Goal: Task Accomplishment & Management: Complete application form

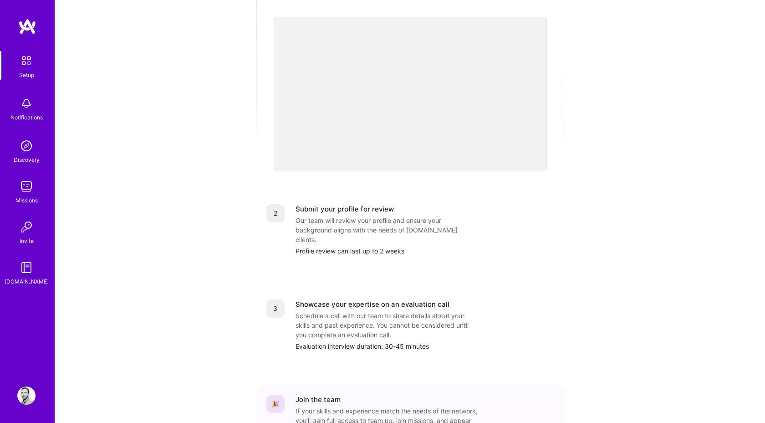
scroll to position [269, 0]
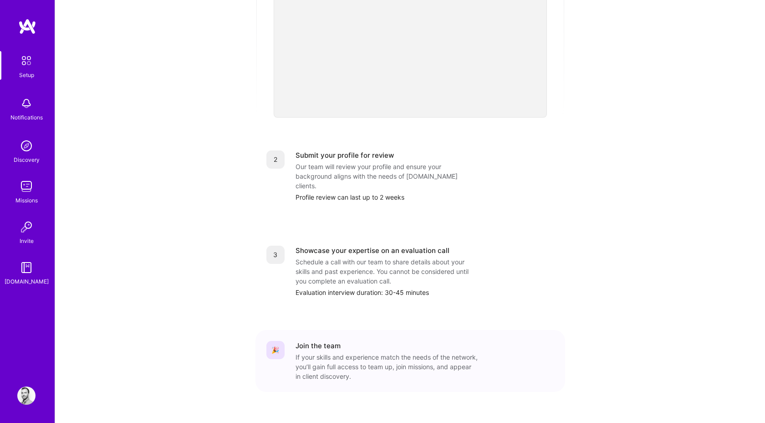
click at [30, 76] on div "Setup" at bounding box center [26, 75] width 15 height 10
click at [26, 395] on img at bounding box center [26, 395] width 18 height 18
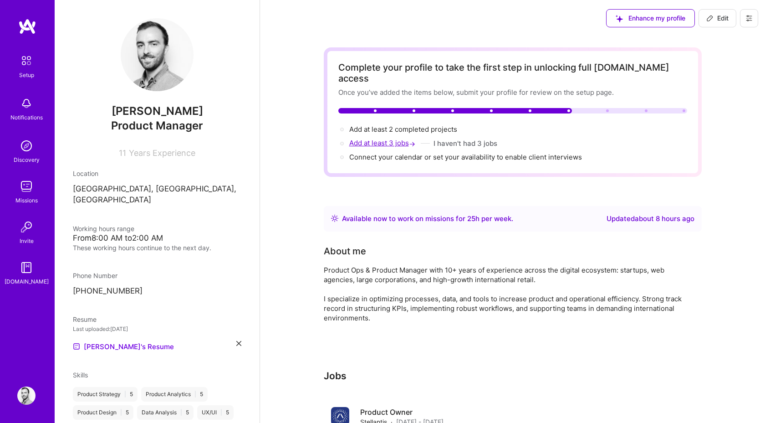
click at [400, 138] on span "Add at least 3 jobs →" at bounding box center [383, 142] width 68 height 9
select select "FR"
select select "Right Now"
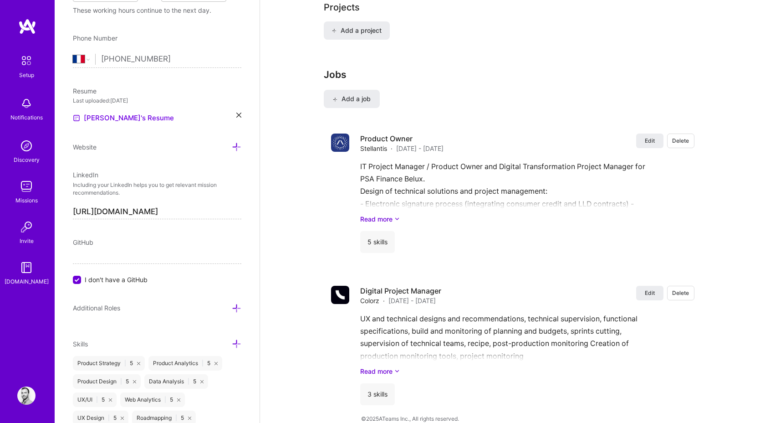
scroll to position [717, 0]
click at [370, 94] on span "Add a job" at bounding box center [352, 98] width 38 height 9
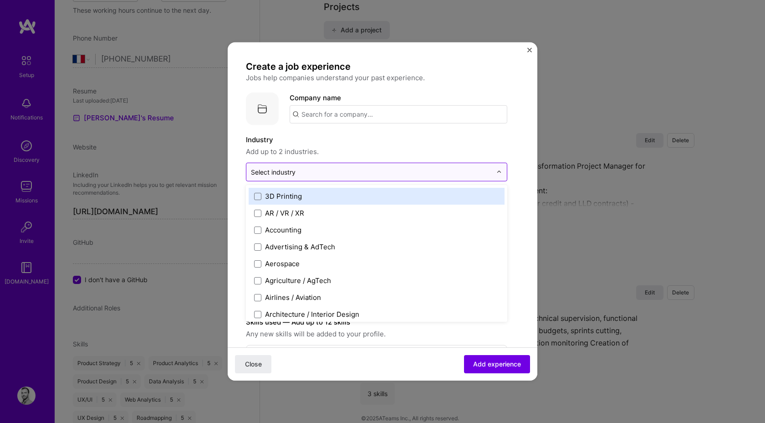
click at [292, 172] on div "Select industry 0" at bounding box center [273, 172] width 45 height 10
type input "[PERSON_NAME]"
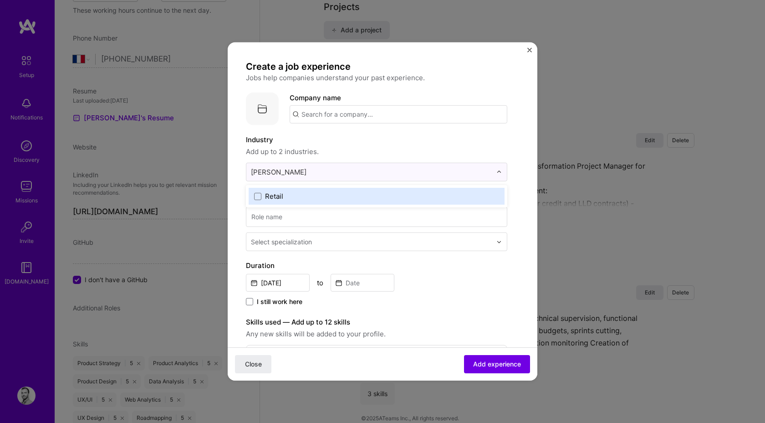
click at [276, 194] on div "Retail" at bounding box center [274, 196] width 18 height 10
type input "fas"
click at [323, 195] on label "Fashion" at bounding box center [376, 196] width 245 height 10
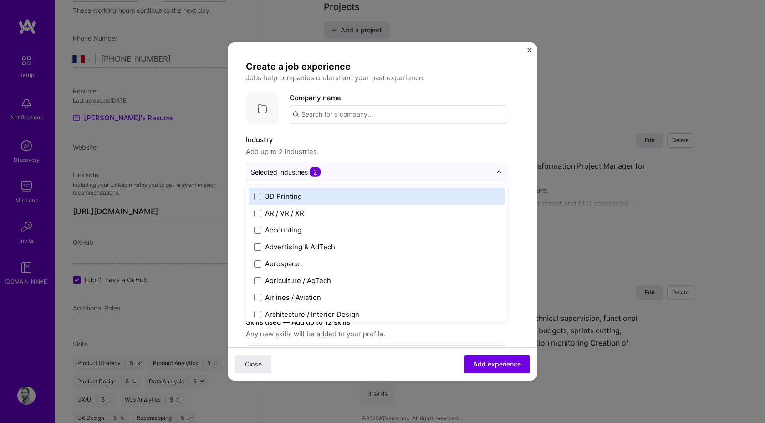
click at [336, 143] on label "Industry" at bounding box center [376, 139] width 261 height 11
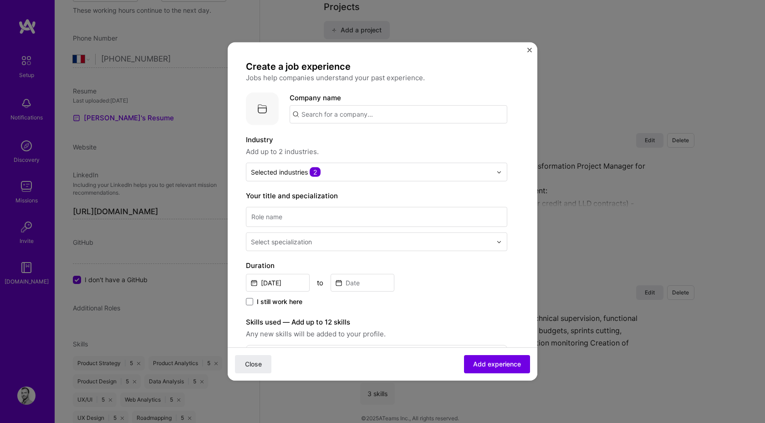
click at [340, 110] on input "text" at bounding box center [399, 114] width 218 height 18
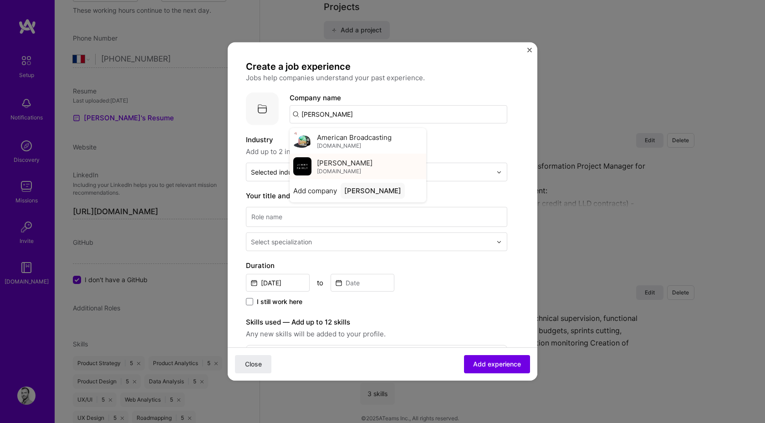
click at [349, 160] on span "[PERSON_NAME]" at bounding box center [345, 163] width 56 height 10
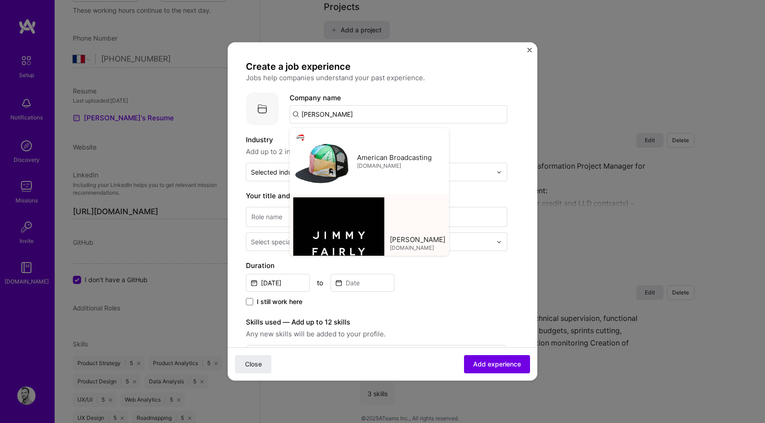
type input "[PERSON_NAME]"
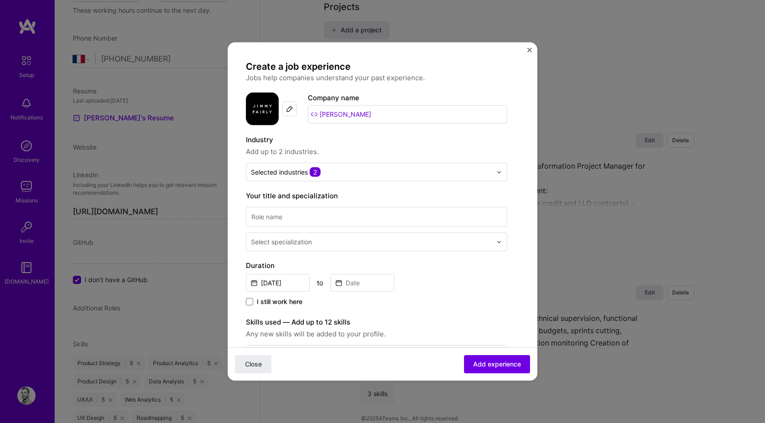
click at [390, 149] on span "Add up to 2 industries." at bounding box center [376, 151] width 261 height 11
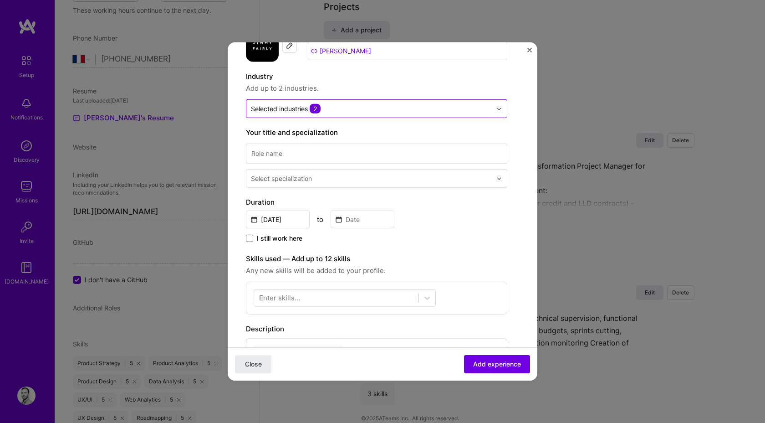
scroll to position [64, 0]
click at [332, 153] on input at bounding box center [376, 153] width 261 height 20
click at [336, 149] on input at bounding box center [376, 153] width 261 height 20
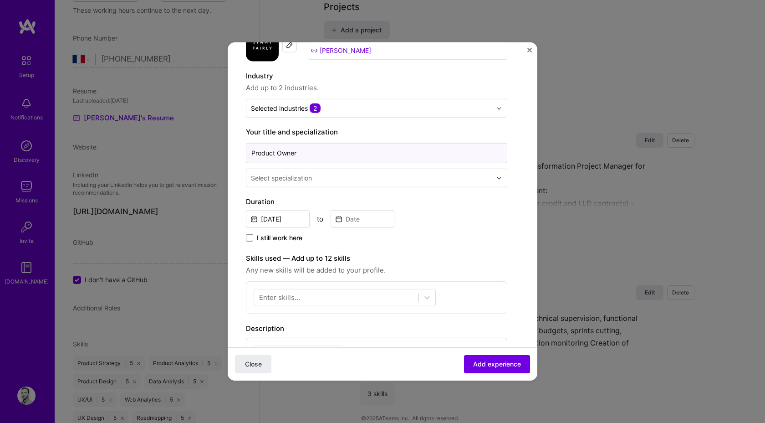
type input "Product Owner"
click at [326, 172] on div at bounding box center [372, 177] width 243 height 11
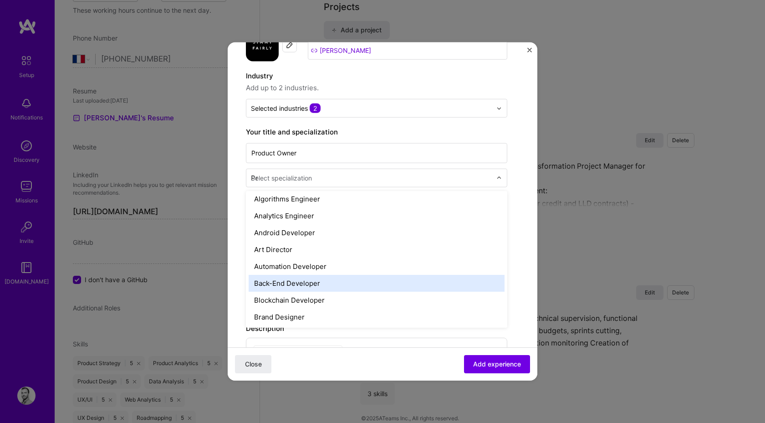
scroll to position [0, 0]
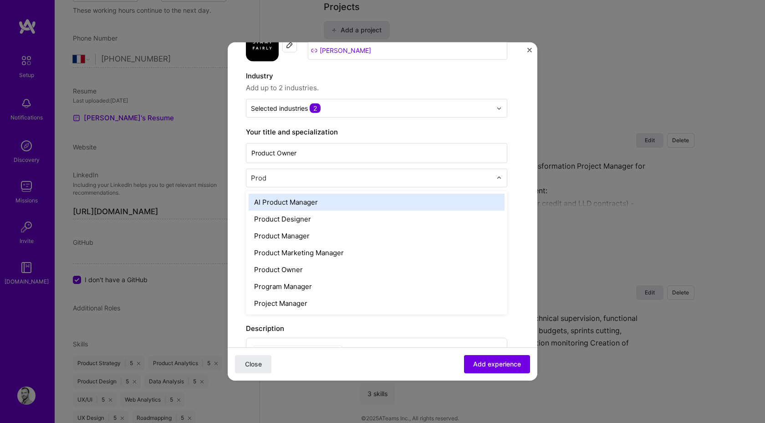
type input "Produ"
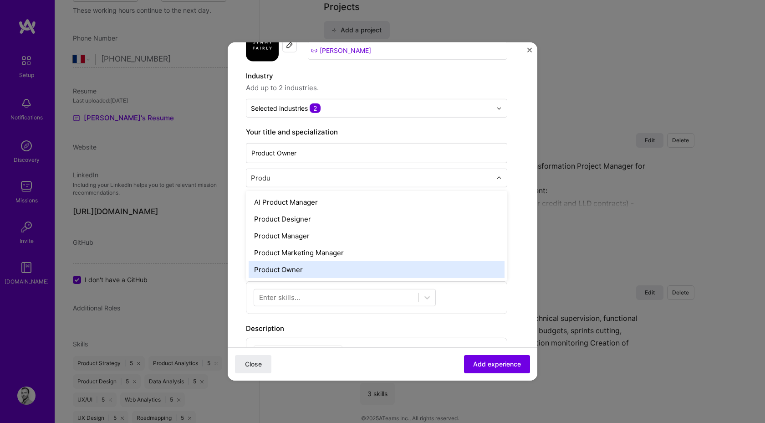
drag, startPoint x: 345, startPoint y: 234, endPoint x: 321, endPoint y: 269, distance: 42.3
click at [321, 269] on div "AI Product Manager Product Designer Product Manager Product Marketing Manager P…" at bounding box center [376, 236] width 261 height 90
click at [321, 269] on div "Product Owner" at bounding box center [377, 269] width 256 height 17
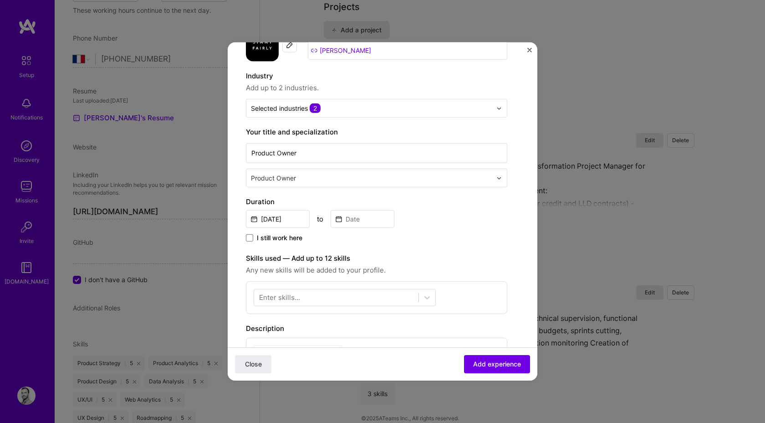
click at [456, 239] on div "I still work here" at bounding box center [376, 238] width 261 height 10
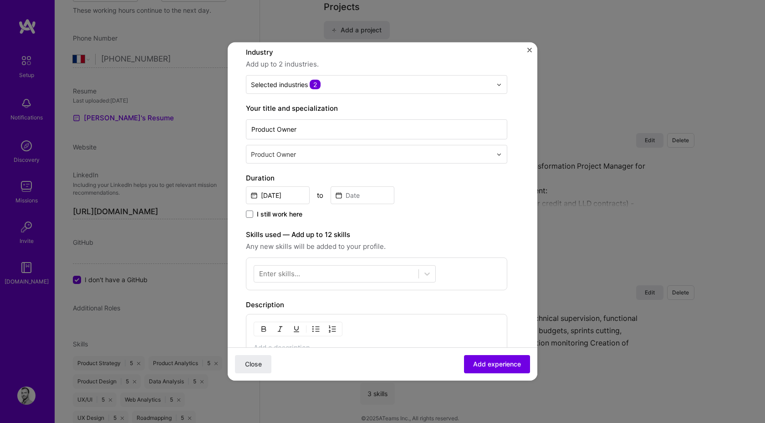
scroll to position [245, 0]
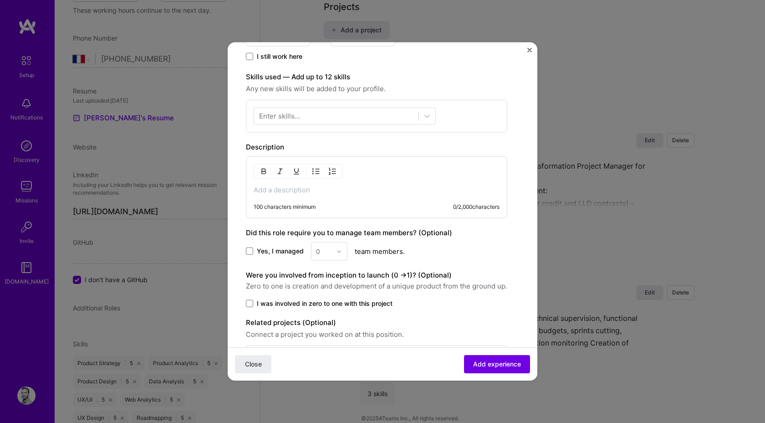
click at [268, 186] on p at bounding box center [377, 189] width 246 height 9
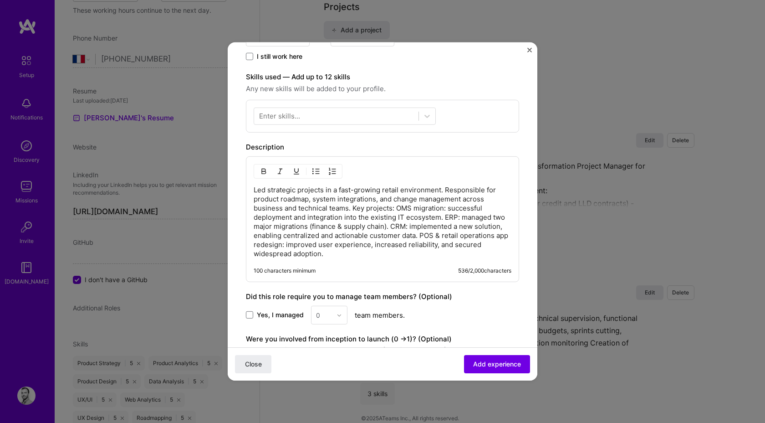
click at [446, 188] on p "Led strategic projects in a fast-growing retail environment. Responsible for pr…" at bounding box center [383, 221] width 258 height 73
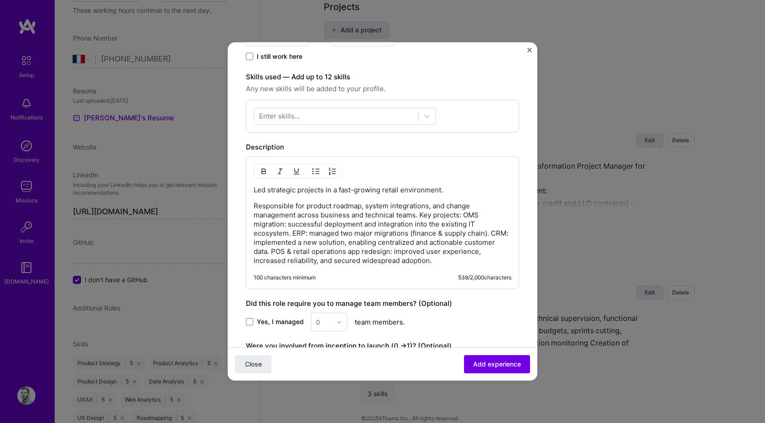
click at [421, 211] on p "Responsible for product roadmap, system integrations, and change management acr…" at bounding box center [383, 233] width 258 height 64
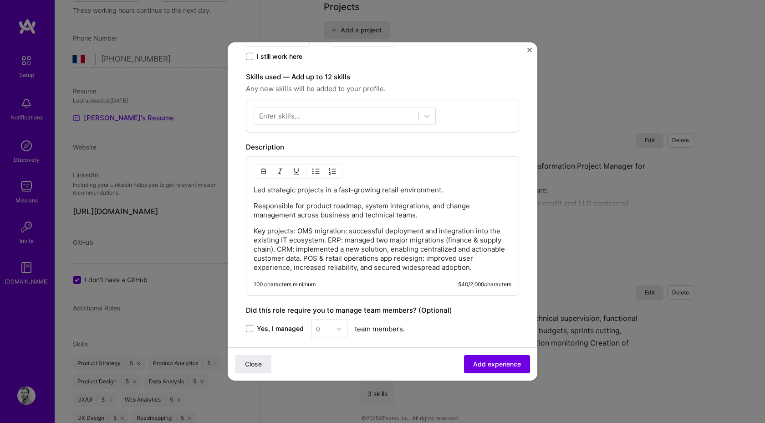
click at [301, 226] on p "Key projects: OMS migration: successful deployment and integration into the exi…" at bounding box center [383, 249] width 258 height 46
click at [300, 228] on p "Key projects: OMS migration: successful deployment and integration into the exi…" at bounding box center [383, 249] width 258 height 46
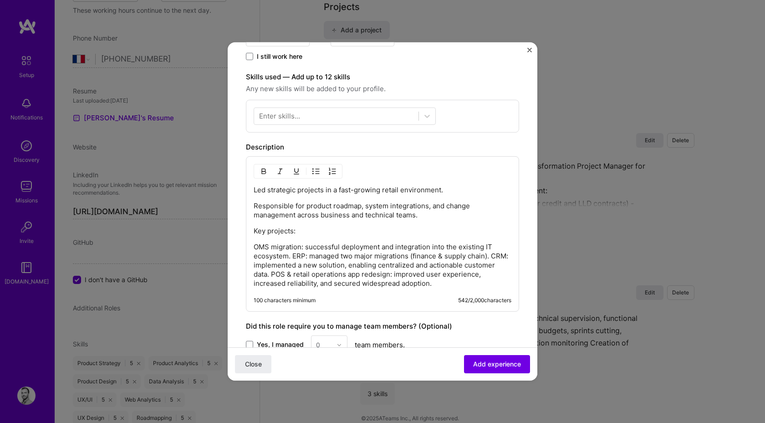
click at [294, 256] on p "OMS migration: successful deployment and integration into the existing IT ecosy…" at bounding box center [383, 265] width 258 height 46
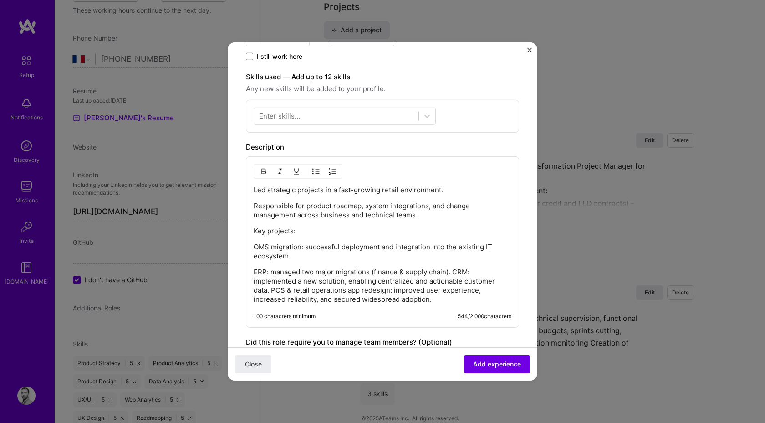
click at [455, 270] on p "ERP: managed two major migrations (finance & supply chain). CRM: implemented a …" at bounding box center [383, 285] width 258 height 36
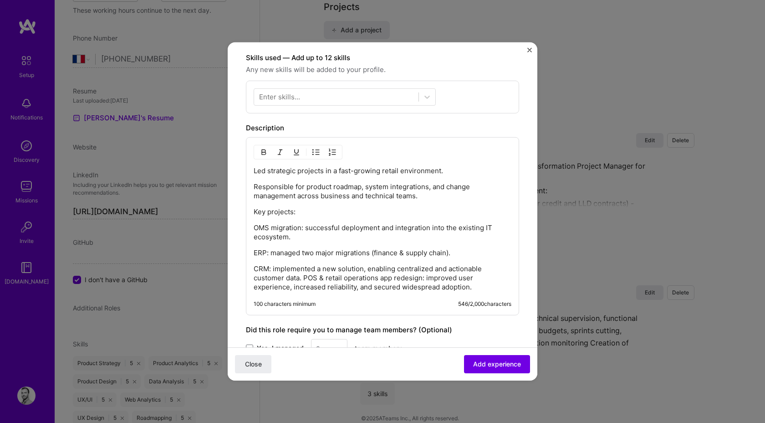
scroll to position [265, 0]
click at [303, 275] on p "CRM: implemented a new solution, enabling centralized and actionable customer d…" at bounding box center [383, 276] width 258 height 27
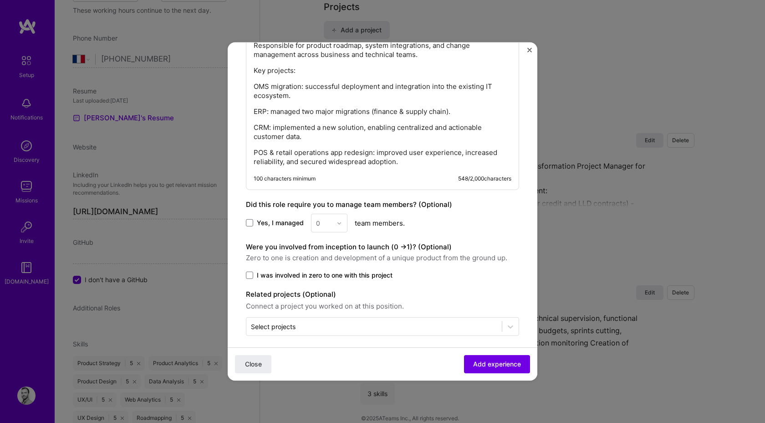
scroll to position [409, 0]
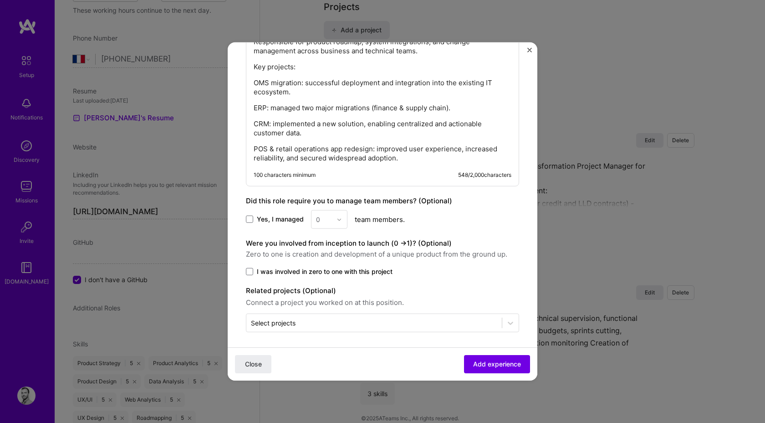
click at [318, 267] on span "I was involved in zero to one with this project" at bounding box center [325, 271] width 136 height 9
click at [0, 0] on input "I was involved in zero to one with this project" at bounding box center [0, 0] width 0 height 0
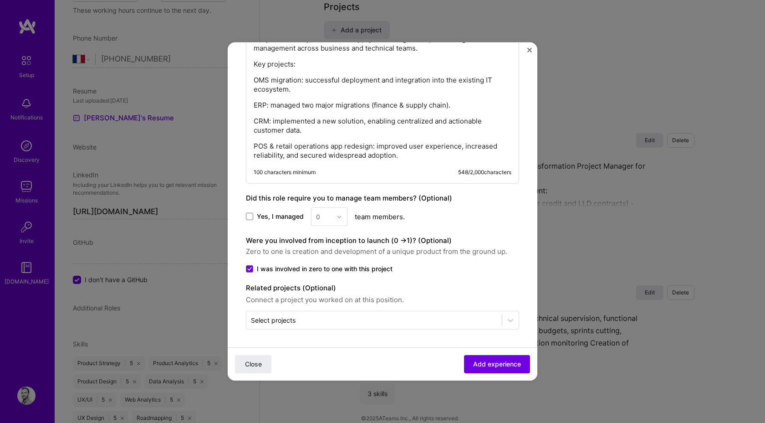
click at [505, 330] on form "Create a job experience Jobs help companies understand your past experience. Co…" at bounding box center [383, 15] width 310 height 732
click at [505, 325] on div at bounding box center [510, 320] width 16 height 16
click at [495, 365] on span "Add experience" at bounding box center [497, 363] width 48 height 9
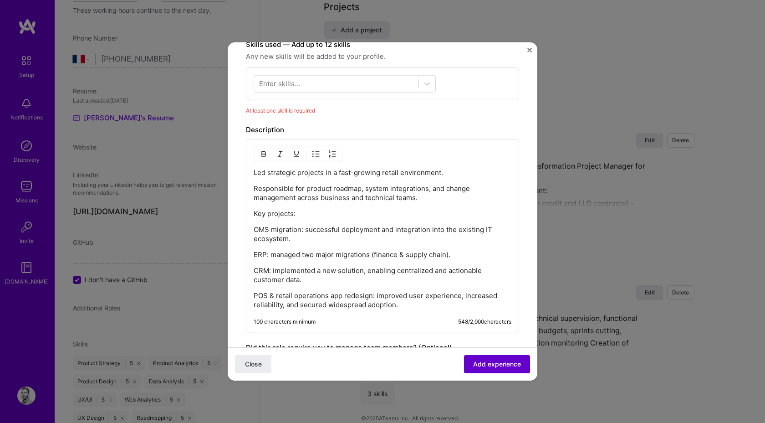
scroll to position [274, 0]
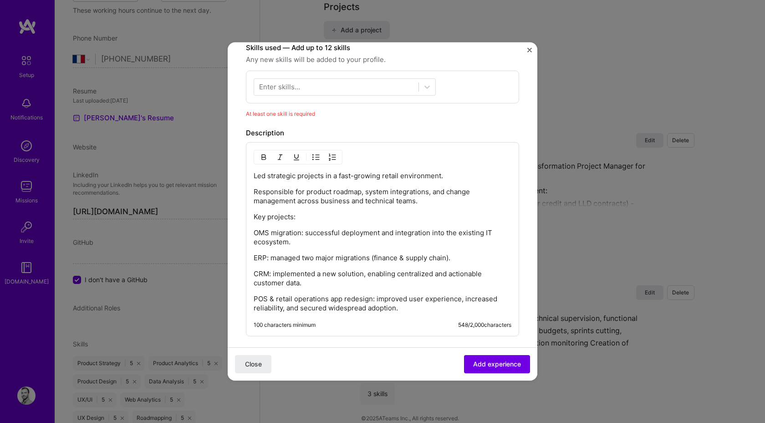
click at [292, 87] on div "Enter skills..." at bounding box center [279, 87] width 41 height 10
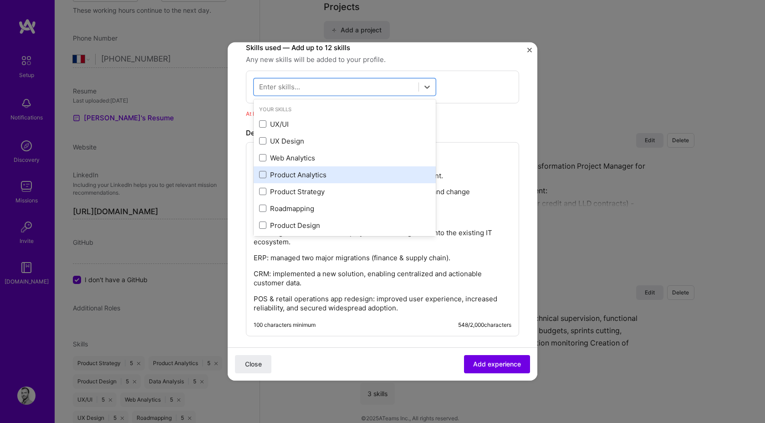
click at [267, 174] on div "Product Analytics" at bounding box center [344, 175] width 171 height 10
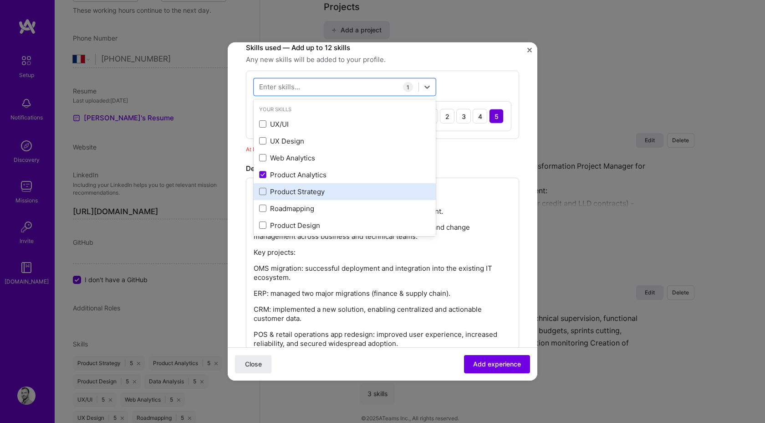
click at [354, 194] on div "Product Strategy" at bounding box center [344, 192] width 171 height 10
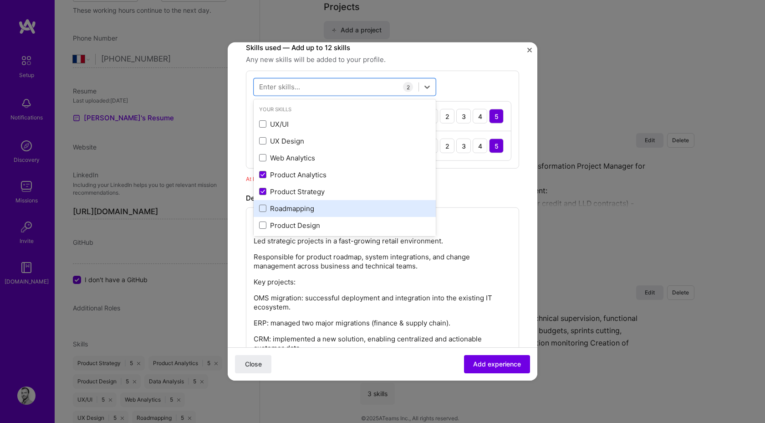
click at [344, 207] on div "Roadmapping" at bounding box center [344, 209] width 171 height 10
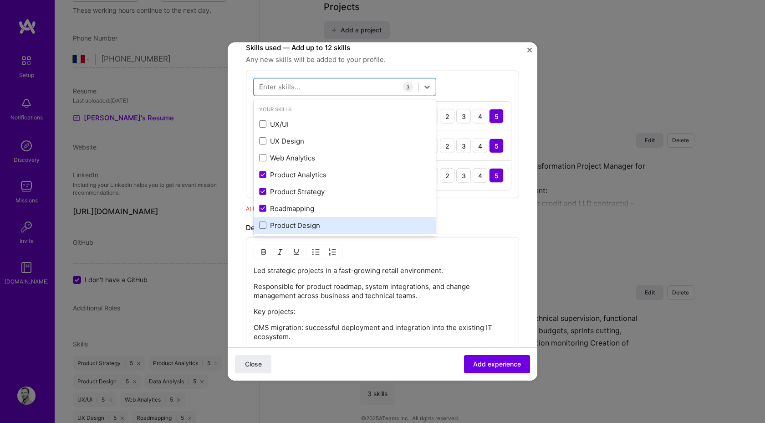
click at [338, 218] on div "Product Design" at bounding box center [345, 225] width 182 height 17
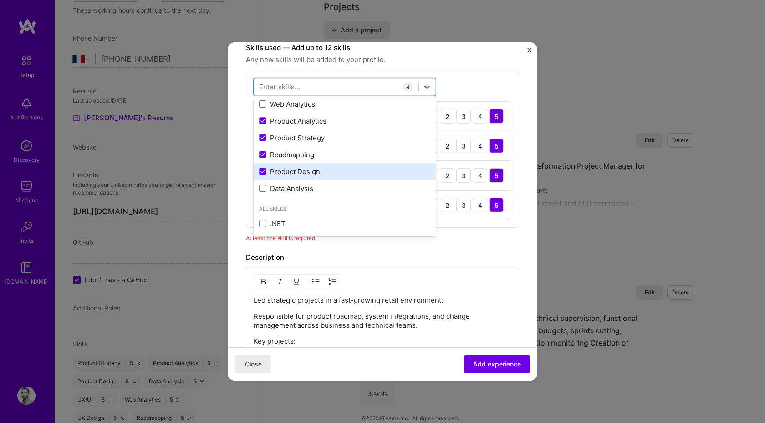
scroll to position [54, 0]
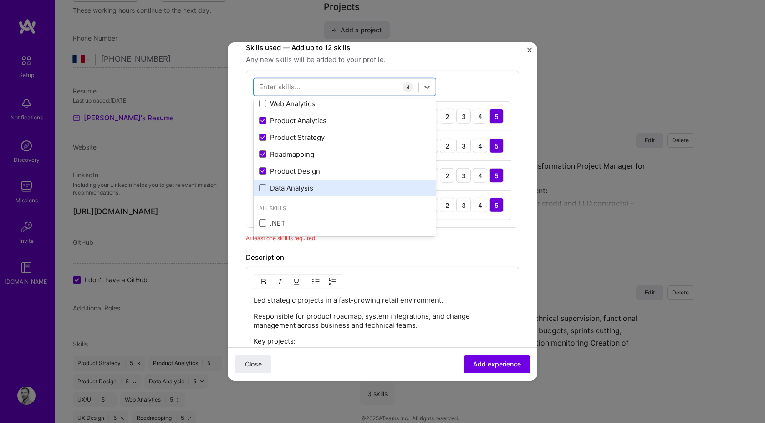
click at [323, 182] on div "Data Analysis" at bounding box center [345, 187] width 182 height 17
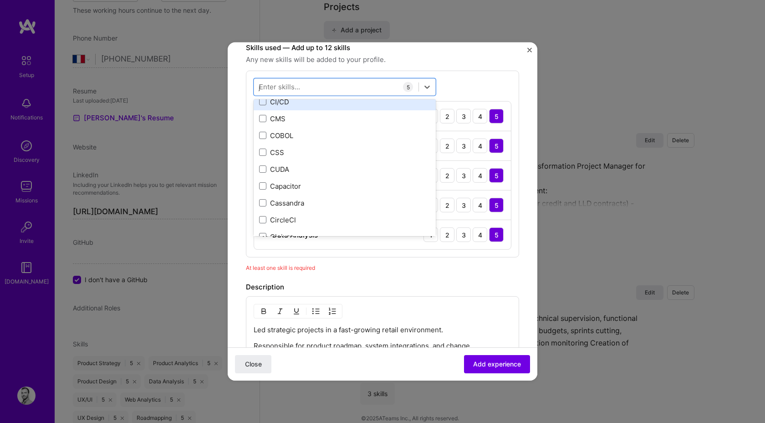
scroll to position [0, 0]
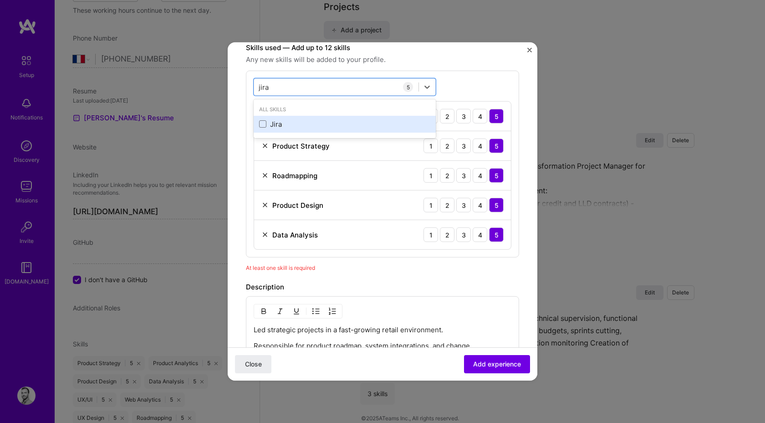
click at [285, 122] on div "Jira" at bounding box center [344, 124] width 171 height 10
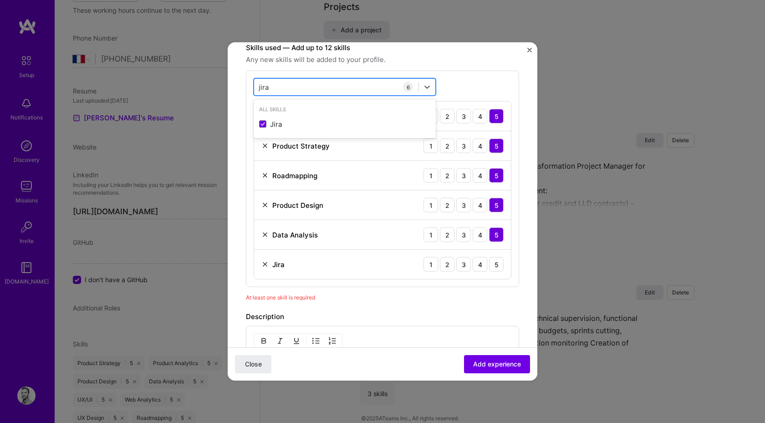
click at [292, 88] on div "jira jira" at bounding box center [336, 86] width 164 height 15
click at [276, 84] on div "jira jira" at bounding box center [336, 86] width 164 height 15
click at [517, 88] on div "jira jira 6 Product Analytics 1 2 3 4 5 Product Strategy 1 2 3 4 5 Roadmapping …" at bounding box center [382, 179] width 273 height 216
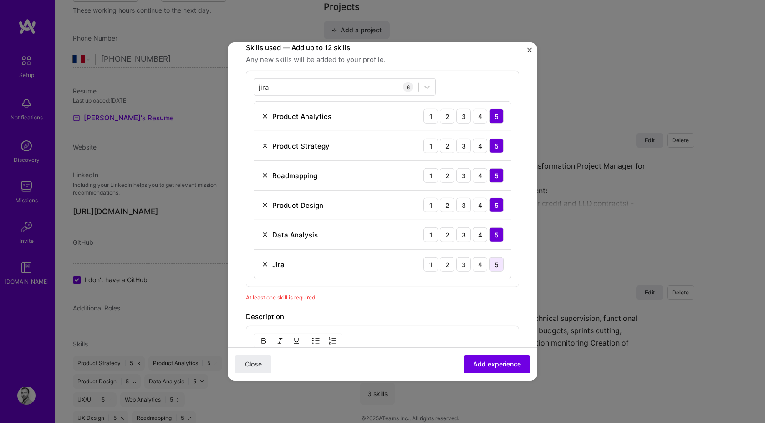
click at [496, 264] on div "5" at bounding box center [496, 264] width 15 height 15
click at [281, 92] on div "jira jira" at bounding box center [336, 86] width 164 height 15
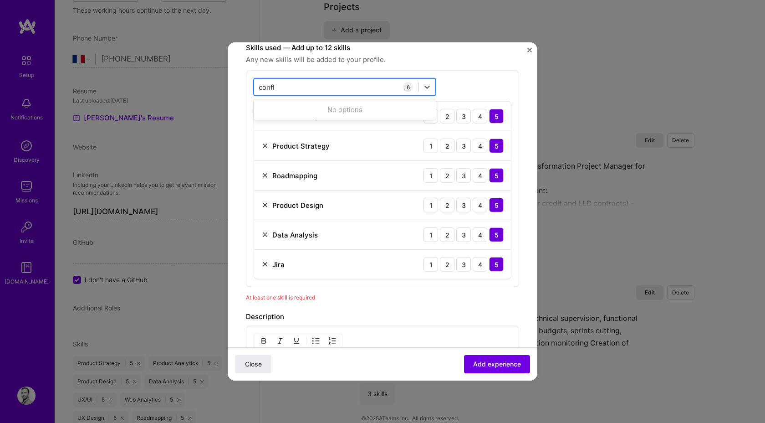
type input "conflu"
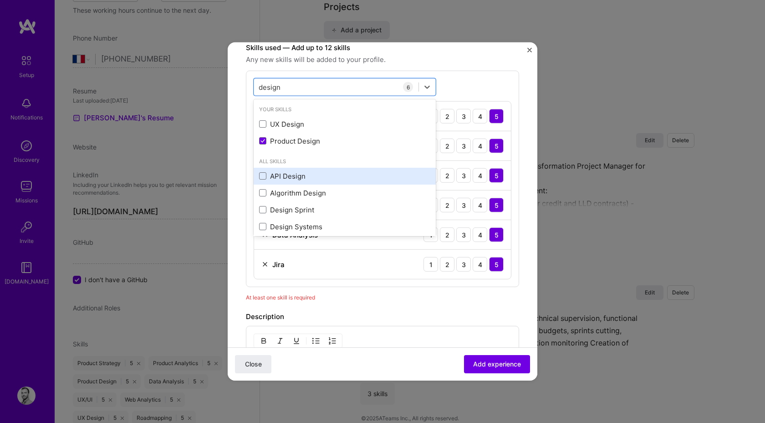
click at [329, 171] on div "API Design" at bounding box center [344, 176] width 171 height 10
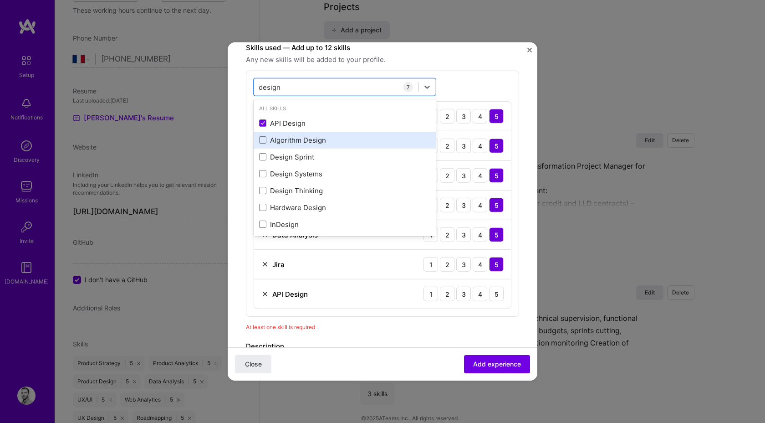
scroll to position [53, 0]
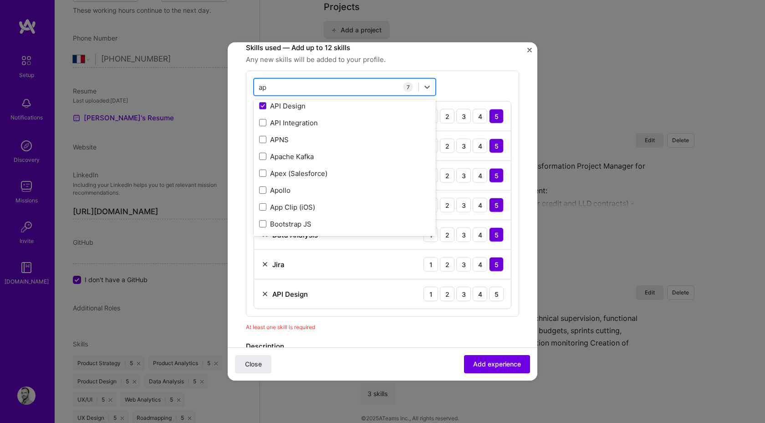
type input "app"
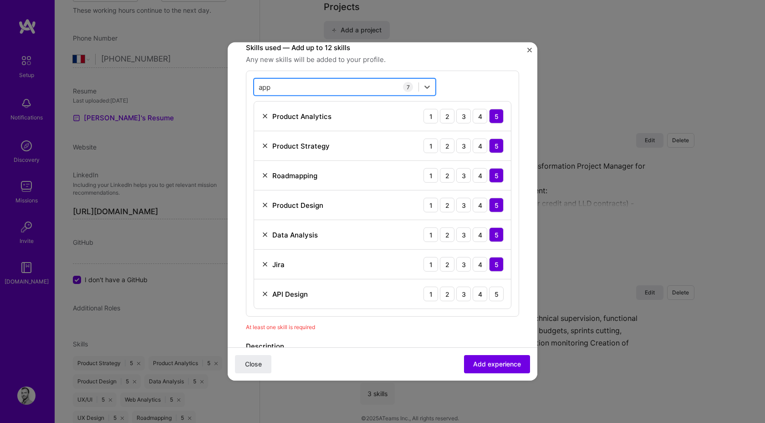
click at [338, 82] on div "app app" at bounding box center [336, 86] width 164 height 15
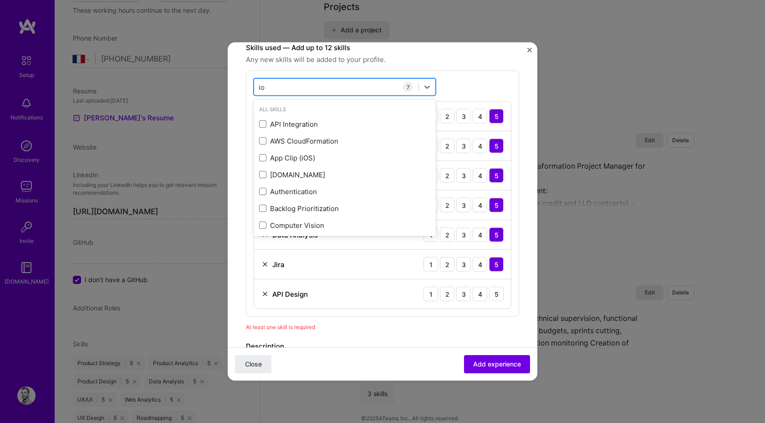
type input "ios"
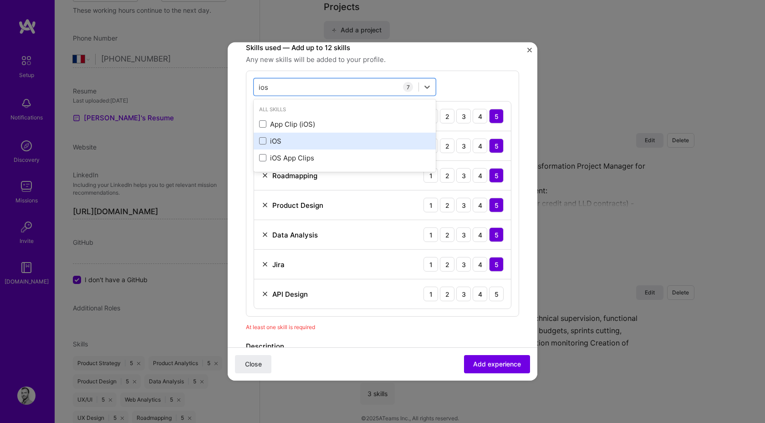
click at [287, 142] on div "iOS" at bounding box center [344, 141] width 171 height 10
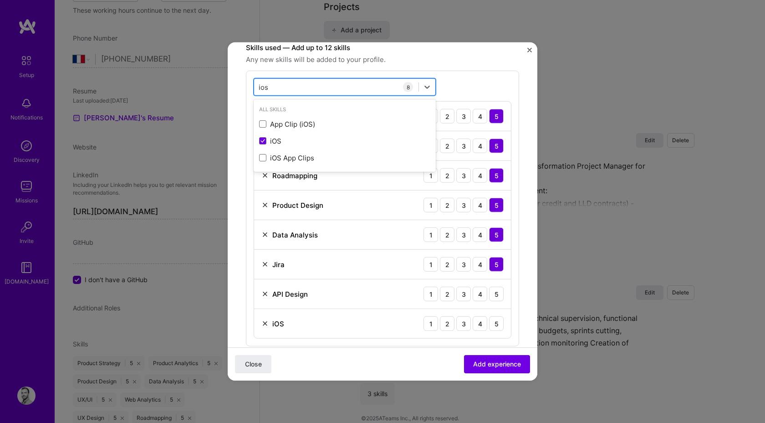
click at [339, 92] on div "ios ios" at bounding box center [336, 86] width 164 height 15
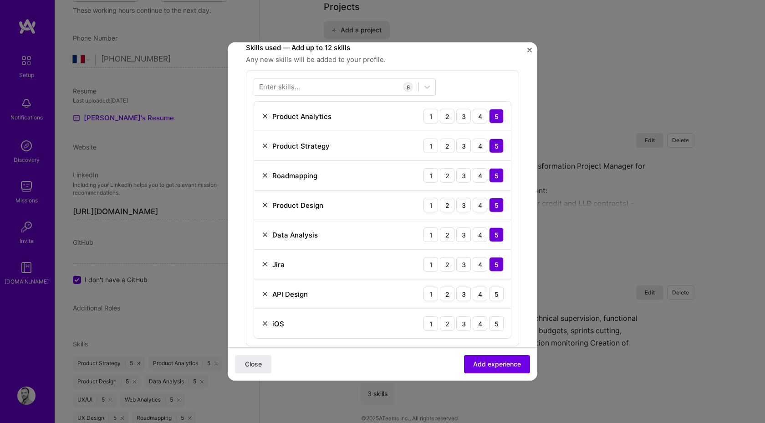
click at [474, 82] on div "Enter skills... 8 Product Analytics 1 2 3 4 5 Product Strategy 1 2 3 4 5 Roadma…" at bounding box center [382, 209] width 273 height 276
click at [494, 294] on div "5" at bounding box center [496, 294] width 15 height 15
click at [484, 292] on div "4" at bounding box center [480, 294] width 15 height 15
click at [497, 294] on div "5" at bounding box center [496, 294] width 15 height 15
click at [465, 323] on div "3" at bounding box center [463, 323] width 15 height 15
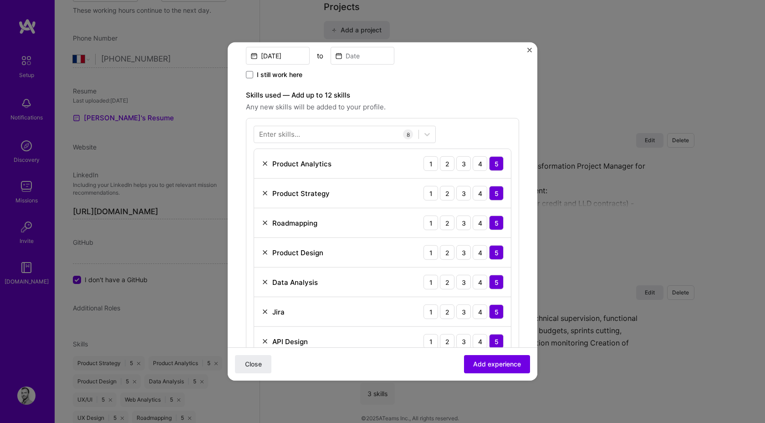
scroll to position [227, 0]
click at [504, 356] on button "Add experience" at bounding box center [497, 364] width 66 height 18
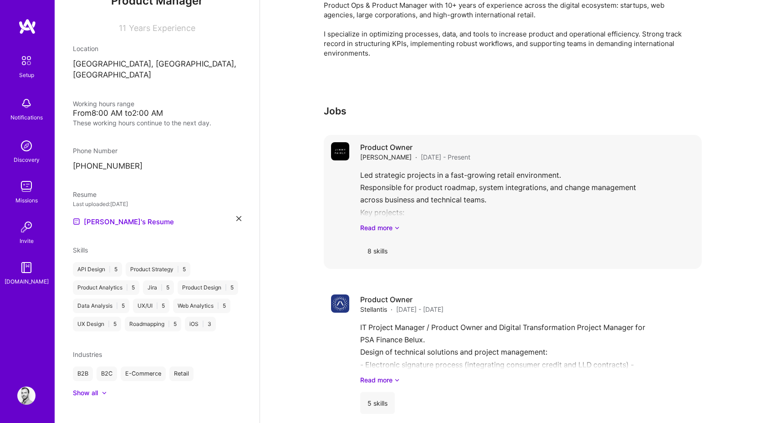
scroll to position [211, 0]
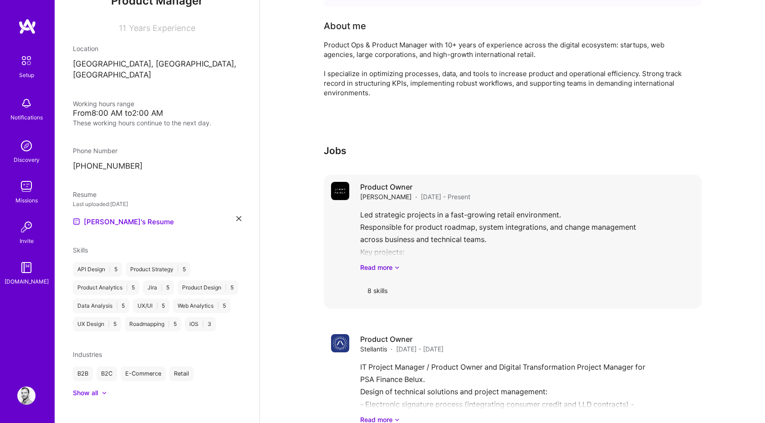
click at [467, 182] on h4 "Product Owner" at bounding box center [415, 187] width 110 height 10
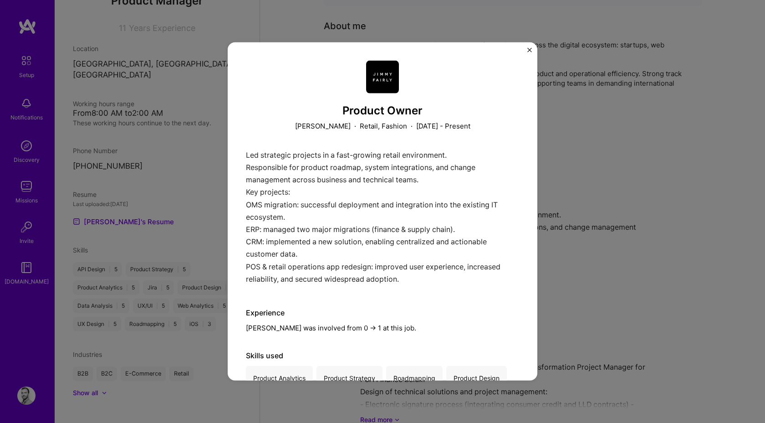
click at [525, 48] on div "Product Owner JIMMY FAIRLY · Retail, Fashion · September 2025 - Present Led str…" at bounding box center [383, 211] width 310 height 338
click at [528, 48] on img "Close" at bounding box center [530, 50] width 5 height 5
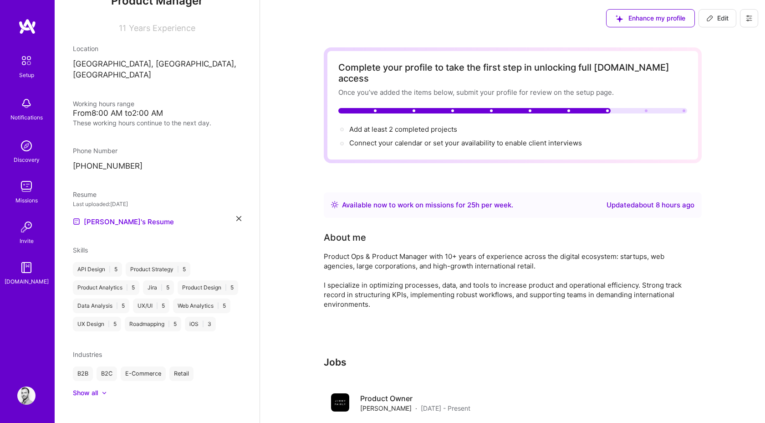
click at [714, 26] on button "Edit" at bounding box center [718, 18] width 38 height 18
select select "FR"
select select "Right Now"
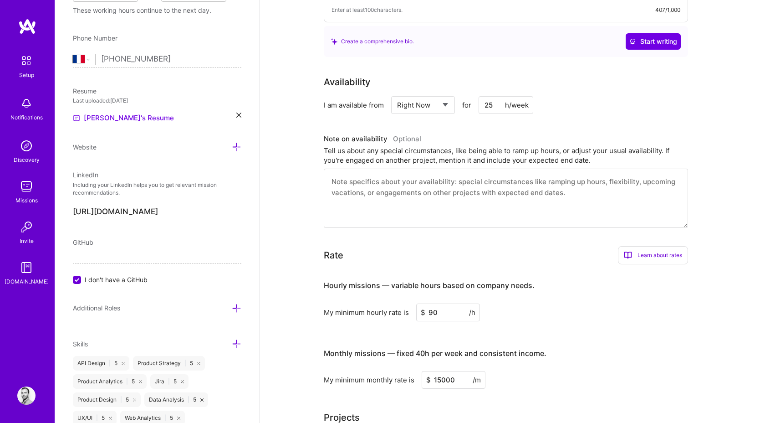
scroll to position [370, 0]
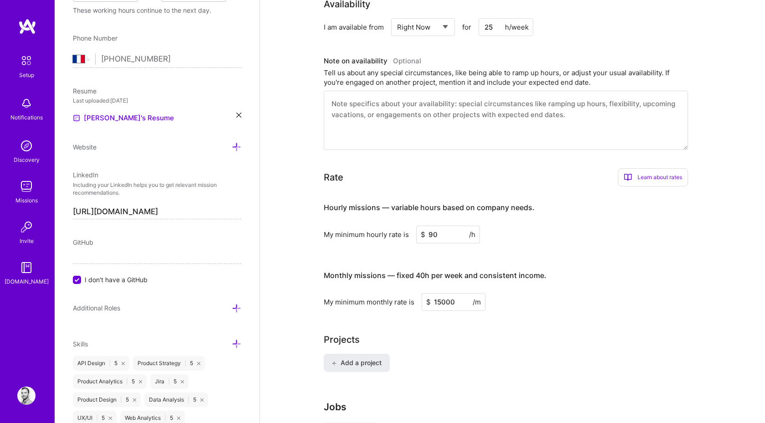
click at [458, 122] on textarea at bounding box center [506, 120] width 364 height 59
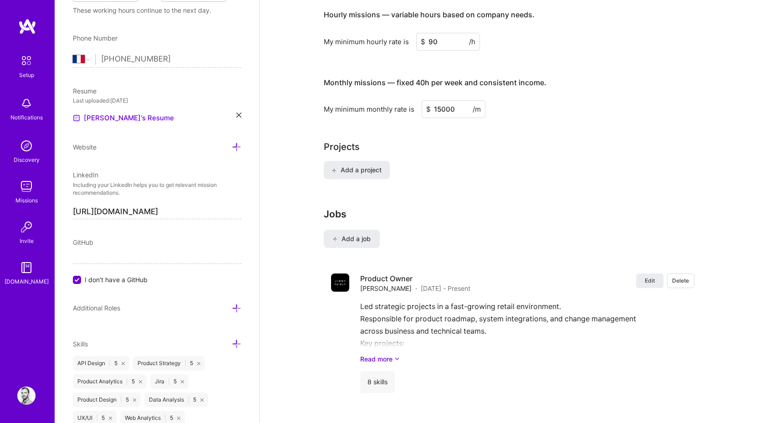
scroll to position [622, 0]
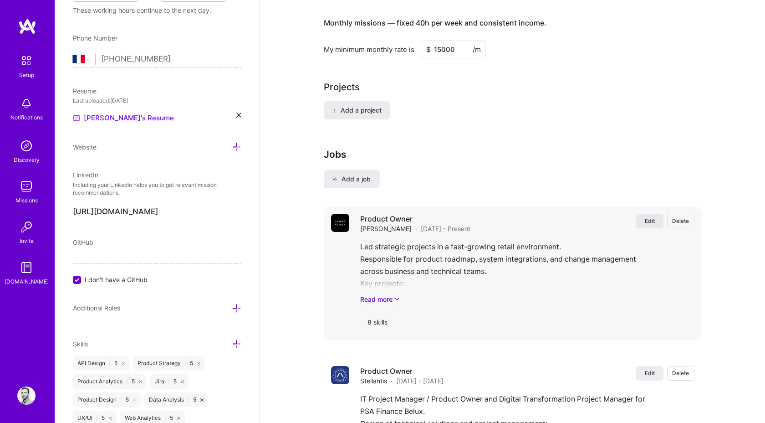
click at [656, 214] on button "Edit" at bounding box center [649, 221] width 27 height 15
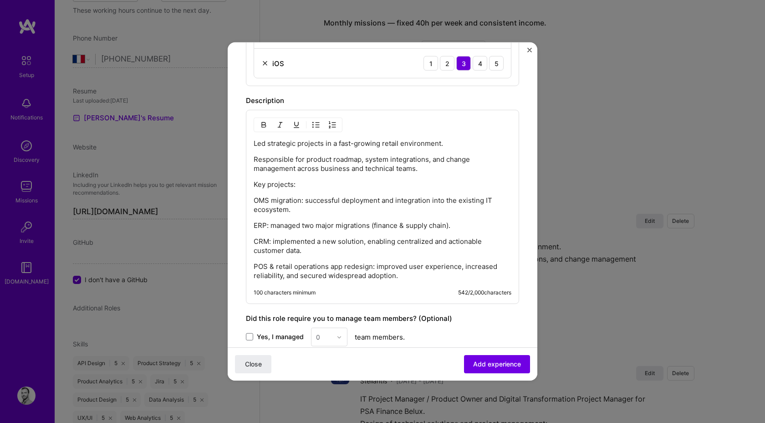
scroll to position [534, 0]
click at [460, 217] on div "Led strategic projects in a fast-growing retail environment. Responsible for pr…" at bounding box center [383, 210] width 258 height 141
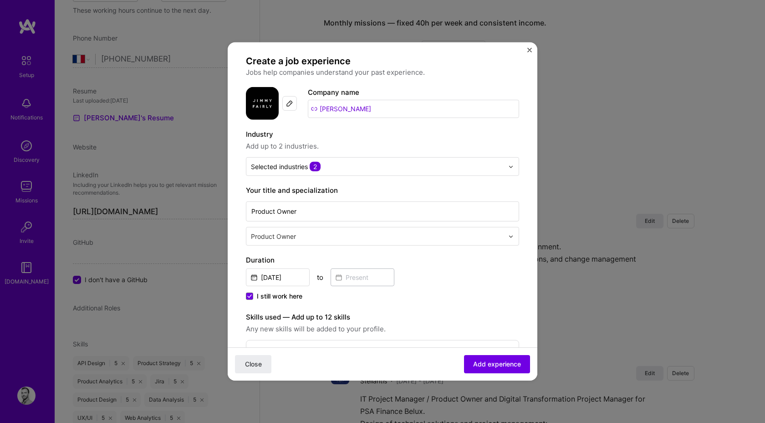
scroll to position [4, 0]
click at [277, 279] on input "Sep, 2025" at bounding box center [278, 279] width 64 height 18
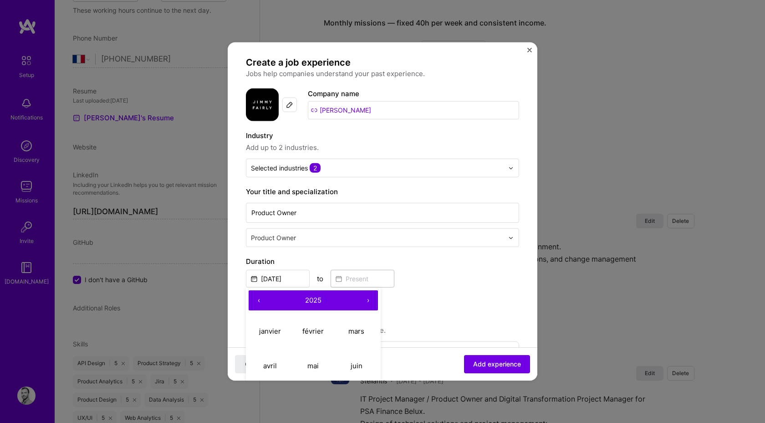
click at [338, 244] on div "Product Owner" at bounding box center [377, 238] width 262 height 18
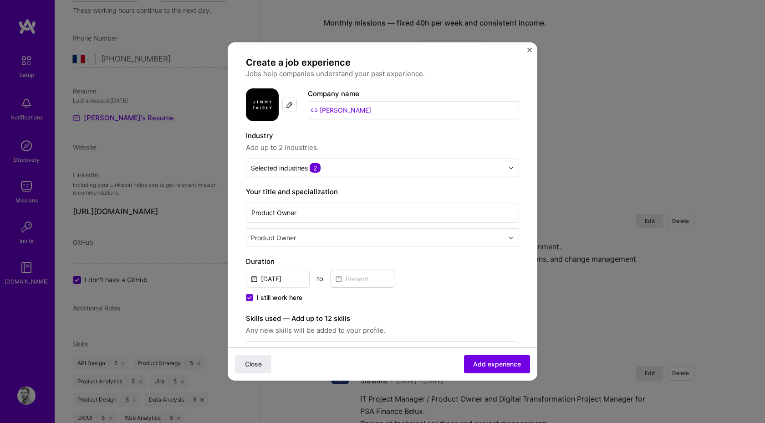
click at [255, 298] on label "I still work here" at bounding box center [274, 297] width 56 height 9
click at [0, 0] on input "I still work here" at bounding box center [0, 0] width 0 height 0
click at [279, 217] on input "Product Owner" at bounding box center [382, 213] width 273 height 20
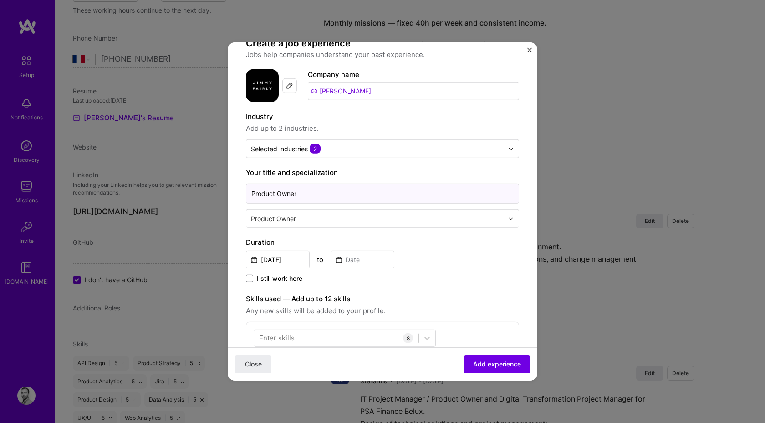
scroll to position [30, 0]
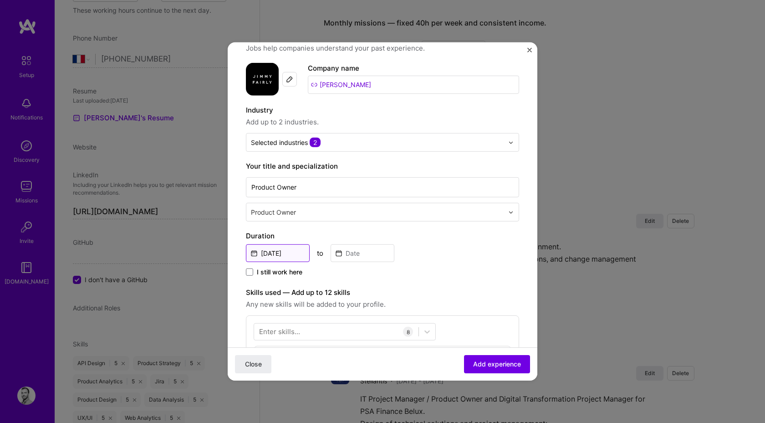
click at [272, 251] on input "Sep, 2025" at bounding box center [278, 253] width 64 height 18
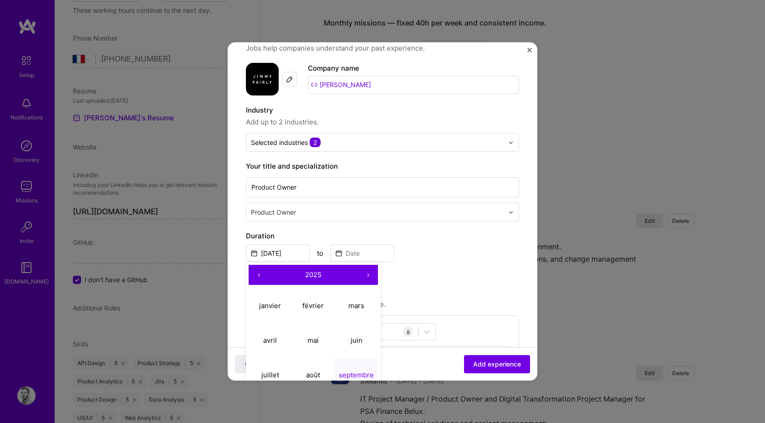
click at [262, 274] on button "‹" at bounding box center [259, 275] width 20 height 20
click at [279, 337] on button "avril" at bounding box center [270, 340] width 43 height 35
type input "Apr, 2022"
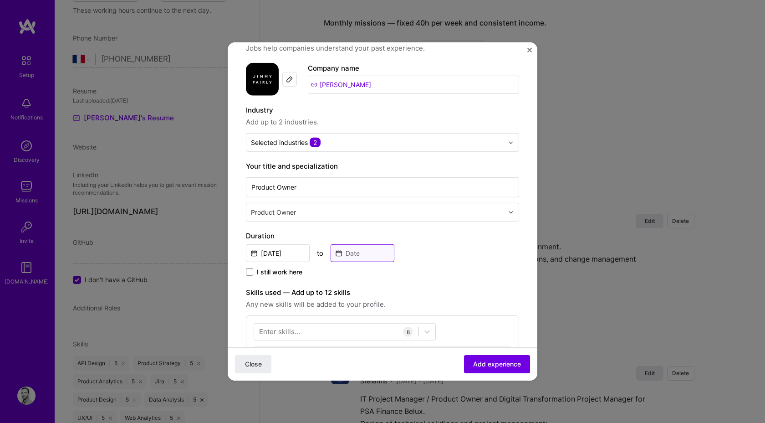
click at [365, 257] on input at bounding box center [363, 253] width 64 height 18
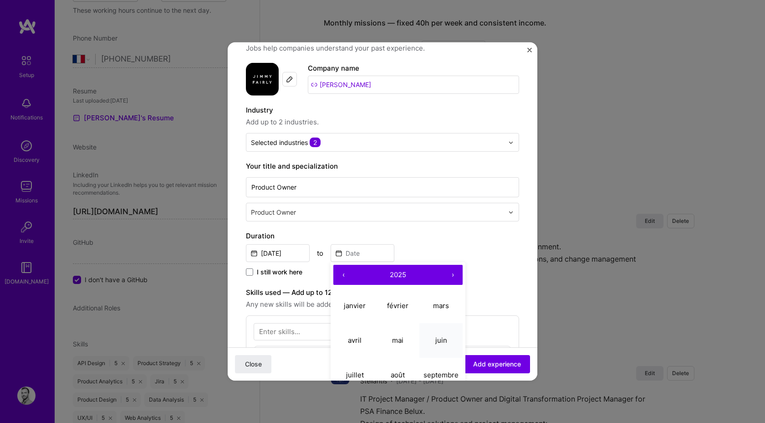
click at [447, 340] on abbr "juin" at bounding box center [442, 339] width 12 height 9
type input "[DATE]"
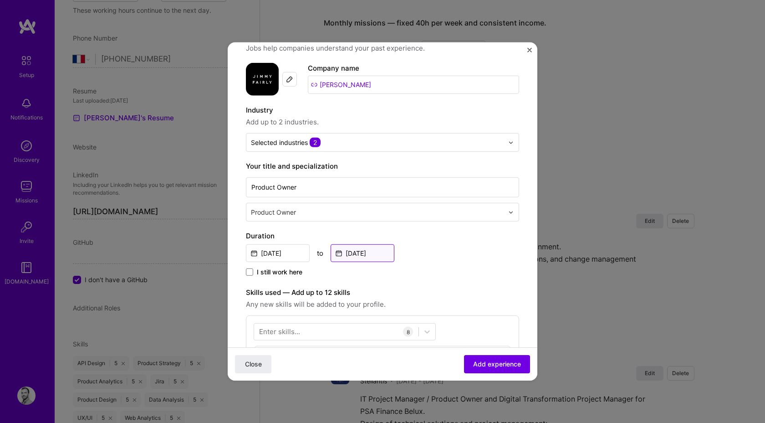
click at [373, 250] on input "[DATE]" at bounding box center [363, 253] width 64 height 18
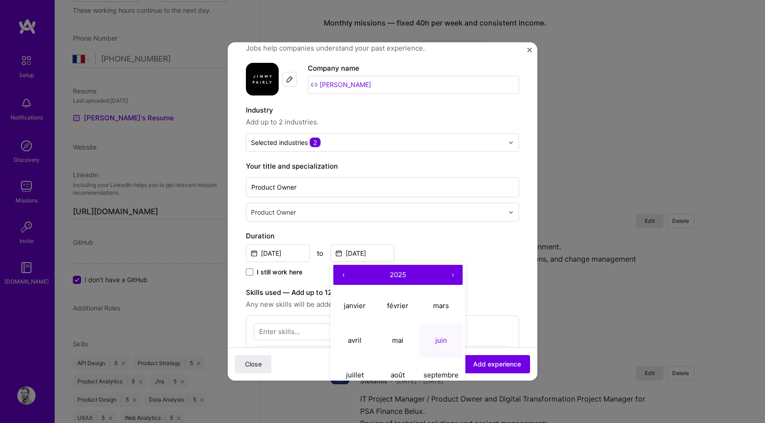
click at [434, 341] on button "juin" at bounding box center [441, 340] width 43 height 35
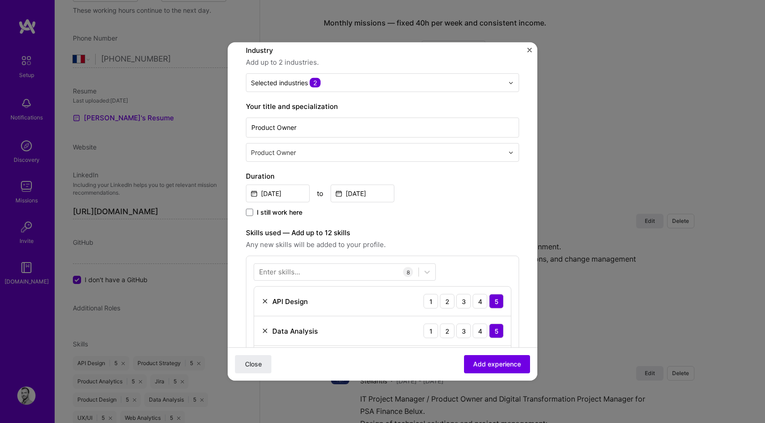
scroll to position [94, 0]
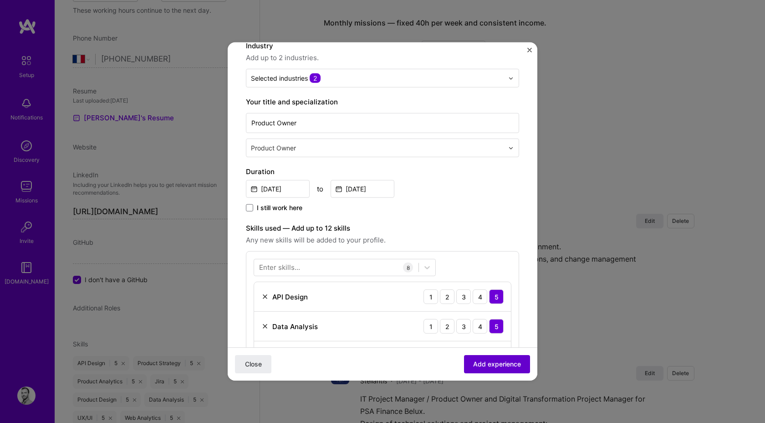
click at [480, 359] on span "Add experience" at bounding box center [497, 363] width 48 height 9
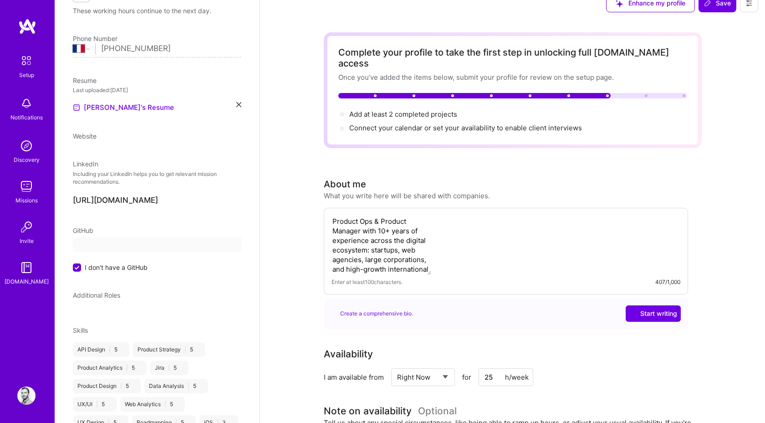
select select "FR"
select select "Right Now"
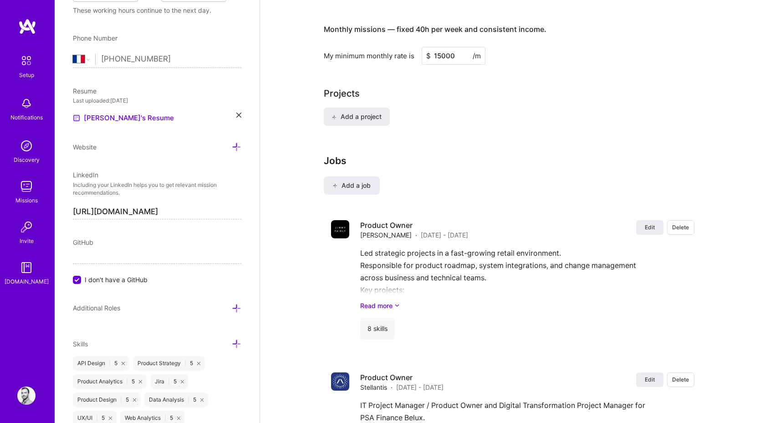
scroll to position [712, 0]
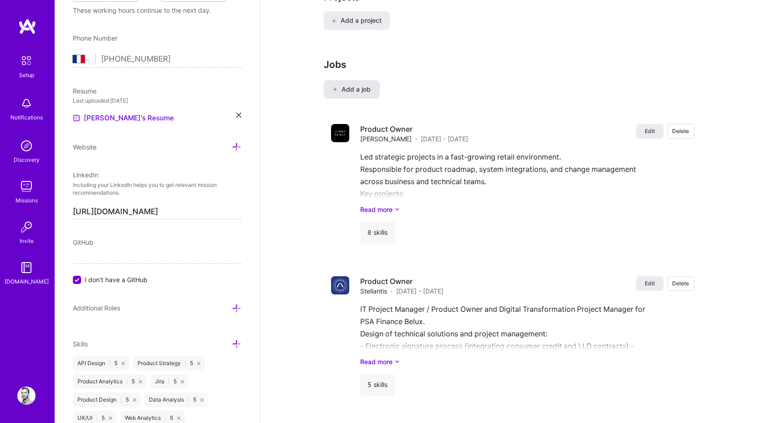
click at [361, 80] on button "Add a job" at bounding box center [352, 89] width 56 height 18
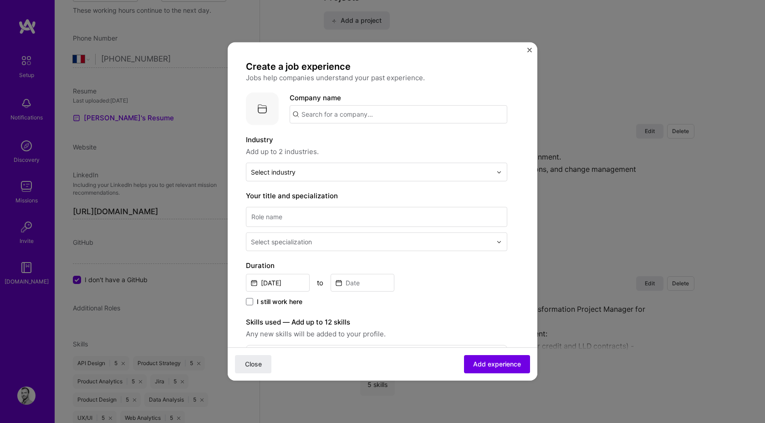
click at [335, 113] on input "text" at bounding box center [399, 114] width 218 height 18
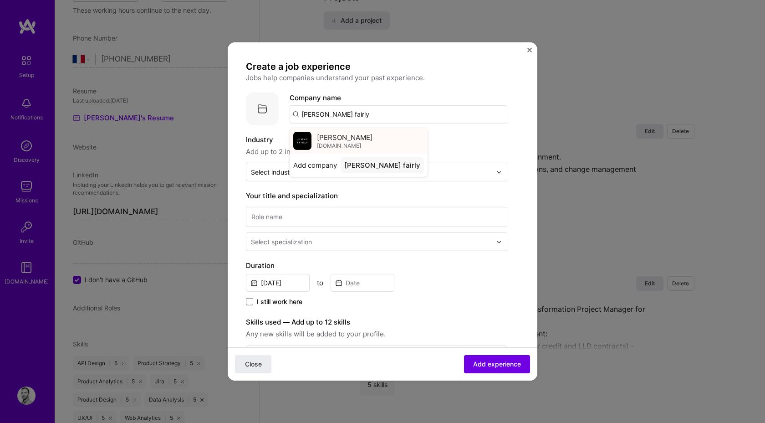
click at [350, 135] on span "[PERSON_NAME]" at bounding box center [345, 137] width 56 height 10
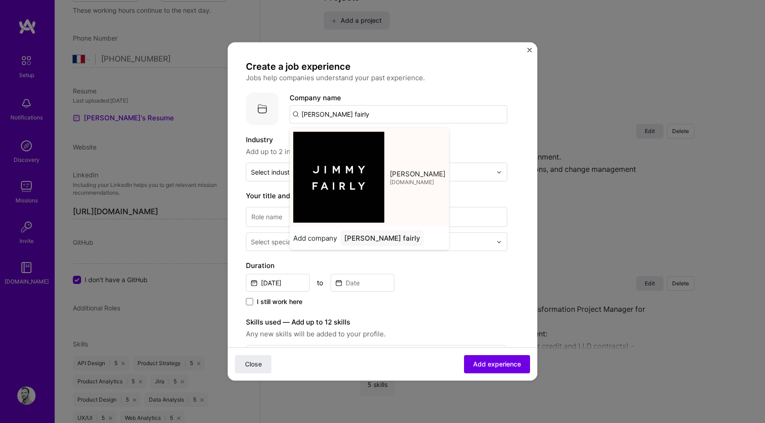
type input "[PERSON_NAME]"
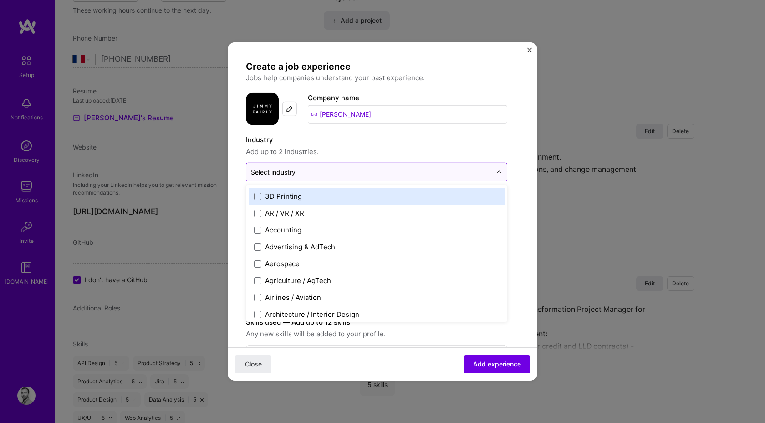
click at [296, 170] on input "text" at bounding box center [371, 172] width 241 height 10
click at [297, 168] on input "text" at bounding box center [371, 172] width 241 height 10
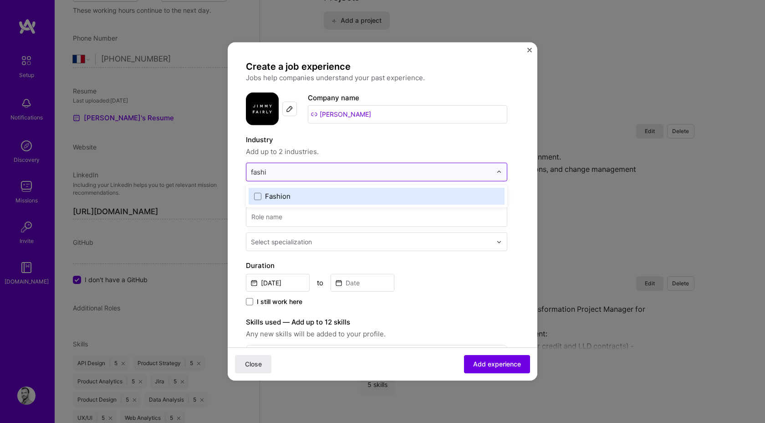
type input "fashio"
click at [282, 195] on div "Fashion" at bounding box center [278, 196] width 26 height 10
type input "retail"
click at [315, 198] on label "Retail" at bounding box center [376, 196] width 245 height 10
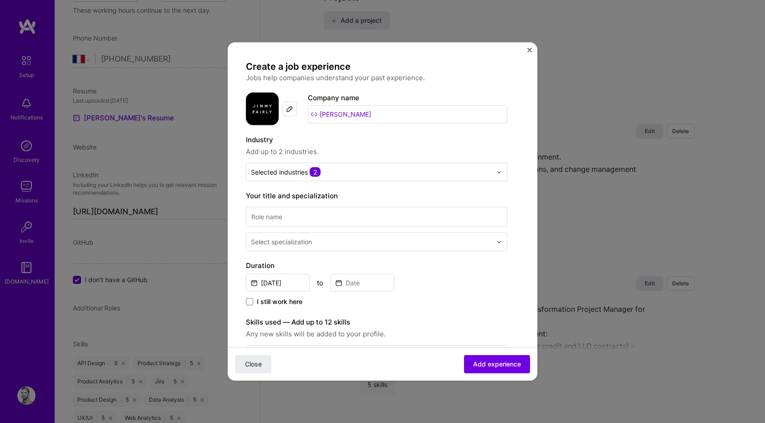
click at [376, 144] on label "Industry" at bounding box center [376, 139] width 261 height 11
click at [296, 218] on input at bounding box center [376, 217] width 261 height 20
type input "Product Operations Manager"
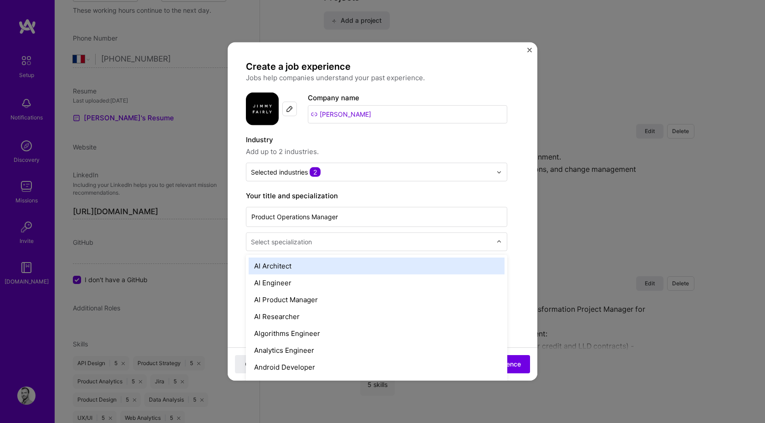
click at [295, 243] on div "Select specialization" at bounding box center [281, 242] width 61 height 10
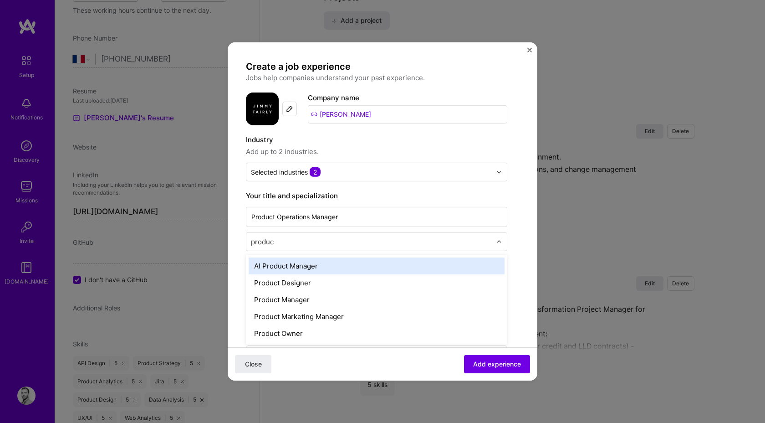
type input "product"
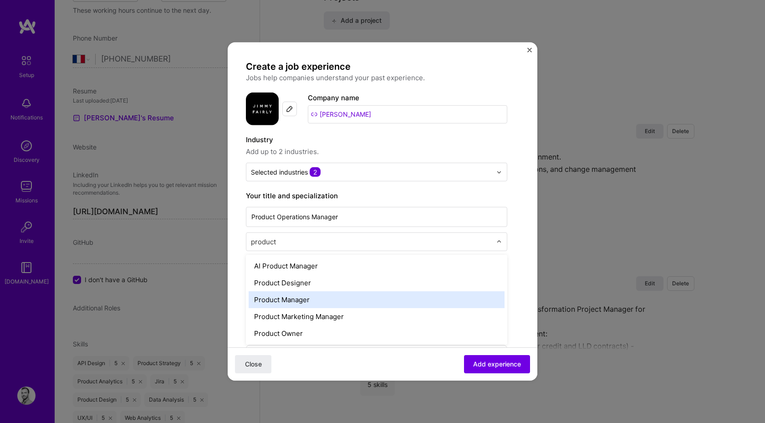
click at [301, 293] on div "Product Manager" at bounding box center [377, 299] width 256 height 17
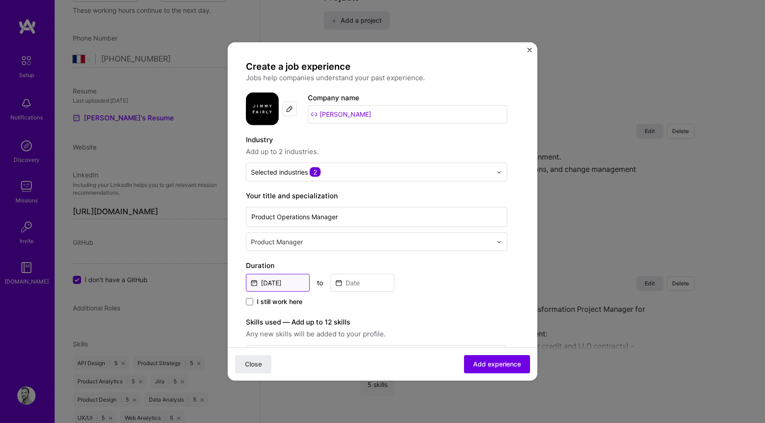
click at [289, 279] on input "Sep, 2025" at bounding box center [278, 283] width 64 height 18
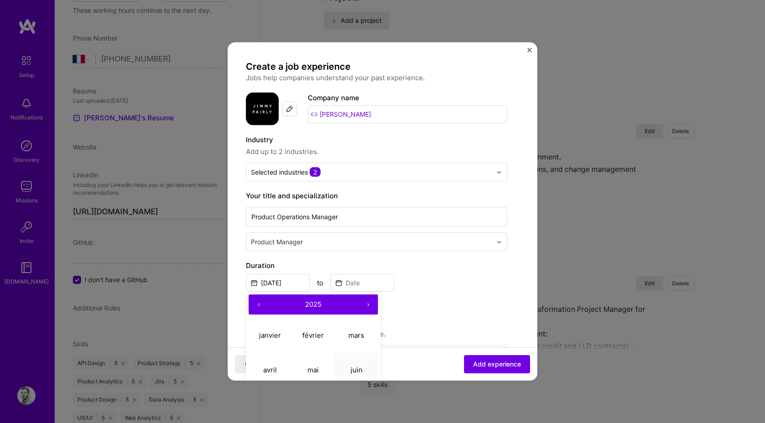
click at [349, 369] on button "juin" at bounding box center [356, 369] width 43 height 35
type input "[DATE]"
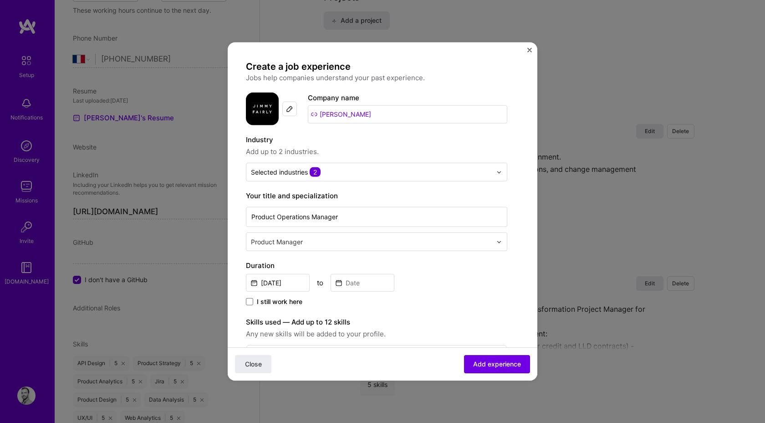
click at [283, 300] on span "I still work here" at bounding box center [280, 301] width 46 height 9
click at [0, 0] on input "I still work here" at bounding box center [0, 0] width 0 height 0
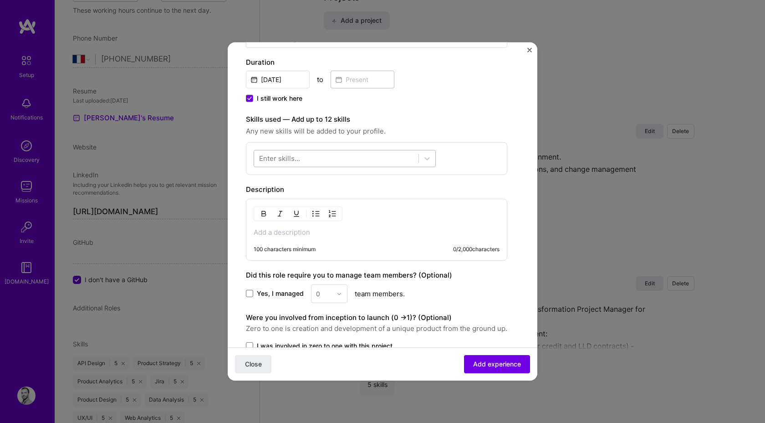
click at [338, 161] on div at bounding box center [336, 158] width 164 height 15
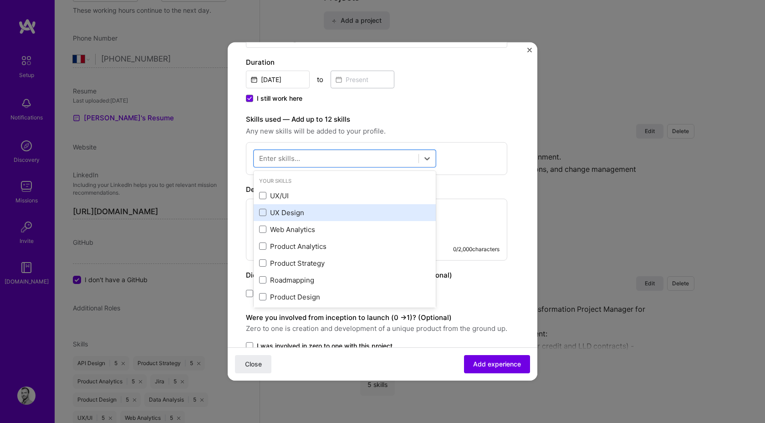
click at [271, 211] on div "UX Design" at bounding box center [344, 213] width 171 height 10
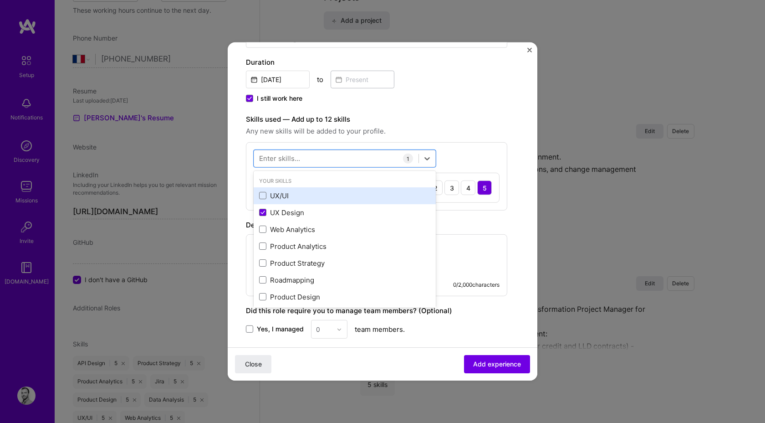
click at [271, 201] on div "UX/UI" at bounding box center [345, 195] width 182 height 17
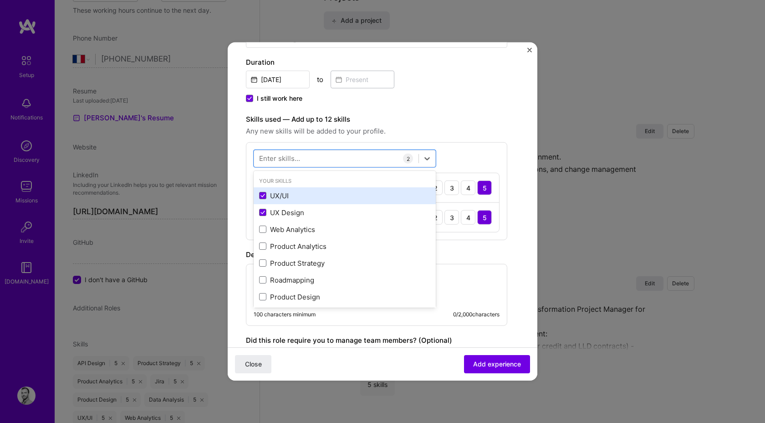
click at [272, 197] on div "UX/UI" at bounding box center [344, 196] width 171 height 10
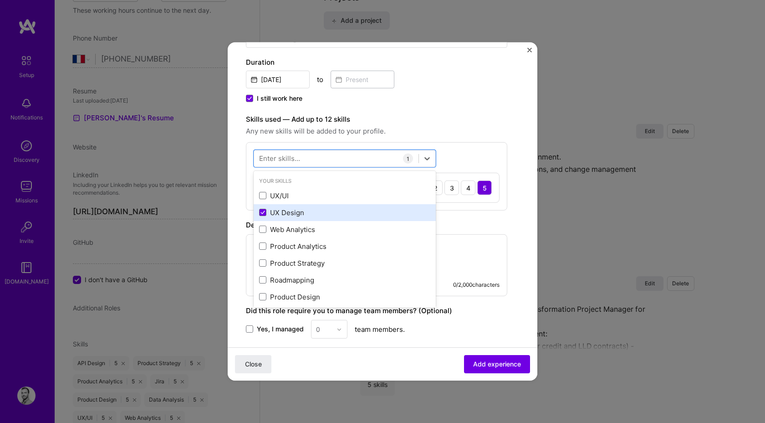
click at [272, 213] on div "UX Design" at bounding box center [344, 213] width 171 height 10
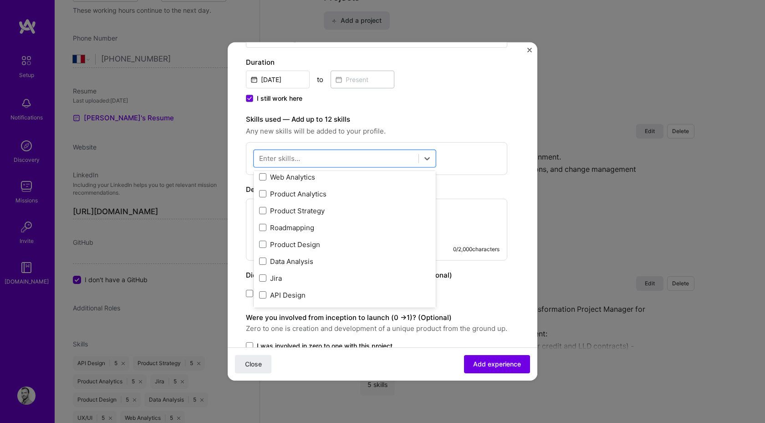
scroll to position [53, 0]
click at [294, 196] on div "Product Analytics" at bounding box center [344, 194] width 171 height 10
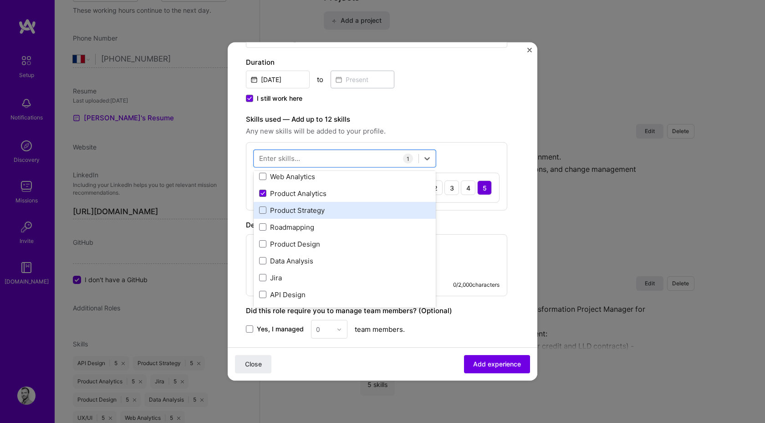
click at [294, 207] on div "Product Strategy" at bounding box center [344, 210] width 171 height 10
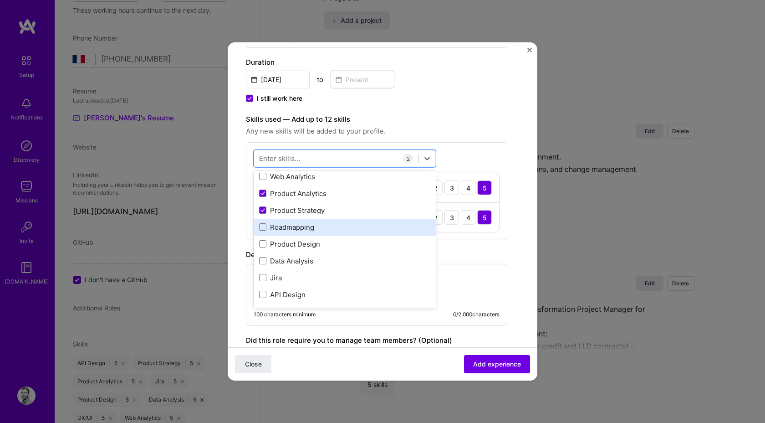
click at [290, 229] on div "Roadmapping" at bounding box center [344, 227] width 171 height 10
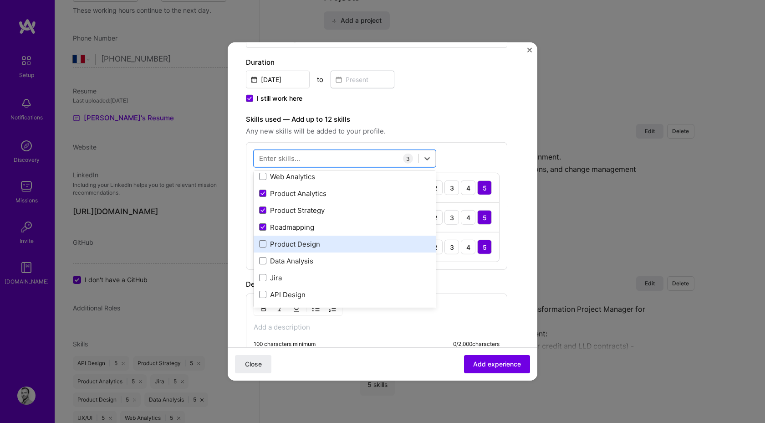
click at [290, 241] on div "Product Design" at bounding box center [344, 244] width 171 height 10
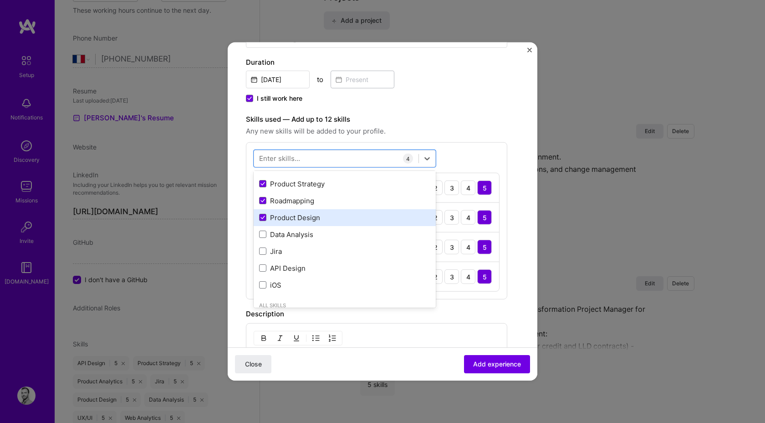
scroll to position [82, 0]
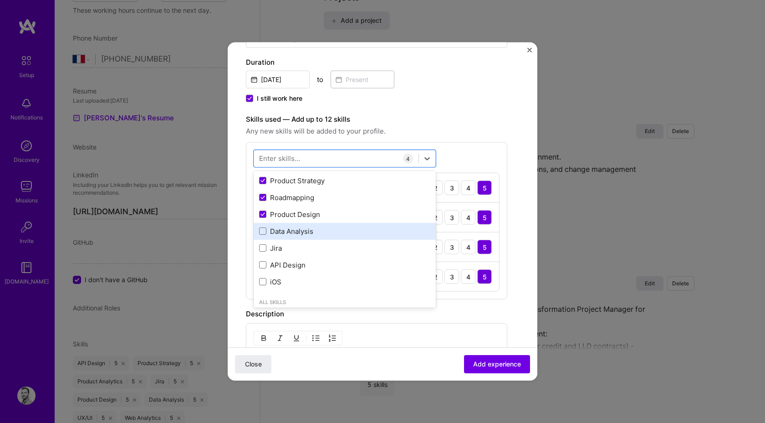
click at [291, 237] on div "Data Analysis" at bounding box center [345, 231] width 182 height 17
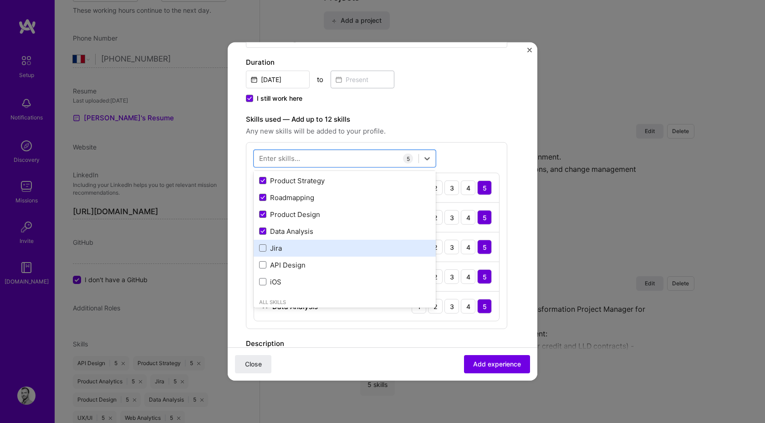
scroll to position [96, 0]
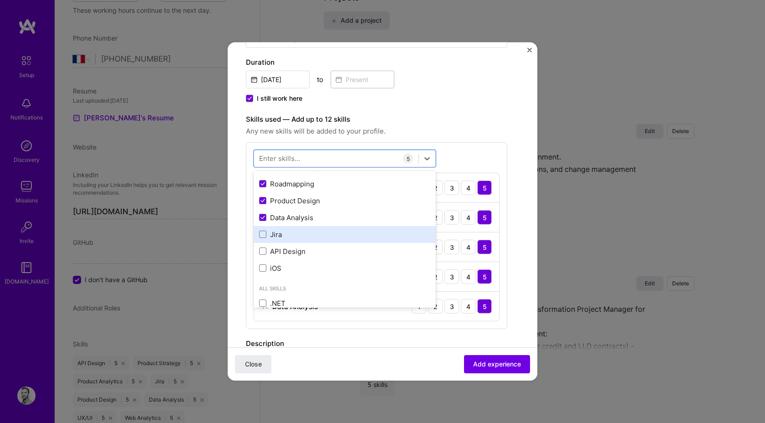
click at [288, 240] on div "Jira" at bounding box center [345, 234] width 182 height 17
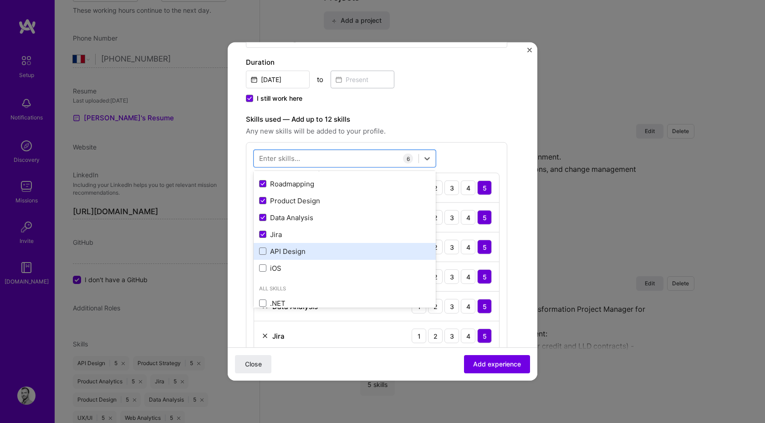
click at [288, 253] on div "API Design" at bounding box center [344, 251] width 171 height 10
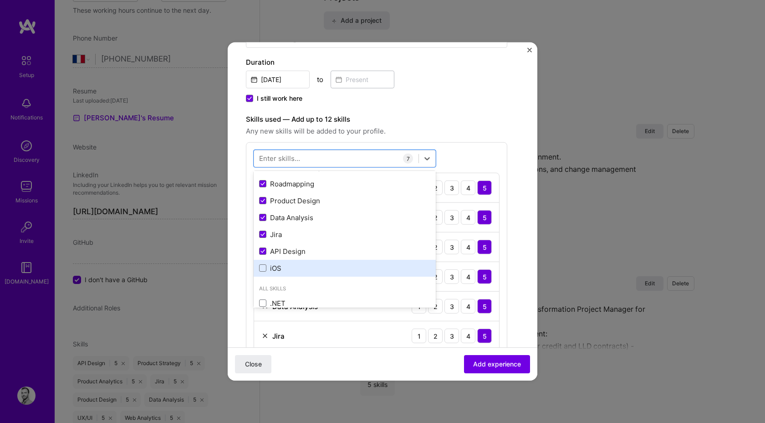
click at [288, 265] on div "iOS" at bounding box center [344, 268] width 171 height 10
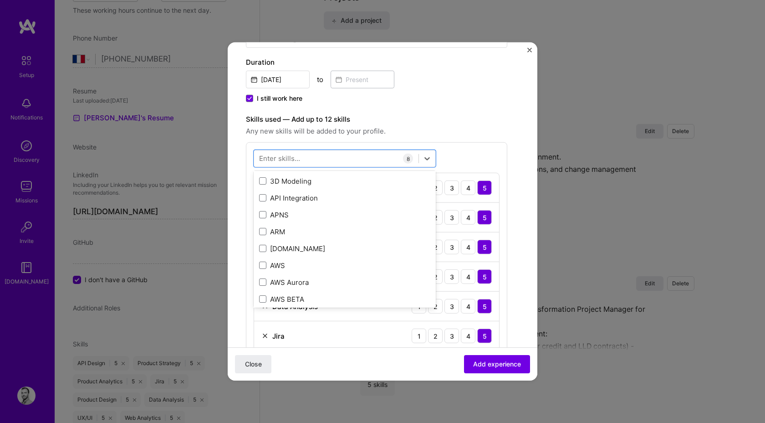
scroll to position [252, 0]
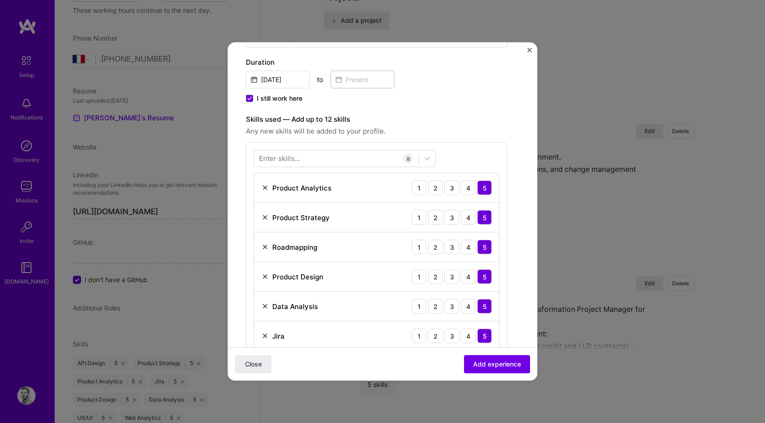
click at [279, 162] on div "Enter skills..." at bounding box center [279, 159] width 41 height 10
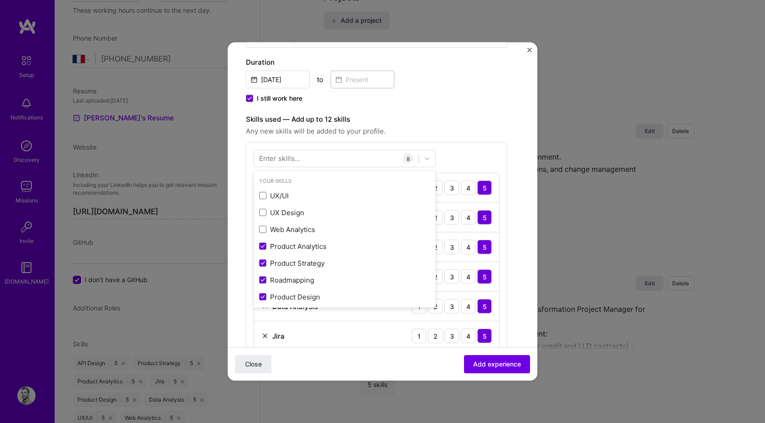
click at [279, 162] on div "Enter skills..." at bounding box center [279, 159] width 41 height 10
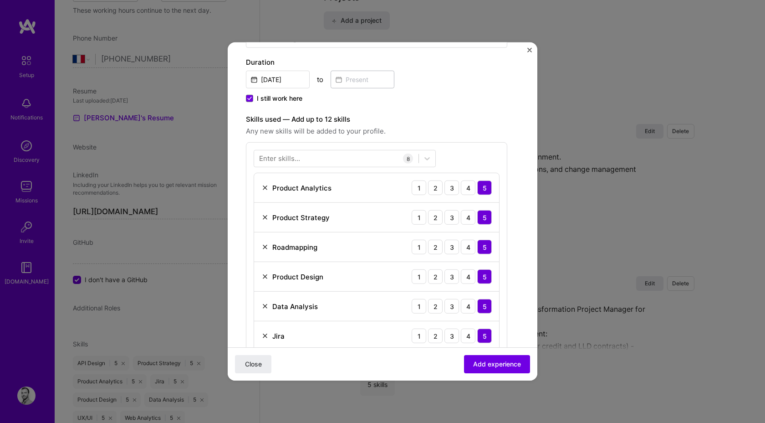
click at [279, 162] on div "Enter skills..." at bounding box center [279, 159] width 41 height 10
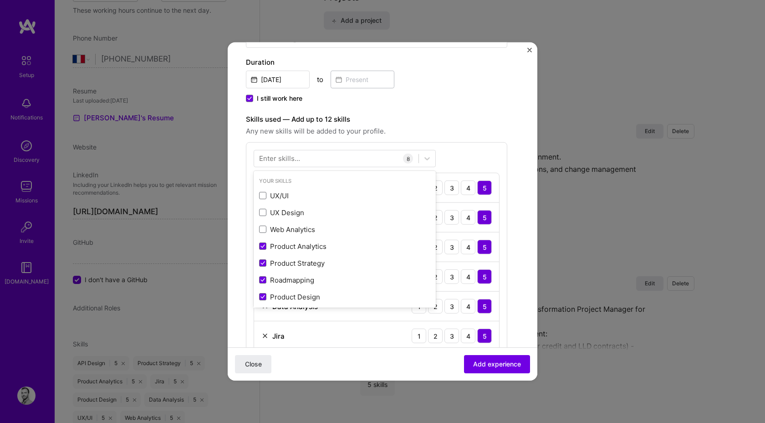
click at [279, 162] on div "Enter skills..." at bounding box center [279, 159] width 41 height 10
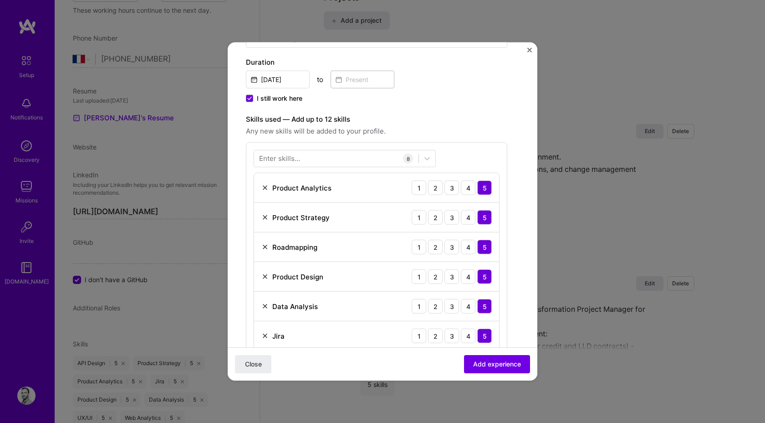
click at [279, 162] on div "Enter skills..." at bounding box center [279, 159] width 41 height 10
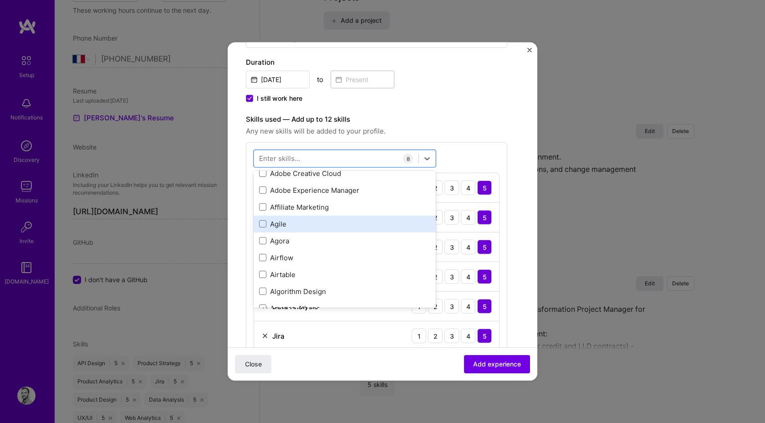
click at [323, 224] on div "Your Skills UX/UI UX Design Web Analytics Product Analytics Product Strategy Ro…" at bounding box center [345, 239] width 182 height 137
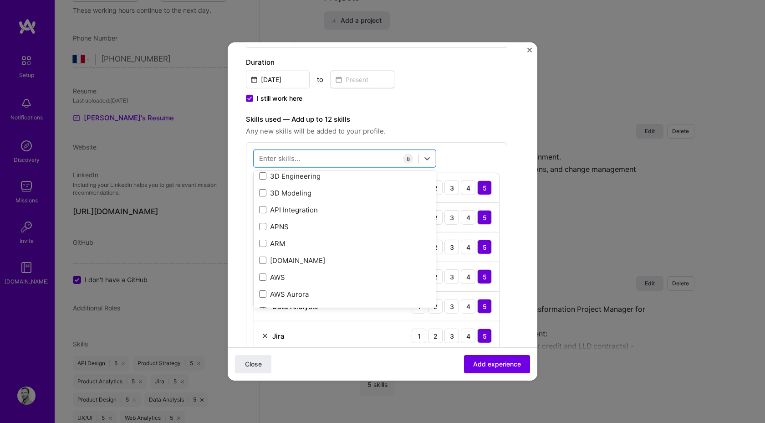
scroll to position [241, 0]
click at [300, 206] on div "API Integration" at bounding box center [344, 209] width 171 height 10
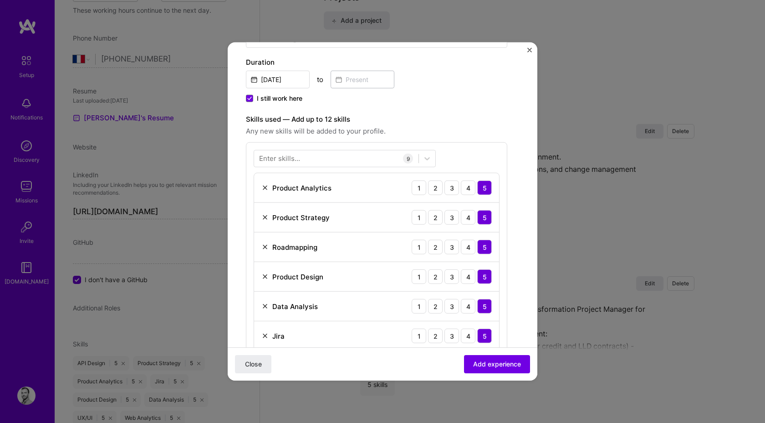
click at [473, 142] on div "Enter skills... 9 Product Analytics 1 2 3 4 5 Product Strategy 1 2 3 4 5 Roadma…" at bounding box center [376, 294] width 261 height 305
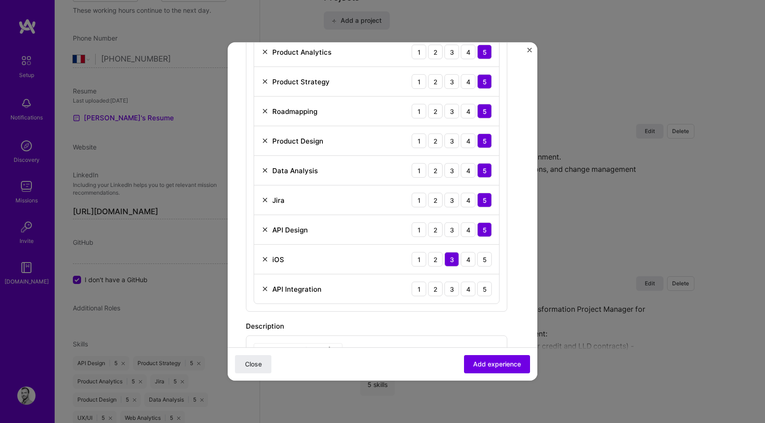
scroll to position [344, 0]
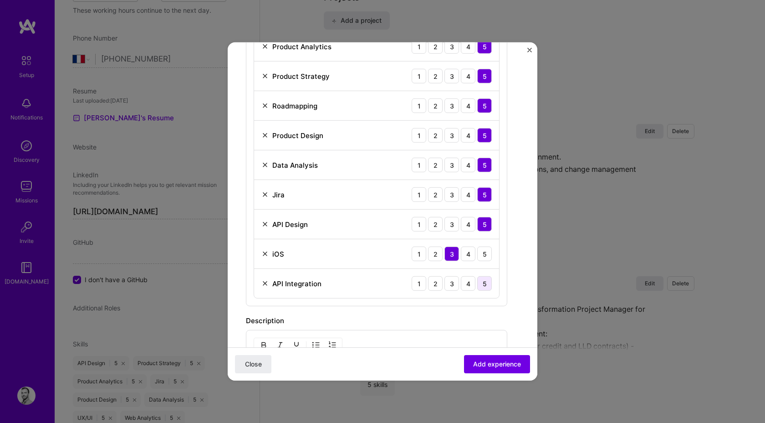
click at [487, 282] on div "5" at bounding box center [484, 283] width 15 height 15
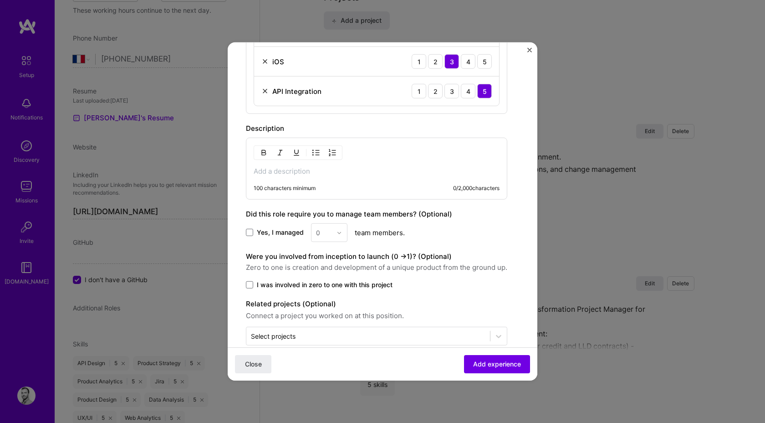
click at [347, 165] on div "100 characters minimum 0 / 2,000 characters" at bounding box center [376, 169] width 261 height 62
click at [327, 170] on p at bounding box center [377, 171] width 246 height 9
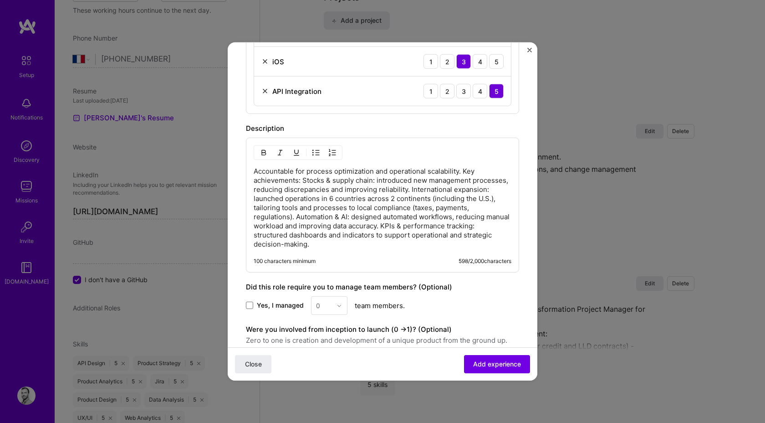
click at [464, 168] on p "Accountable for process optimization and operational scalability. Key achieveme…" at bounding box center [383, 208] width 258 height 82
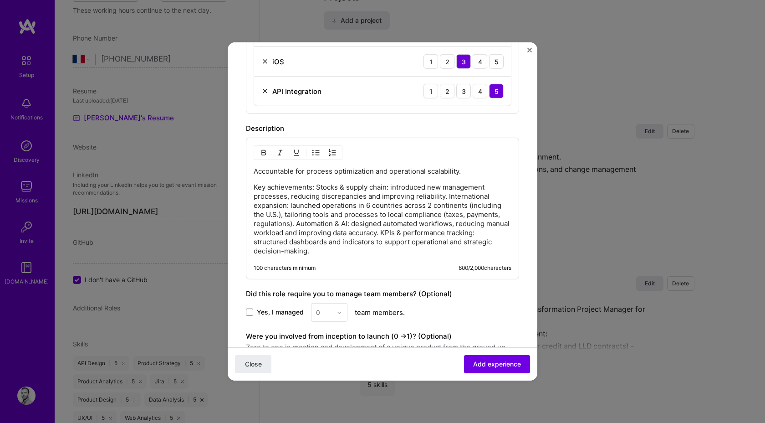
click at [317, 185] on p "Key achievements: Stocks & supply chain: introduced new management processes, r…" at bounding box center [383, 219] width 258 height 73
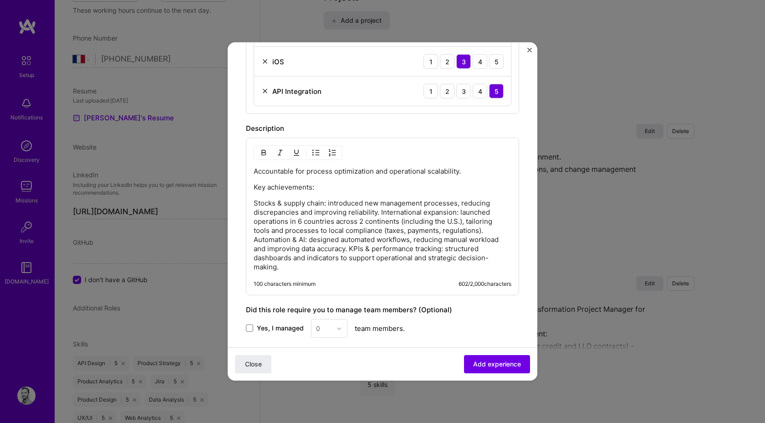
click at [380, 214] on p "Stocks & supply chain: introduced new management processes, reducing discrepanc…" at bounding box center [383, 235] width 258 height 73
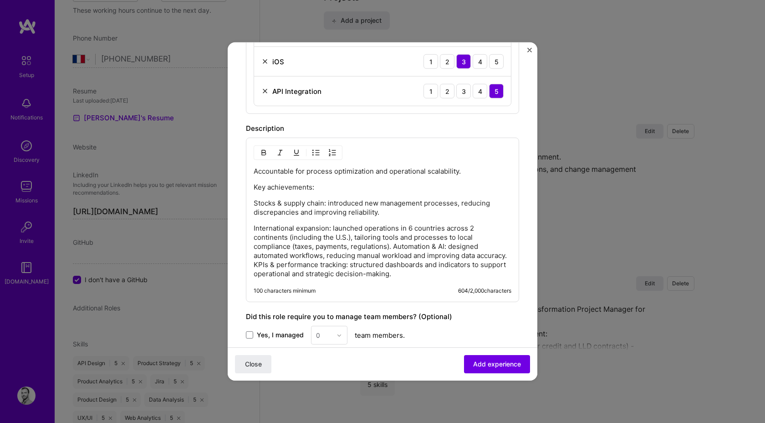
click at [333, 246] on p "International expansion: launched operations in 6 countries across 2 continents…" at bounding box center [383, 251] width 258 height 55
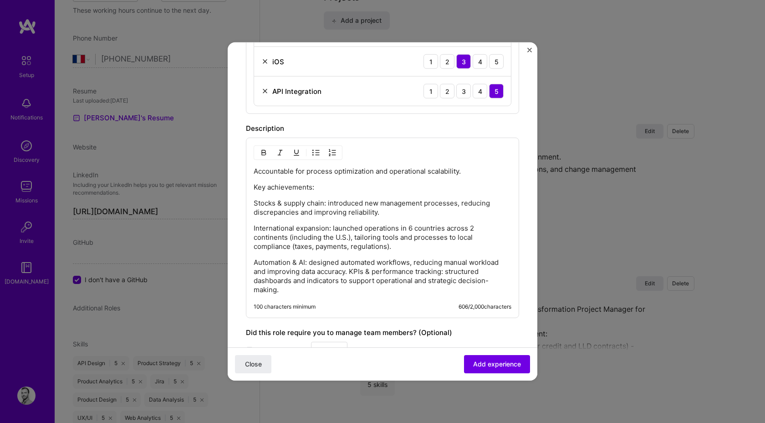
click at [349, 272] on p "Automation & AI: designed automated workflows, reducing manual workload and imp…" at bounding box center [383, 276] width 258 height 36
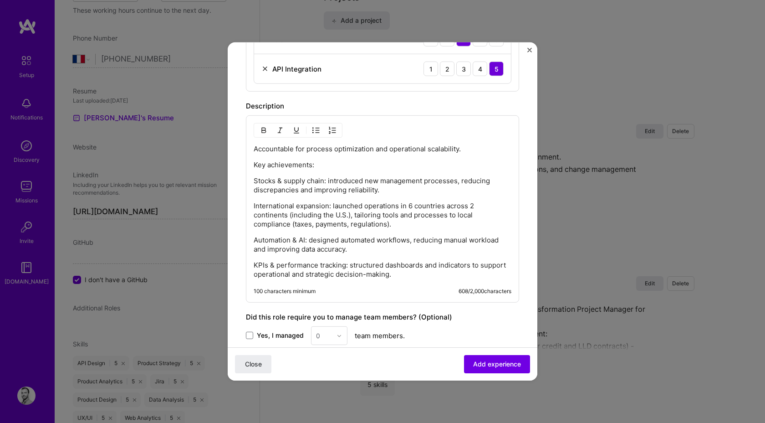
scroll to position [559, 0]
click at [383, 228] on div "Accountable for process optimization and operational scalability. Key achieveme…" at bounding box center [383, 211] width 258 height 134
click at [386, 225] on p "International expansion: launched operations in 6 countries across 2 continents…" at bounding box center [383, 214] width 258 height 27
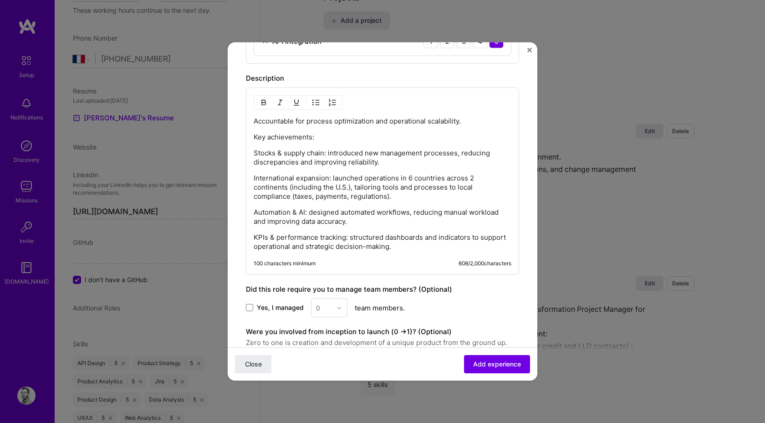
scroll to position [601, 0]
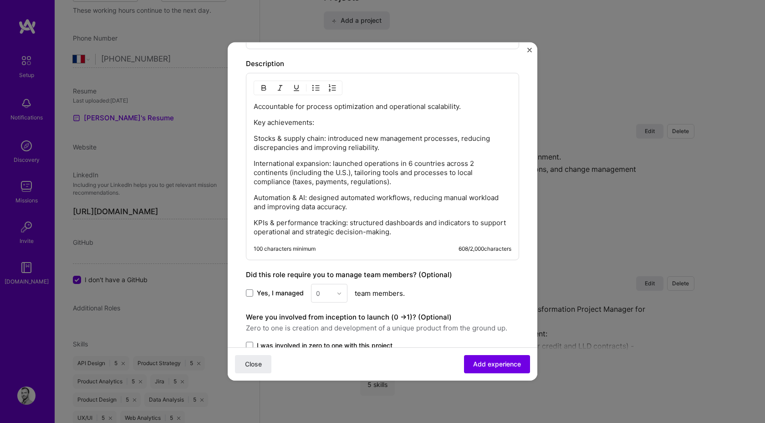
click at [423, 231] on p "KPIs & performance tracking: structured dashboards and indicators to support op…" at bounding box center [383, 227] width 258 height 18
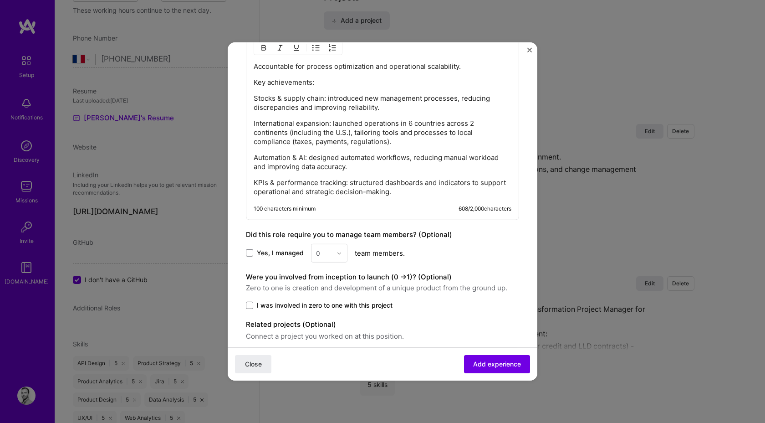
scroll to position [678, 0]
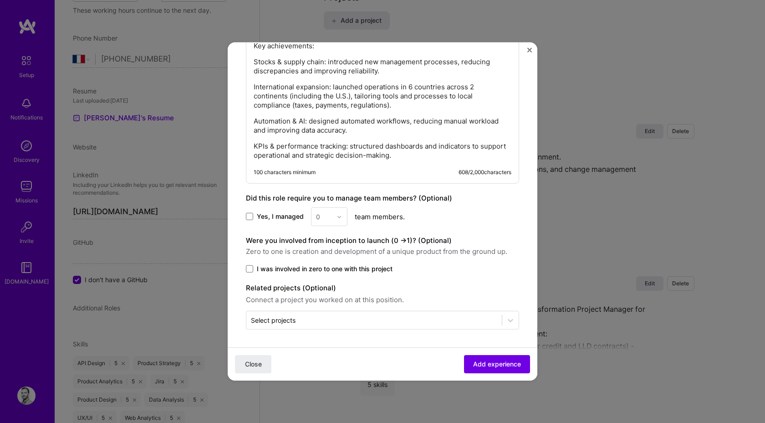
click at [335, 267] on span "I was involved in zero to one with this project" at bounding box center [325, 268] width 136 height 9
click at [0, 0] on input "I was involved in zero to one with this project" at bounding box center [0, 0] width 0 height 0
click at [497, 365] on span "Add experience" at bounding box center [497, 363] width 48 height 9
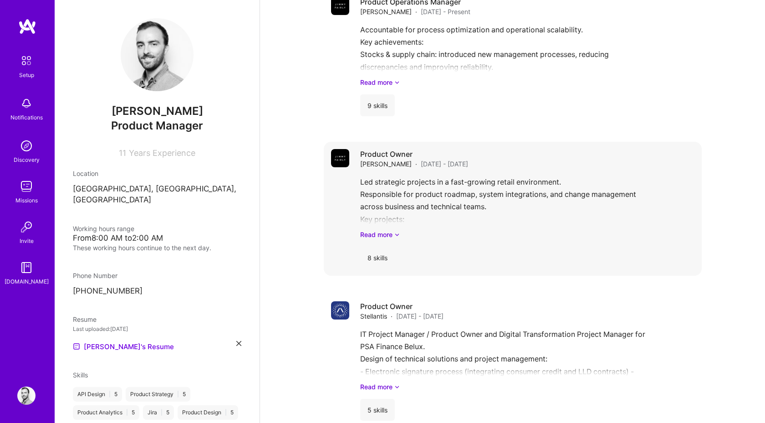
scroll to position [0, 0]
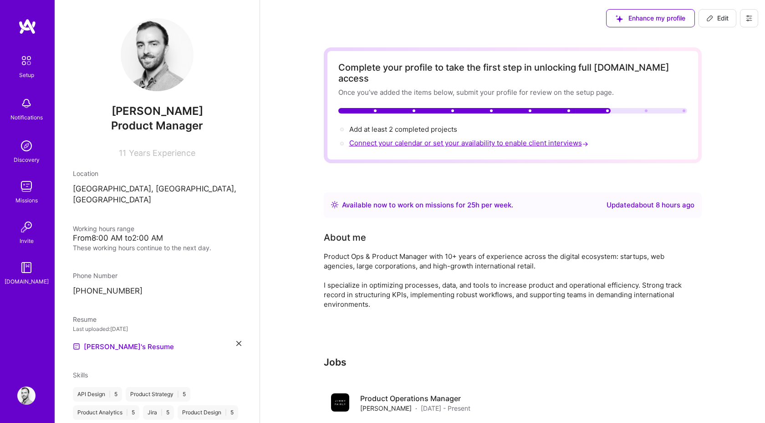
click at [431, 138] on span "Connect your calendar or set your availability to enable client interviews →" at bounding box center [469, 142] width 241 height 9
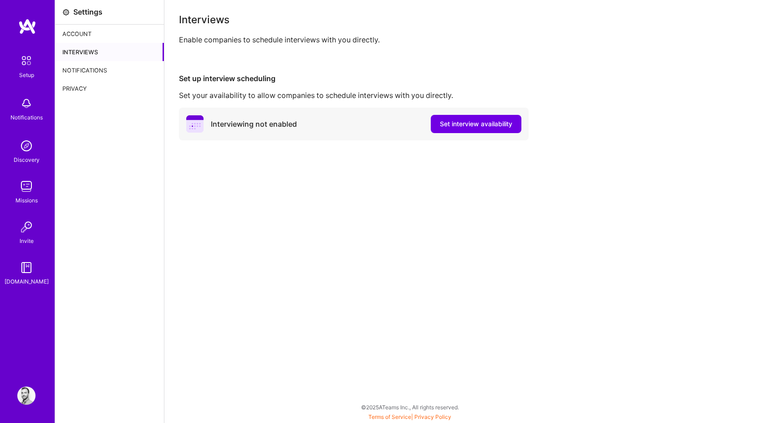
drag, startPoint x: 451, startPoint y: 125, endPoint x: 404, endPoint y: 179, distance: 71.4
click at [404, 179] on div "Interviews Enable companies to schedule interviews with you directly. Set up in…" at bounding box center [464, 211] width 601 height 423
click at [476, 125] on span "Set interview availability" at bounding box center [476, 123] width 72 height 9
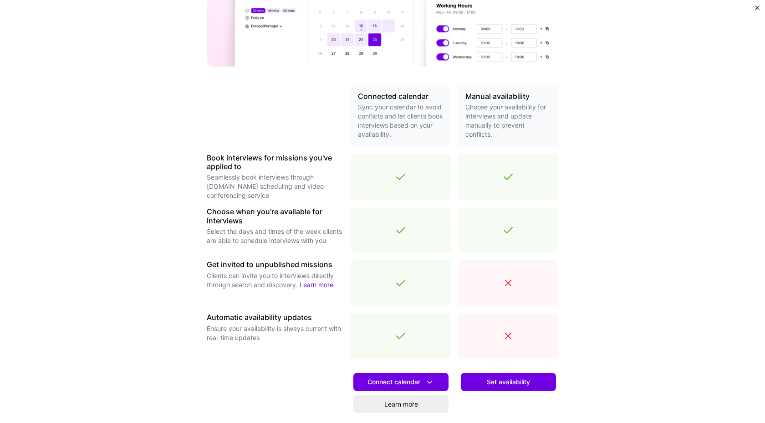
scroll to position [148, 0]
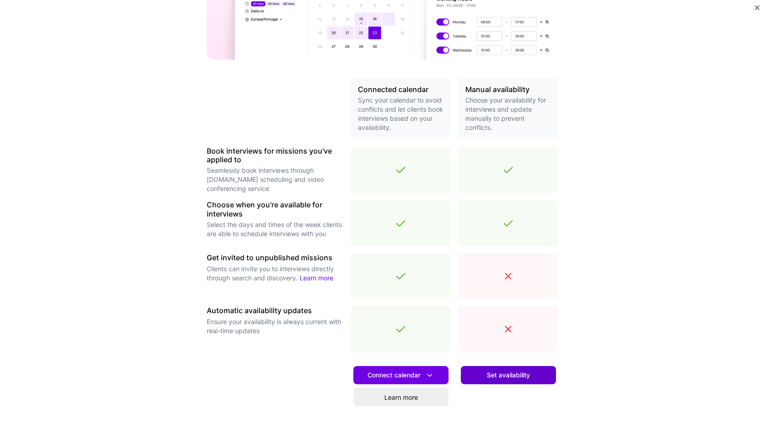
click at [503, 368] on button "Set availability" at bounding box center [508, 375] width 95 height 18
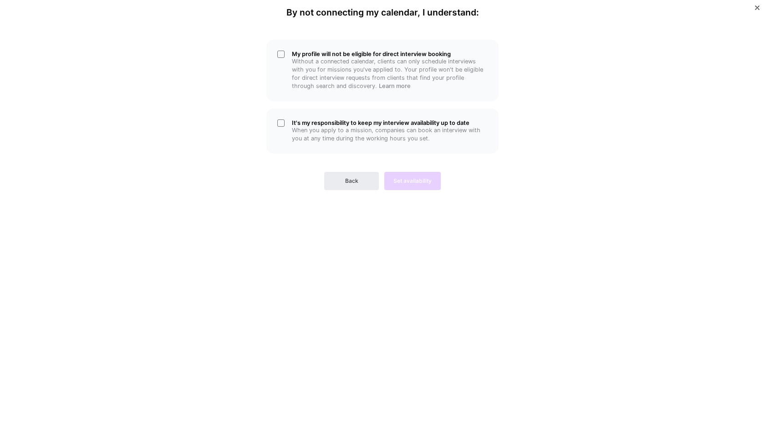
scroll to position [0, 0]
click at [342, 146] on div "It's my responsibility to keep my interview availability up to date When you ap…" at bounding box center [383, 130] width 232 height 45
click at [313, 59] on p "Without a connected calendar, clients can only schedule interviews with you for…" at bounding box center [390, 73] width 196 height 33
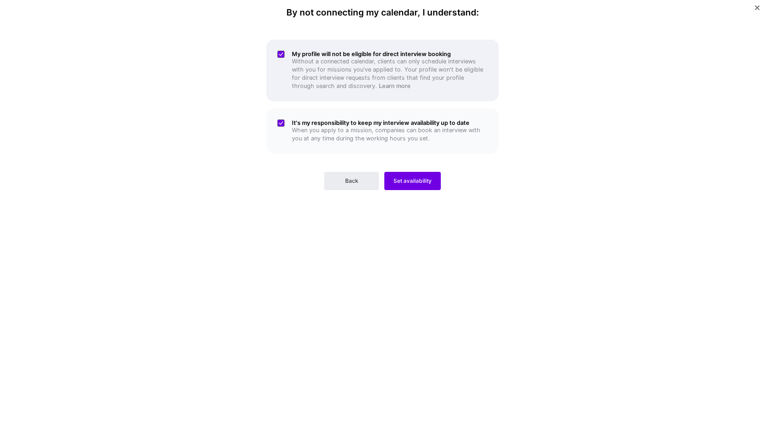
click at [312, 72] on p "Without a connected calendar, clients can only schedule interviews with you for…" at bounding box center [390, 73] width 196 height 33
click at [312, 101] on div "My profile will not be eligible for direct interview booking Without a connecte…" at bounding box center [383, 71] width 232 height 62
click at [348, 180] on span "Back" at bounding box center [351, 181] width 13 height 8
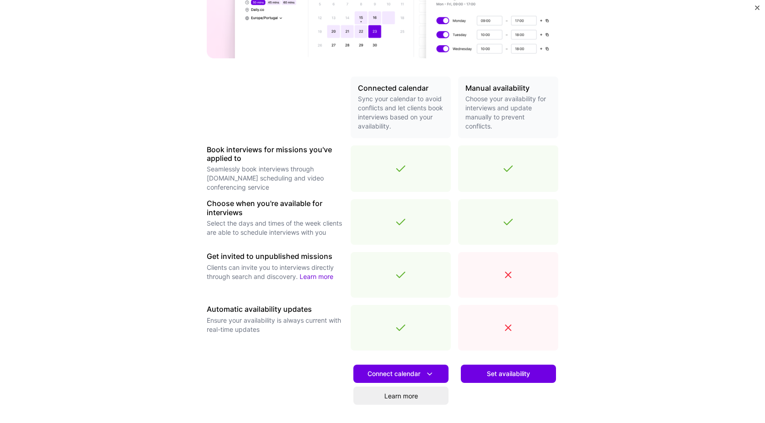
scroll to position [167, 0]
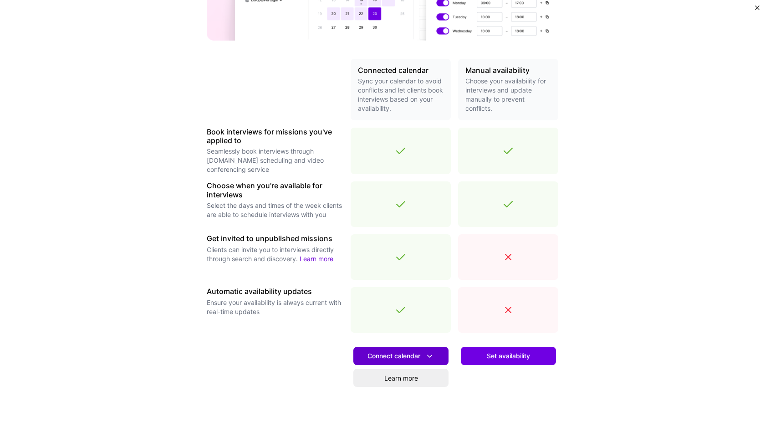
click at [430, 356] on icon at bounding box center [430, 356] width 10 height 10
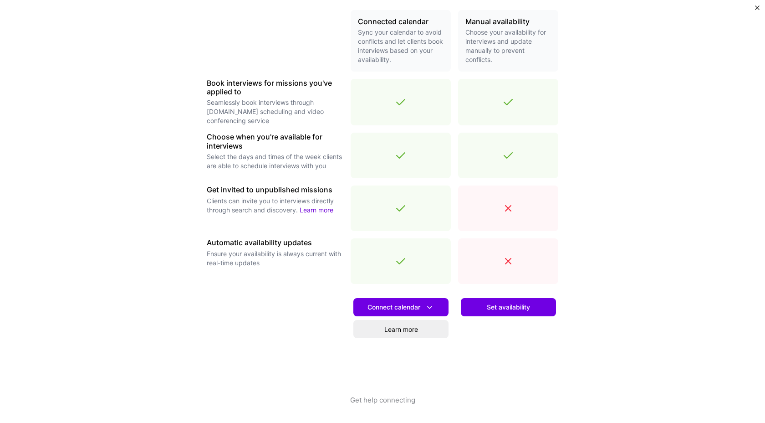
click at [513, 357] on div "Set availability" at bounding box center [508, 343] width 100 height 104
click at [417, 327] on link "Learn more" at bounding box center [401, 329] width 95 height 18
click at [512, 308] on span "Set availability" at bounding box center [508, 306] width 43 height 9
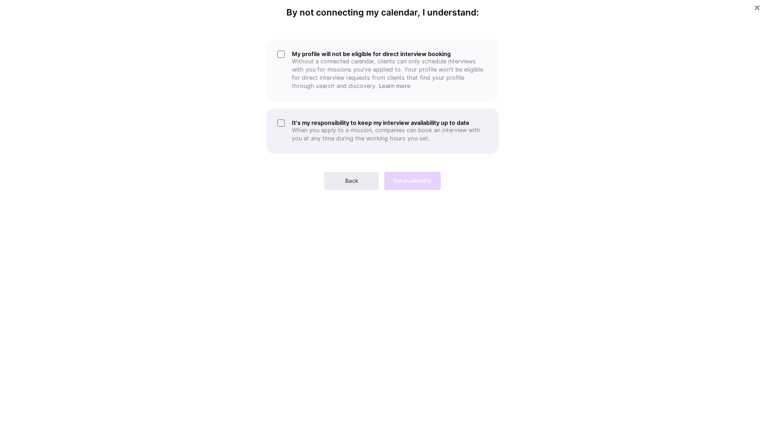
click at [385, 113] on div "It's my responsibility to keep my interview availability up to date When you ap…" at bounding box center [383, 130] width 232 height 45
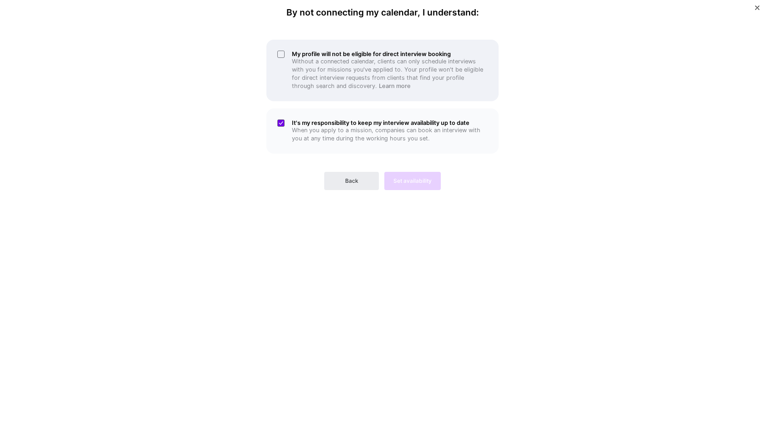
click at [385, 91] on div "My profile will not be eligible for direct interview booking Without a connecte…" at bounding box center [383, 71] width 232 height 62
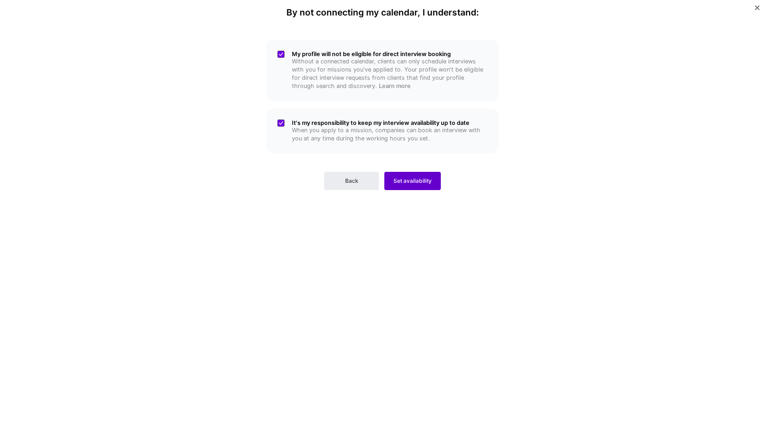
click at [419, 187] on button "Set availability" at bounding box center [413, 181] width 56 height 18
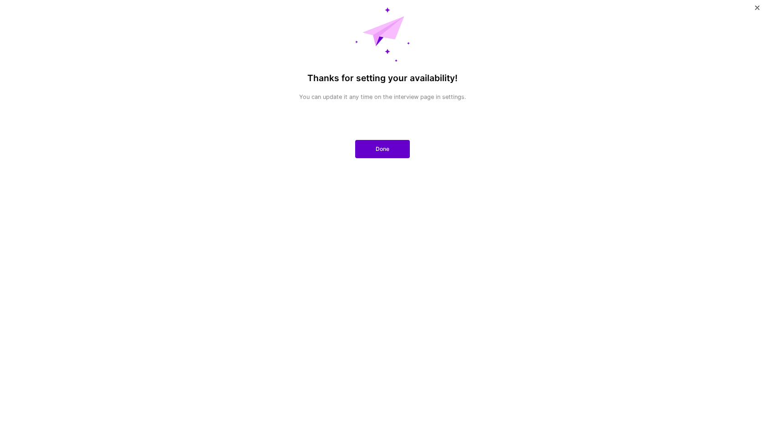
click at [380, 148] on span "Done" at bounding box center [383, 149] width 14 height 8
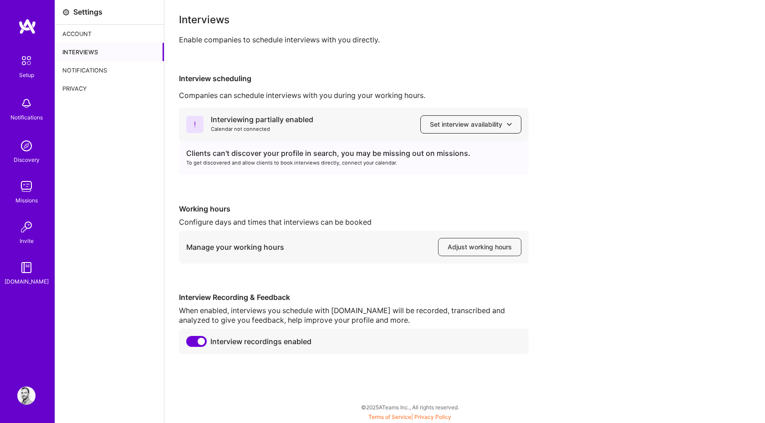
click at [467, 124] on span "Set interview availability" at bounding box center [471, 124] width 82 height 9
click at [338, 120] on div "Interviewing partially enabled Calendar not connected Set interview availabilit…" at bounding box center [354, 125] width 350 height 34
click at [459, 250] on span "Adjust working hours" at bounding box center [480, 246] width 64 height 9
click at [550, 126] on div "Interviewing partially enabled Calendar not connected Set interview availabilit…" at bounding box center [465, 231] width 572 height 246
click at [27, 160] on div "Discovery" at bounding box center [27, 160] width 26 height 10
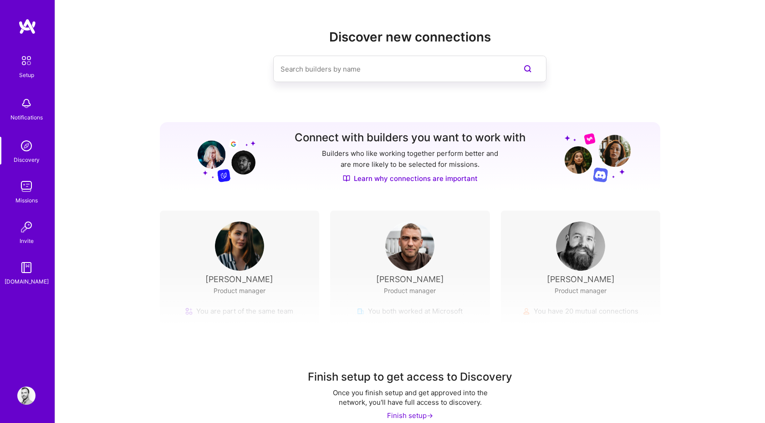
click at [16, 195] on div "Missions" at bounding box center [26, 200] width 22 height 10
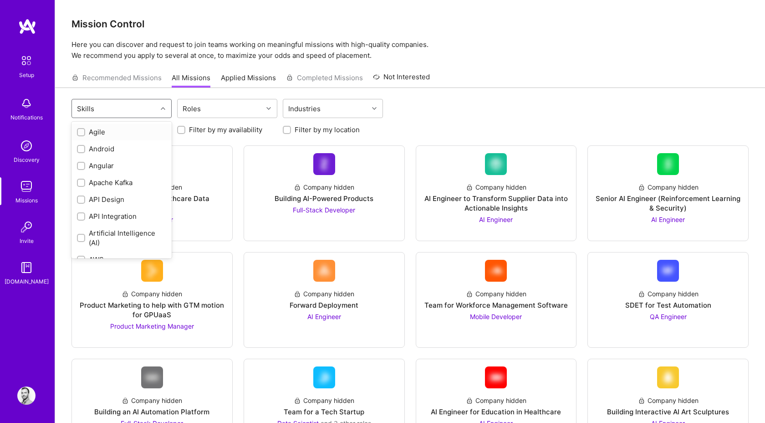
click at [127, 109] on div "Skills" at bounding box center [114, 108] width 85 height 18
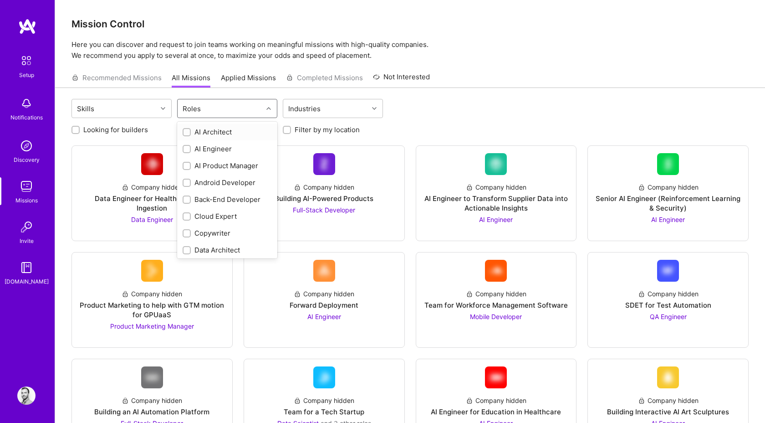
click at [220, 108] on div "Roles" at bounding box center [220, 108] width 85 height 18
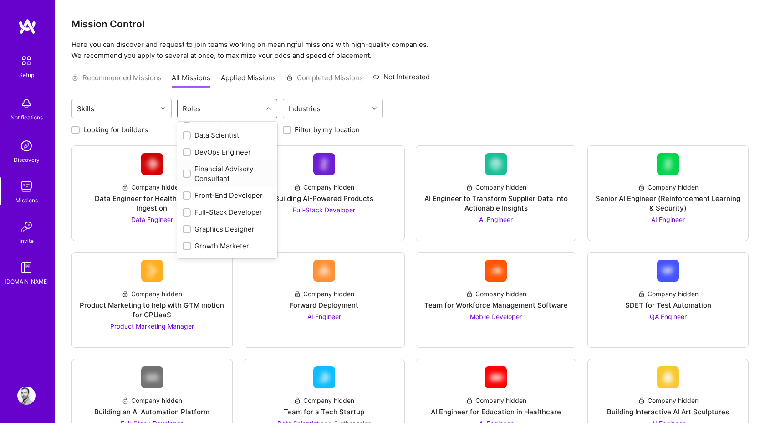
scroll to position [268, 0]
click at [188, 228] on input "checkbox" at bounding box center [188, 228] width 6 height 6
checkbox input "true"
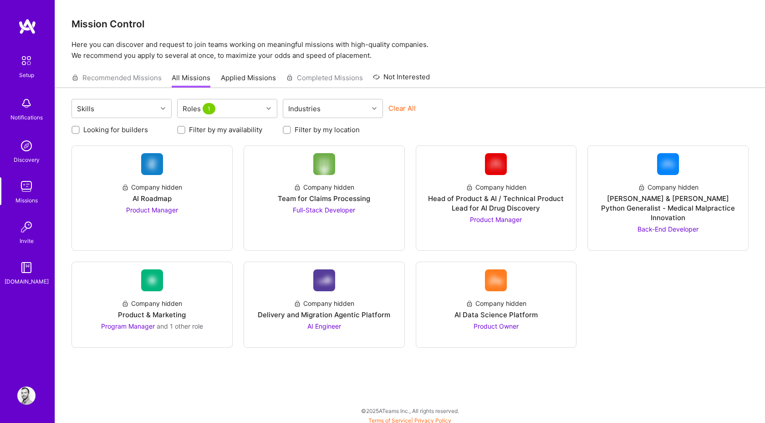
click at [230, 376] on div "Skills Roles 1 Industries Clear All Looking for builders Filter by my availabil…" at bounding box center [410, 257] width 710 height 338
click at [26, 400] on img at bounding box center [26, 395] width 18 height 18
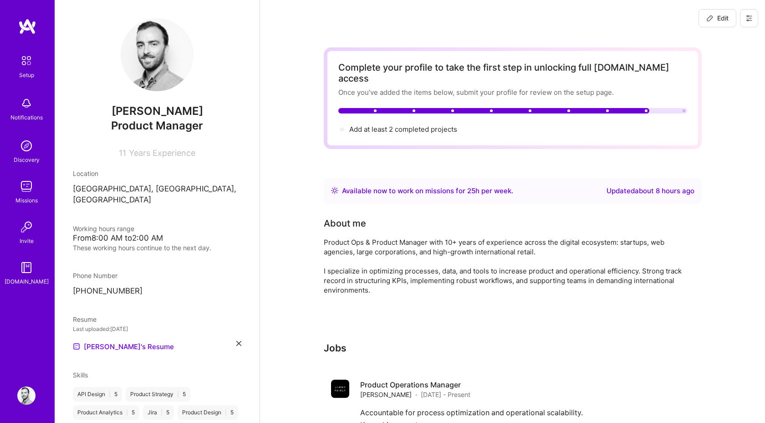
scroll to position [260, 0]
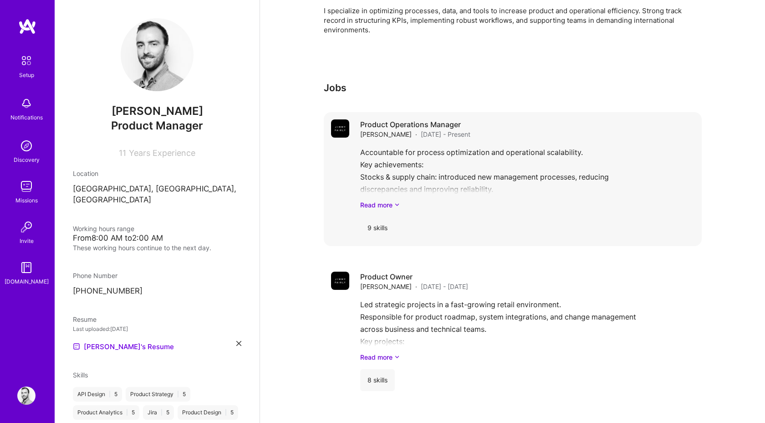
click at [436, 119] on h4 "Product Operations Manager" at bounding box center [415, 124] width 110 height 10
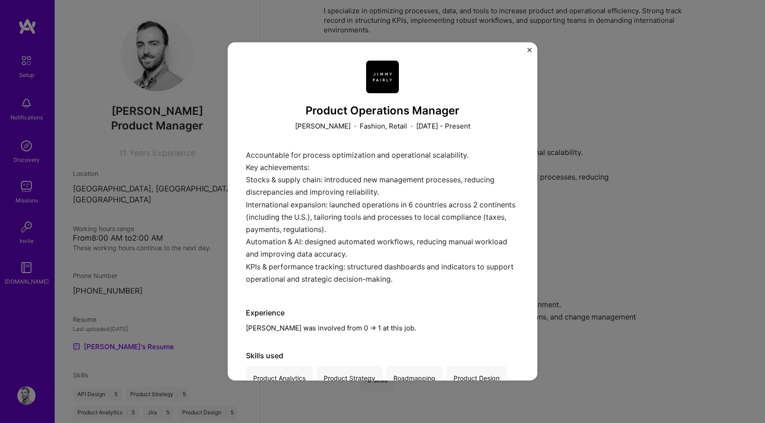
click at [534, 47] on div "Product Operations Manager [PERSON_NAME] FAIRLY · Fashion, Retail · [DATE] - Pr…" at bounding box center [383, 211] width 310 height 338
click at [533, 47] on div "Product Operations Manager [PERSON_NAME] FAIRLY · Fashion, Retail · [DATE] - Pr…" at bounding box center [383, 211] width 310 height 338
click at [531, 48] on img "Close" at bounding box center [530, 50] width 5 height 5
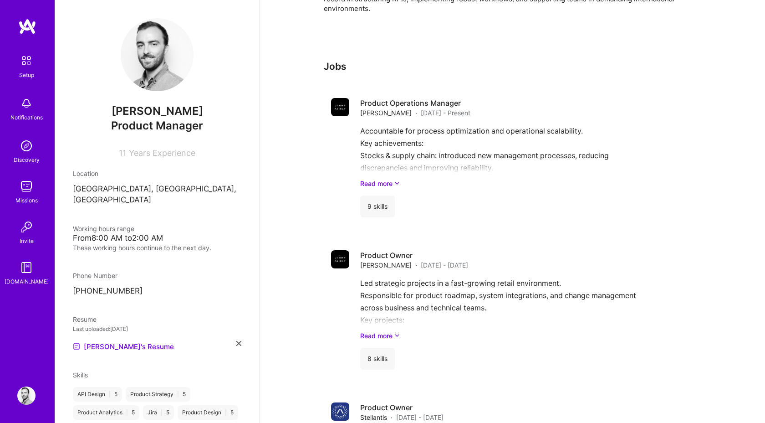
scroll to position [282, 0]
click at [410, 130] on div "Accountable for process optimization and operational scalability. Key achieveme…" at bounding box center [527, 155] width 334 height 63
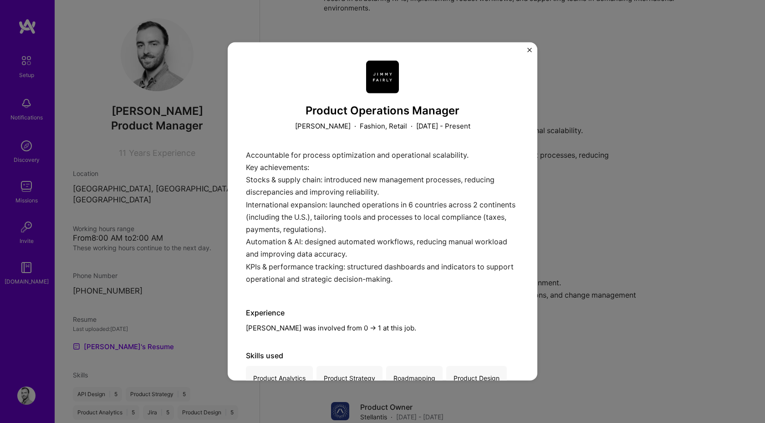
click at [608, 216] on div "Product Operations Manager [PERSON_NAME] FAIRLY · Fashion, Retail · [DATE] - Pr…" at bounding box center [382, 211] width 765 height 423
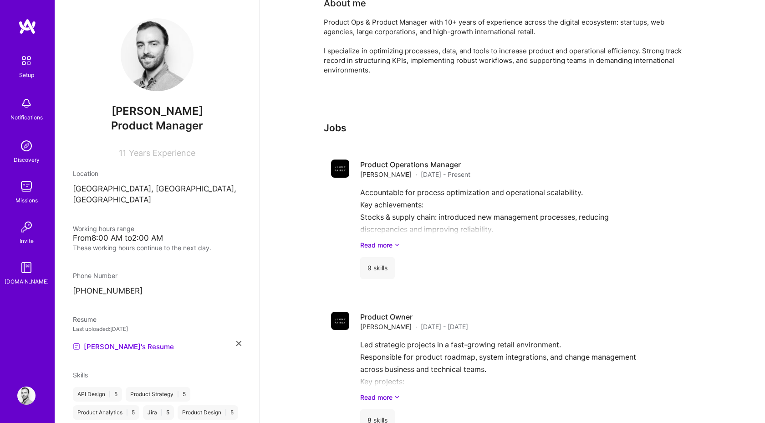
scroll to position [85, 0]
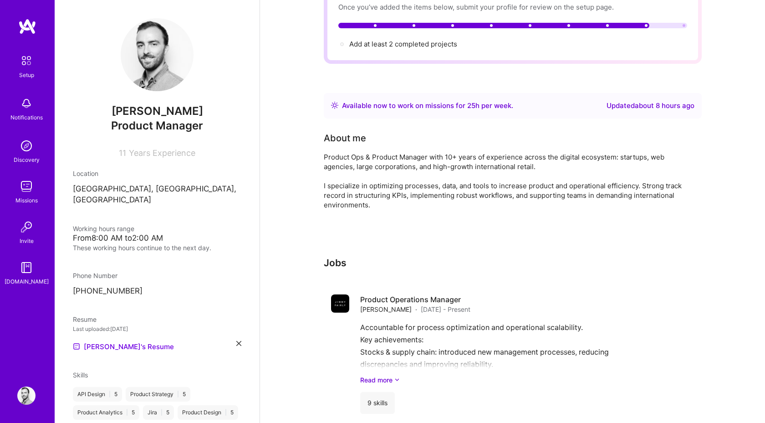
click at [26, 184] on img at bounding box center [26, 186] width 18 height 18
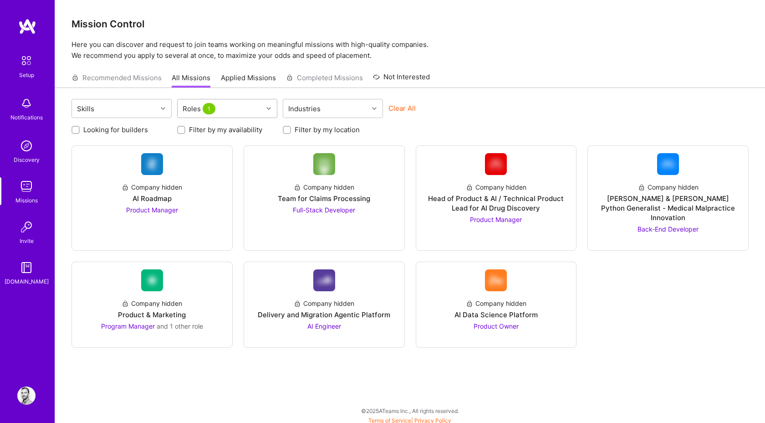
click at [231, 108] on div "Roles 1" at bounding box center [220, 108] width 85 height 18
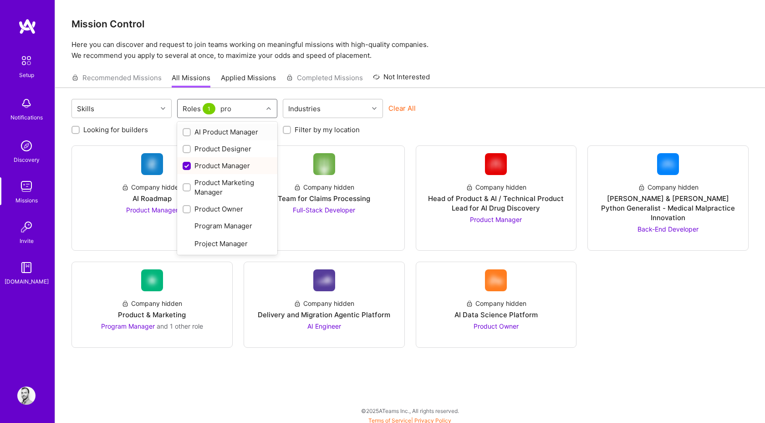
type input "prod"
click at [185, 133] on input "checkbox" at bounding box center [188, 132] width 6 height 6
checkbox input "true"
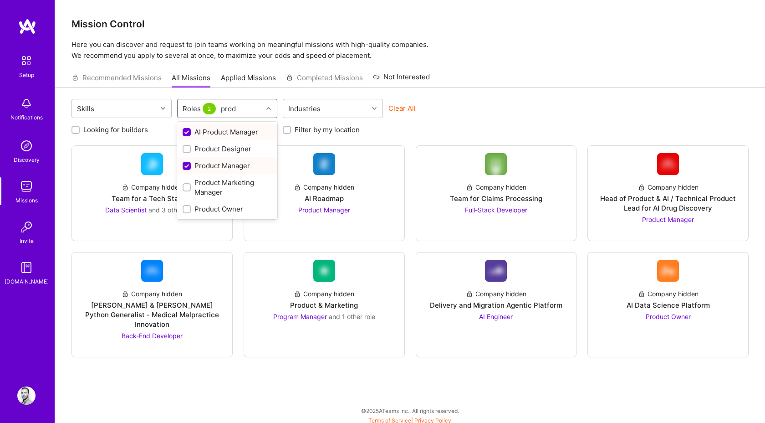
type input "produ"
click at [192, 206] on div "Product Owner" at bounding box center [227, 209] width 89 height 10
checkbox input "true"
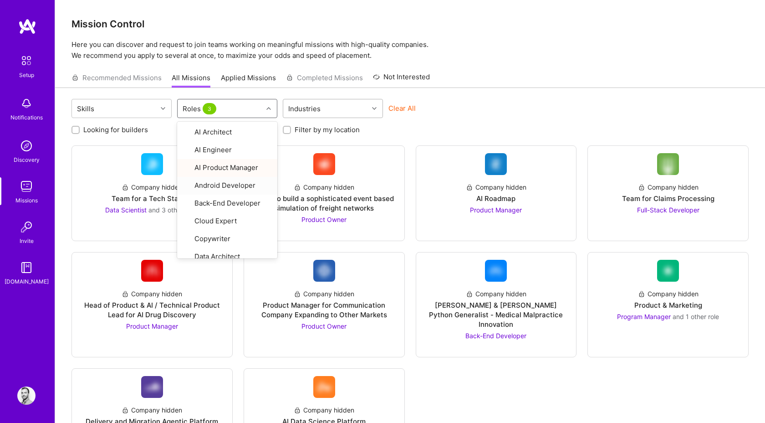
click at [301, 114] on div "Industries" at bounding box center [304, 108] width 37 height 13
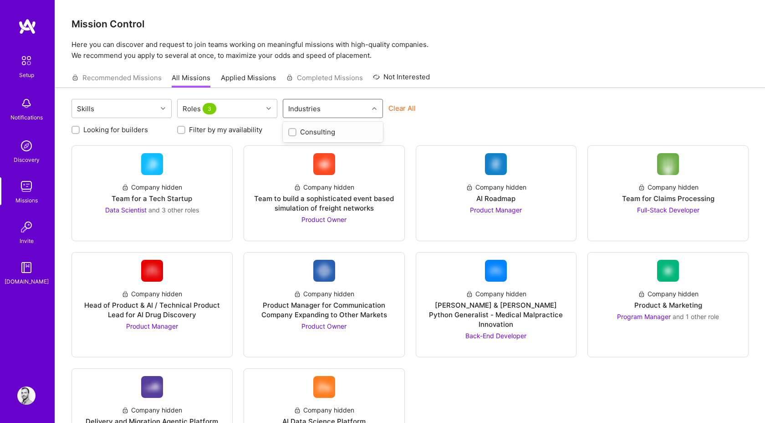
click at [469, 97] on div "Skills Roles 3 option Consulting focused, 1 of 1. 1 result available. Use Up an…" at bounding box center [410, 282] width 710 height 388
click at [262, 131] on label "Filter by my availability" at bounding box center [225, 130] width 73 height 10
click at [185, 131] on input "Filter by my availability" at bounding box center [182, 130] width 6 height 6
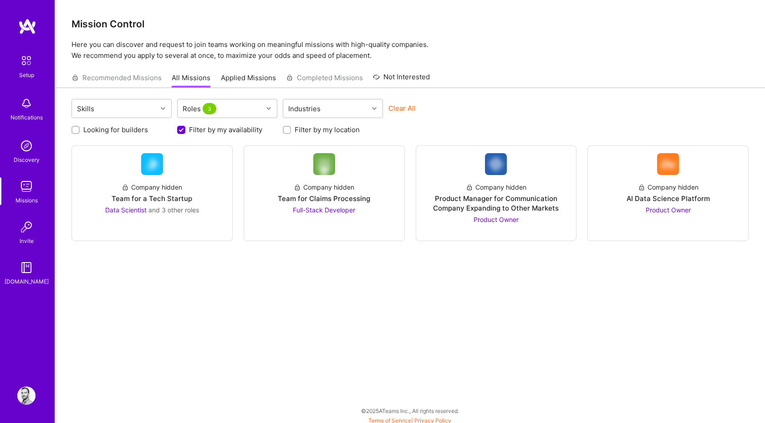
click at [253, 131] on label "Filter by my availability" at bounding box center [225, 130] width 73 height 10
click at [186, 131] on input "Filter by my availability" at bounding box center [182, 130] width 8 height 8
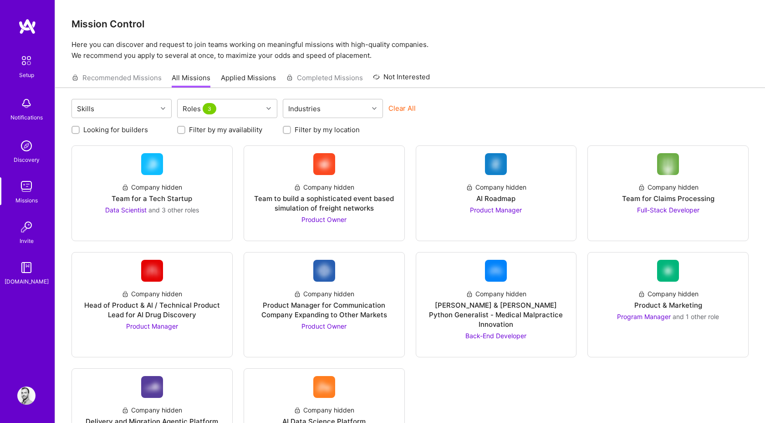
click at [253, 131] on label "Filter by my availability" at bounding box center [225, 130] width 73 height 10
click at [185, 131] on input "Filter by my availability" at bounding box center [182, 130] width 6 height 6
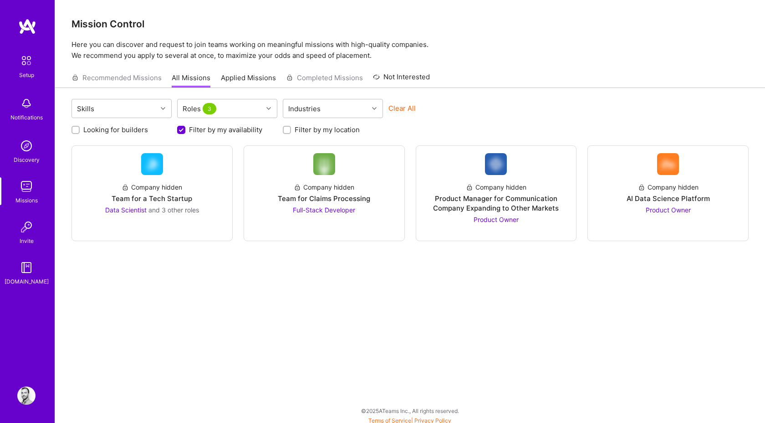
scroll to position [0, 0]
click at [253, 131] on label "Filter by my availability" at bounding box center [225, 130] width 73 height 10
click at [186, 131] on input "Filter by my availability" at bounding box center [182, 130] width 8 height 8
checkbox input "false"
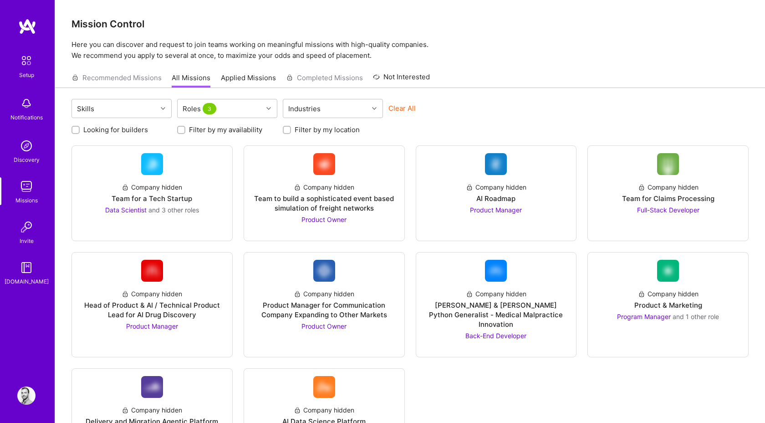
click at [128, 125] on label "Looking for builders" at bounding box center [115, 130] width 65 height 10
click at [80, 127] on input "Looking for builders" at bounding box center [76, 130] width 6 height 6
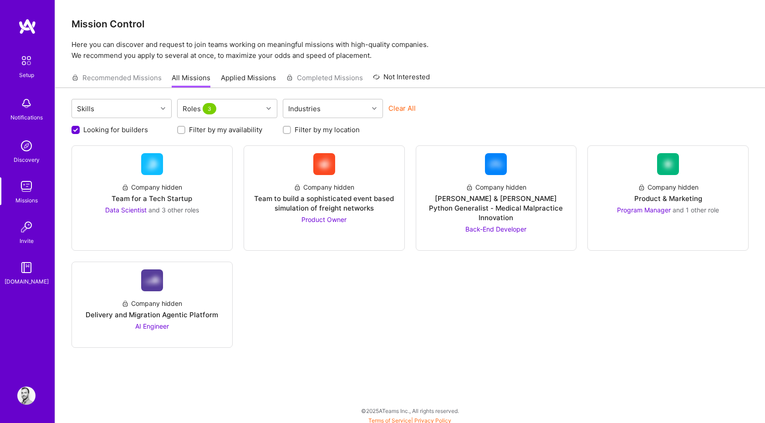
click at [128, 125] on label "Looking for builders" at bounding box center [115, 130] width 65 height 10
click at [81, 126] on input "Looking for builders" at bounding box center [76, 130] width 8 height 8
checkbox input "false"
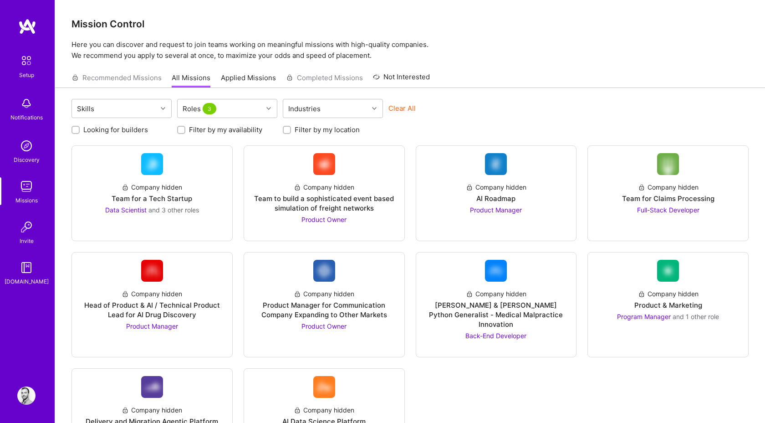
scroll to position [0, 0]
click at [213, 128] on label "Filter by my availability" at bounding box center [225, 130] width 73 height 10
click at [185, 128] on input "Filter by my availability" at bounding box center [182, 130] width 6 height 6
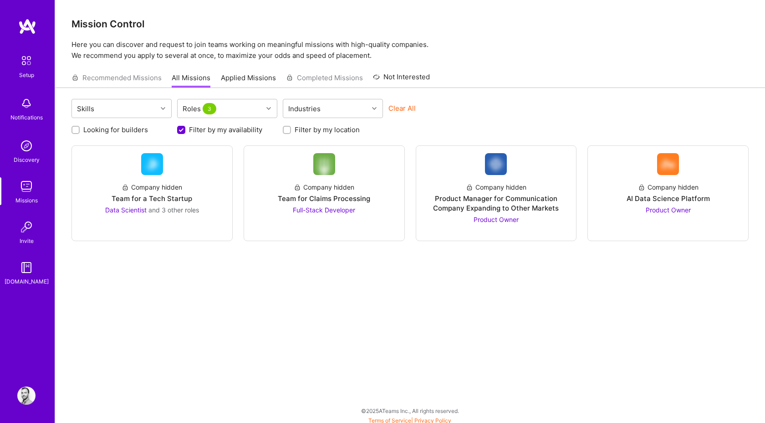
scroll to position [0, 0]
click at [213, 128] on label "Filter by my availability" at bounding box center [225, 130] width 73 height 10
click at [186, 128] on input "Filter by my availability" at bounding box center [182, 130] width 8 height 8
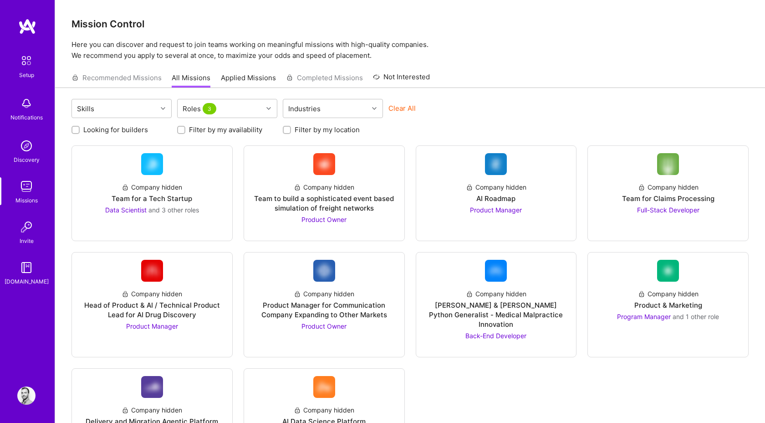
scroll to position [0, 0]
click at [213, 128] on label "Filter by my availability" at bounding box center [225, 130] width 73 height 10
click at [185, 128] on input "Filter by my availability" at bounding box center [182, 130] width 6 height 6
checkbox input "true"
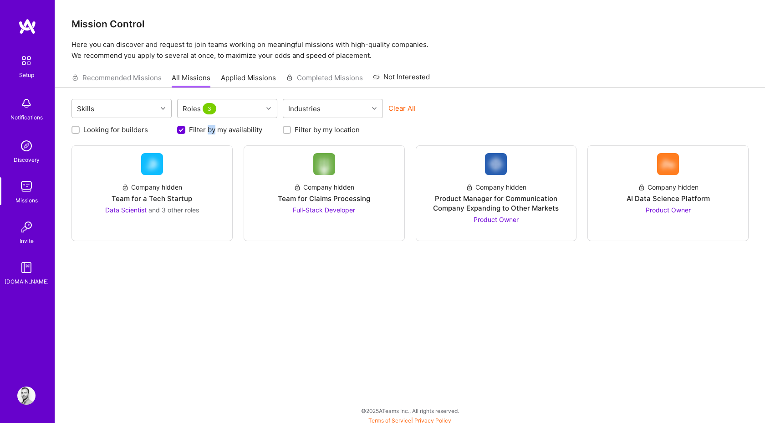
scroll to position [0, 0]
click at [320, 126] on label "Filter by my location" at bounding box center [327, 130] width 65 height 10
click at [291, 127] on input "Filter by my location" at bounding box center [288, 130] width 6 height 6
click at [320, 126] on label "Filter by my location" at bounding box center [327, 130] width 65 height 10
click at [292, 126] on input "Filter by my location" at bounding box center [288, 130] width 8 height 8
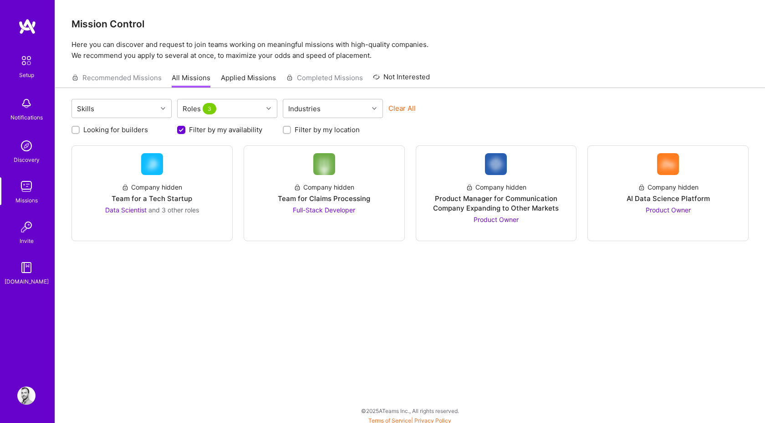
scroll to position [0, 0]
click at [307, 132] on label "Filter by my location" at bounding box center [327, 130] width 65 height 10
click at [291, 132] on input "Filter by my location" at bounding box center [288, 130] width 6 height 6
checkbox input "true"
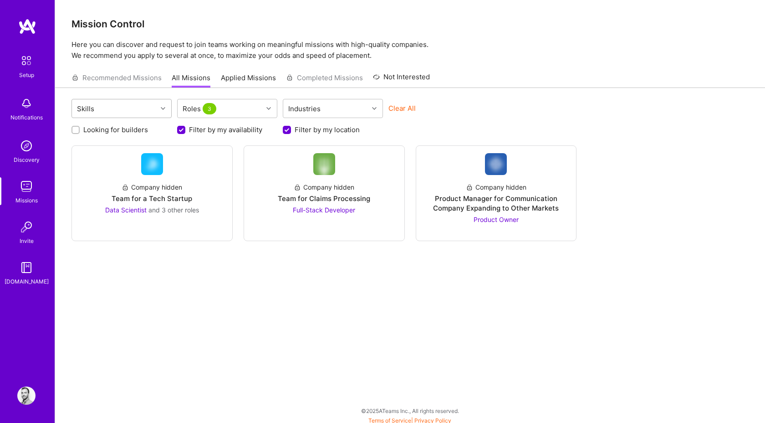
click at [113, 106] on div "Skills" at bounding box center [114, 108] width 85 height 18
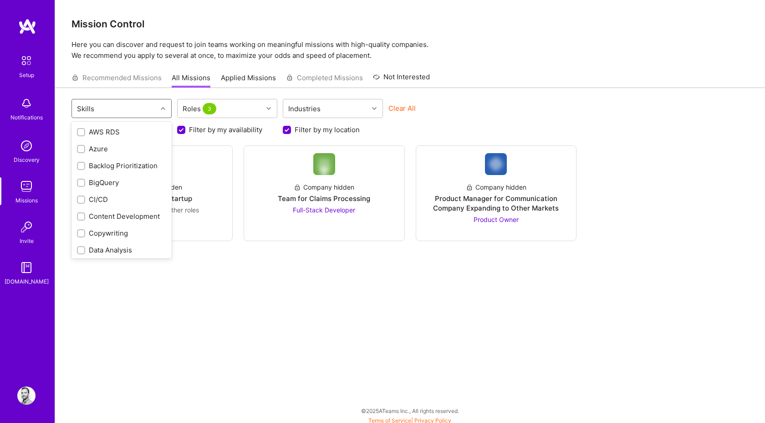
scroll to position [315, 0]
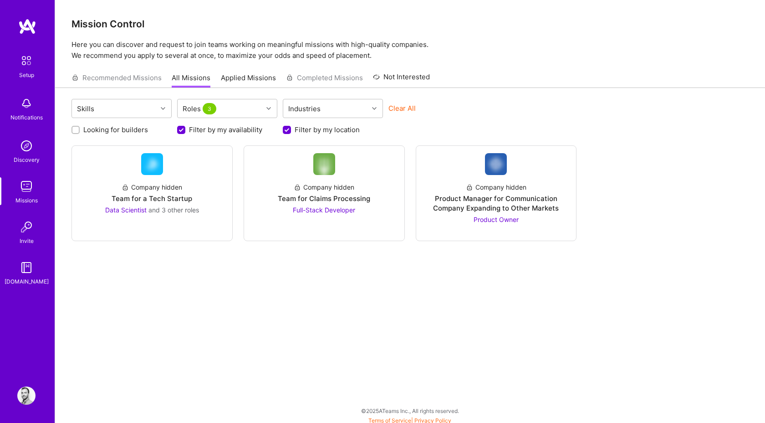
click at [243, 304] on div "Skills Roles 3 Industries Clear All Looking for builders Filter by my availabil…" at bounding box center [410, 257] width 710 height 338
click at [186, 225] on div at bounding box center [152, 227] width 146 height 7
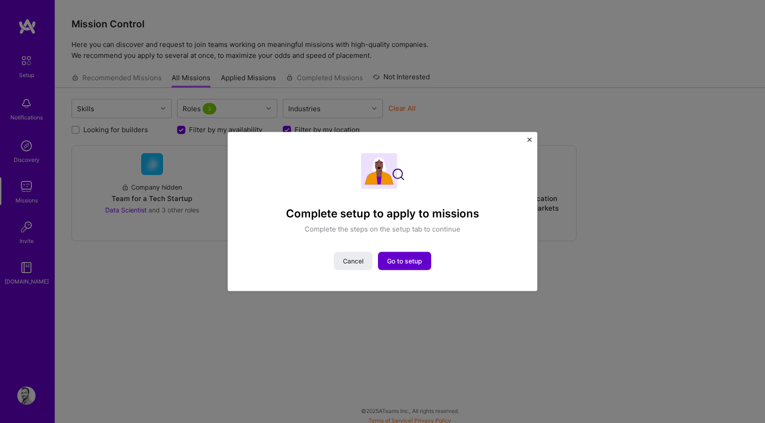
click at [400, 261] on span "Go to setup" at bounding box center [404, 260] width 35 height 9
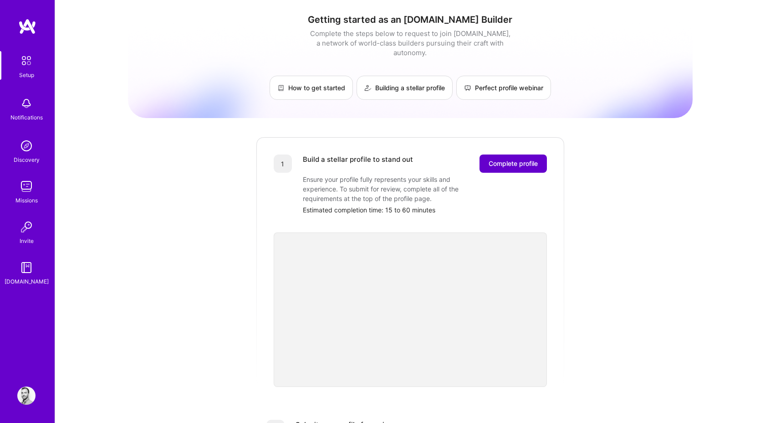
click at [489, 159] on span "Complete profile" at bounding box center [513, 163] width 49 height 9
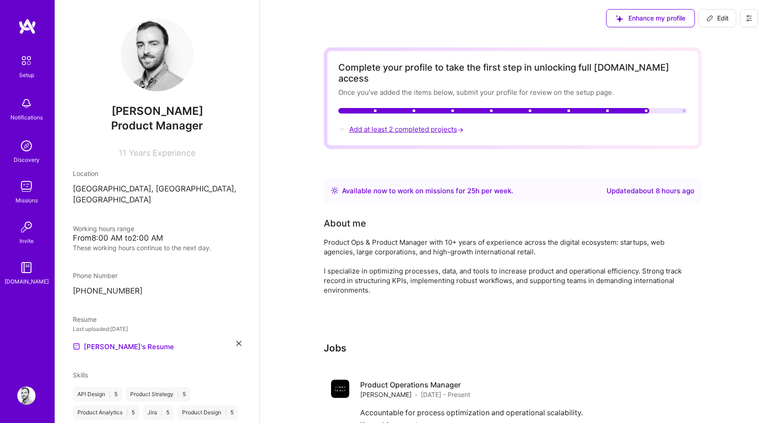
click at [413, 125] on span "Add at least 2 completed projects →" at bounding box center [407, 129] width 116 height 9
select select "FR"
select select "Right Now"
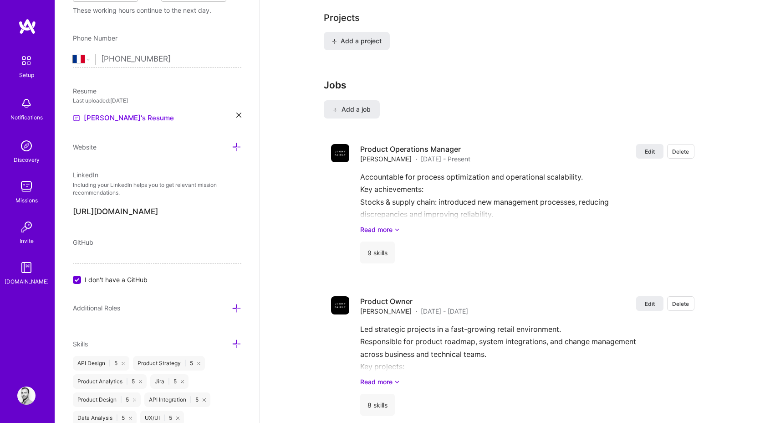
scroll to position [673, 0]
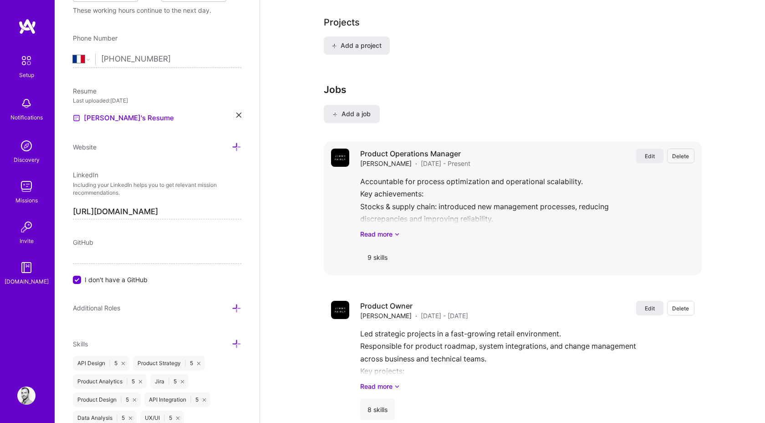
click at [428, 231] on div "Product Operations Manager [PERSON_NAME] · [DATE] - Present Edit Delete Account…" at bounding box center [527, 208] width 334 height 119
click at [398, 229] on icon at bounding box center [397, 234] width 5 height 10
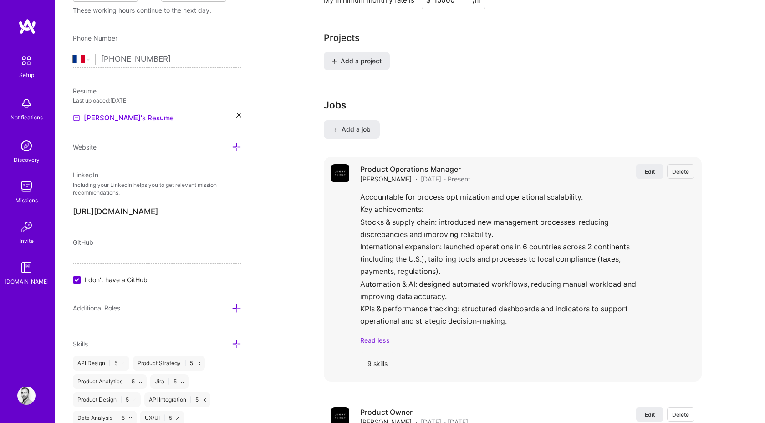
scroll to position [657, 0]
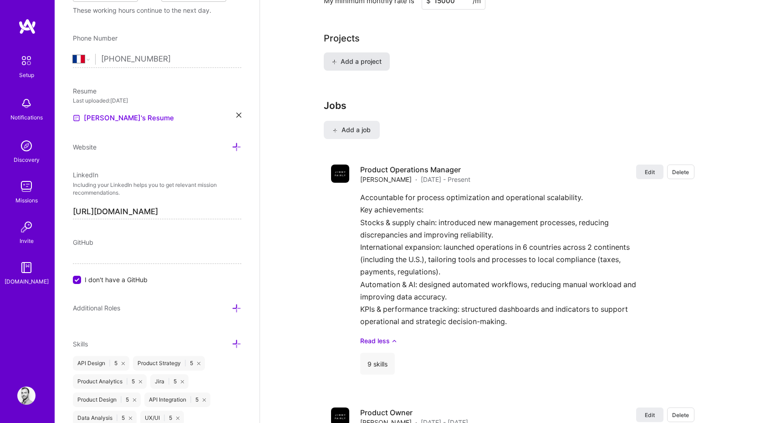
click at [373, 56] on button "Add a project" at bounding box center [357, 61] width 66 height 18
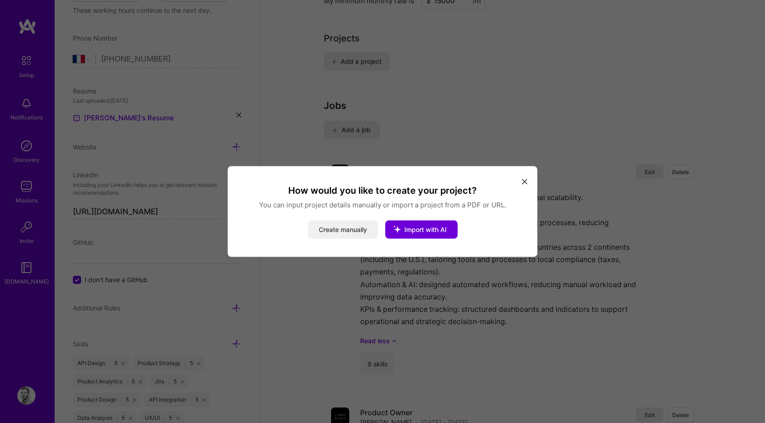
click at [353, 230] on button "Create manually" at bounding box center [343, 229] width 70 height 18
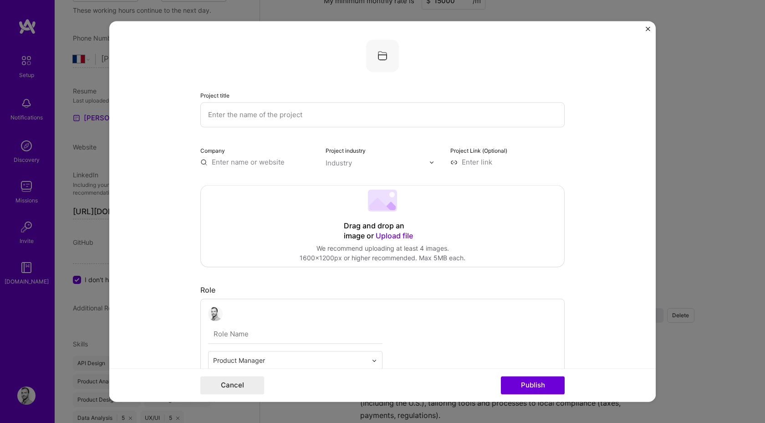
click at [294, 126] on input "text" at bounding box center [382, 114] width 364 height 25
click at [171, 209] on form "Project title Company Project industry Industry Project Link (Optional) Drag an…" at bounding box center [382, 211] width 547 height 380
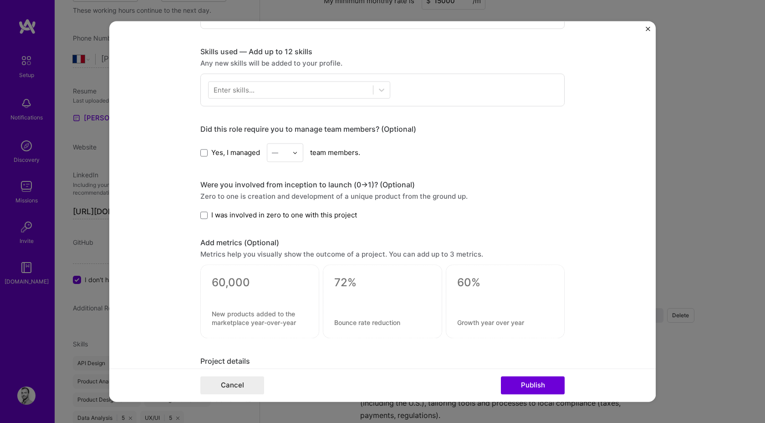
scroll to position [389, 0]
click at [243, 275] on div at bounding box center [259, 301] width 119 height 74
click at [241, 277] on textarea at bounding box center [260, 283] width 96 height 14
click at [528, 202] on div "Were you involved from inception to launch (0 -> 1)? (Optional) Zero to one is …" at bounding box center [382, 199] width 364 height 40
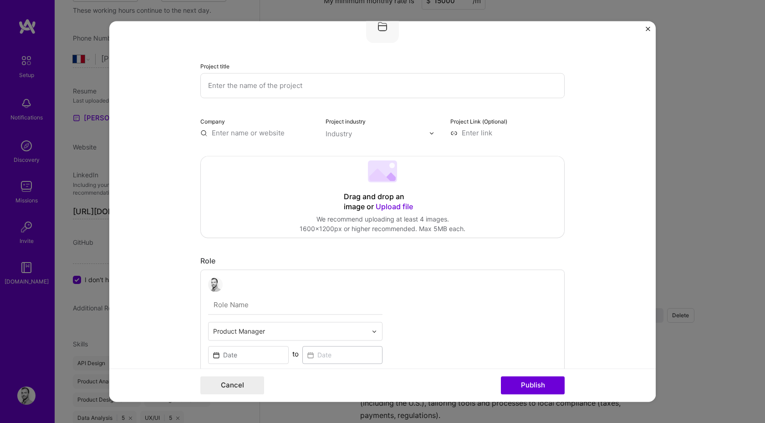
scroll to position [0, 0]
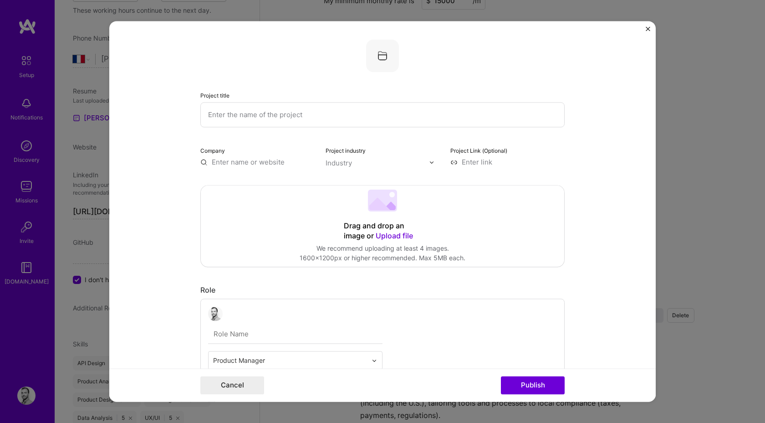
click at [467, 134] on div "Project title Company Project industry Industry Project Link (Optional)" at bounding box center [382, 103] width 364 height 128
click at [467, 125] on input "text" at bounding box center [382, 114] width 364 height 25
click at [465, 118] on input "text" at bounding box center [382, 114] width 364 height 25
type input "R"
type input "A"
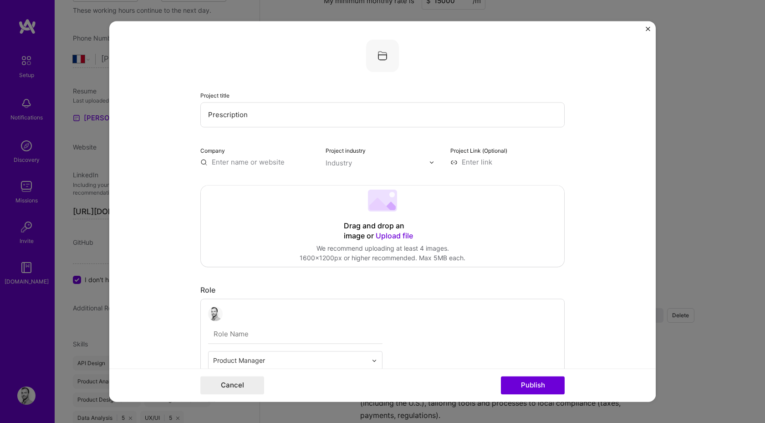
scroll to position [21, 0]
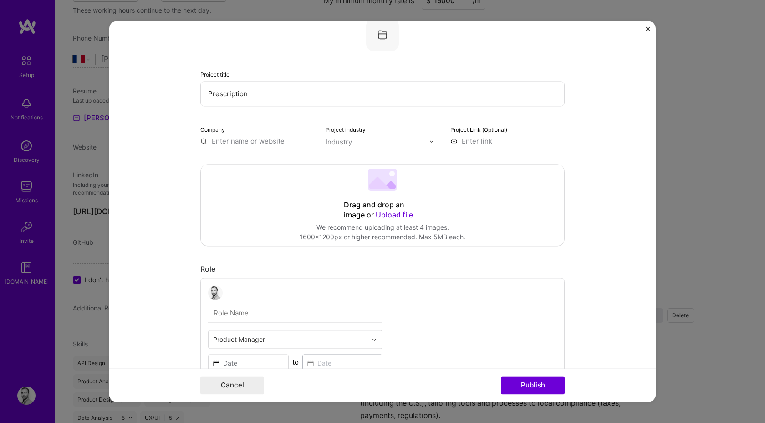
click at [582, 135] on form "Project title Prescription Company Project industry Industry Project Link (Opti…" at bounding box center [382, 211] width 547 height 380
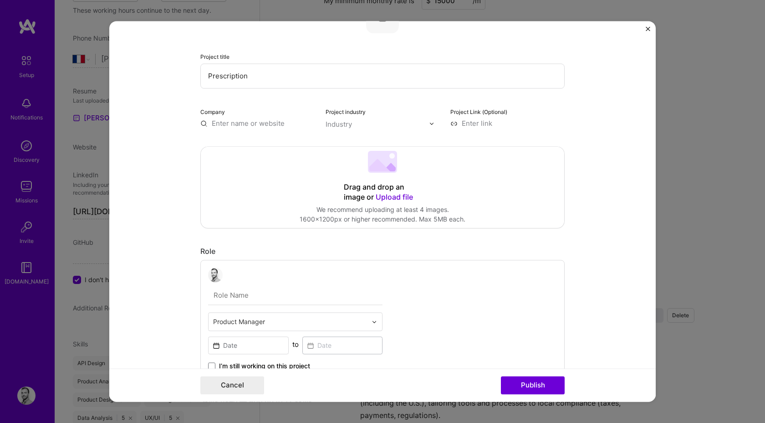
scroll to position [41, 0]
click at [330, 120] on div "Industry" at bounding box center [339, 123] width 26 height 10
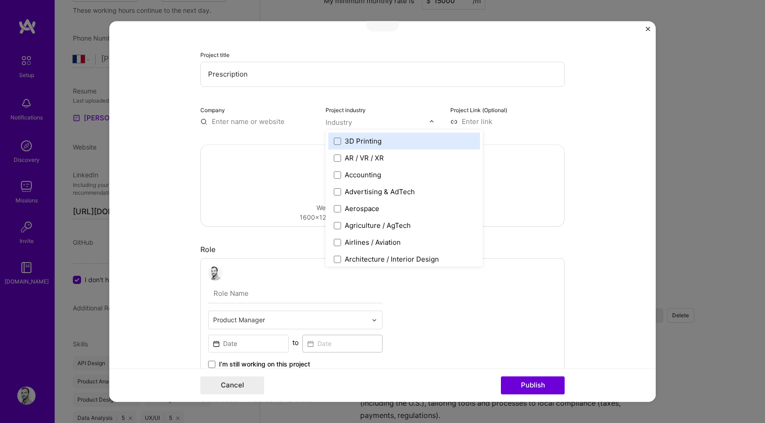
click at [617, 162] on form "Project title Prescription Company Project industry option 3D Printing focused,…" at bounding box center [382, 211] width 547 height 380
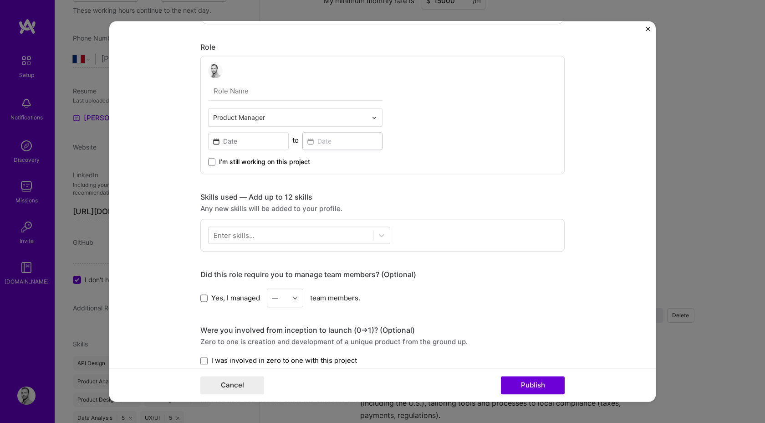
scroll to position [561, 0]
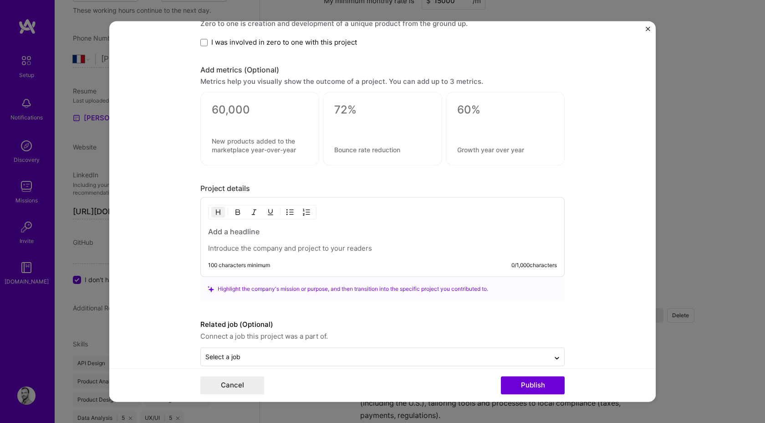
click at [231, 260] on div "100 characters minimum 0 / 1,000 characters" at bounding box center [382, 237] width 364 height 80
click at [232, 255] on div "100 characters minimum 0 / 1,000 characters" at bounding box center [382, 237] width 364 height 80
click at [256, 252] on p at bounding box center [382, 248] width 349 height 9
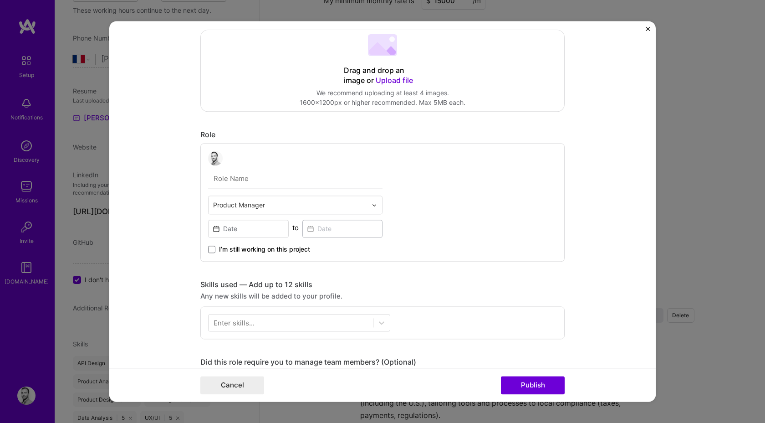
scroll to position [102, 0]
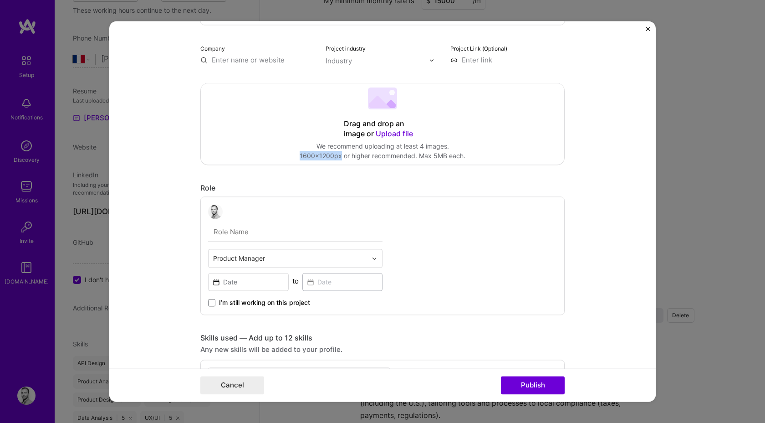
copy div "1600x1200px"
drag, startPoint x: 340, startPoint y: 157, endPoint x: 437, endPoint y: 181, distance: 99.6
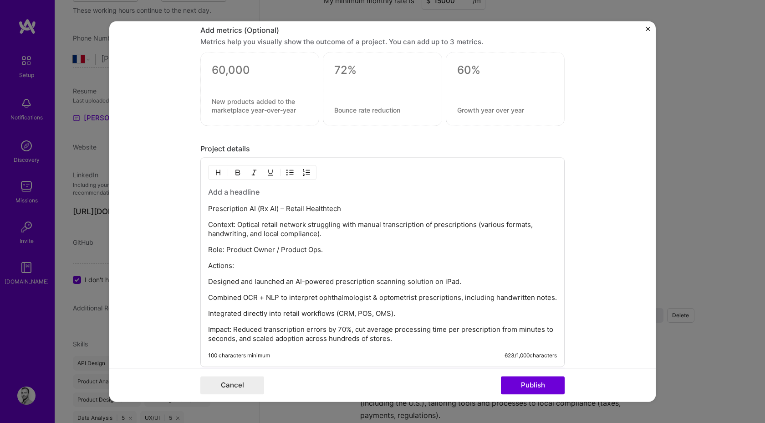
scroll to position [607, 0]
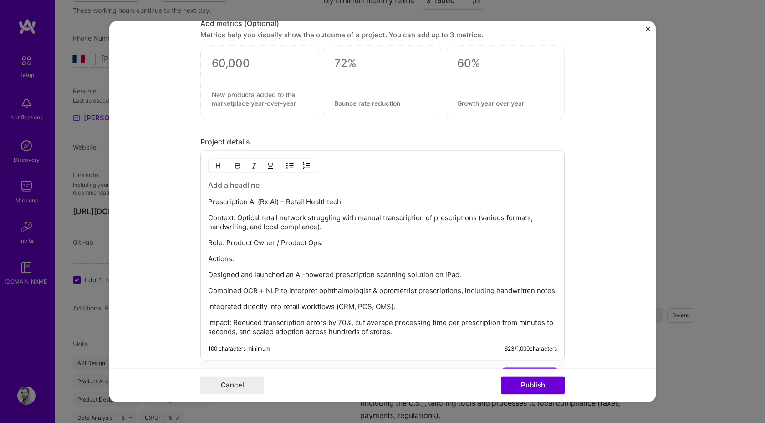
click at [323, 232] on div "Prescription AI (Rx AI) – Retail Healthtech Context: Optical retail network str…" at bounding box center [382, 258] width 349 height 156
click at [214, 198] on p "Prescription AI (Rx AI) – Retail Healthtech" at bounding box center [382, 202] width 349 height 9
click at [214, 190] on h3 at bounding box center [382, 185] width 349 height 10
click at [220, 204] on p "Prescription AI (Rx AI) – Retail Healthtech" at bounding box center [382, 202] width 349 height 9
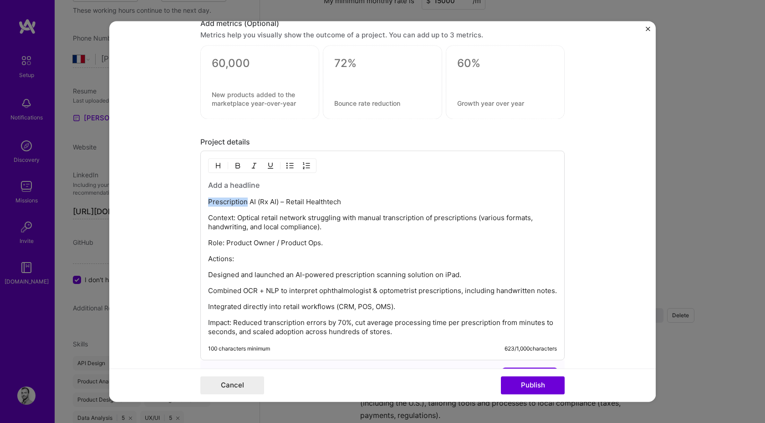
click at [220, 204] on p "Prescription AI (Rx AI) – Retail Healthtech" at bounding box center [382, 202] width 349 height 9
click at [223, 186] on h3 at bounding box center [382, 185] width 349 height 10
click at [218, 214] on p "Context: Optical retail network struggling with manual transcription of prescri…" at bounding box center [382, 223] width 349 height 18
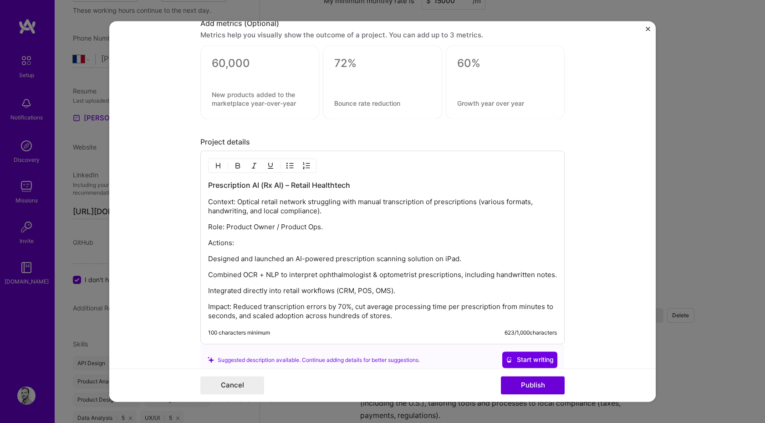
click at [259, 187] on h3 "Prescription AI (Rx AI) – Retail Healthtech" at bounding box center [382, 185] width 349 height 10
copy h3 "Prescription AI (Rx AI) – Retail Healthtech"
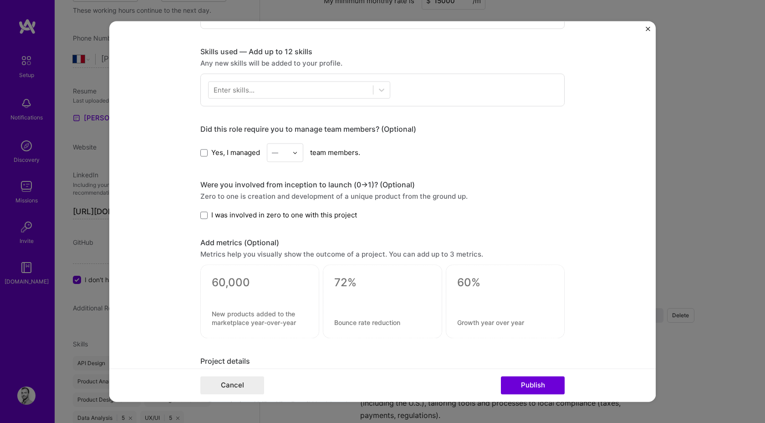
scroll to position [5, 0]
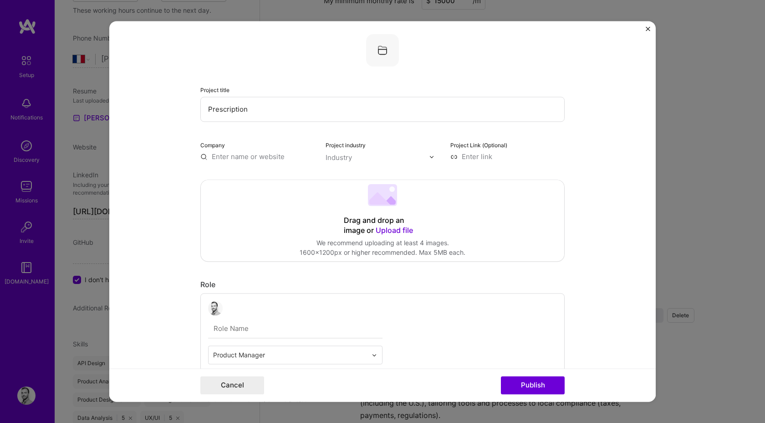
click at [230, 115] on input "Prescription" at bounding box center [382, 109] width 364 height 25
paste input "AI (Rx AI) – Retail Healthtech"
type input "Prescription AI (Rx AI) – Retail Healthtech"
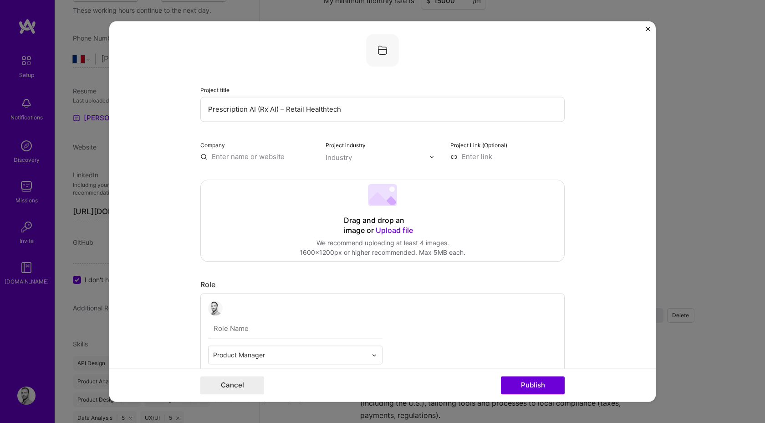
click at [278, 134] on div "Project title Prescription AI (Rx AI) – Retail Healthtech Company Project indus…" at bounding box center [382, 98] width 364 height 128
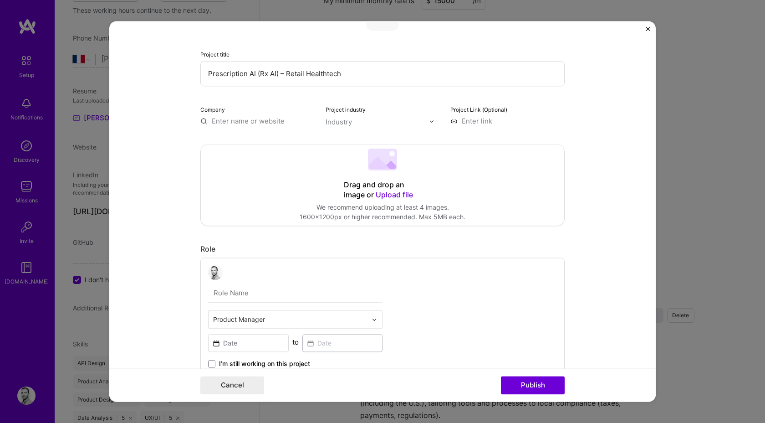
scroll to position [49, 0]
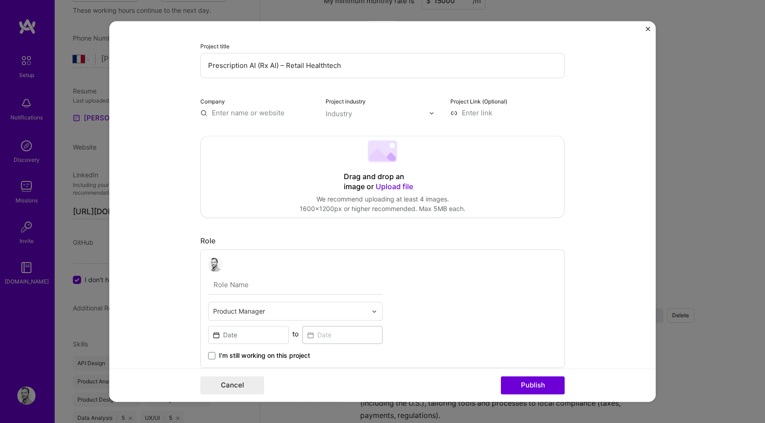
click at [256, 117] on input "text" at bounding box center [257, 113] width 114 height 10
click at [334, 114] on div "Industry" at bounding box center [339, 114] width 26 height 10
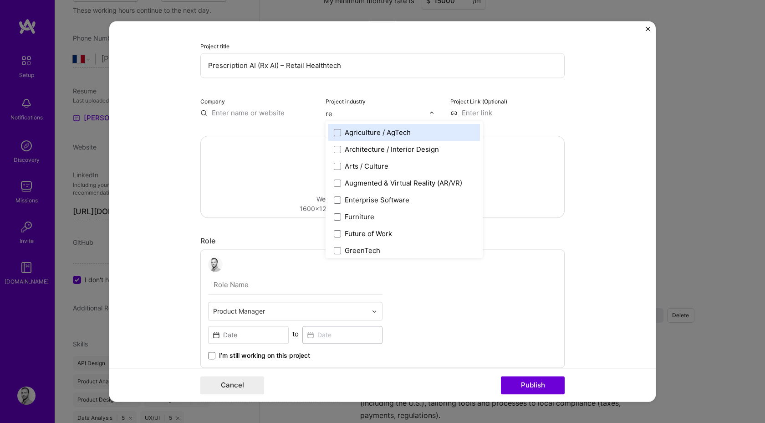
type input "ret"
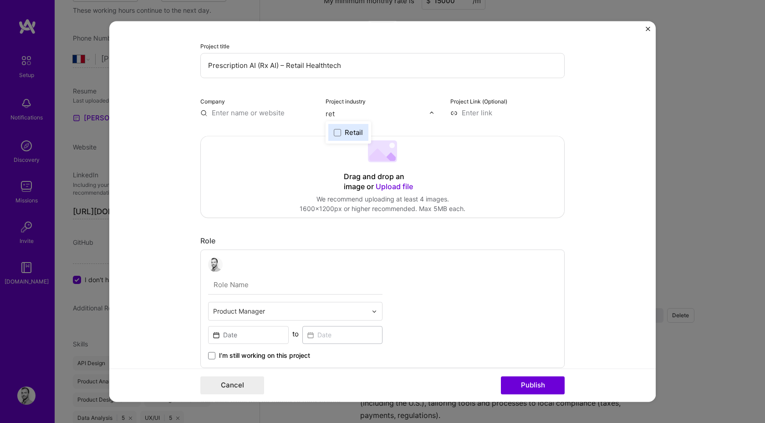
click at [359, 135] on div "Retail" at bounding box center [354, 133] width 18 height 10
type input "healt"
click at [375, 131] on div "Healthcare" at bounding box center [362, 133] width 35 height 10
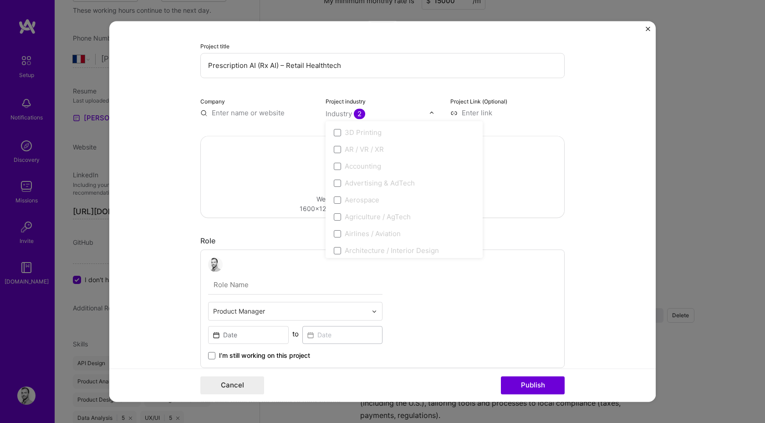
click at [376, 115] on input "text" at bounding box center [378, 114] width 104 height 10
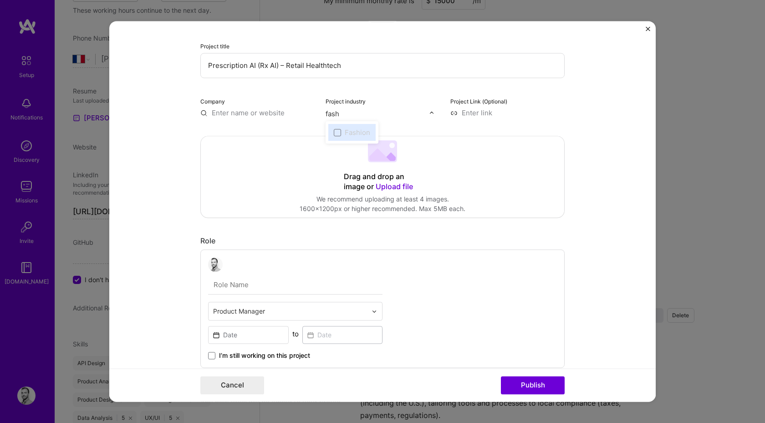
click at [364, 130] on div "Fashion" at bounding box center [358, 133] width 26 height 10
type input "fash"
click at [380, 102] on div "Project industry option Healthcare, selected. option Fashion focused disabled, …" at bounding box center [383, 106] width 114 height 21
click at [478, 112] on input at bounding box center [508, 113] width 114 height 10
click at [578, 94] on form "Project title Prescription AI (Rx AI) – Retail Healthtech Company Project indus…" at bounding box center [382, 211] width 547 height 380
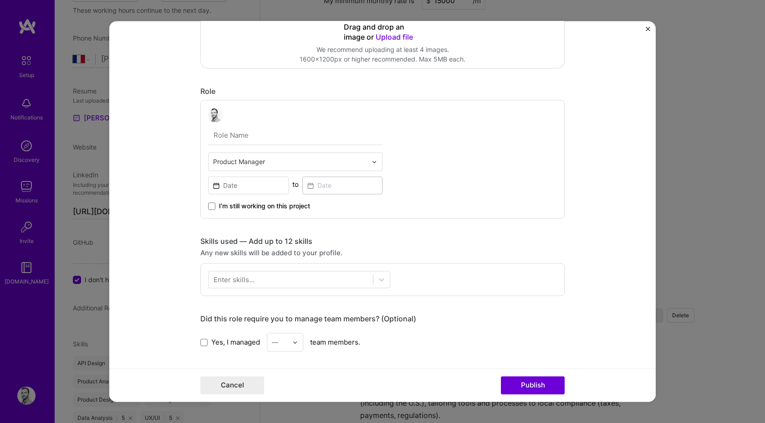
scroll to position [204, 0]
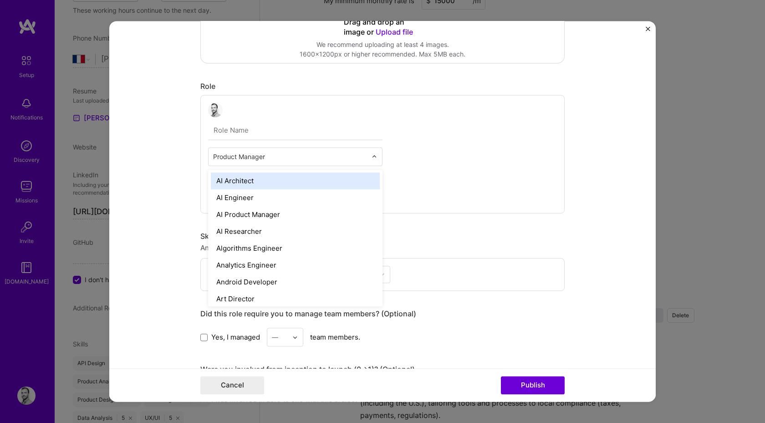
click at [308, 158] on input "text" at bounding box center [290, 157] width 154 height 10
click at [434, 143] on div "option AI Architect focused, 1 of 70. 69 results available. Use Up and Down to …" at bounding box center [382, 154] width 364 height 118
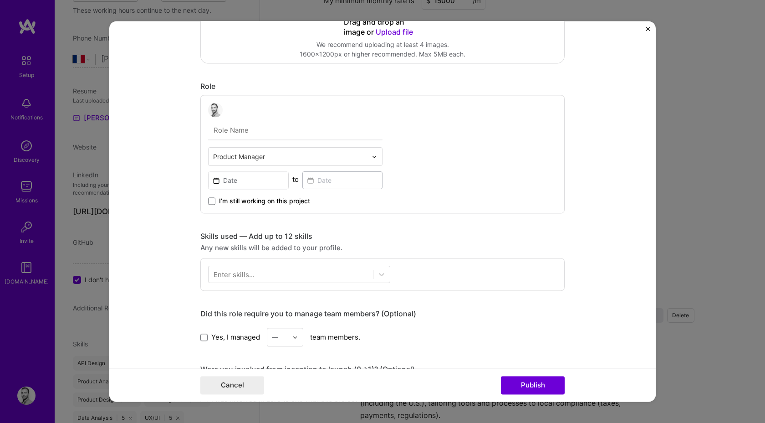
click at [280, 127] on input "text" at bounding box center [295, 130] width 174 height 19
click at [282, 154] on input "text" at bounding box center [290, 157] width 154 height 10
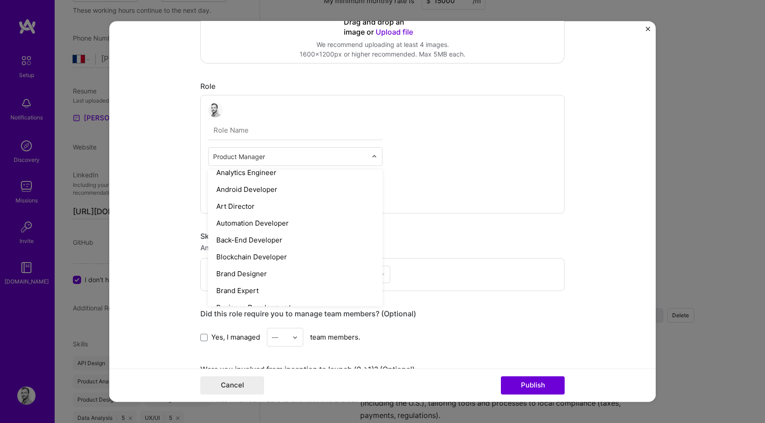
scroll to position [165, 0]
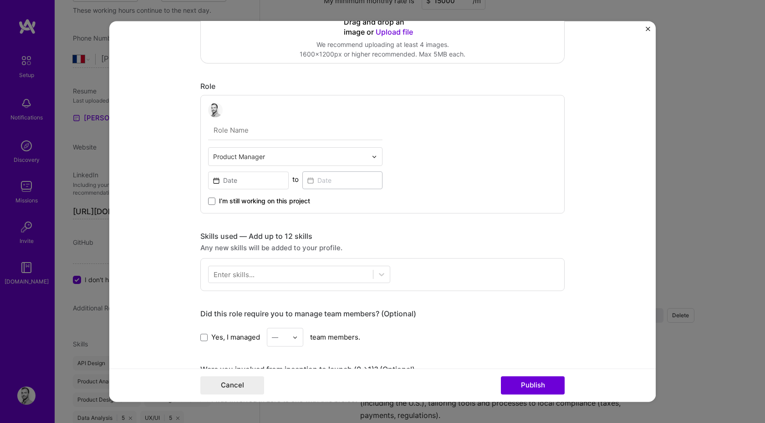
click at [475, 178] on div "Product Manager to I’m still working on this project" at bounding box center [382, 154] width 364 height 118
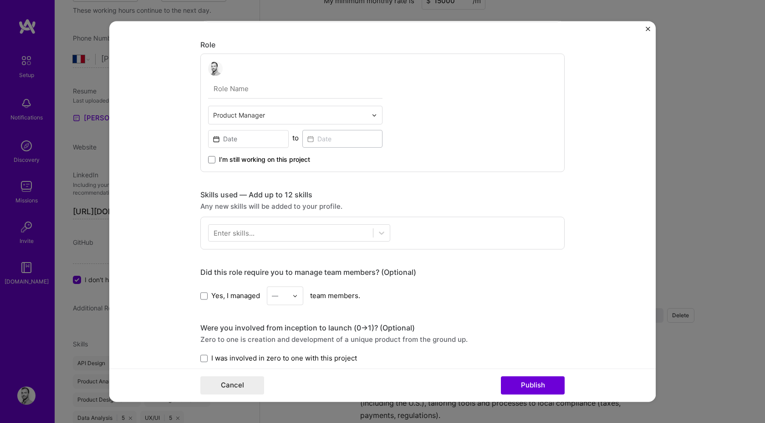
scroll to position [266, 0]
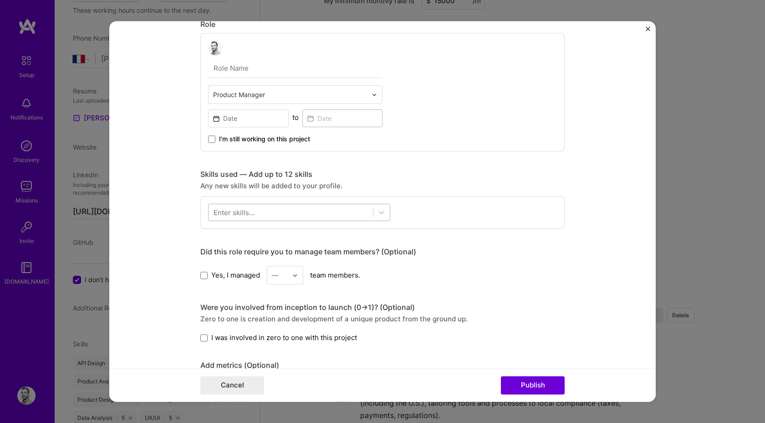
click at [339, 210] on div at bounding box center [291, 212] width 164 height 15
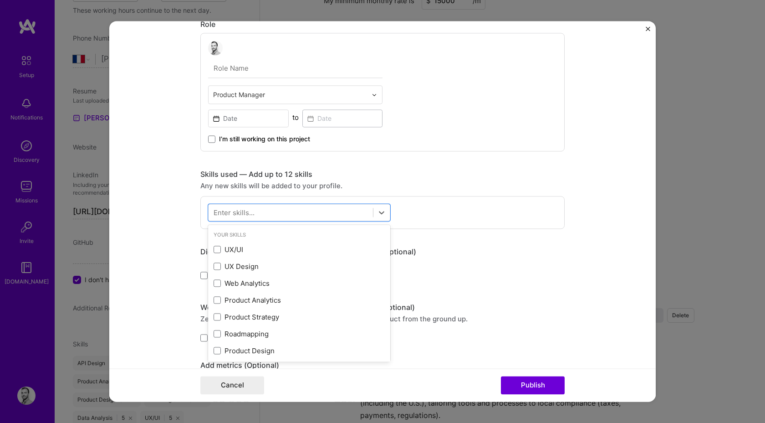
click at [179, 192] on form "Project title Prescription AI (Rx AI) – Retail Healthtech Company Project indus…" at bounding box center [382, 211] width 547 height 380
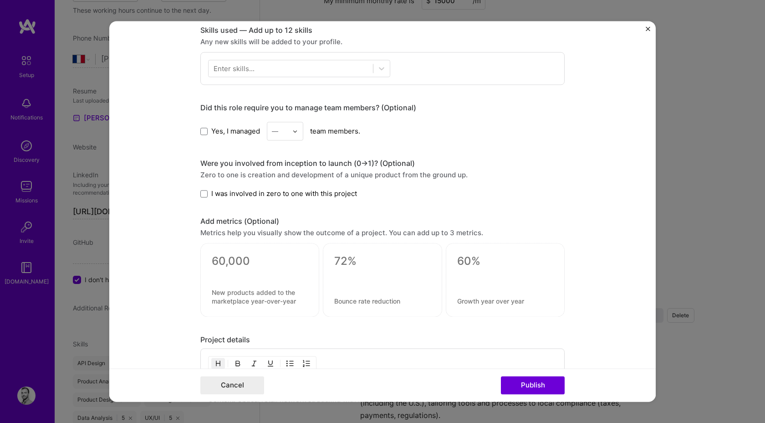
scroll to position [418, 0]
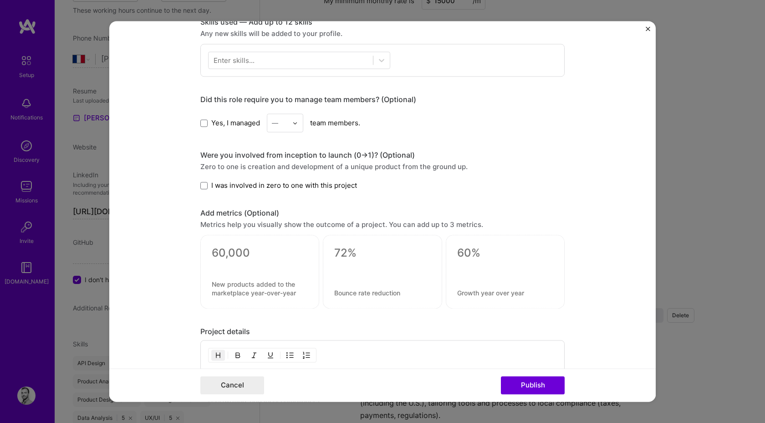
click at [215, 190] on span "I was involved in zero to one with this project" at bounding box center [284, 185] width 146 height 10
click at [0, 0] on input "I was involved in zero to one with this project" at bounding box center [0, 0] width 0 height 0
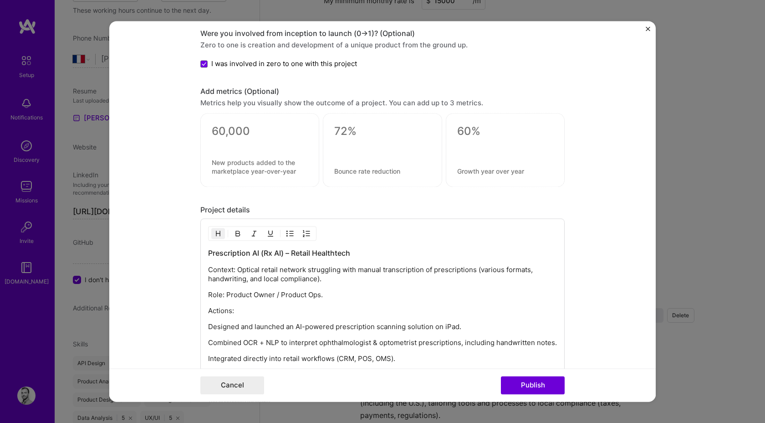
scroll to position [546, 0]
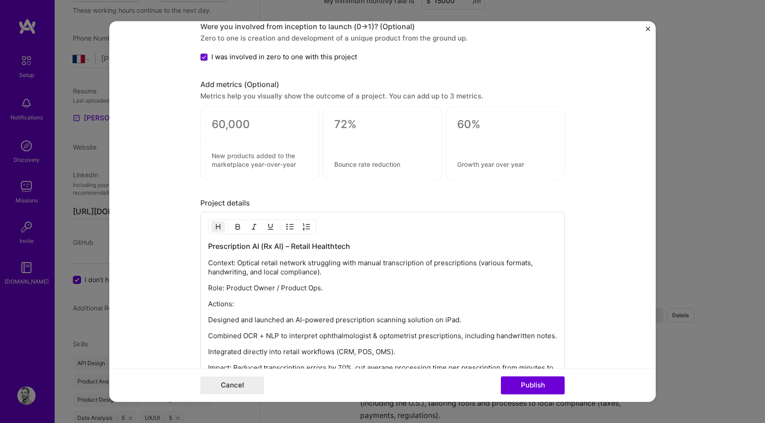
click at [256, 132] on div at bounding box center [260, 137] width 96 height 10
click at [236, 119] on textarea at bounding box center [260, 125] width 96 height 14
click at [236, 155] on textarea at bounding box center [260, 160] width 96 height 17
click at [230, 121] on textarea at bounding box center [260, 125] width 96 height 14
click at [359, 122] on textarea at bounding box center [382, 125] width 96 height 14
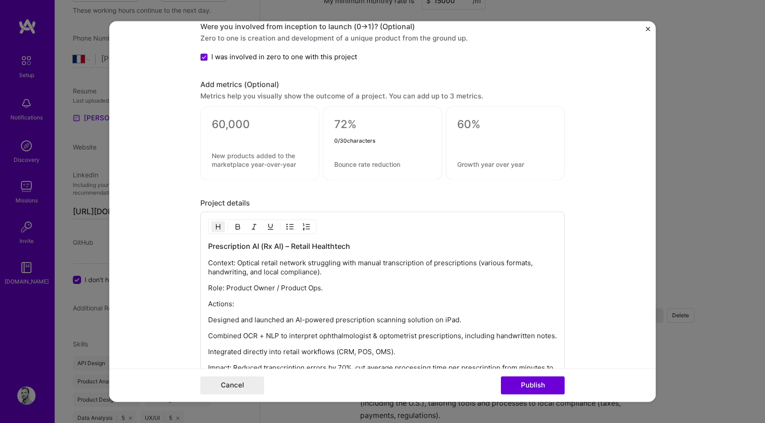
click at [499, 111] on div at bounding box center [505, 144] width 119 height 74
click at [233, 127] on textarea at bounding box center [260, 125] width 96 height 14
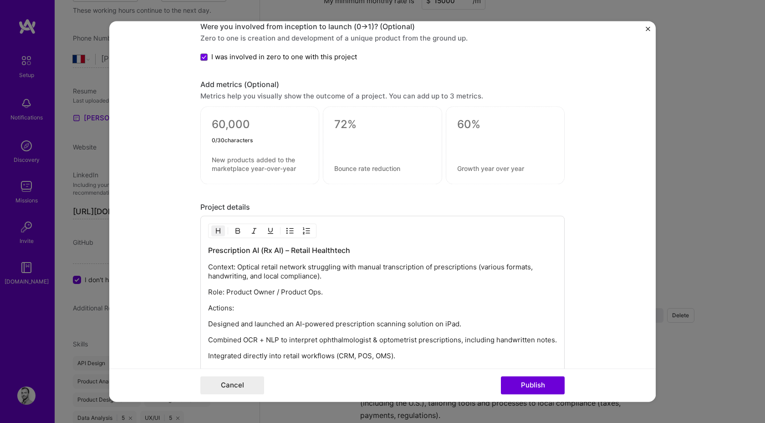
type textarea "d"
click at [354, 131] on textarea at bounding box center [382, 125] width 96 height 14
click at [357, 166] on textarea at bounding box center [382, 168] width 96 height 9
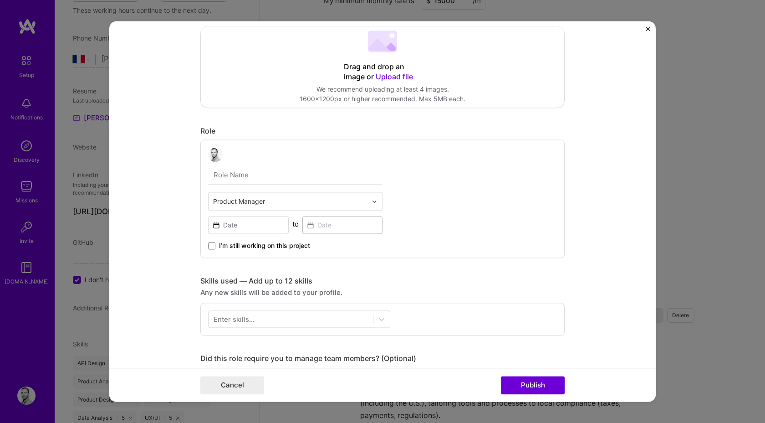
scroll to position [0, 0]
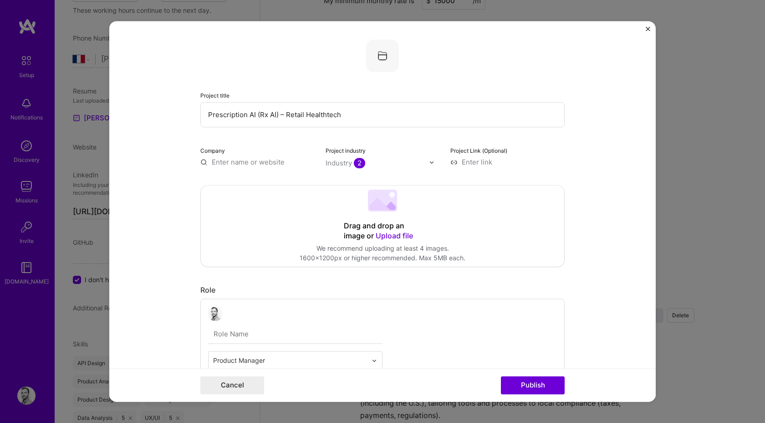
click at [392, 226] on div "Drag and drop an image or Upload file" at bounding box center [382, 231] width 77 height 20
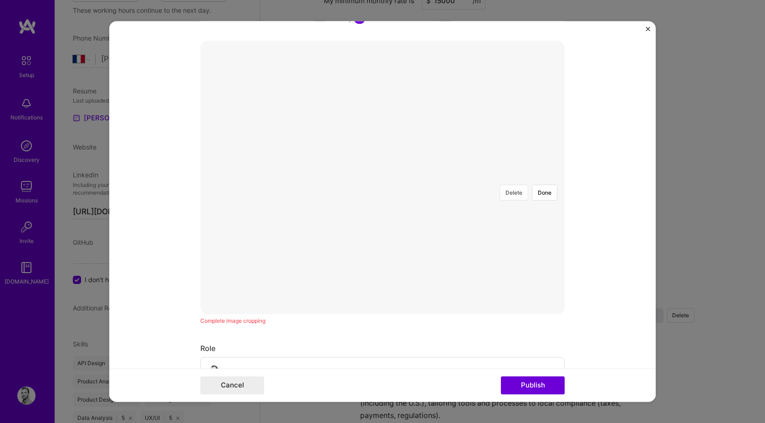
scroll to position [145, 0]
click at [405, 176] on div at bounding box center [544, 297] width 323 height 243
click at [617, 294] on form "Project title Prescription AI (Rx AI) – Retail Healthtech Company Project indus…" at bounding box center [382, 211] width 547 height 380
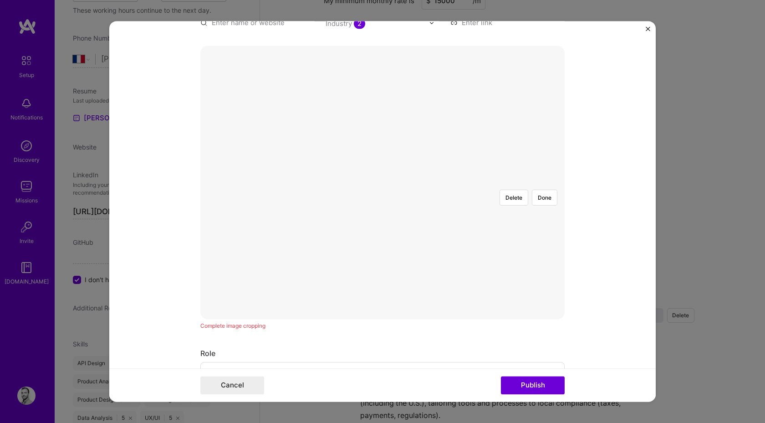
click at [437, 218] on div at bounding box center [544, 303] width 323 height 243
click at [383, 218] on div at bounding box center [544, 303] width 323 height 243
click at [195, 116] on form "Project title Prescription AI (Rx AI) – Retail Healthtech Company Project indus…" at bounding box center [382, 211] width 547 height 380
click at [383, 182] on div at bounding box center [544, 303] width 323 height 243
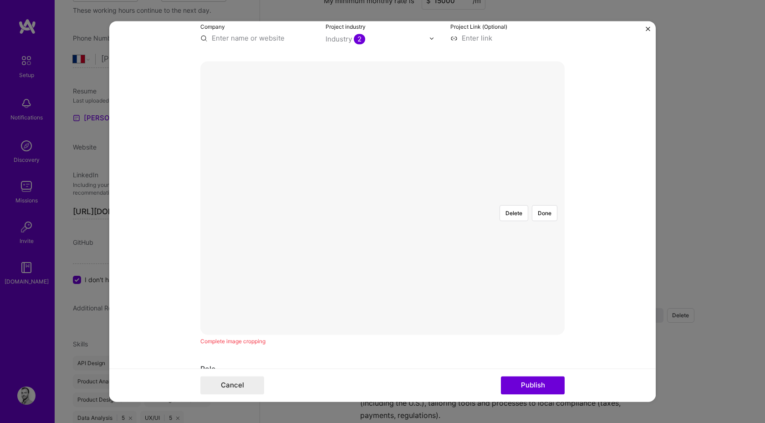
scroll to position [126, 0]
drag, startPoint x: 525, startPoint y: 205, endPoint x: 591, endPoint y: 316, distance: 129.7
click at [591, 316] on form "Project title Prescription AI (Rx AI) – Retail Healthtech Company Project indus…" at bounding box center [382, 211] width 547 height 380
click at [383, 229] on div at bounding box center [544, 316] width 323 height 243
click at [469, 226] on div at bounding box center [585, 316] width 323 height 243
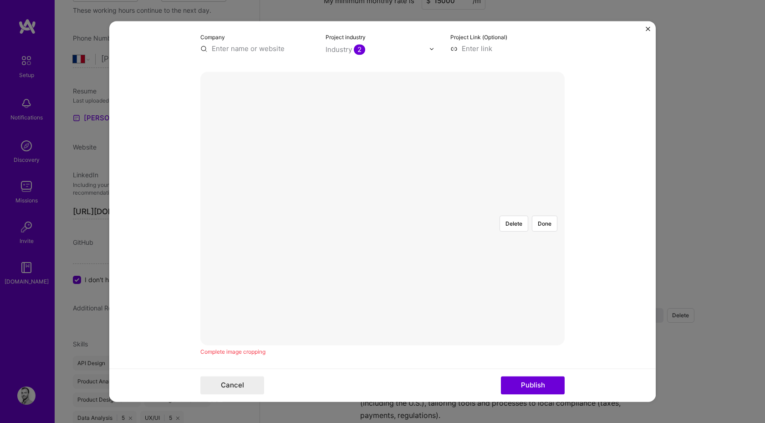
scroll to position [110, 0]
drag, startPoint x: 555, startPoint y: 103, endPoint x: 642, endPoint y: 117, distance: 87.7
click at [642, 117] on form "Project title Prescription AI (Rx AI) – Retail Healthtech Company Project indus…" at bounding box center [382, 211] width 547 height 380
click at [565, 131] on form "Project title Prescription AI (Rx AI) – Retail Healthtech Company Project indus…" at bounding box center [382, 211] width 547 height 380
click at [462, 211] on div at bounding box center [585, 332] width 323 height 243
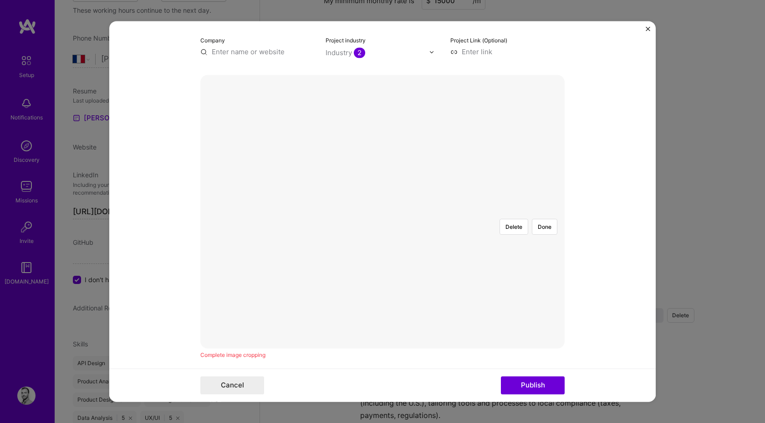
click at [505, 255] on div at bounding box center [556, 355] width 265 height 200
drag, startPoint x: 508, startPoint y: 243, endPoint x: 574, endPoint y: 333, distance: 111.7
click at [574, 332] on form "Project title Prescription AI (Rx AI) – Retail Healthtech Company Project indus…" at bounding box center [382, 211] width 547 height 380
click at [155, 97] on form "Project title Prescription AI (Rx AI) – Retail Healthtech Company Project indus…" at bounding box center [382, 211] width 547 height 380
click at [383, 211] on div at bounding box center [536, 326] width 307 height 231
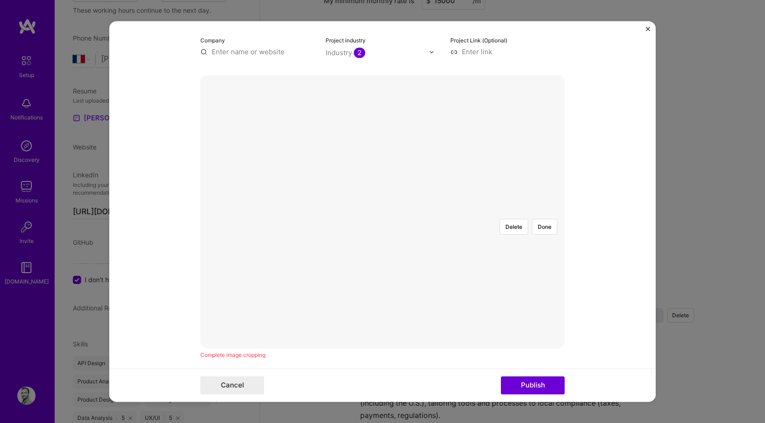
click at [582, 370] on form "Project title Prescription AI (Rx AI) – Retail Healthtech Company Project indus…" at bounding box center [382, 211] width 547 height 380
click at [447, 250] on div at bounding box center [580, 332] width 323 height 243
click at [545, 219] on button "Done" at bounding box center [545, 227] width 26 height 16
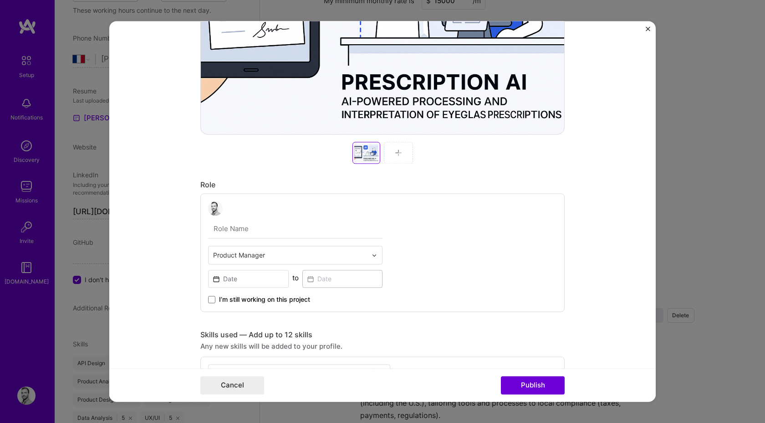
scroll to position [347, 0]
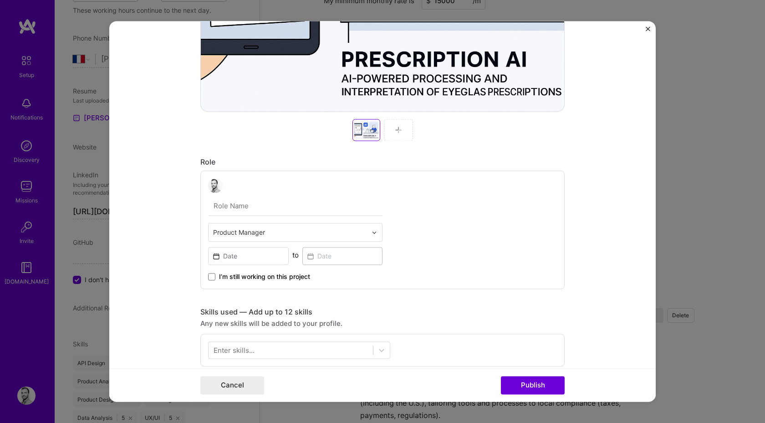
click at [379, 129] on div at bounding box center [367, 130] width 28 height 22
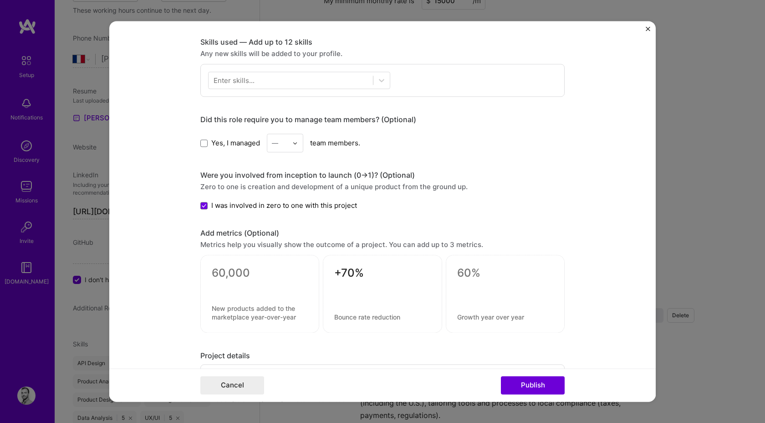
scroll to position [709, 0]
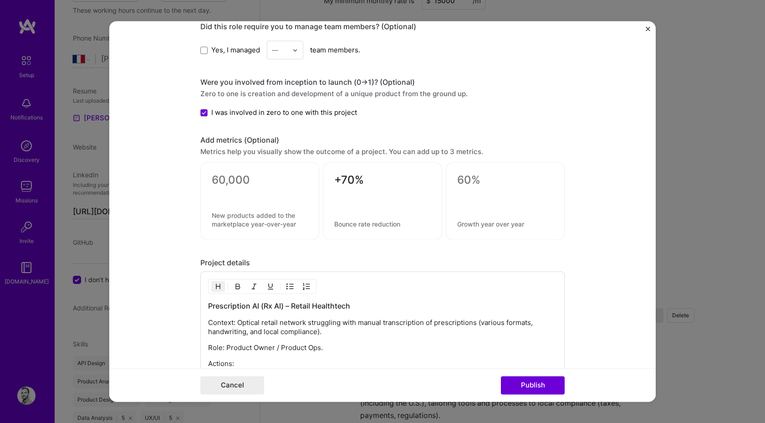
click at [390, 224] on textarea at bounding box center [382, 224] width 96 height 9
click at [341, 182] on textarea "+70%" at bounding box center [382, 183] width 96 height 18
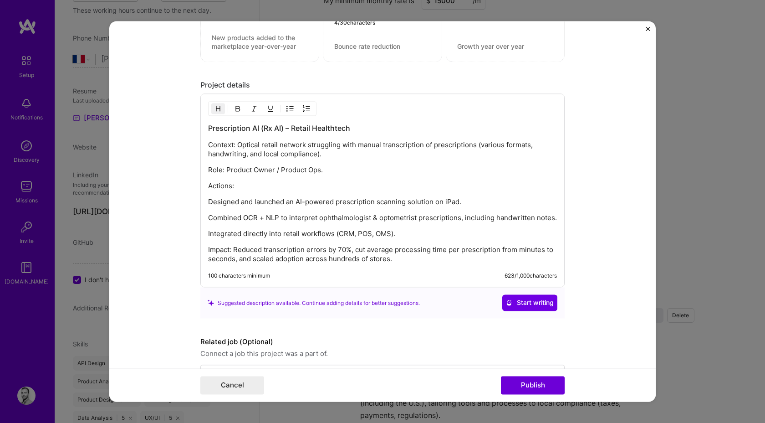
scroll to position [894, 0]
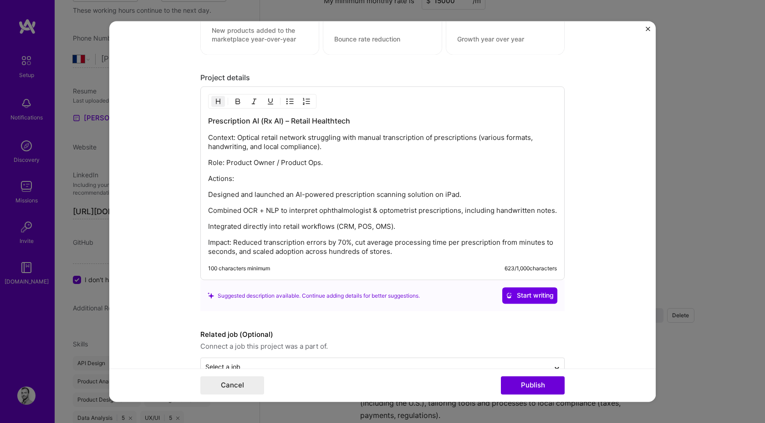
type textarea "-70%"
click at [389, 253] on p "Impact: Reduced transcription errors by 70%, cut average processing time per pr…" at bounding box center [382, 247] width 349 height 18
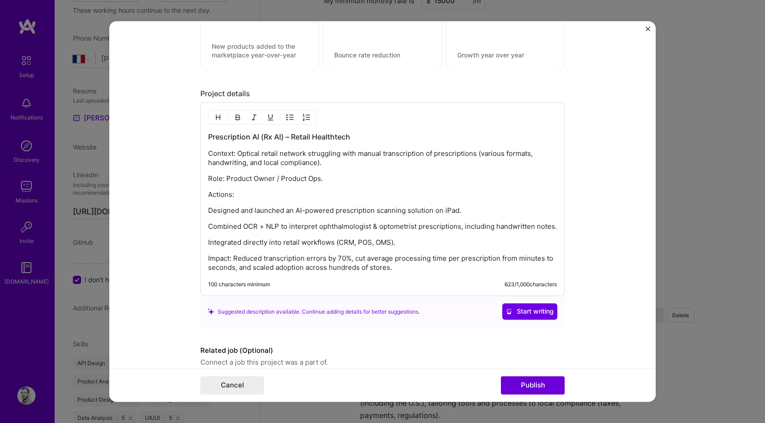
click at [237, 256] on p "Impact: Reduced transcription errors by 70%, cut average processing time per pr…" at bounding box center [382, 263] width 349 height 18
click at [236, 256] on p "Impact: Reduced transcription errors by 70%, cut average processing time per pr…" at bounding box center [382, 263] width 349 height 18
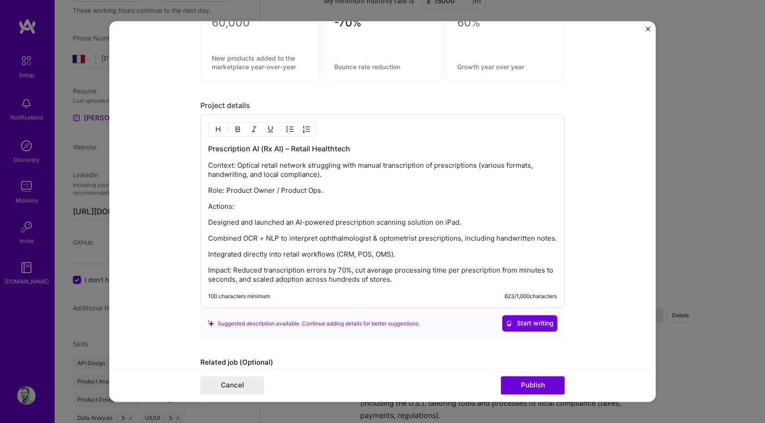
scroll to position [869, 0]
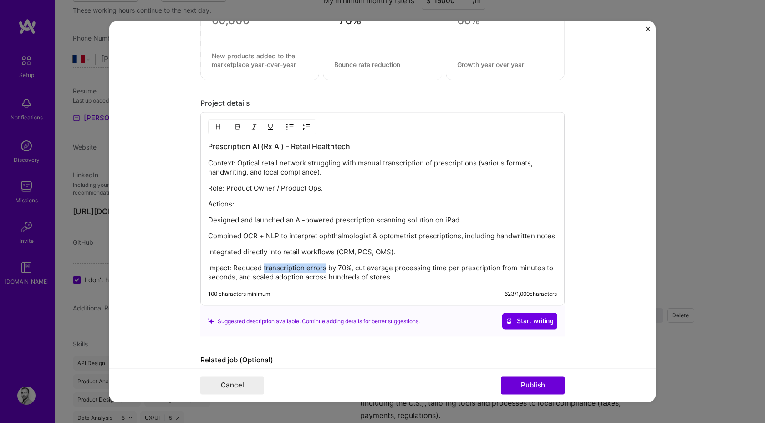
drag, startPoint x: 265, startPoint y: 266, endPoint x: 327, endPoint y: 265, distance: 62.0
click at [327, 265] on p "Impact: Reduced transcription errors by 70%, cut average processing time per pr…" at bounding box center [382, 273] width 349 height 18
copy p "transcription errors"
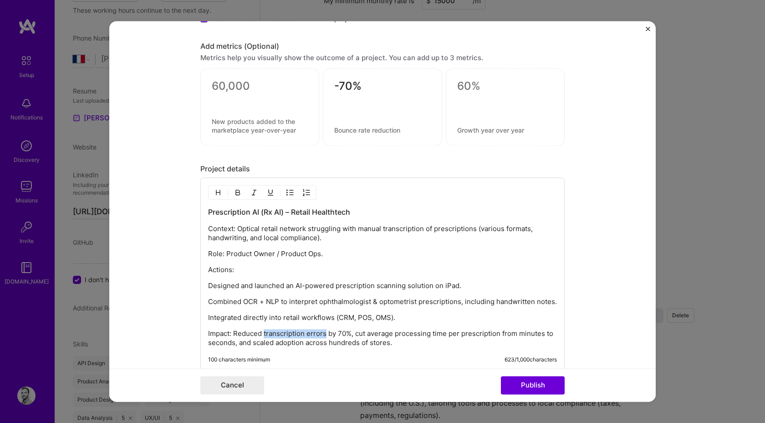
scroll to position [801, 0]
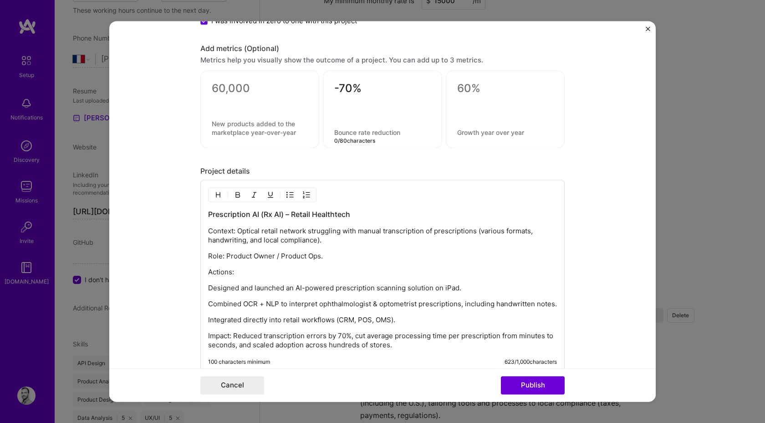
click at [352, 129] on textarea at bounding box center [382, 132] width 96 height 9
paste textarea "transcription errors"
click at [338, 132] on textarea "transcription errors" at bounding box center [382, 132] width 96 height 9
click at [430, 132] on textarea "Transcription errors" at bounding box center [382, 132] width 96 height 9
type textarea "Transcription errors"
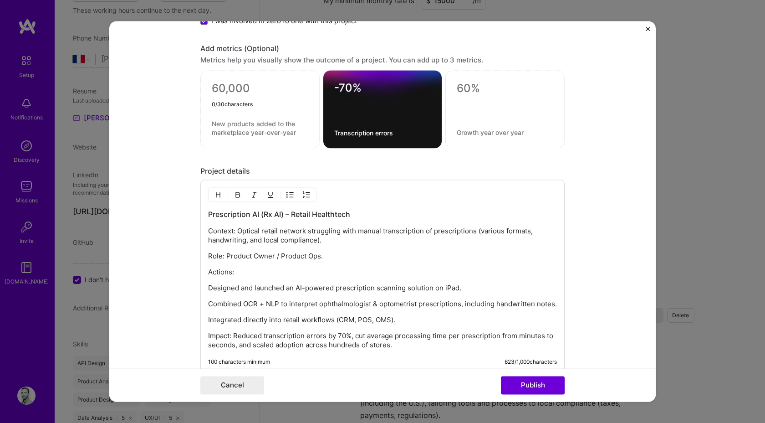
click at [237, 90] on textarea at bounding box center [260, 91] width 97 height 18
click at [405, 179] on div "Project details Prescription AI (Rx AI) – Retail Healthtech Context: Optical re…" at bounding box center [382, 286] width 364 height 238
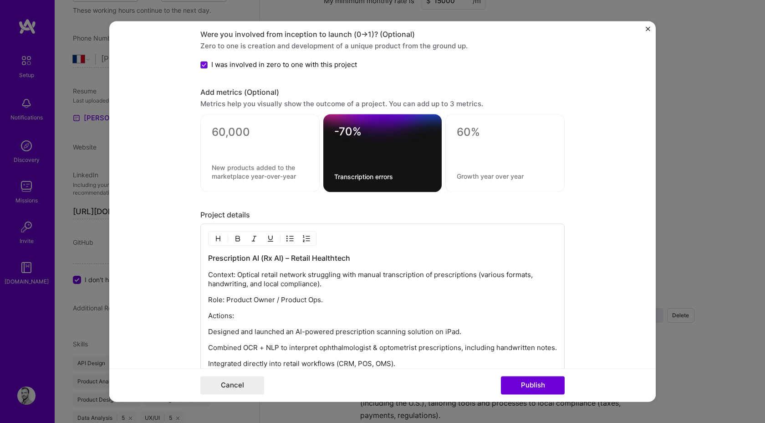
scroll to position [754, 0]
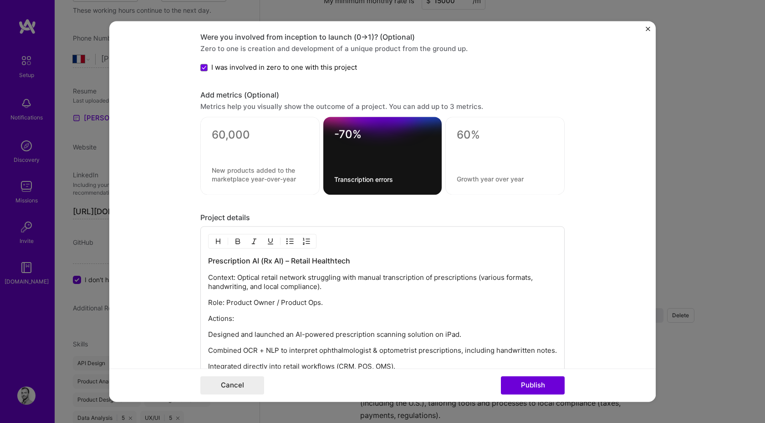
click at [264, 149] on div at bounding box center [260, 151] width 97 height 10
click at [230, 126] on div at bounding box center [259, 156] width 119 height 78
click at [221, 130] on textarea at bounding box center [260, 137] width 97 height 18
type textarea "+"
type textarea ")"
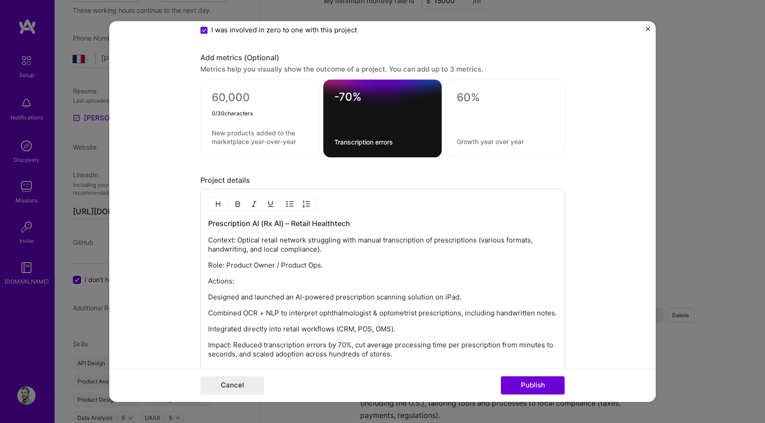
scroll to position [791, 0]
type textarea "-"
click at [483, 103] on textarea at bounding box center [505, 99] width 97 height 14
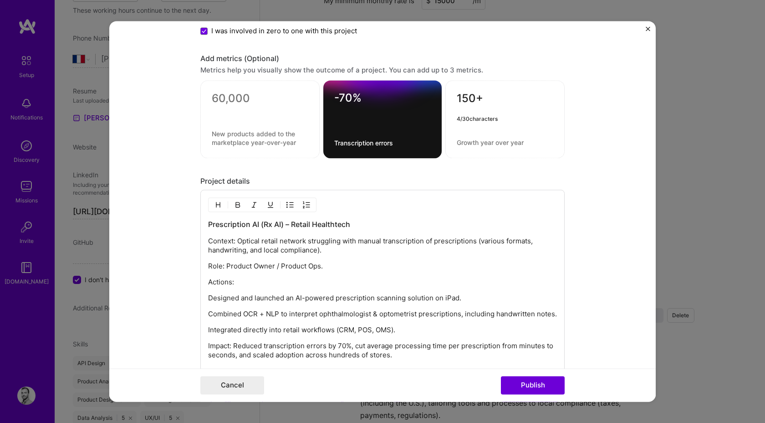
type textarea "150+"
click at [503, 144] on textarea at bounding box center [505, 142] width 97 height 9
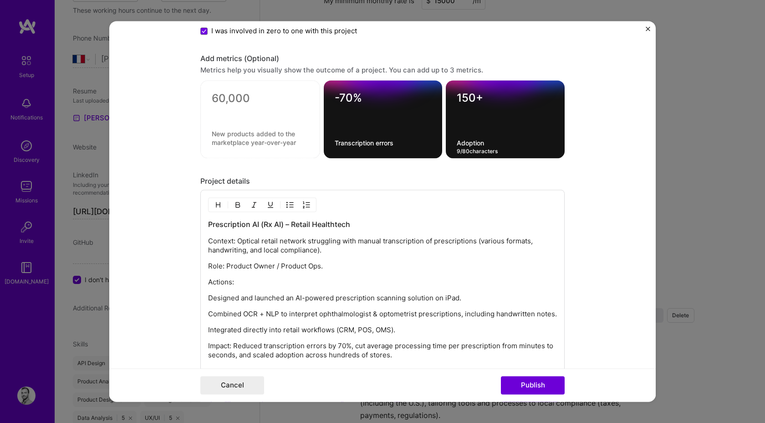
click at [492, 144] on textarea "Adoption" at bounding box center [505, 143] width 97 height 9
paste textarea "across"
type textarea "Adoption across 150+ stores"
click at [238, 110] on div at bounding box center [260, 115] width 97 height 10
click at [238, 106] on textarea at bounding box center [260, 101] width 97 height 18
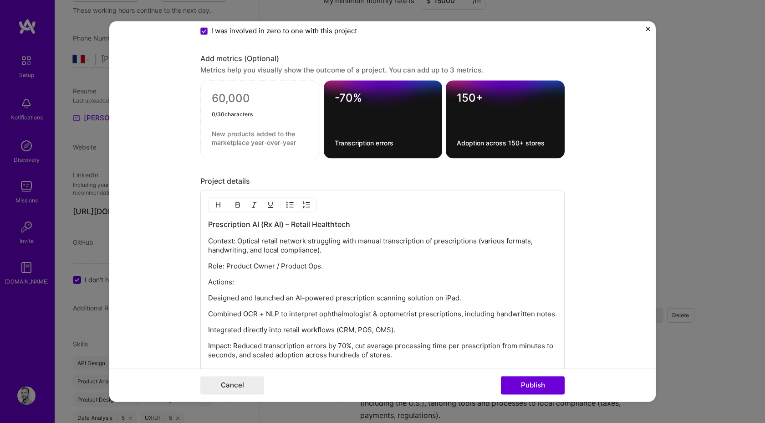
click at [244, 87] on div "0 / 30 characters" at bounding box center [260, 120] width 120 height 78
click at [240, 104] on textarea at bounding box center [260, 101] width 97 height 18
click at [243, 138] on textarea at bounding box center [260, 138] width 97 height 17
click at [218, 95] on textarea "/10" at bounding box center [260, 101] width 97 height 18
click at [224, 128] on div "/10 3 / 30 characters" at bounding box center [260, 120] width 120 height 78
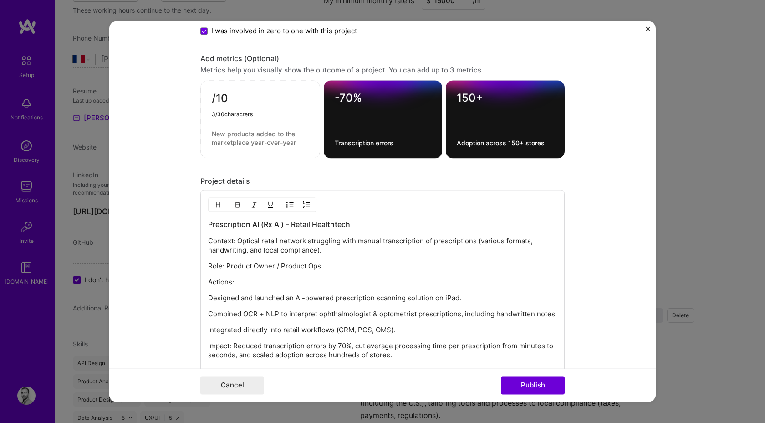
click at [230, 102] on textarea "/10" at bounding box center [260, 101] width 97 height 18
paste textarea "Processing time per prescription reduced from 3–5 minutes to under 20 seconds."
type textarea "Processing time per prescription reduced from 3–5 minutes to under 20 seconds."
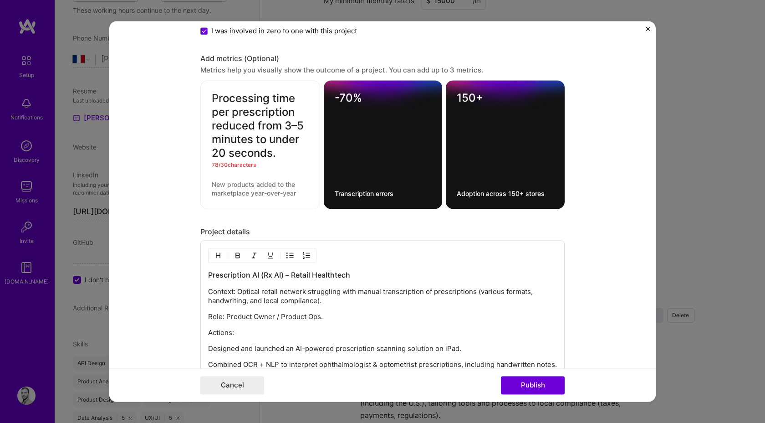
click at [281, 152] on textarea "Processing time per prescription reduced from 3–5 minutes to under 20 seconds." at bounding box center [260, 126] width 97 height 68
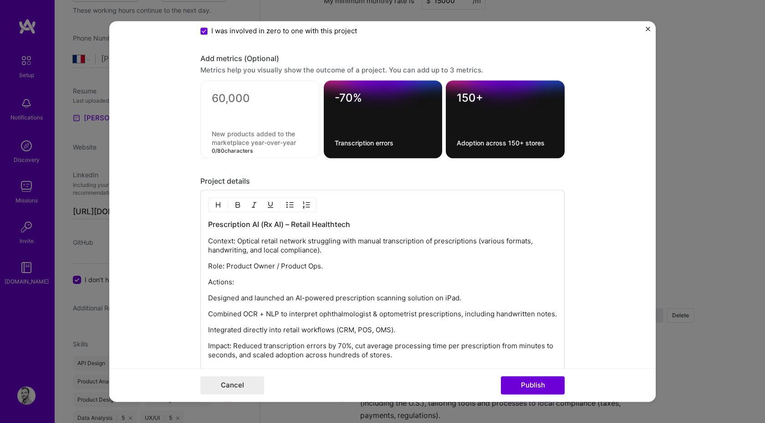
click at [236, 136] on textarea at bounding box center [260, 138] width 97 height 17
paste textarea "Processing time per prescription reduced from 3–5 minutes to under 20 seconds."
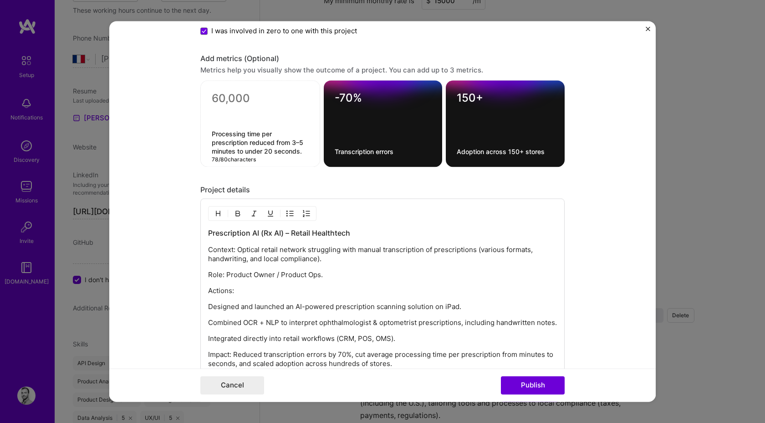
type textarea "Processing time per prescription reduced from 3–5 minutes to under 20 seconds."
click at [214, 98] on textarea at bounding box center [260, 101] width 97 height 18
type textarea "/"
type textarea "1"
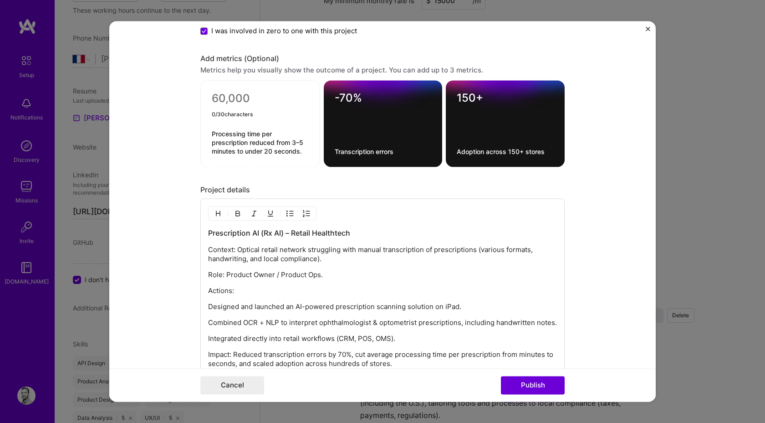
type textarea "1"
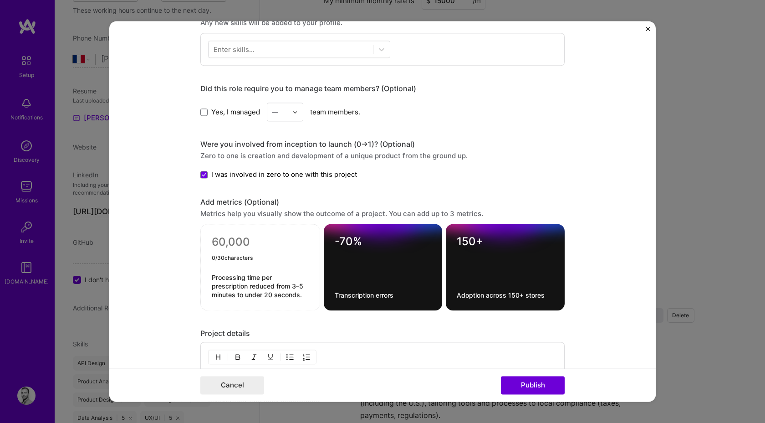
scroll to position [640, 0]
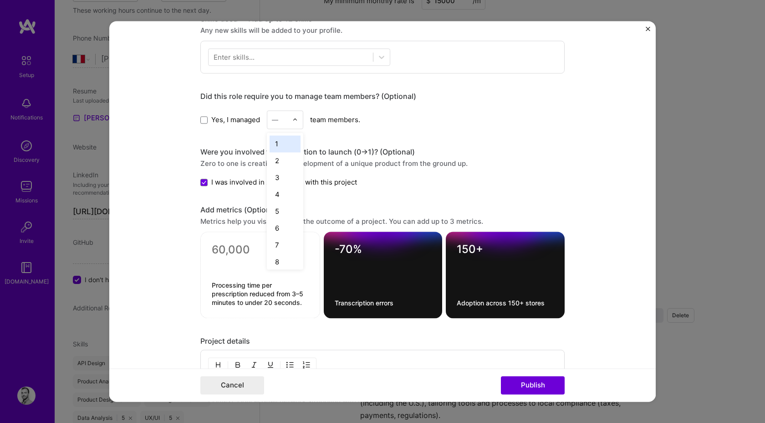
click at [286, 124] on input "text" at bounding box center [280, 120] width 16 height 10
click at [424, 136] on div "Project title Prescription AI (Rx AI) – Retail Healthtech Company Project indus…" at bounding box center [382, 20] width 364 height 1240
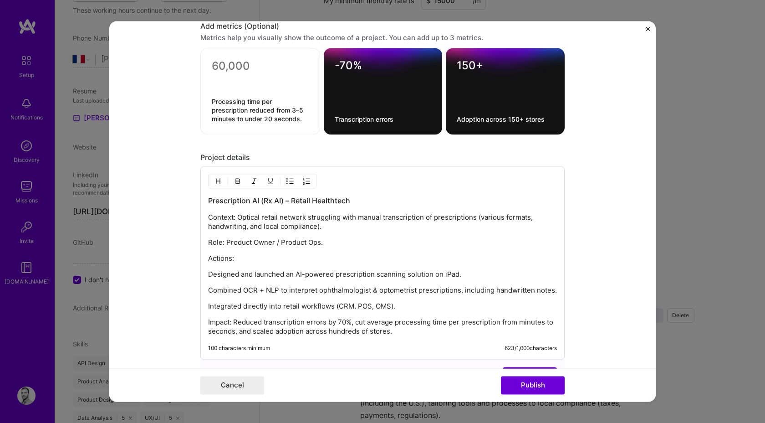
scroll to position [836, 0]
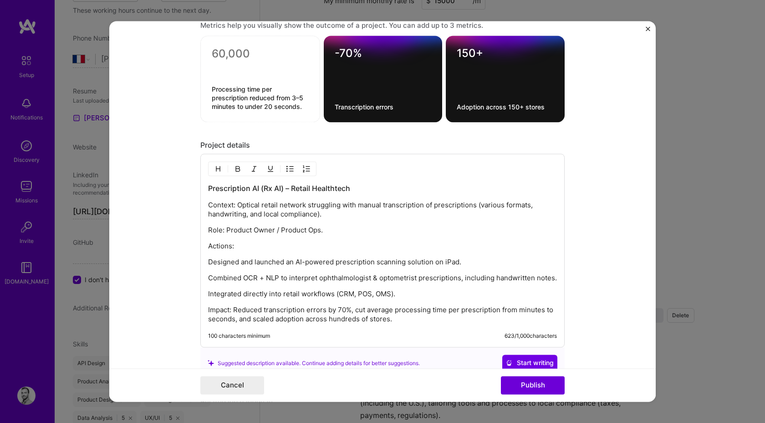
click at [266, 87] on textarea "Processing time per prescription reduced from 3–5 minutes to under 20 seconds." at bounding box center [260, 98] width 97 height 26
click at [264, 59] on textarea at bounding box center [260, 56] width 97 height 18
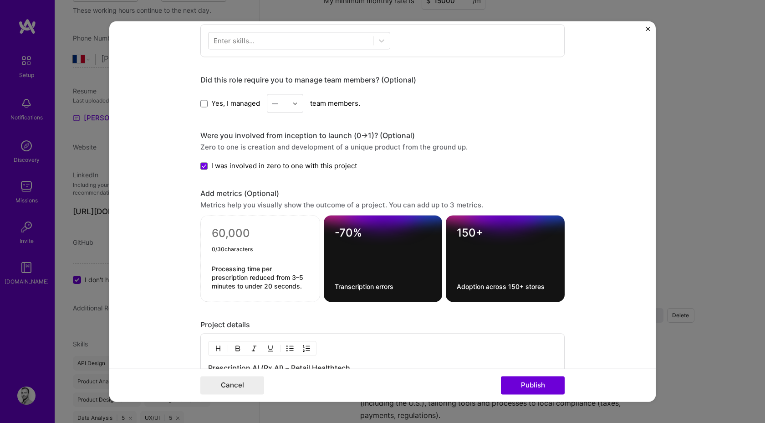
scroll to position [636, 0]
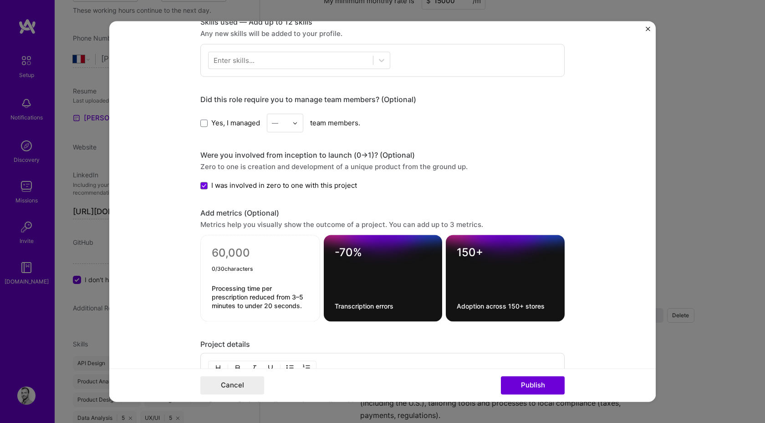
click at [226, 251] on textarea at bounding box center [260, 255] width 97 height 18
type textarea "-90%"
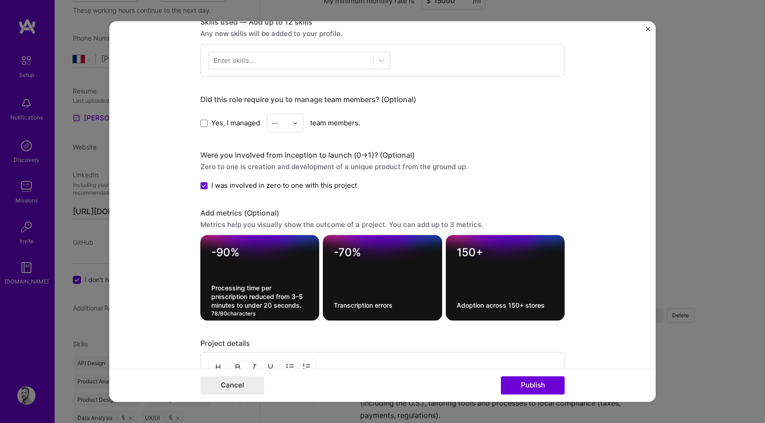
click at [229, 292] on textarea "Processing time per prescription reduced from 3–5 minutes to under 20 seconds." at bounding box center [259, 297] width 97 height 26
paste textarea "by ~90% (from 3–5 minutes to under 20 seconds)"
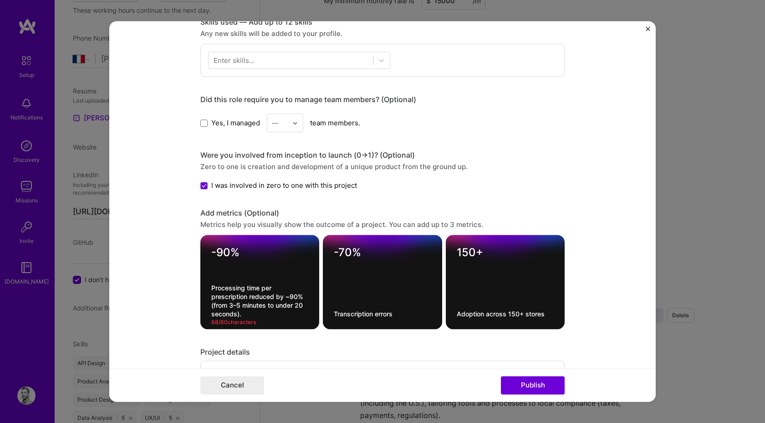
type textarea "Processing time per prescription reduced from 3–5 minutes to under 20 seconds."
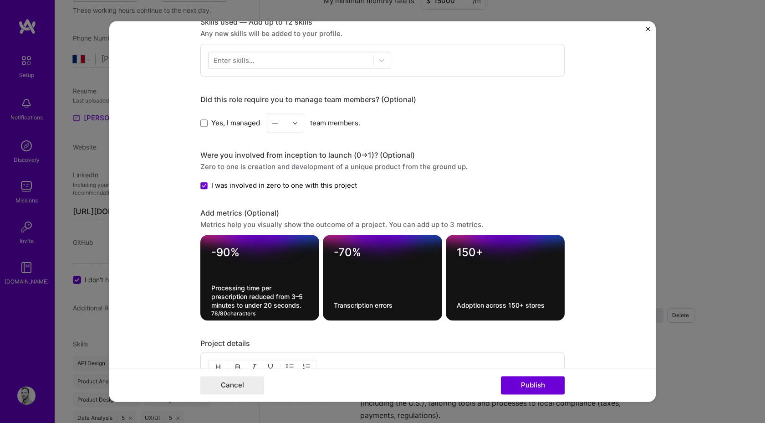
click at [158, 280] on form "Project title Prescription AI (Rx AI) – Retail Healthtech Company Project indus…" at bounding box center [382, 211] width 547 height 380
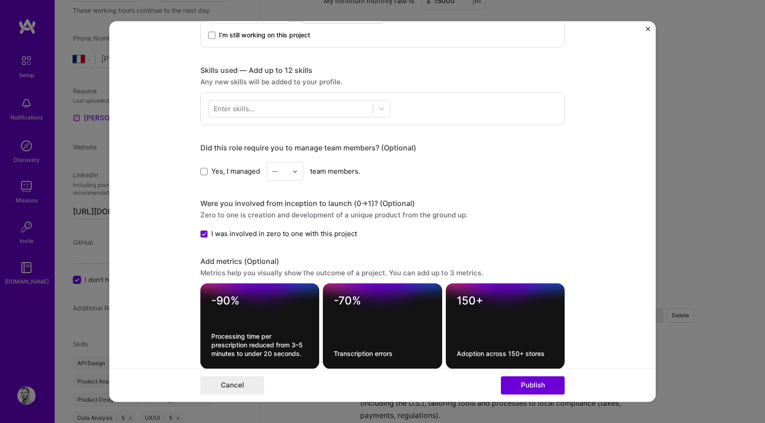
scroll to position [587, 0]
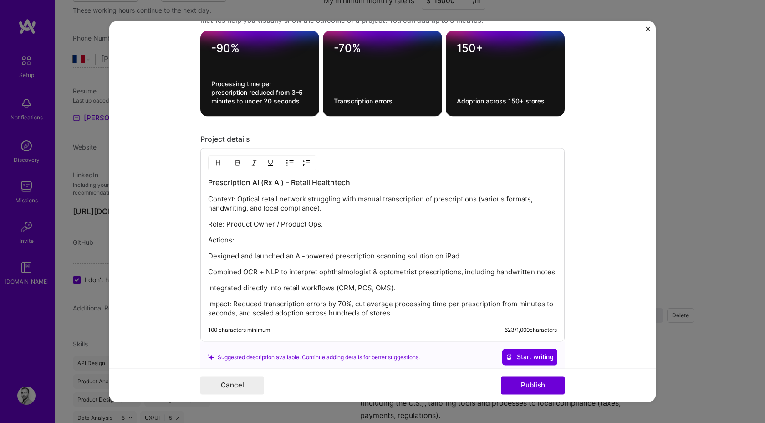
click at [289, 237] on p "Actions:" at bounding box center [382, 240] width 349 height 9
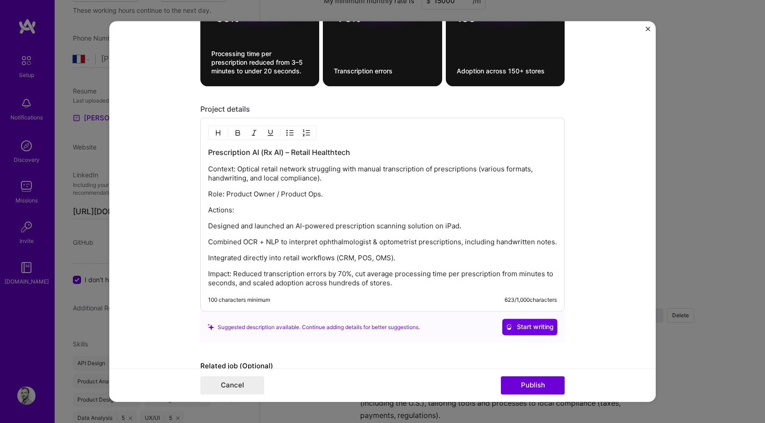
scroll to position [896, 0]
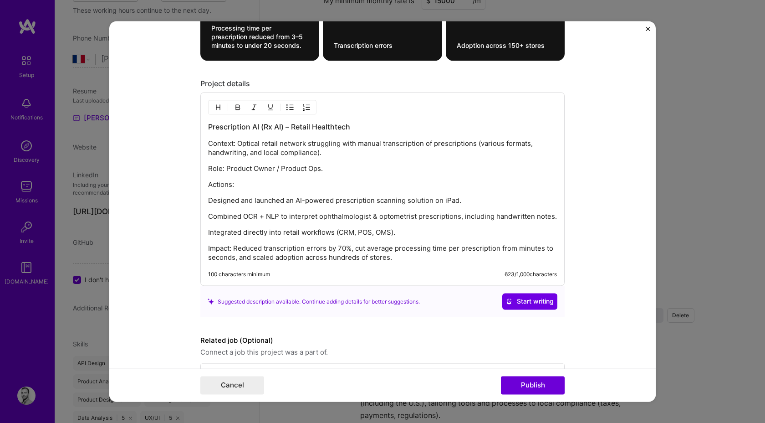
click at [370, 242] on div "Prescription AI (Rx AI) – Retail Healthtech Context: Optical retail network str…" at bounding box center [382, 192] width 349 height 140
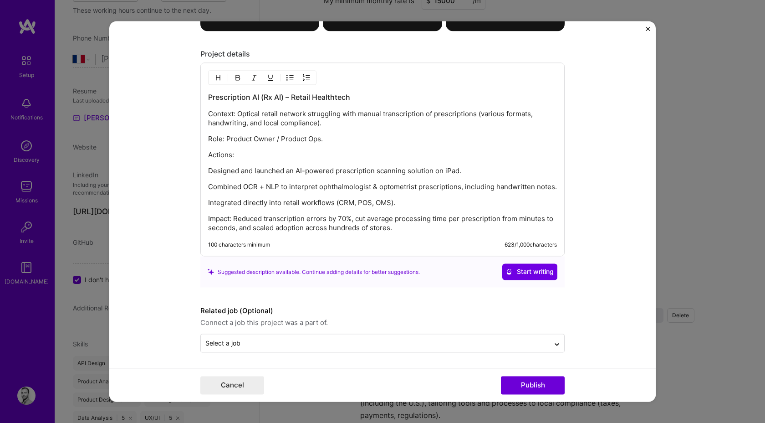
scroll to position [926, 0]
click at [342, 138] on p "Role: Product Owner / Product Ops." at bounding box center [382, 138] width 349 height 9
click at [268, 142] on p "Role: Product Owner / Product Ops." at bounding box center [382, 138] width 349 height 9
click at [363, 161] on div "Prescription AI (Rx AI) – Retail Healthtech Context: Optical retail network str…" at bounding box center [382, 162] width 349 height 140
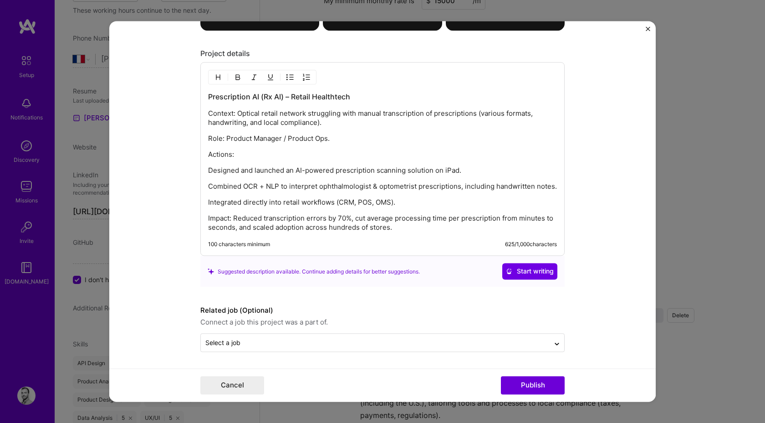
scroll to position [927, 0]
click at [344, 136] on p "Role: Product Manager / Product Ops." at bounding box center [382, 138] width 349 height 9
click at [337, 151] on p "Actions:" at bounding box center [382, 154] width 349 height 9
click at [445, 205] on p "Integrated directly into retail workflows (CRM, POS, OMS)." at bounding box center [382, 202] width 349 height 9
click at [424, 200] on p "Integrated directly into retail workflows (CRM, POS, OMS)." at bounding box center [382, 202] width 349 height 9
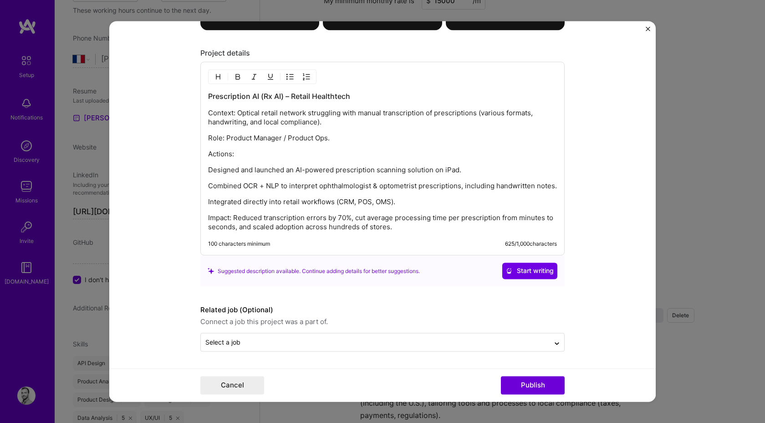
click at [337, 205] on p "Integrated directly into retail workflows (CRM, POS, OMS)." at bounding box center [382, 202] width 349 height 9
click at [349, 203] on p "Integrated directly into retail workflows (CRM, POS, OMS)." at bounding box center [382, 202] width 349 height 9
click at [363, 201] on p "Integrated directly into retail workflows (POS, OMS)." at bounding box center [382, 202] width 349 height 9
click at [392, 201] on p "Integrated directly into retail workflows (POS, OMS)." at bounding box center [382, 202] width 349 height 9
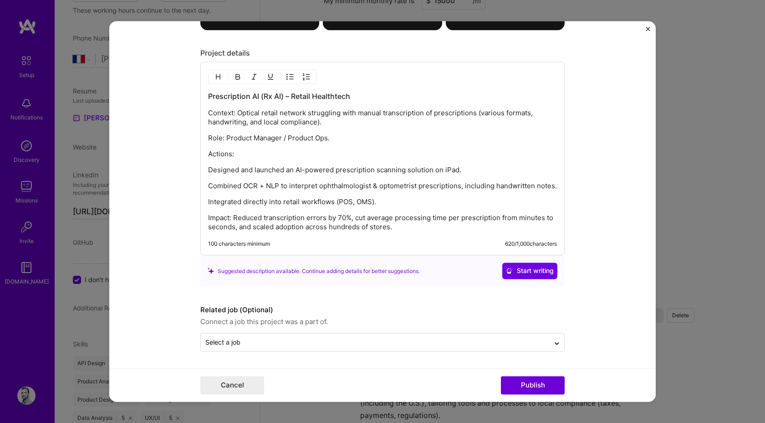
click at [367, 204] on p "Integrated directly into retail workflows (POS, OMS)." at bounding box center [382, 202] width 349 height 9
click at [401, 204] on p "Integrated directly into retail workflows (POS, OMS)." at bounding box center [382, 202] width 349 height 9
click at [333, 201] on p "Integrated directly into retail workflows (POS, OMS)." at bounding box center [382, 202] width 349 height 9
click at [363, 196] on div "Prescription AI (Rx AI) – Retail Healthtech Context: Optical retail network str…" at bounding box center [382, 162] width 349 height 140
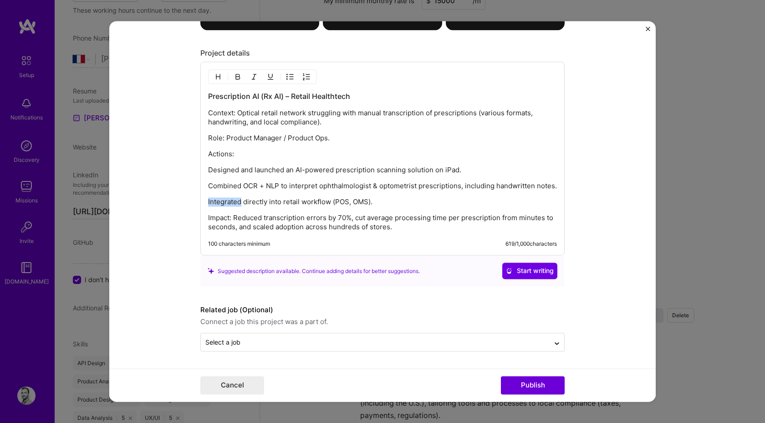
click at [363, 196] on div "Prescription AI (Rx AI) – Retail Healthtech Context: Optical retail network str…" at bounding box center [382, 162] width 349 height 140
click at [360, 203] on p "Integrated directly into retail workflow (POS, OMS)." at bounding box center [382, 202] width 349 height 9
click at [385, 213] on div "Prescription AI (Rx AI) – Retail Healthtech Context: Optical retail network str…" at bounding box center [382, 162] width 349 height 140
click at [421, 223] on p "Impact: Reduced transcription errors by 70%, cut average processing time per pr…" at bounding box center [382, 223] width 349 height 18
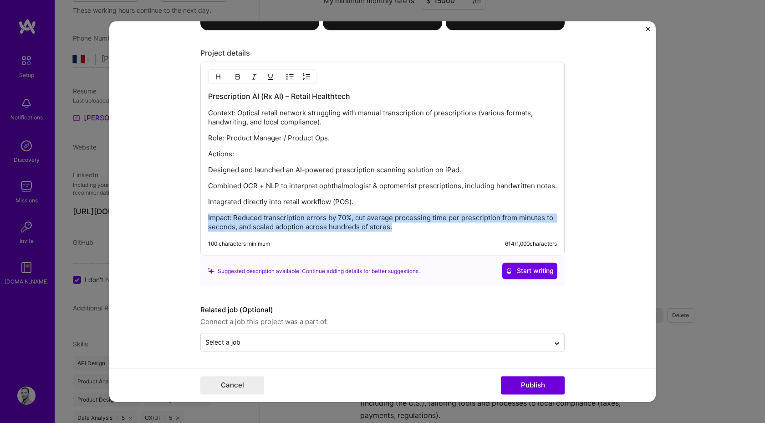
drag, startPoint x: 404, startPoint y: 230, endPoint x: 178, endPoint y: 221, distance: 226.1
click at [178, 221] on form "Project title Prescription AI (Rx AI) – Retail Healthtech Company Project indus…" at bounding box center [382, 211] width 547 height 380
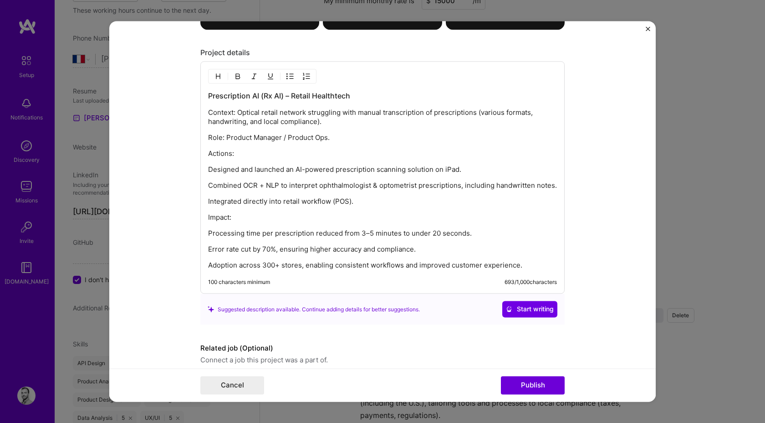
click at [208, 215] on p "Impact:" at bounding box center [382, 217] width 349 height 9
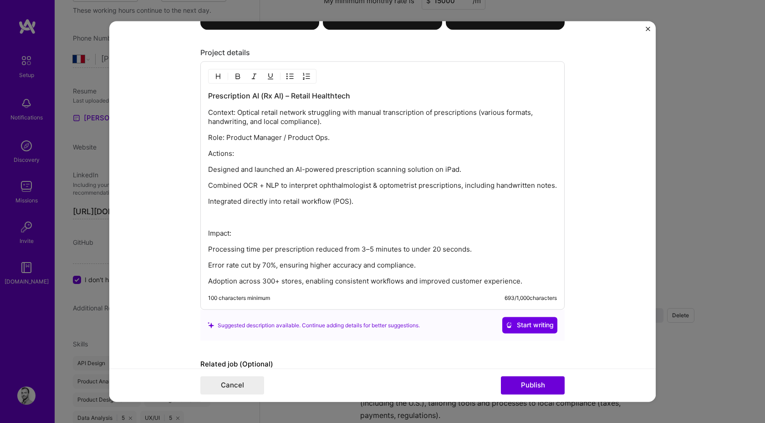
scroll to position [982, 0]
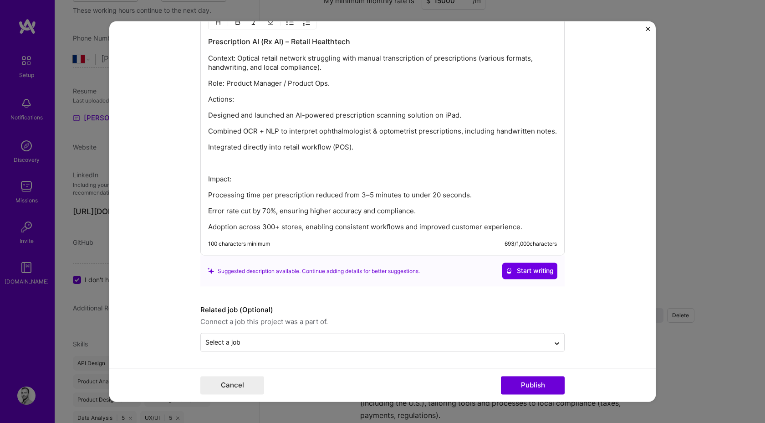
click at [494, 183] on p "Impact:" at bounding box center [382, 179] width 349 height 9
click at [271, 226] on p "Adoption across 300+ stores, enabling consistent workflows and improved custome…" at bounding box center [382, 227] width 349 height 9
click at [450, 194] on p "Processing time per prescription reduced from 3–5 minutes to under 20 seconds." at bounding box center [382, 195] width 349 height 9
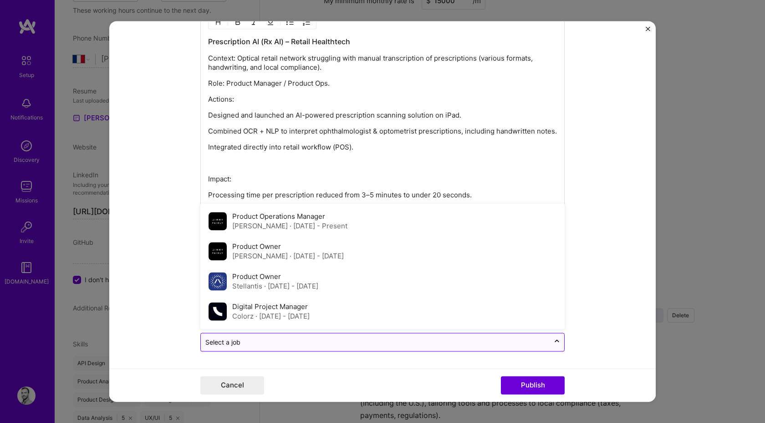
click at [369, 342] on input "text" at bounding box center [375, 343] width 340 height 10
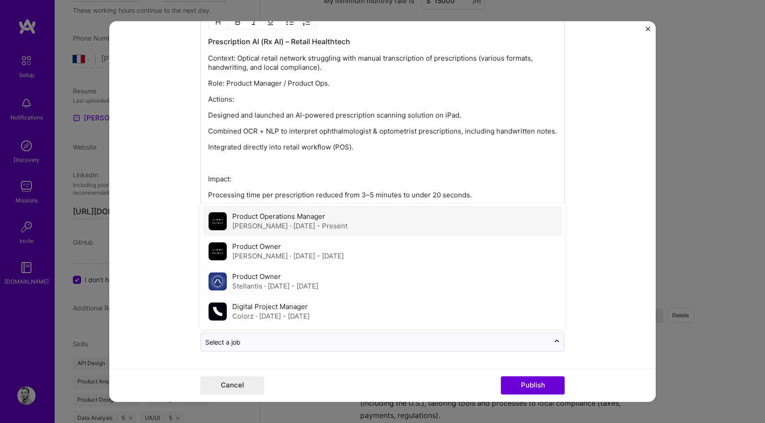
click at [298, 227] on span "· [DATE] - Present" at bounding box center [319, 226] width 58 height 9
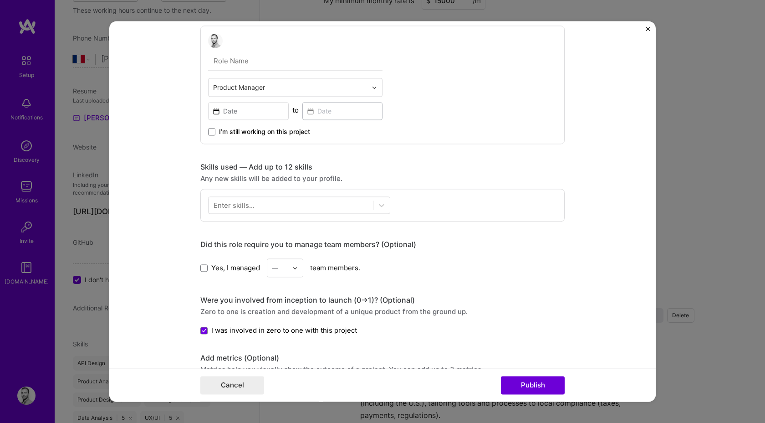
scroll to position [492, 0]
click at [330, 211] on div at bounding box center [291, 204] width 164 height 15
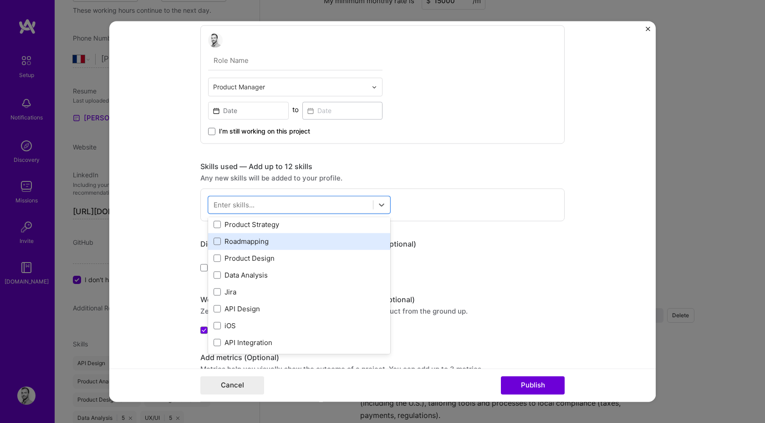
scroll to position [86, 0]
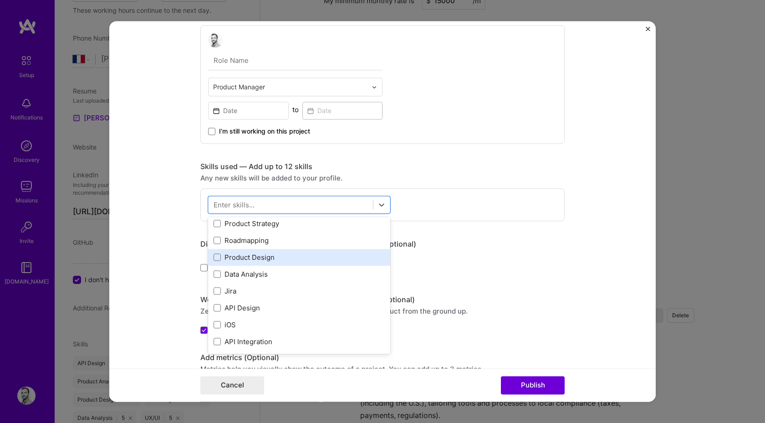
drag, startPoint x: 245, startPoint y: 267, endPoint x: 247, endPoint y: 260, distance: 6.6
click at [247, 260] on div "UX/UI UX Design Web Analytics Product Analytics Product Strategy Roadmapping Pr…" at bounding box center [299, 249] width 182 height 202
click at [247, 260] on div "Product Design" at bounding box center [299, 257] width 171 height 10
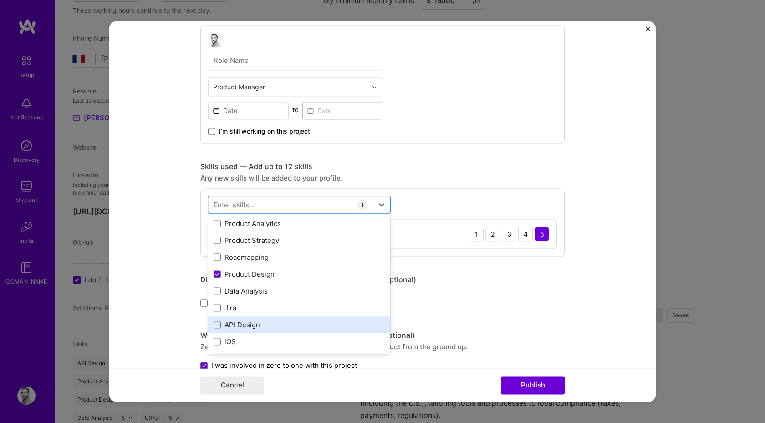
scroll to position [121, 0]
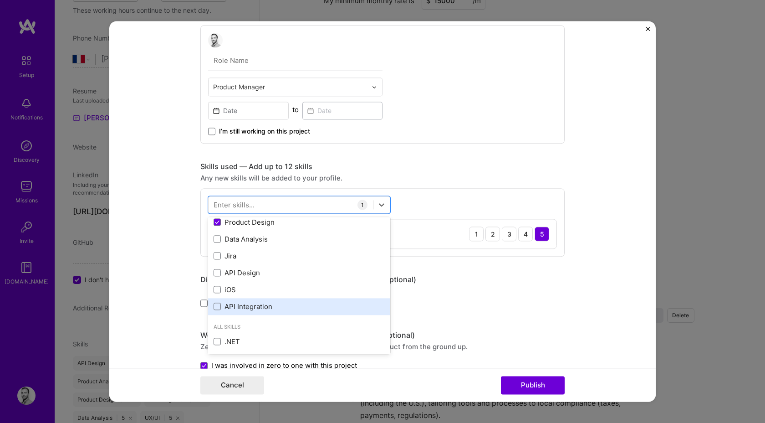
click at [267, 312] on div "API Integration" at bounding box center [299, 306] width 182 height 17
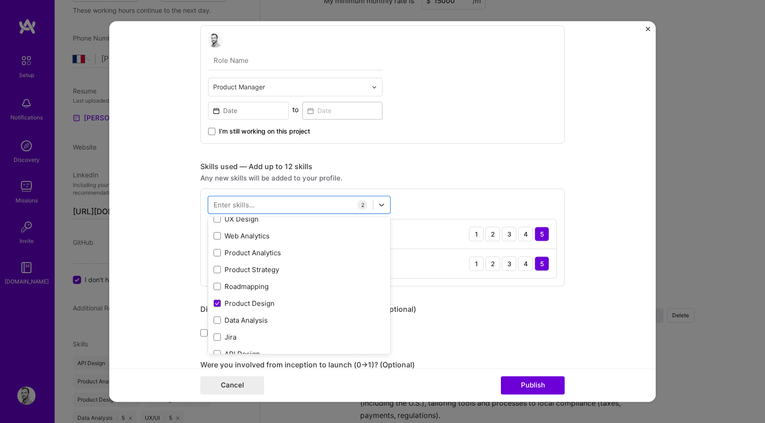
scroll to position [39, 0]
click at [270, 272] on div "Product Strategy" at bounding box center [299, 270] width 171 height 10
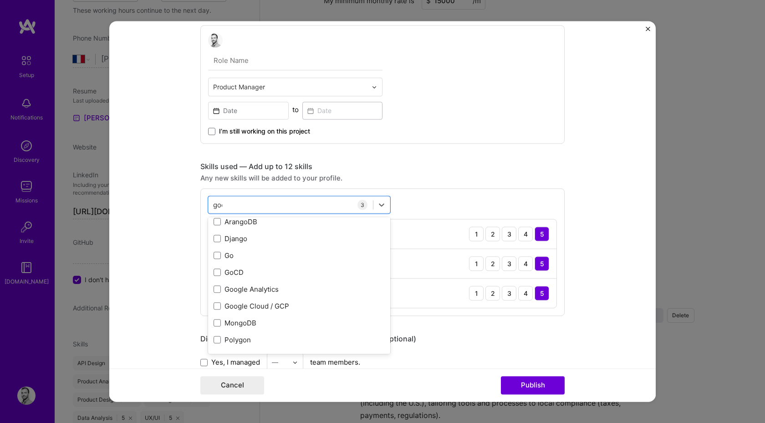
scroll to position [0, 0]
type input "google"
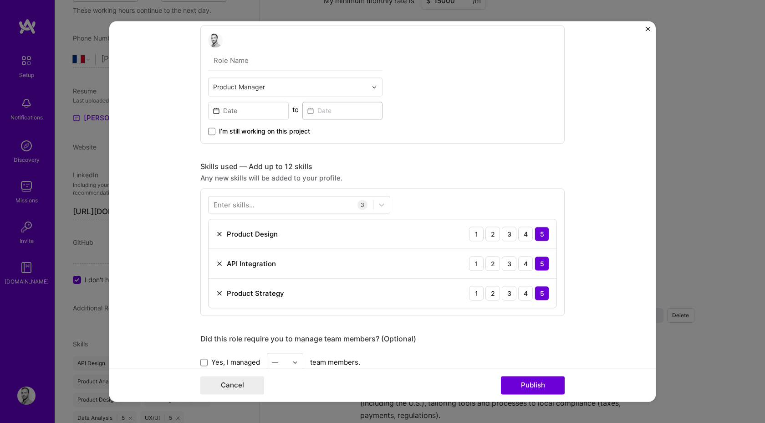
click at [422, 161] on div "Project title Prescription AI (Rx AI) – Retail Healthtech Company Project indus…" at bounding box center [382, 241] width 364 height 1388
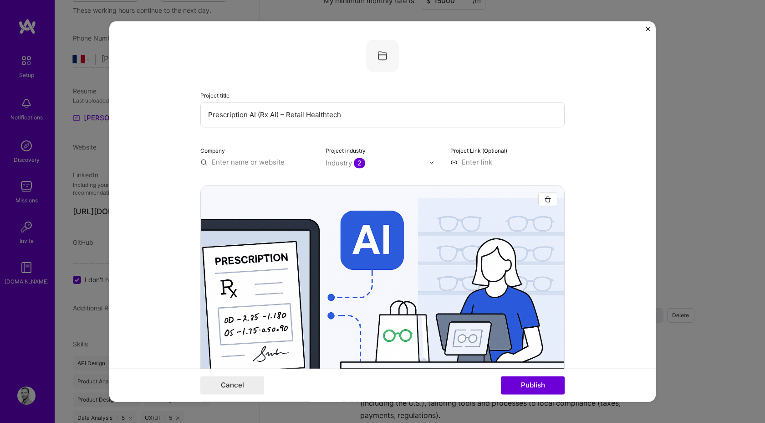
click at [377, 55] on img at bounding box center [382, 55] width 33 height 33
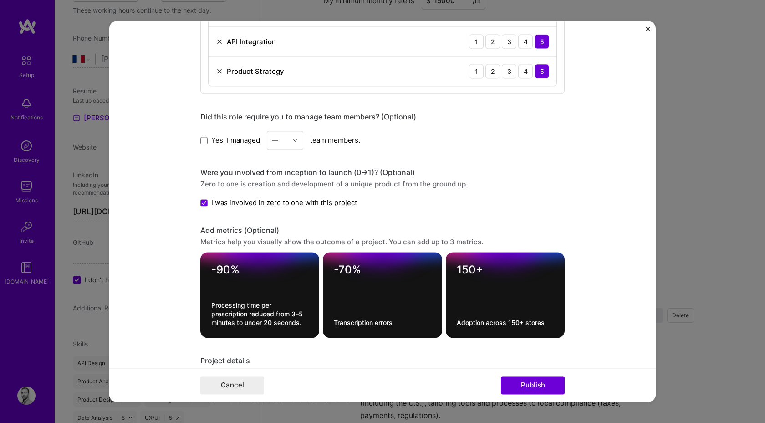
scroll to position [877, 0]
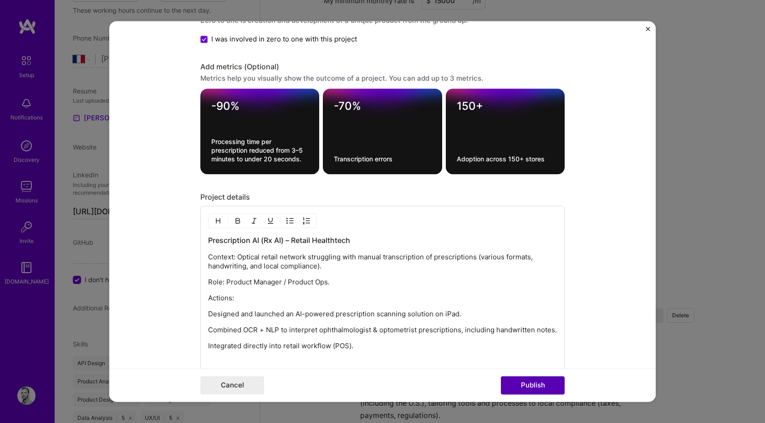
click at [517, 388] on button "Publish" at bounding box center [533, 385] width 64 height 18
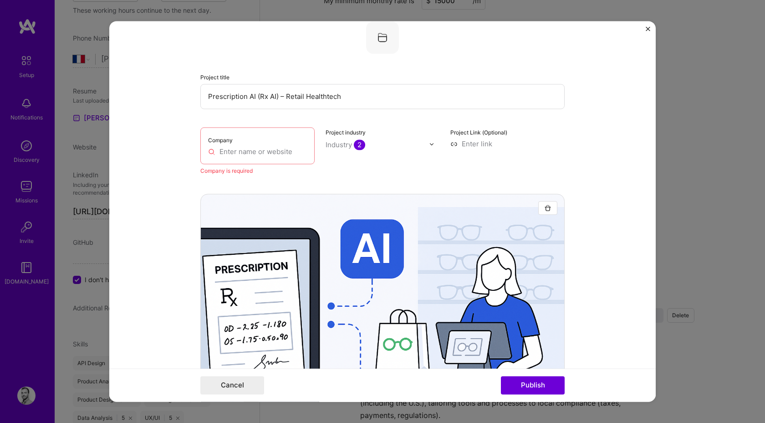
scroll to position [18, 0]
click at [278, 153] on input "text" at bounding box center [257, 152] width 99 height 10
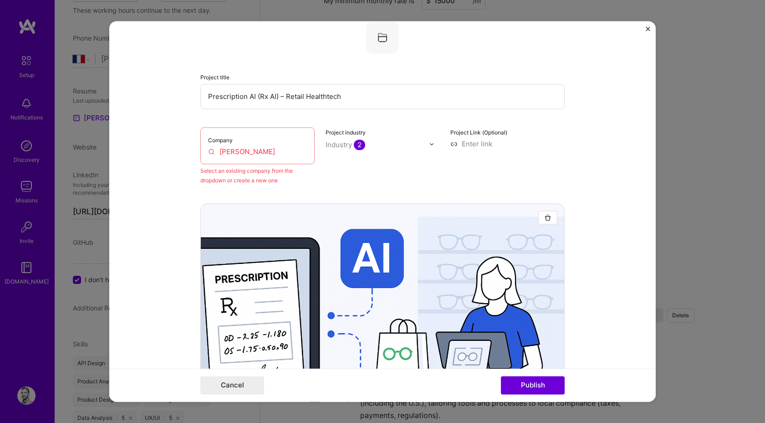
click at [274, 151] on input "[PERSON_NAME]" at bounding box center [257, 152] width 99 height 10
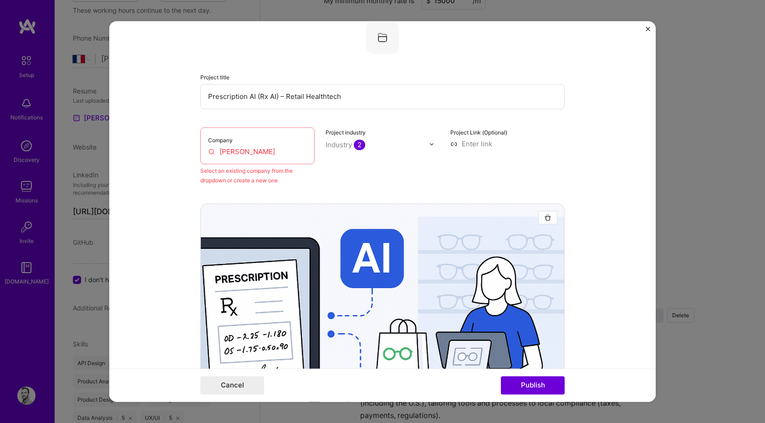
click at [274, 149] on input "[PERSON_NAME]" at bounding box center [257, 152] width 99 height 10
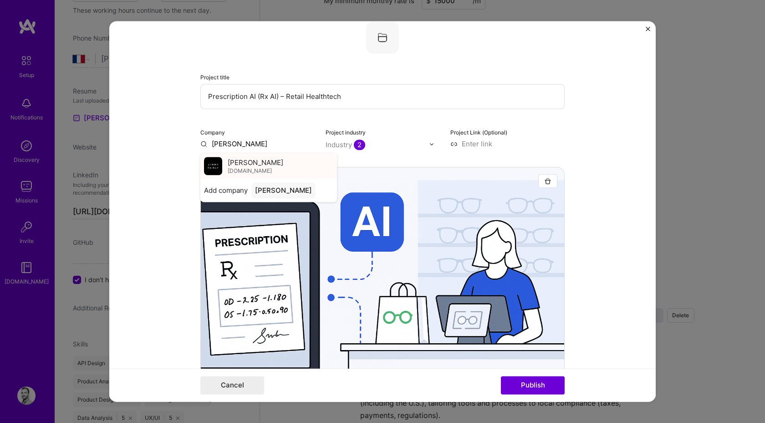
click at [249, 160] on span "[PERSON_NAME]" at bounding box center [256, 163] width 56 height 10
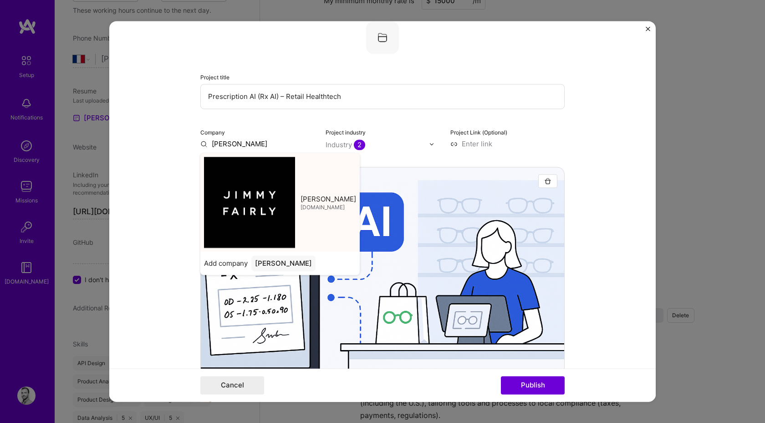
type input "[PERSON_NAME]"
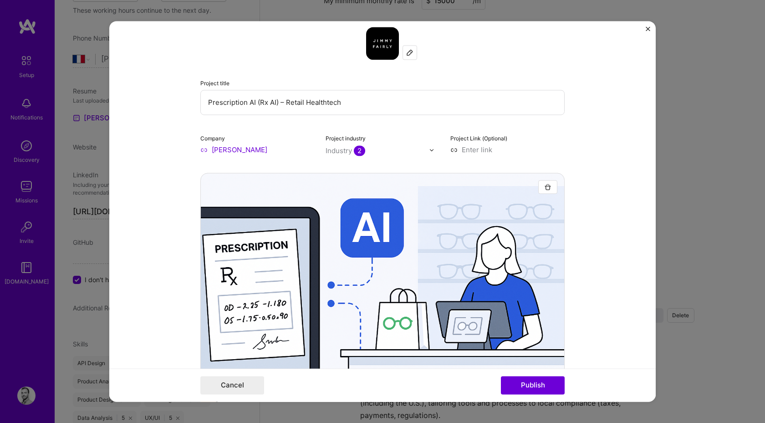
scroll to position [267, 0]
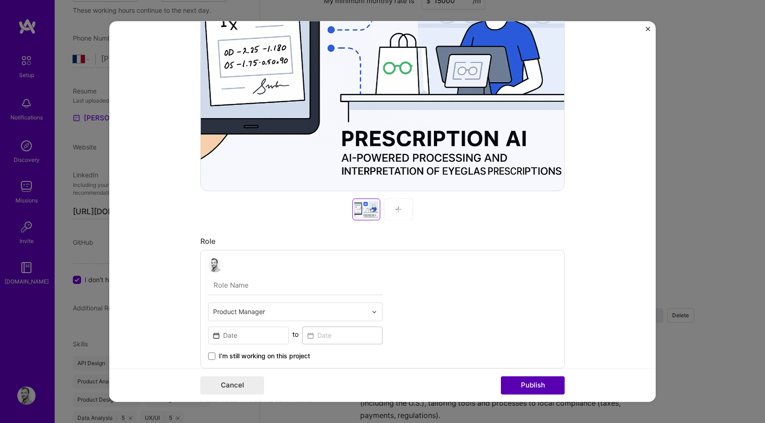
click at [548, 385] on button "Publish" at bounding box center [533, 385] width 64 height 18
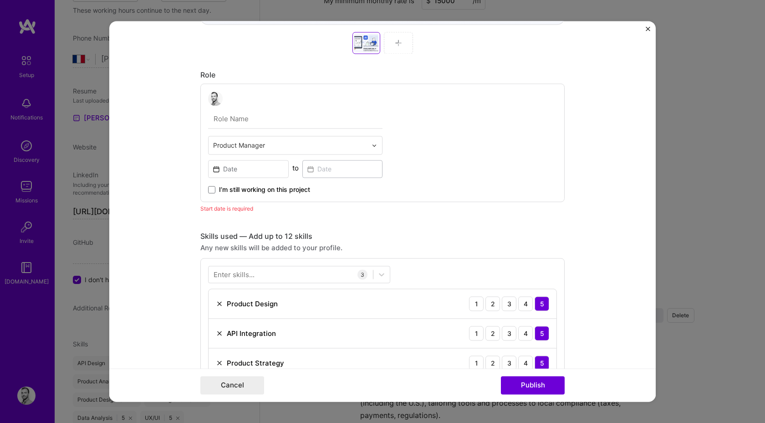
scroll to position [433, 0]
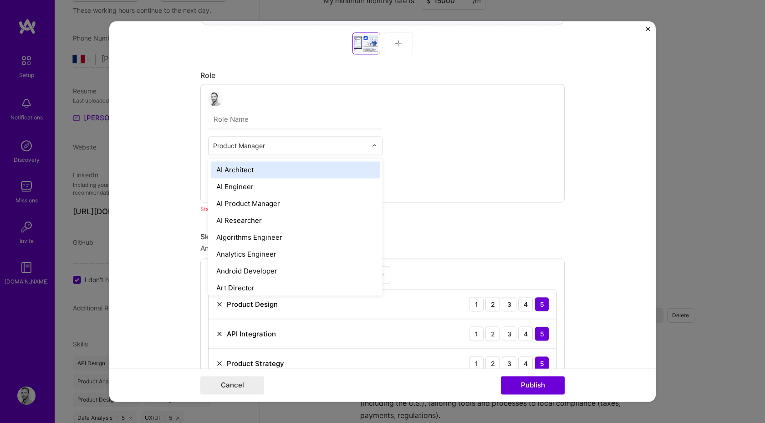
click at [241, 145] on input "text" at bounding box center [290, 146] width 154 height 10
click at [276, 122] on input "text" at bounding box center [295, 119] width 174 height 19
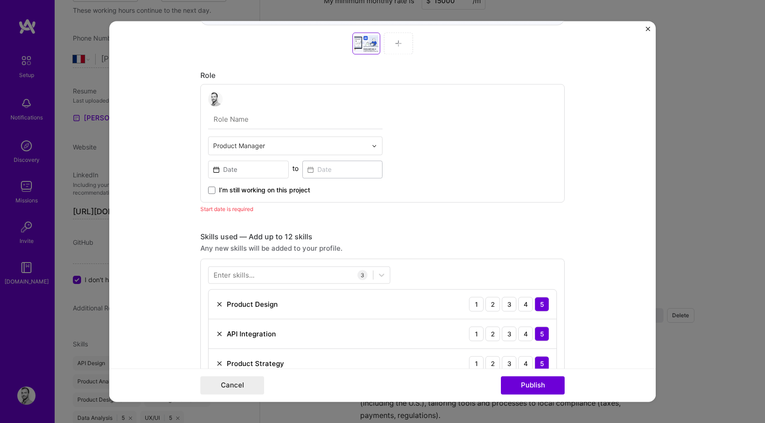
click at [261, 145] on input "text" at bounding box center [290, 146] width 154 height 10
click at [421, 128] on div "Product Manager to I’m still working on this project" at bounding box center [382, 143] width 364 height 118
click at [237, 119] on input "text" at bounding box center [295, 119] width 174 height 19
click at [479, 147] on div "Product Manager to I’m still working on this project" at bounding box center [382, 143] width 364 height 118
click at [220, 167] on input at bounding box center [248, 169] width 81 height 18
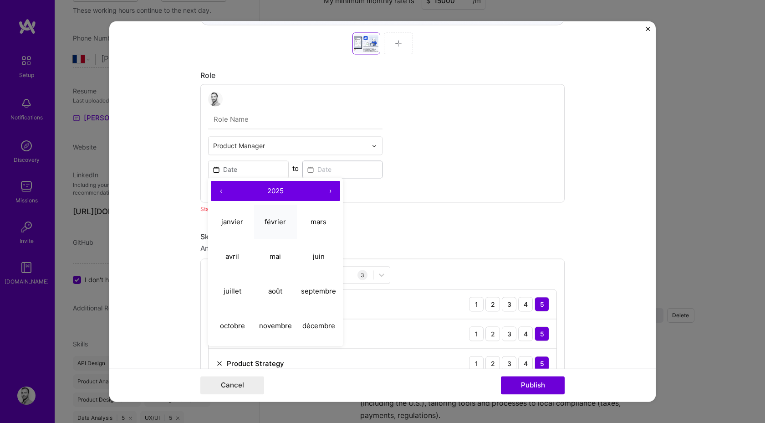
click at [280, 224] on abbr "février" at bounding box center [275, 221] width 21 height 9
type input "[DATE]"
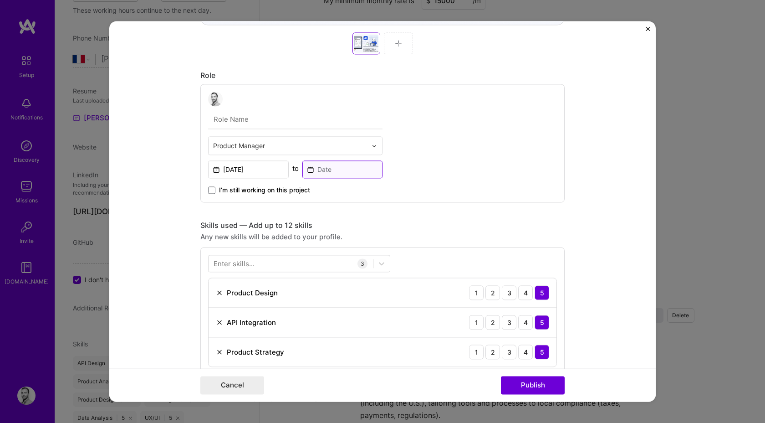
click at [349, 164] on input at bounding box center [342, 169] width 81 height 18
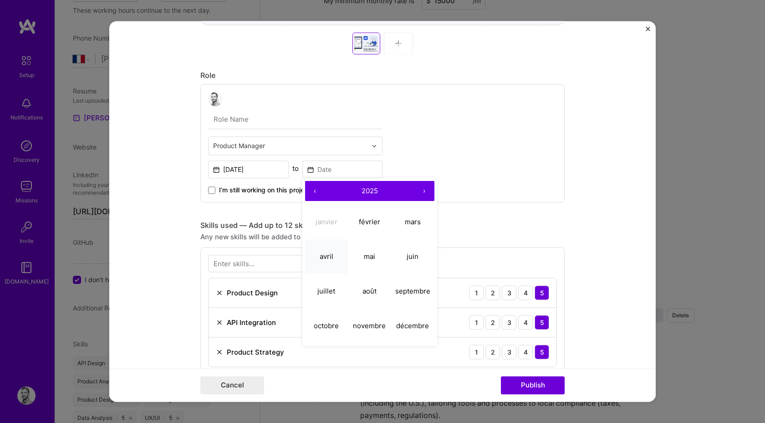
click at [330, 255] on abbr "avril" at bounding box center [327, 256] width 14 height 9
type input "[DATE]"
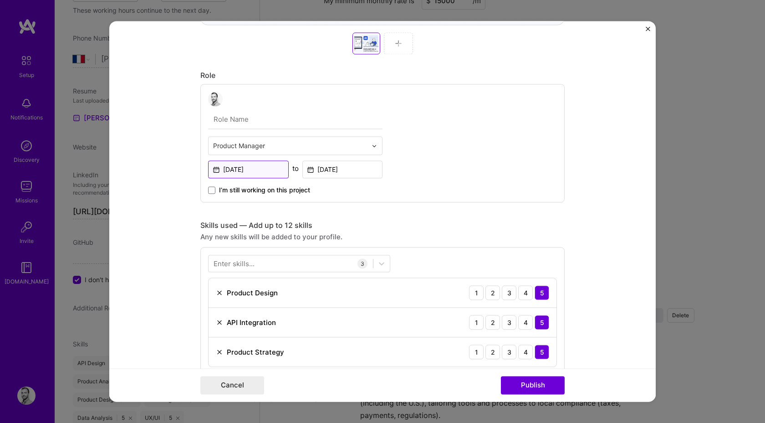
click at [252, 173] on input "[DATE]" at bounding box center [248, 169] width 81 height 18
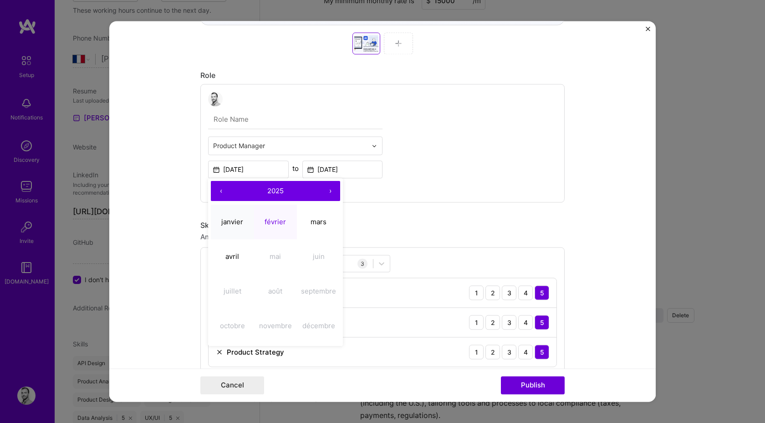
click at [231, 217] on button "janvier" at bounding box center [232, 222] width 43 height 35
type input "[DATE]"
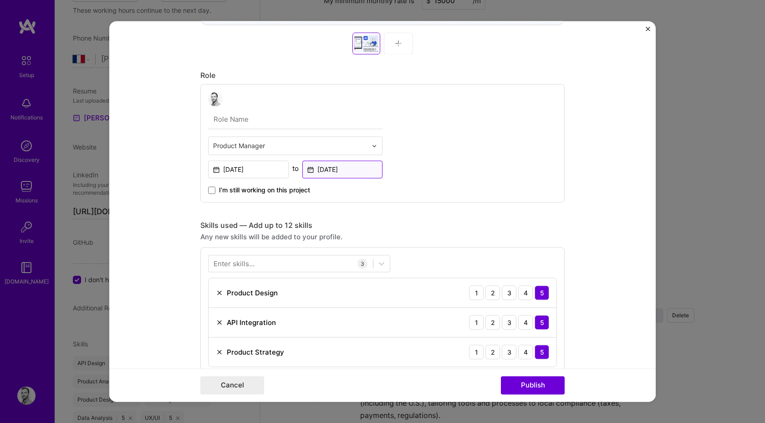
click at [355, 171] on input "[DATE]" at bounding box center [342, 169] width 81 height 18
click at [435, 156] on div "Product Manager [DATE] to [DATE] I’m still working on this project" at bounding box center [382, 143] width 364 height 118
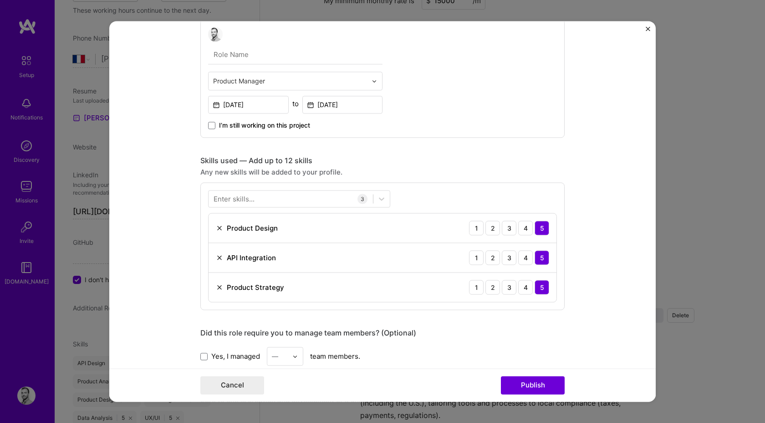
scroll to position [498, 0]
click at [527, 390] on button "Publish" at bounding box center [533, 385] width 64 height 18
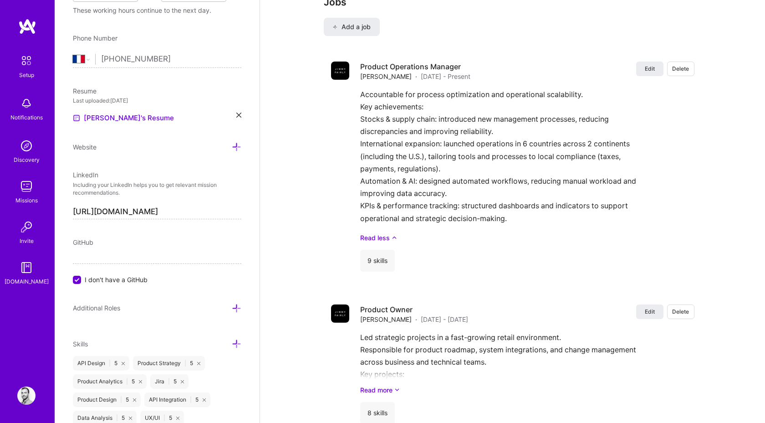
scroll to position [923, 0]
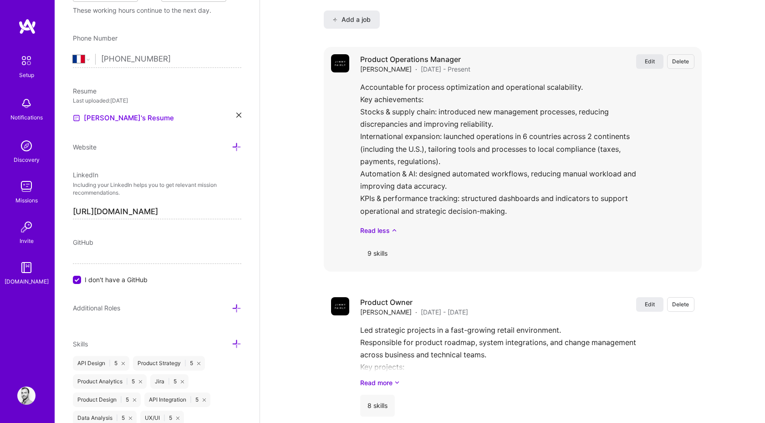
click at [650, 57] on span "Edit" at bounding box center [650, 61] width 10 height 8
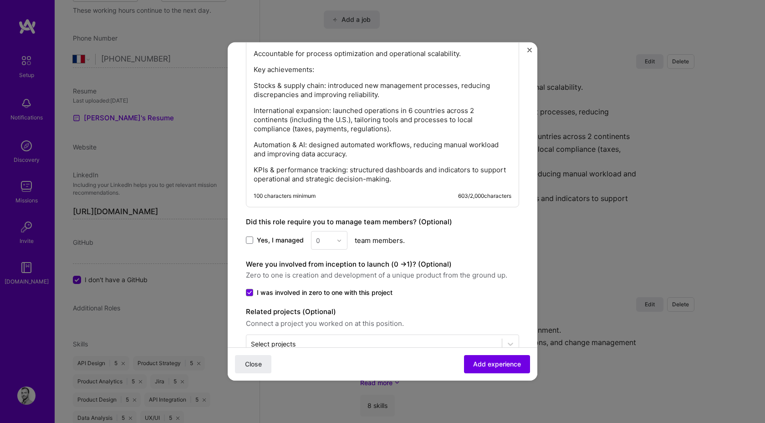
scroll to position [678, 0]
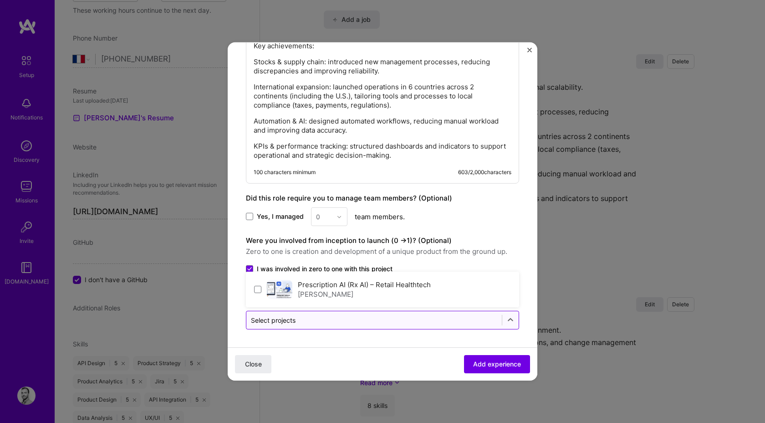
click at [292, 316] on div "Select projects" at bounding box center [273, 320] width 45 height 10
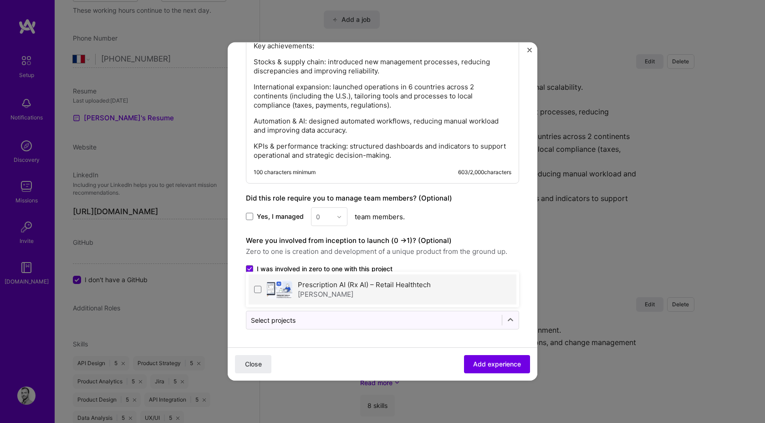
click at [296, 291] on div "Prescription AI (Rx AI) – Retail Healthtech [PERSON_NAME] FAIRLY" at bounding box center [383, 289] width 268 height 30
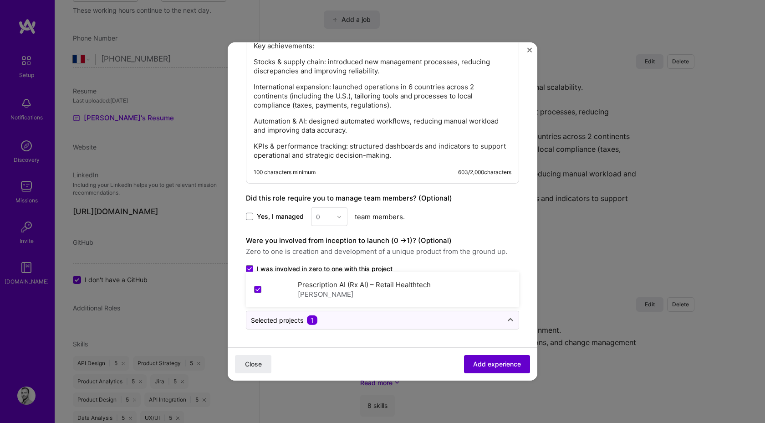
click at [482, 371] on button "Add experience" at bounding box center [497, 364] width 66 height 18
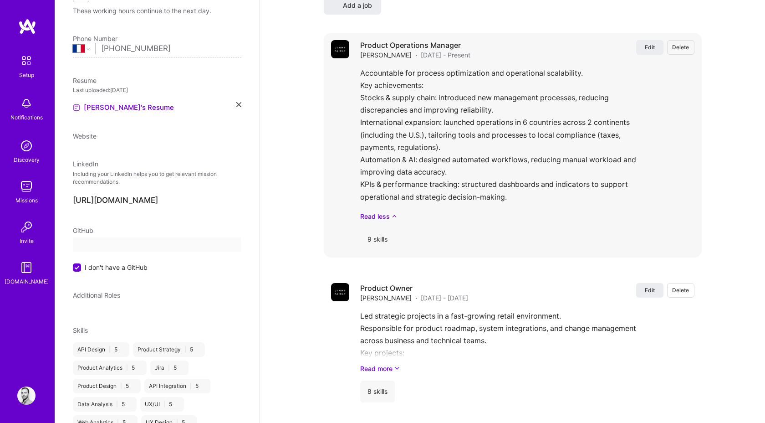
select select "FR"
select select "Right Now"
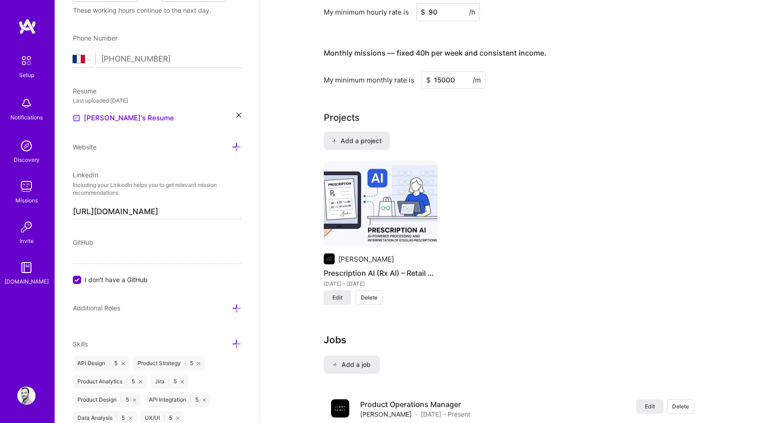
scroll to position [573, 0]
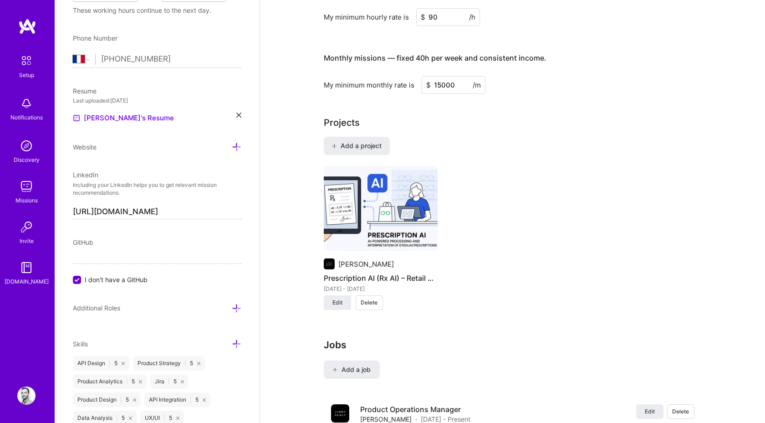
click at [407, 212] on img at bounding box center [381, 209] width 114 height 86
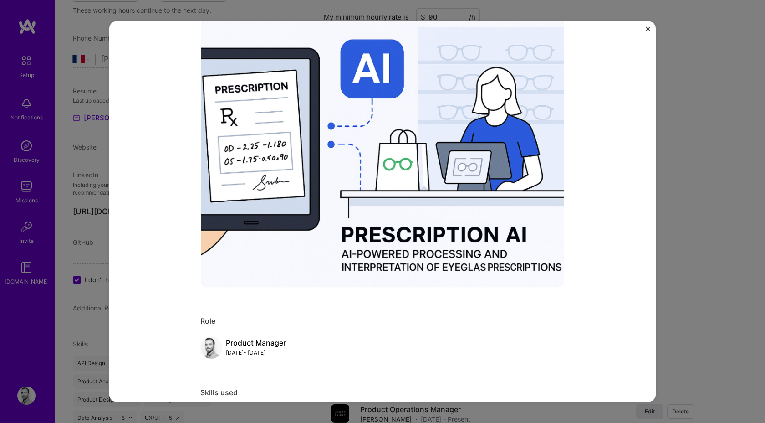
scroll to position [113, 0]
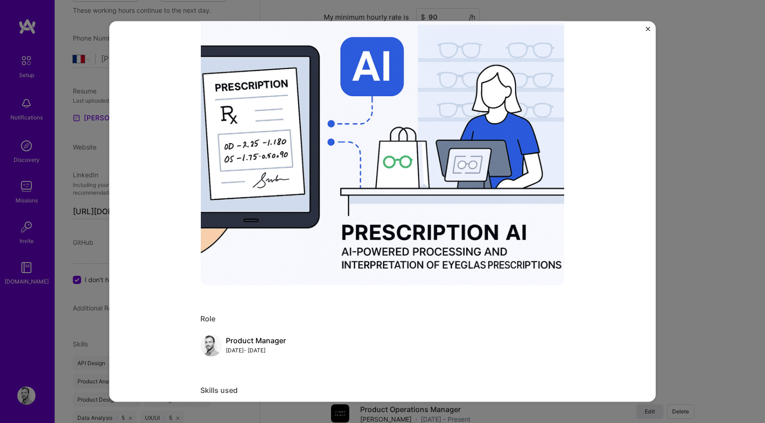
click at [728, 213] on div "Prescription AI (Rx AI) – Retail Healthtech [PERSON_NAME] FAIRLY Retail, Health…" at bounding box center [382, 211] width 765 height 423
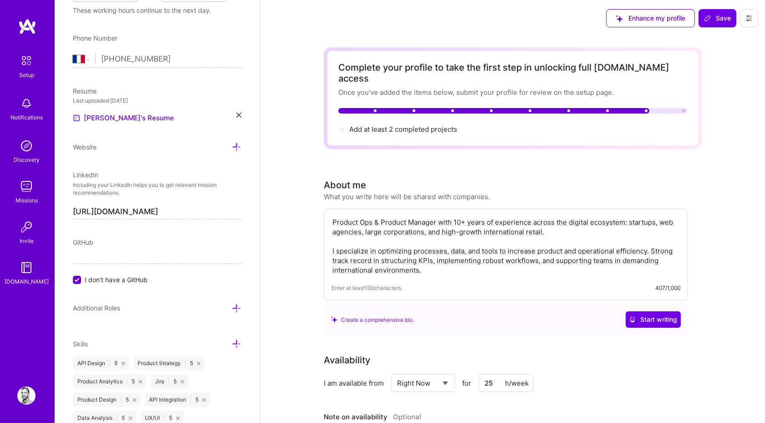
click at [754, 15] on button at bounding box center [749, 18] width 18 height 18
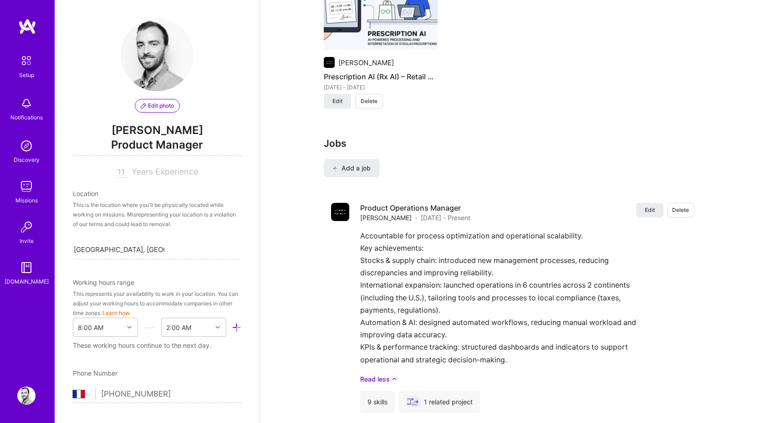
scroll to position [628, 0]
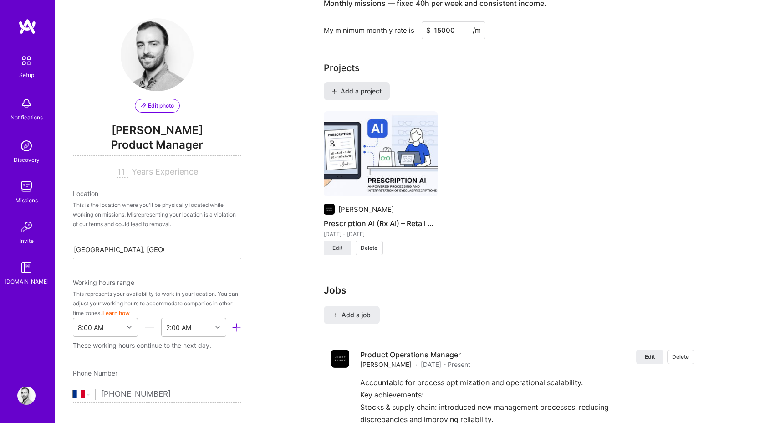
click at [365, 87] on span "Add a project" at bounding box center [357, 91] width 50 height 9
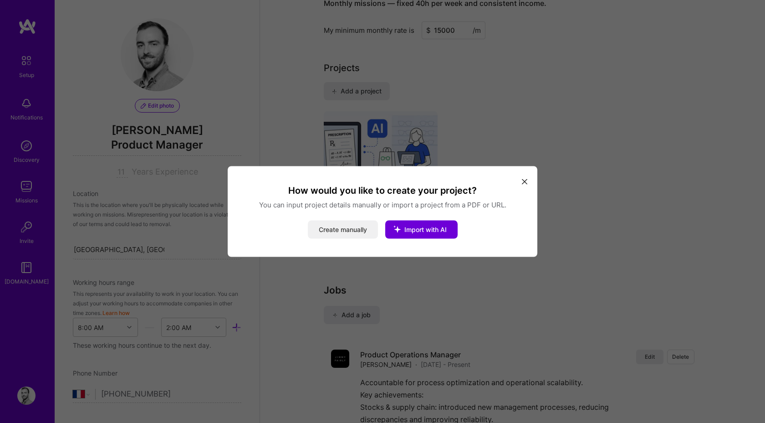
click at [355, 231] on button "Create manually" at bounding box center [343, 229] width 70 height 18
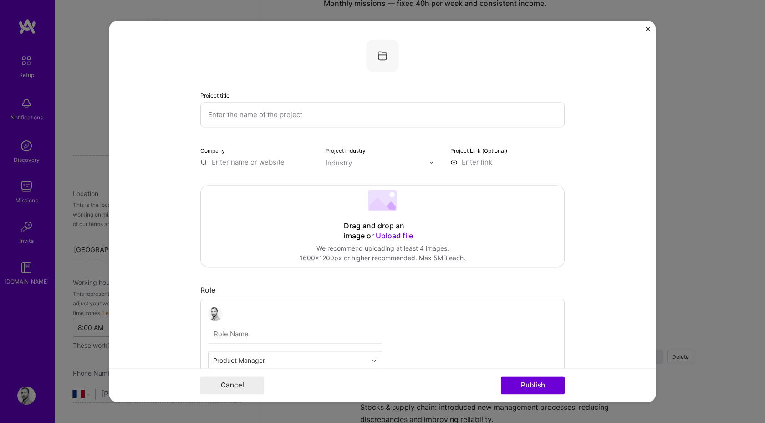
click at [287, 123] on input "text" at bounding box center [382, 114] width 364 height 25
paste input "International Expansion – 6 Countries including [GEOGRAPHIC_DATA]"
type input "International Expansion – 6 Countries including [GEOGRAPHIC_DATA]"
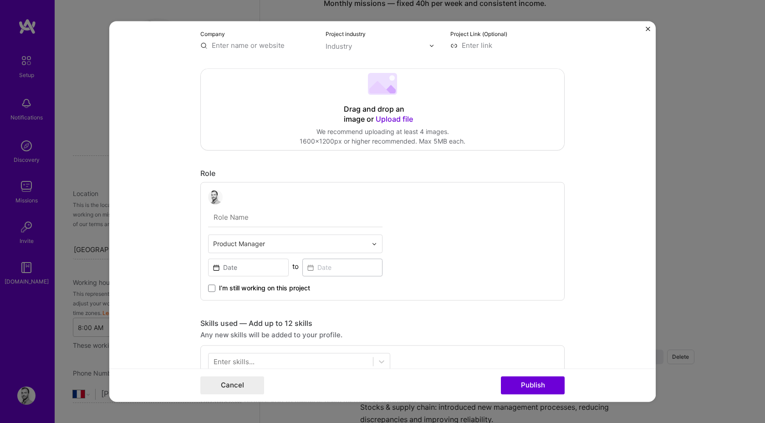
click at [289, 216] on input "text" at bounding box center [295, 217] width 174 height 19
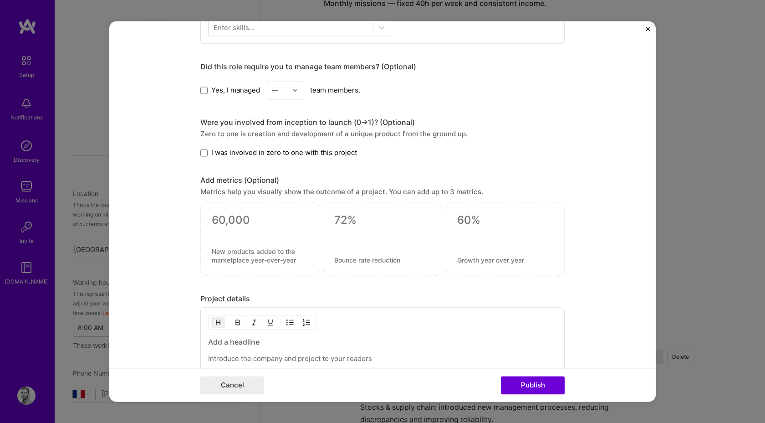
scroll to position [473, 0]
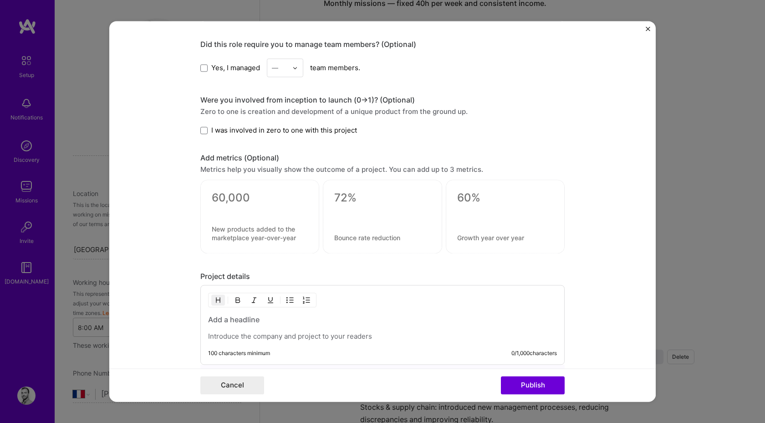
click at [253, 321] on h3 at bounding box center [382, 320] width 349 height 10
click at [253, 333] on p at bounding box center [382, 336] width 349 height 9
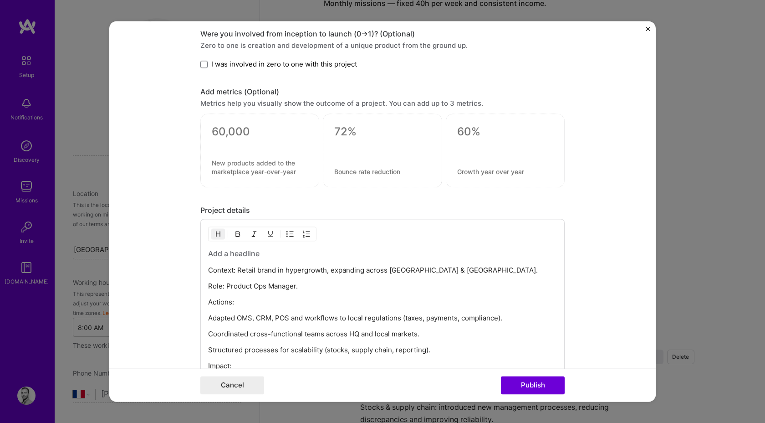
click at [228, 254] on h3 at bounding box center [382, 254] width 349 height 10
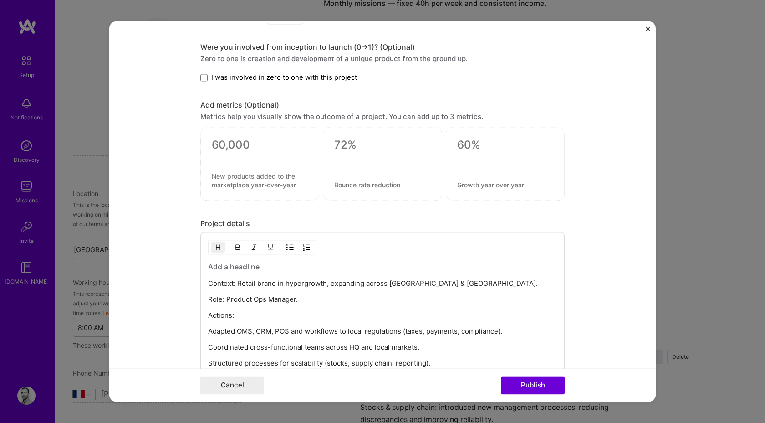
scroll to position [0, 0]
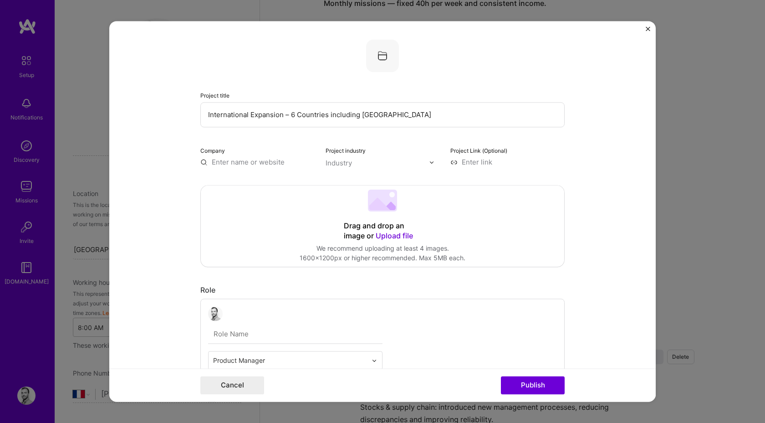
click at [284, 113] on input "International Expansion – 6 Countries including [GEOGRAPHIC_DATA]" at bounding box center [382, 114] width 364 height 25
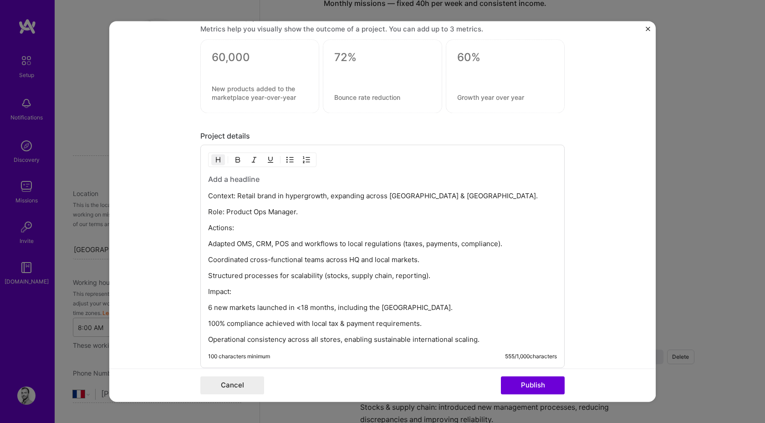
scroll to position [656, 0]
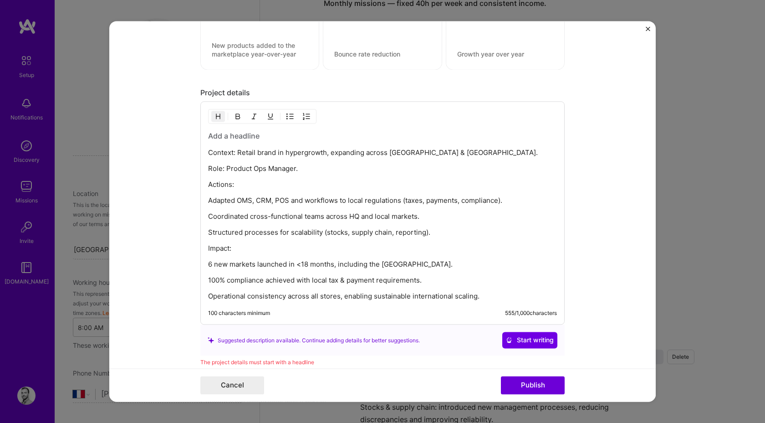
click at [236, 136] on h3 at bounding box center [382, 136] width 349 height 10
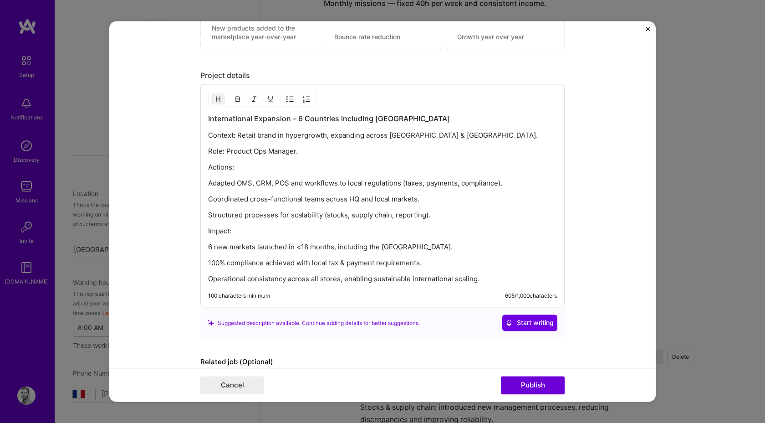
scroll to position [675, 0]
click at [264, 149] on p "Role: Product Ops Manager." at bounding box center [382, 150] width 349 height 9
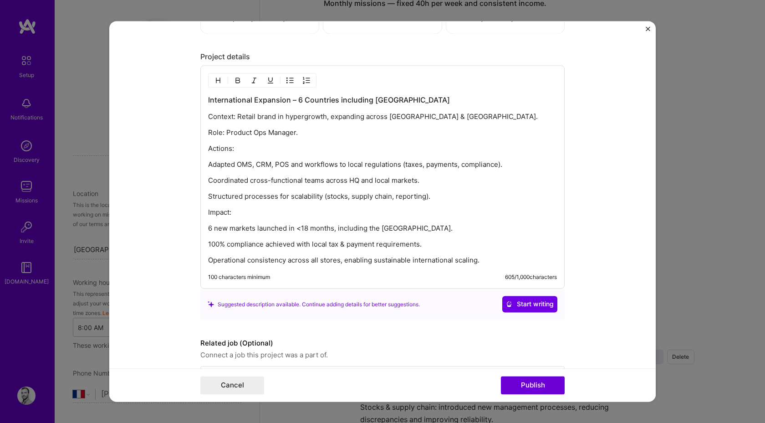
scroll to position [685, 0]
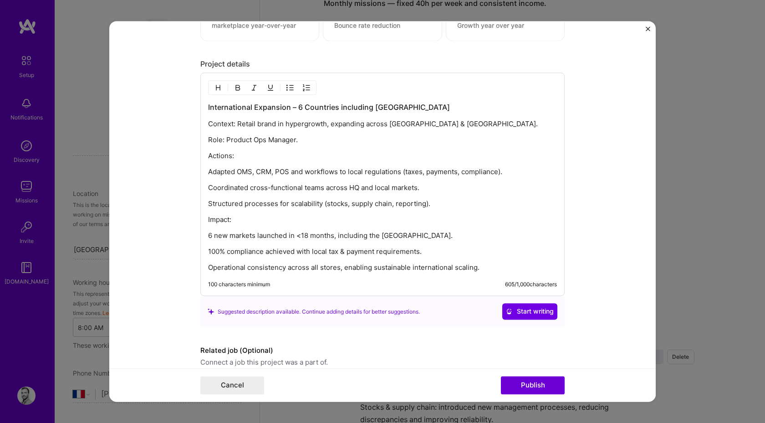
click at [308, 222] on p "Impact:" at bounding box center [382, 219] width 349 height 9
click at [206, 219] on div "International Expansion – 6 Countries including US Context: Retail brand in hyp…" at bounding box center [382, 184] width 364 height 223
click at [208, 219] on p "Impact:" at bounding box center [382, 219] width 349 height 9
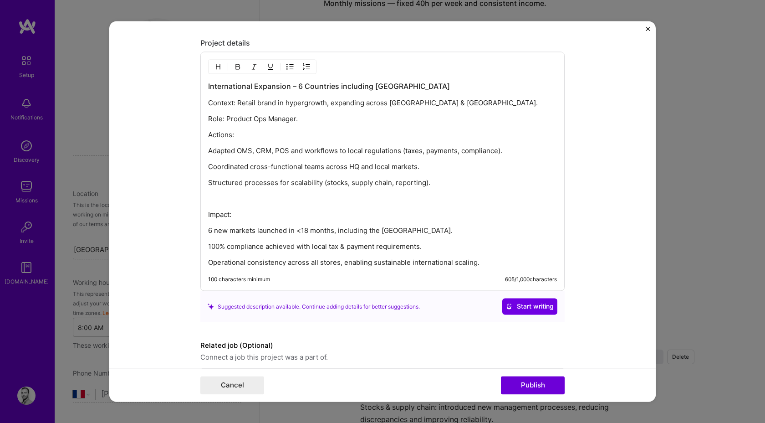
scroll to position [708, 0]
click at [441, 228] on p "6 new markets launched in <18 months, including the [GEOGRAPHIC_DATA]." at bounding box center [382, 229] width 349 height 9
click at [467, 238] on div "International Expansion – 6 Countries including US Context: Retail brand in hyp…" at bounding box center [382, 173] width 349 height 186
click at [493, 248] on p "100% compliance achieved with local tax & payment requirements." at bounding box center [382, 245] width 349 height 9
click at [497, 257] on p "Operational consistency across all stores, enabling sustainable international s…" at bounding box center [382, 261] width 349 height 9
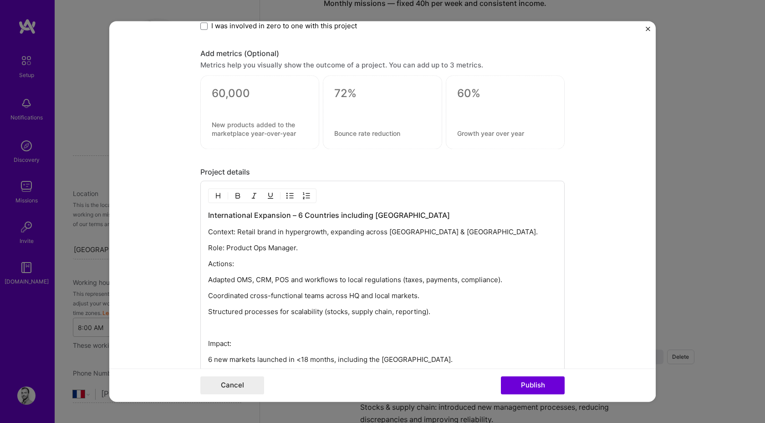
scroll to position [535, 0]
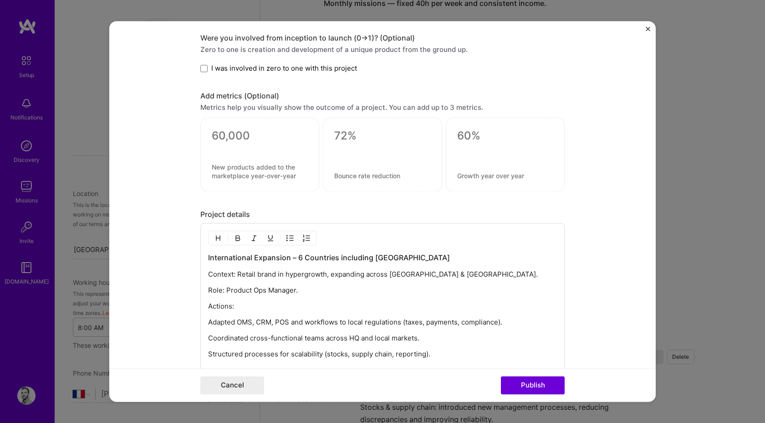
click at [238, 144] on div at bounding box center [260, 148] width 96 height 10
click at [233, 133] on textarea at bounding box center [260, 136] width 96 height 14
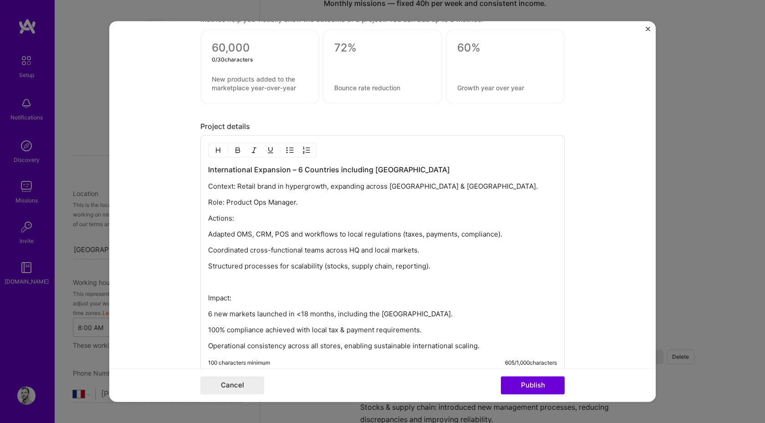
scroll to position [622, 0]
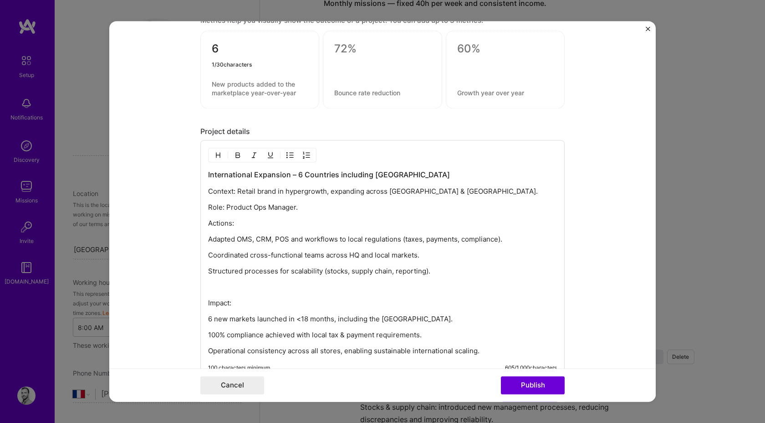
type textarea "6"
click at [214, 82] on textarea at bounding box center [260, 88] width 96 height 17
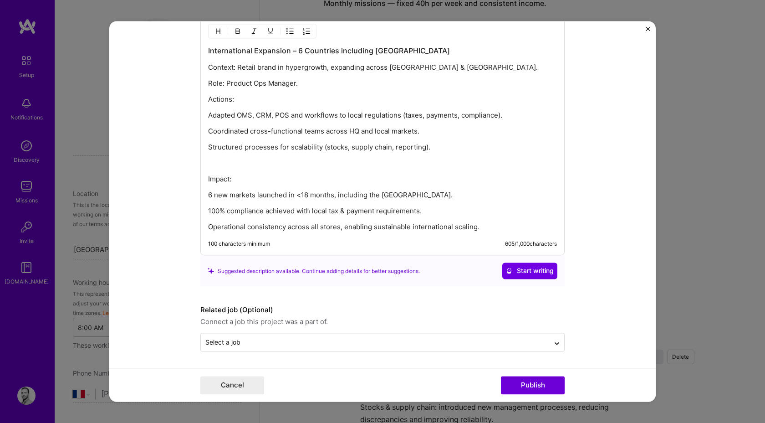
scroll to position [738, 0]
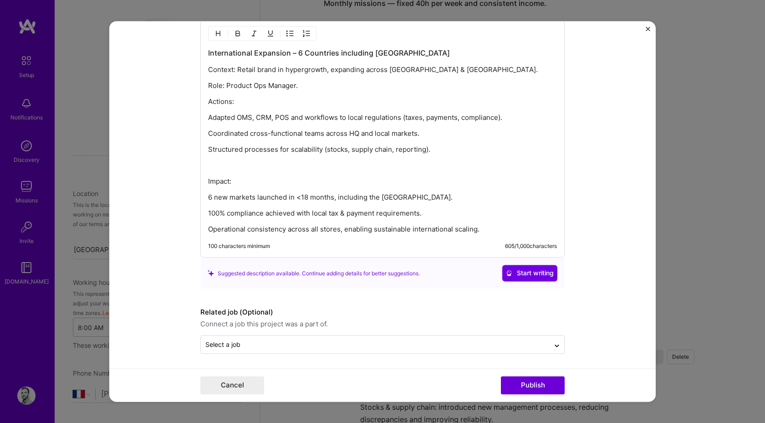
click at [283, 190] on div "International Expansion – 6 Countries including US Context: Retail brand in hyp…" at bounding box center [382, 141] width 349 height 186
drag, startPoint x: 286, startPoint y: 196, endPoint x: 254, endPoint y: 195, distance: 31.9
click at [254, 195] on p "6 new markets launched in <18 months, including the [GEOGRAPHIC_DATA]." at bounding box center [382, 197] width 349 height 9
click at [326, 196] on p "6 new markets launched in <18 months, including the [GEOGRAPHIC_DATA]." at bounding box center [382, 197] width 349 height 9
drag, startPoint x: 437, startPoint y: 200, endPoint x: 206, endPoint y: 201, distance: 230.5
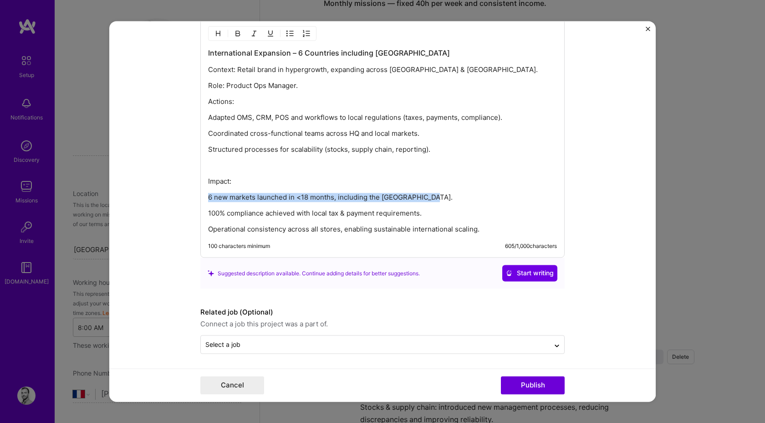
click at [206, 201] on div "International Expansion – 6 Countries including US Context: Retail brand in hyp…" at bounding box center [382, 138] width 364 height 239
copy p "6 new markets launched in <18 months, including the [GEOGRAPHIC_DATA]."
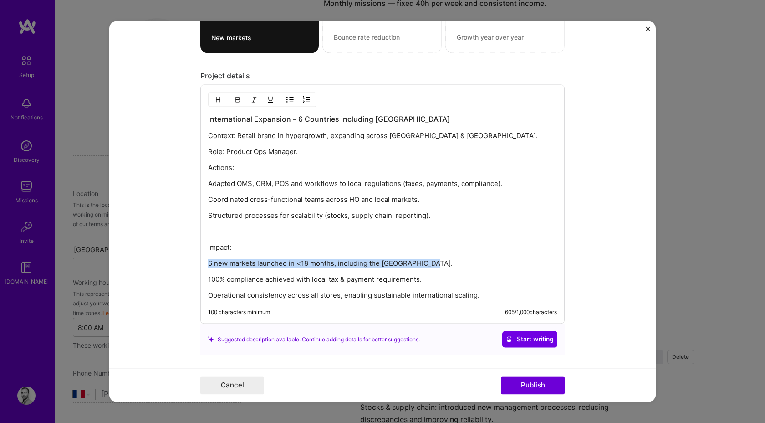
scroll to position [570, 0]
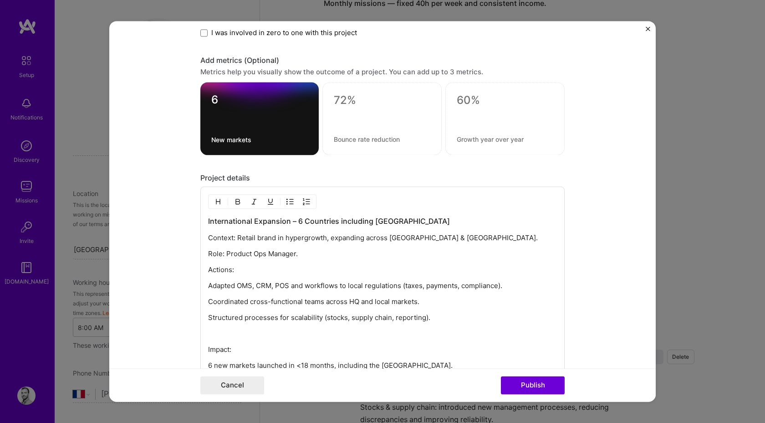
click at [227, 135] on div "6 New markets" at bounding box center [259, 118] width 118 height 73
click at [227, 138] on textarea "New markets" at bounding box center [259, 140] width 97 height 9
paste textarea "6 new markets launched in <18 months, including the [GEOGRAPHIC_DATA]."
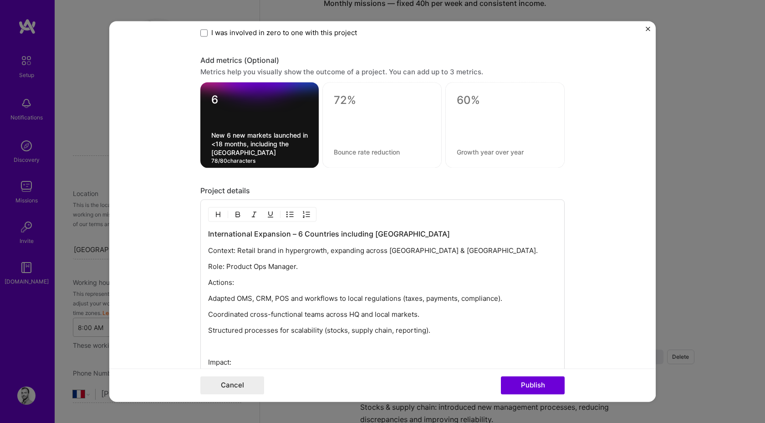
paste textarea "6 new markets launched in <18 months, including the [GEOGRAPHIC_DATA]."
drag, startPoint x: 220, startPoint y: 135, endPoint x: 189, endPoint y: 135, distance: 31.4
click at [189, 135] on form "Project title International Expansion – 6 Countries including US Company Projec…" at bounding box center [382, 211] width 547 height 380
click at [291, 151] on textarea "New markets launched in <18 months, including the [GEOGRAPHIC_DATA]." at bounding box center [259, 144] width 97 height 26
type textarea "New markets launched in <18 months, including the [GEOGRAPHIC_DATA]."
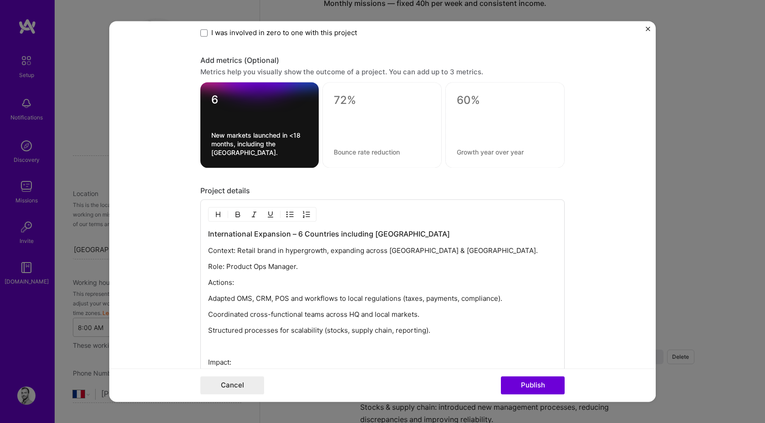
click at [341, 170] on div "Project title International Expansion – 6 Countries including US Company Projec…" at bounding box center [382, 2] width 364 height 1066
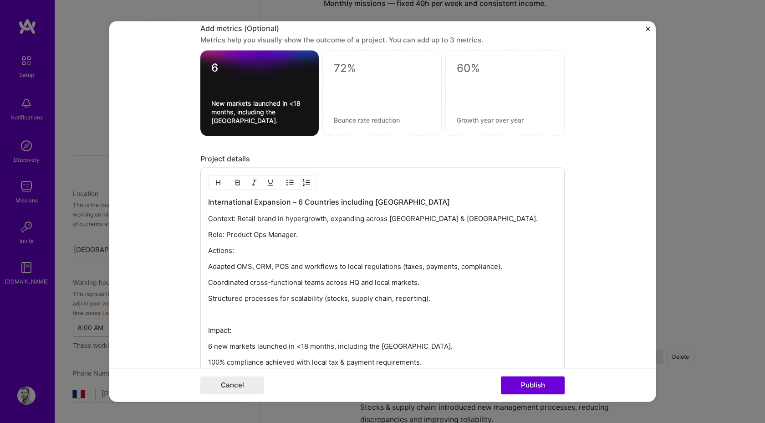
scroll to position [754, 0]
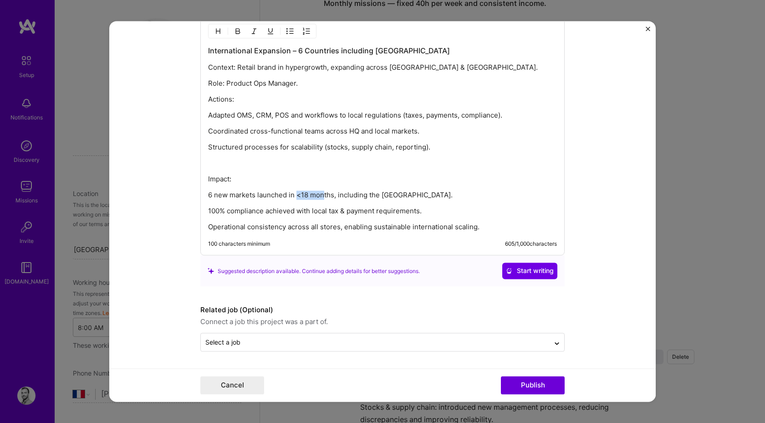
drag, startPoint x: 298, startPoint y: 195, endPoint x: 323, endPoint y: 195, distance: 25.5
click at [323, 195] on p "6 new markets launched in <18 months, including the [GEOGRAPHIC_DATA]." at bounding box center [382, 195] width 349 height 9
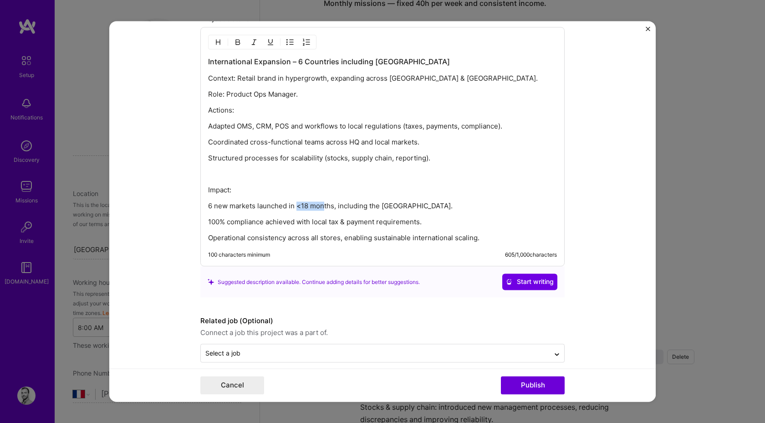
scroll to position [741, 0]
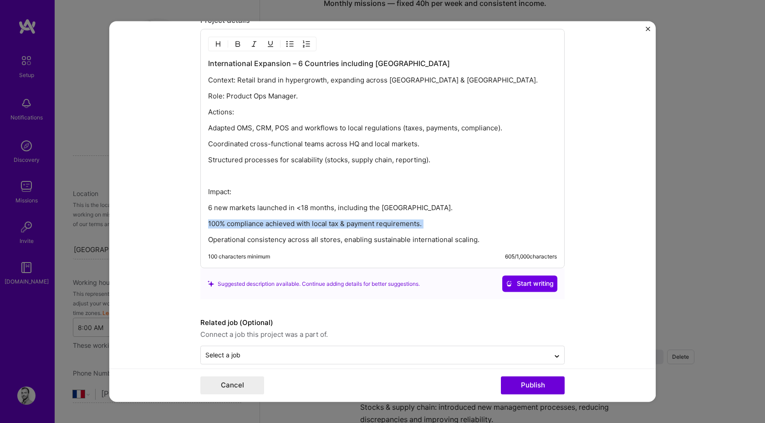
drag, startPoint x: 209, startPoint y: 222, endPoint x: 441, endPoint y: 233, distance: 231.7
click at [441, 233] on div "International Expansion – 6 Countries including US Context: Retail brand in hyp…" at bounding box center [382, 152] width 349 height 186
copy p "100% compliance achieved with local tax & payment requirements."
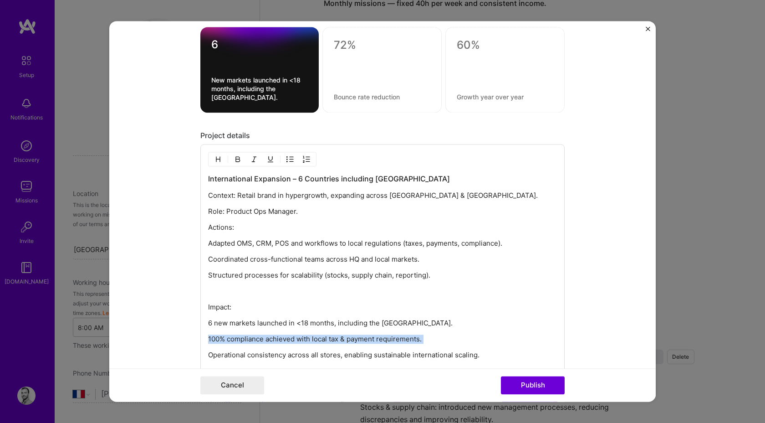
scroll to position [390, 0]
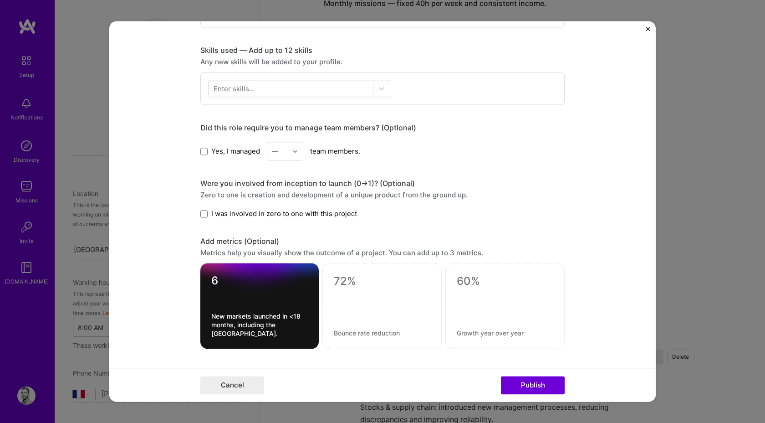
click at [355, 330] on textarea at bounding box center [382, 333] width 97 height 9
paste textarea "100% compliance achieved with local tax & payment requirements."
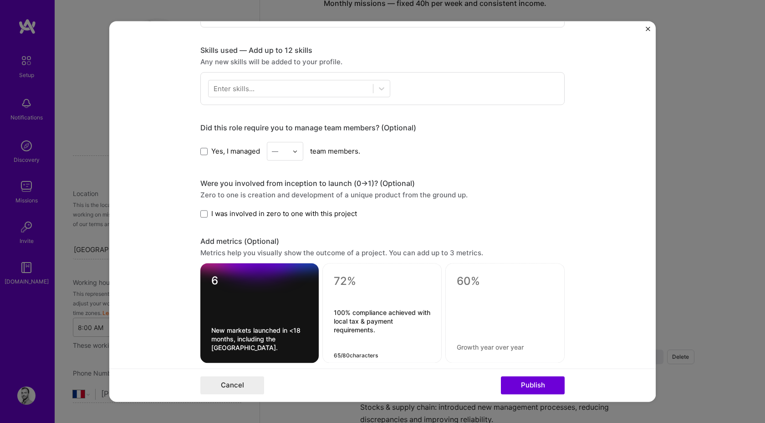
type textarea "100% compliance achieved with local tax & payment requirements."
click at [352, 284] on textarea at bounding box center [382, 282] width 97 height 14
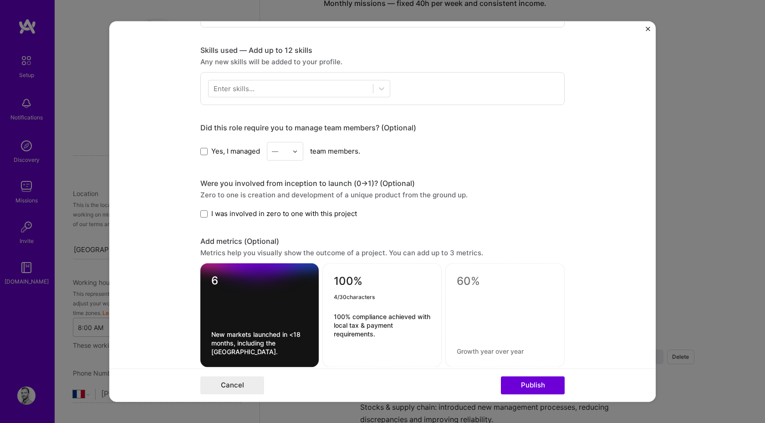
type textarea "100%"
click at [340, 313] on textarea "100% compliance achieved with local tax & payment requirements." at bounding box center [382, 334] width 97 height 43
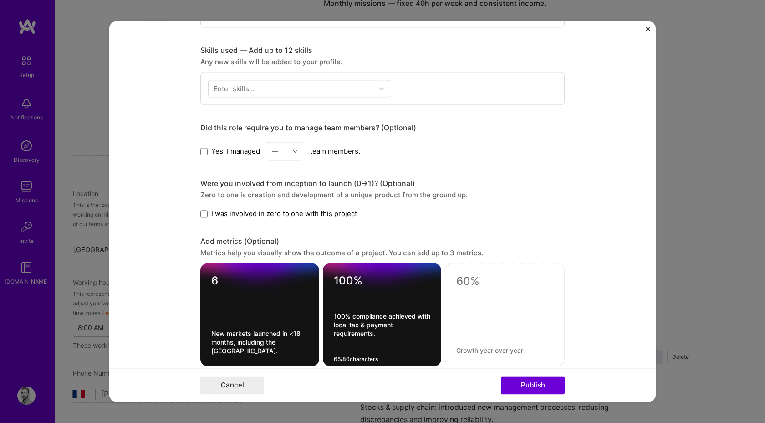
drag, startPoint x: 397, startPoint y: 336, endPoint x: 292, endPoint y: 302, distance: 110.1
click at [292, 302] on div "6 New markets launched in <18 months, including the [GEOGRAPHIC_DATA]. 100% 100…" at bounding box center [382, 314] width 364 height 103
click at [359, 323] on textarea "100% compliance achieved with local tax & payment requirements." at bounding box center [382, 333] width 97 height 43
drag, startPoint x: 356, startPoint y: 318, endPoint x: 328, endPoint y: 317, distance: 28.2
click at [328, 317] on div "100% 100% compliance achieved with local tax & payment requirements. 65 / 80 ch…" at bounding box center [382, 314] width 119 height 103
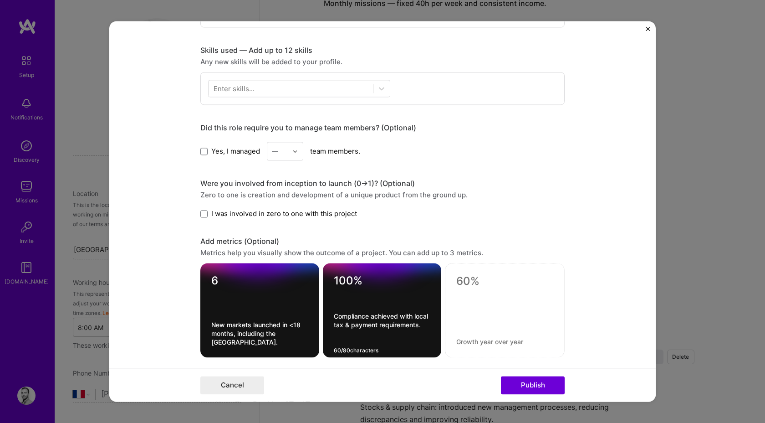
type textarea "Compliance achieved with local tax & payment requirements."
click at [543, 191] on div "Zero to one is creation and development of a unique product from the ground up." at bounding box center [382, 195] width 364 height 10
click at [485, 277] on textarea at bounding box center [504, 282] width 97 height 14
type textarea "+"
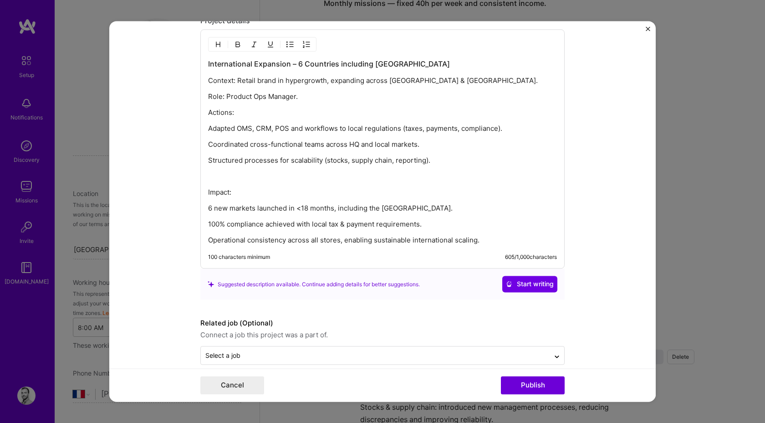
scroll to position [763, 0]
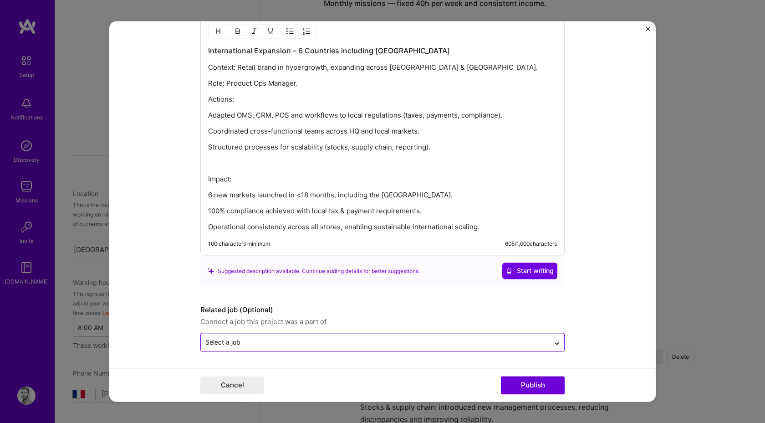
click at [506, 348] on div "Select a job" at bounding box center [375, 342] width 349 height 18
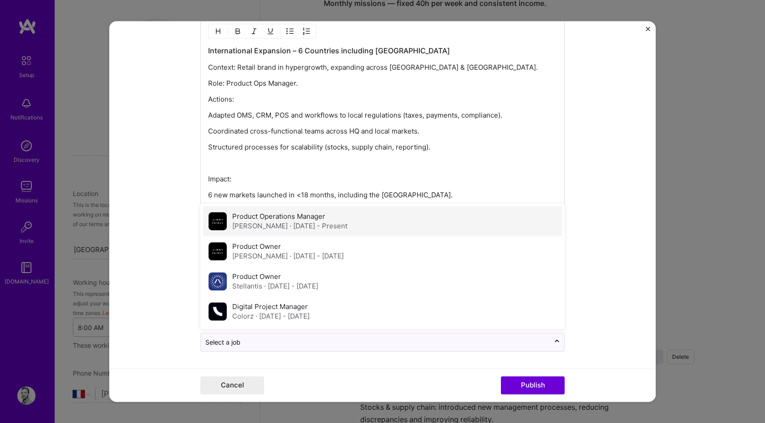
click at [290, 228] on span "· [DATE] - Present" at bounding box center [319, 226] width 58 height 9
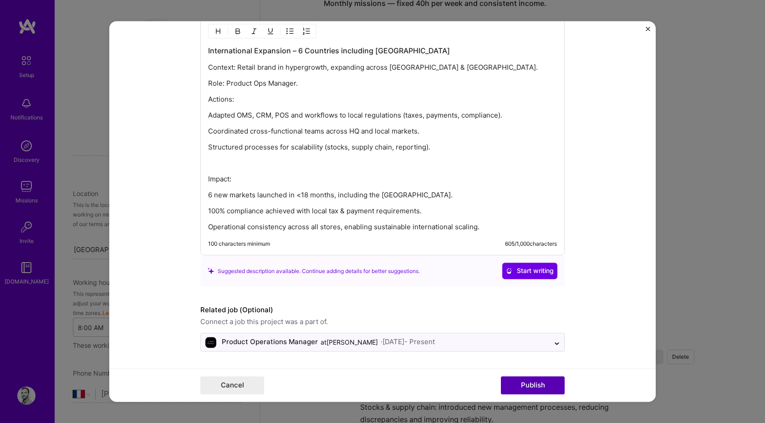
click at [529, 386] on button "Publish" at bounding box center [533, 385] width 64 height 18
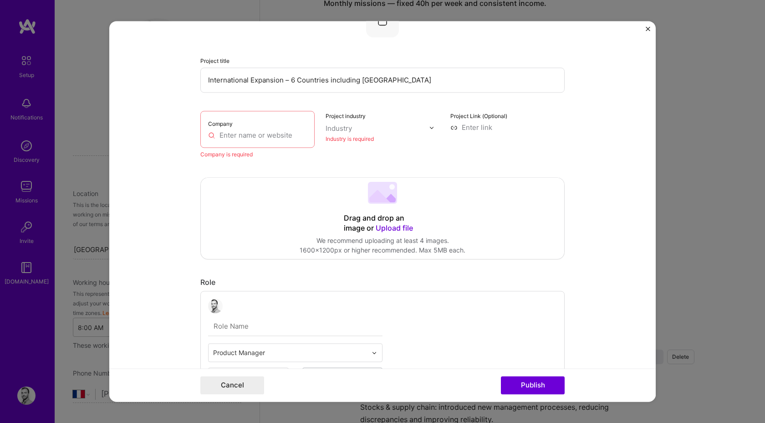
scroll to position [18, 0]
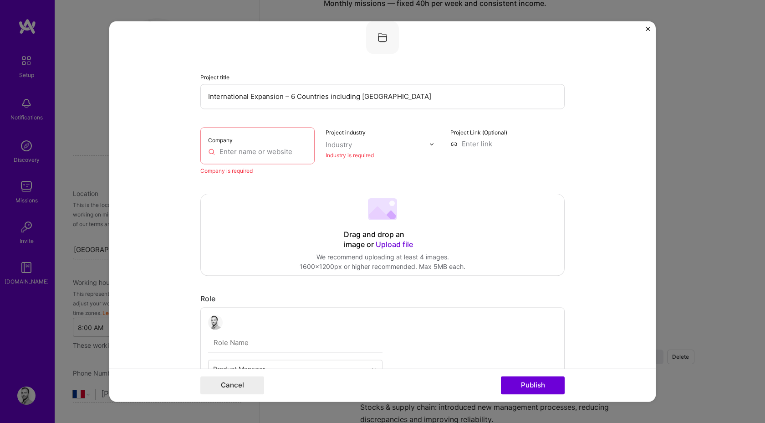
click at [267, 153] on input "text" at bounding box center [257, 152] width 99 height 10
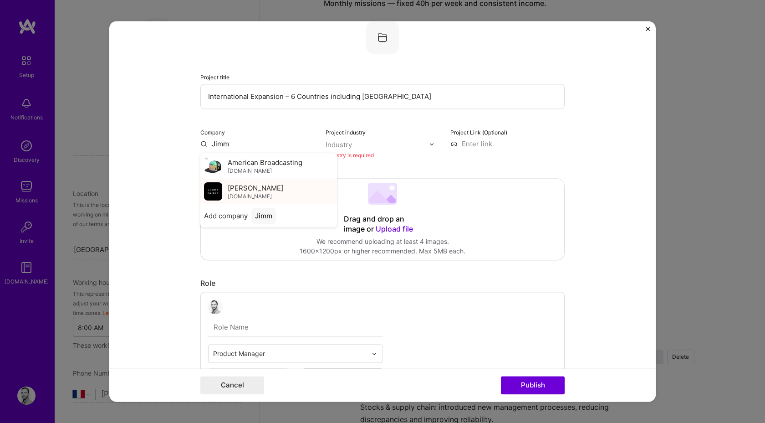
click at [275, 189] on div "[PERSON_NAME] [DOMAIN_NAME]" at bounding box center [268, 192] width 137 height 26
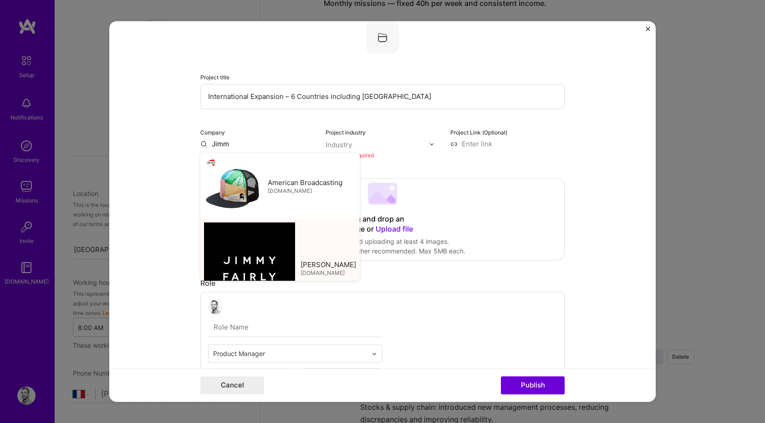
type input "[PERSON_NAME]"
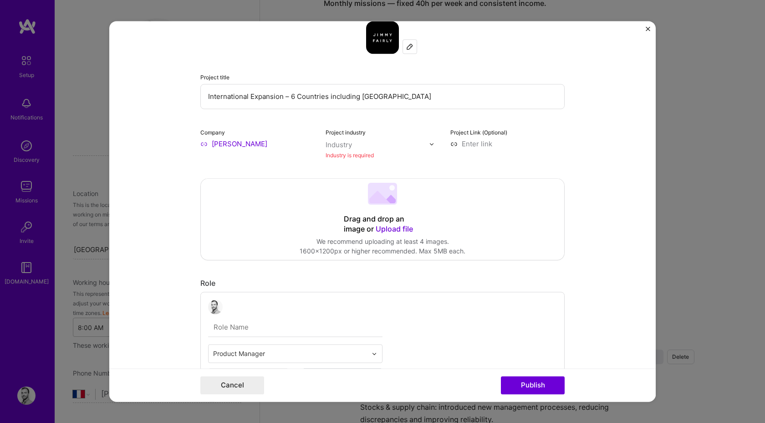
click at [332, 143] on div "Industry" at bounding box center [339, 145] width 26 height 10
type input "retai"
click at [345, 164] on div "Retail" at bounding box center [354, 164] width 18 height 10
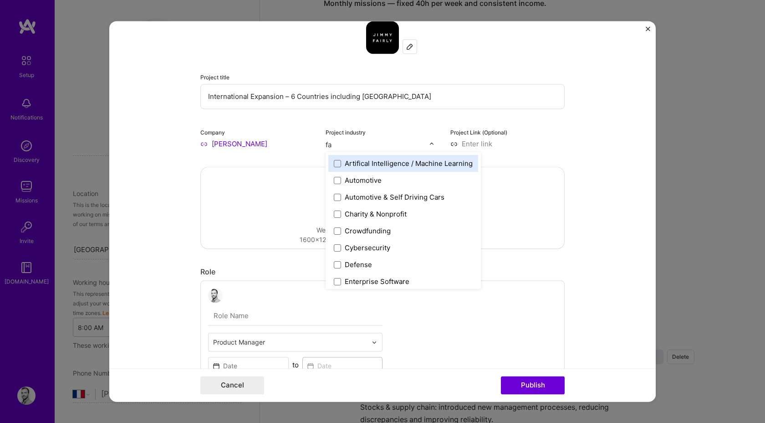
type input "fas"
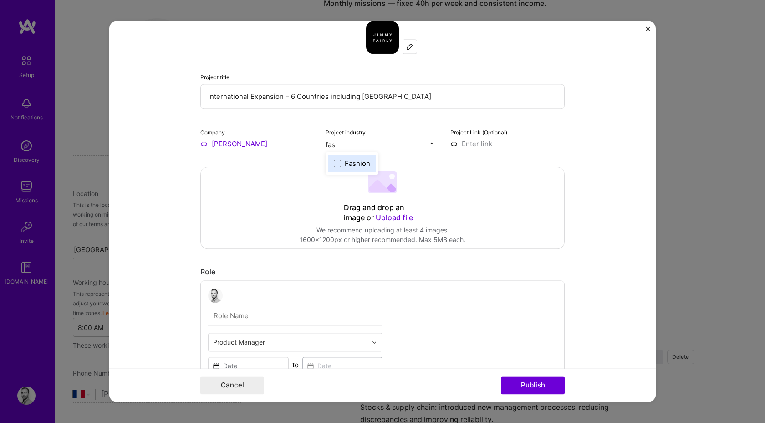
click at [361, 163] on div "Fashion" at bounding box center [358, 164] width 26 height 10
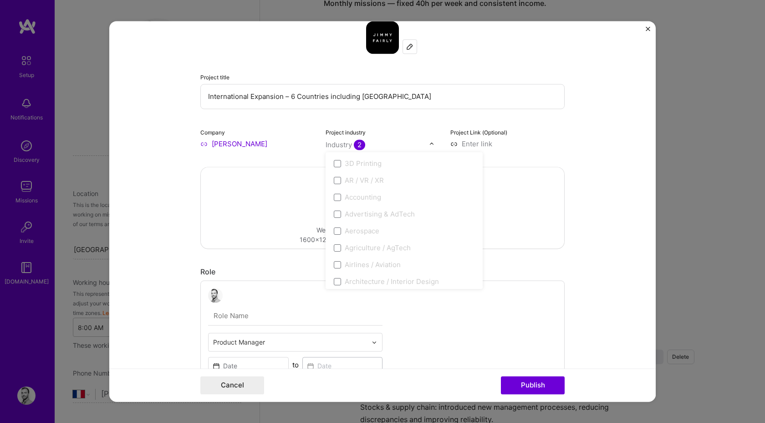
click at [412, 129] on div "Project industry option Fashion, selected. option Fashion focused, 57 of 120. 1…" at bounding box center [383, 137] width 114 height 21
click at [331, 142] on div "Industry 2" at bounding box center [346, 145] width 40 height 10
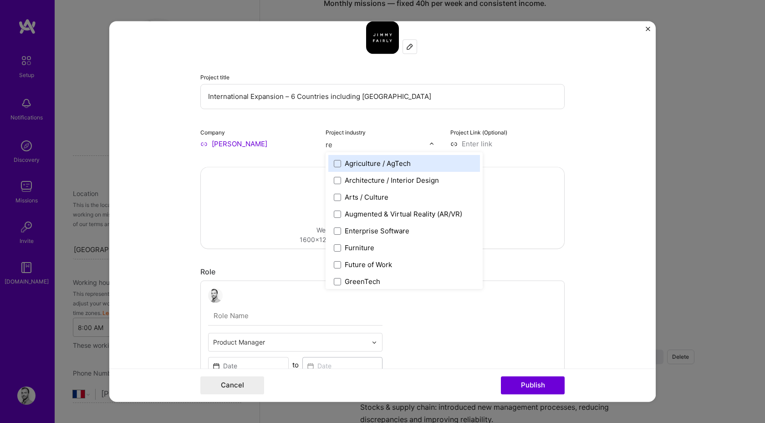
type input "ret"
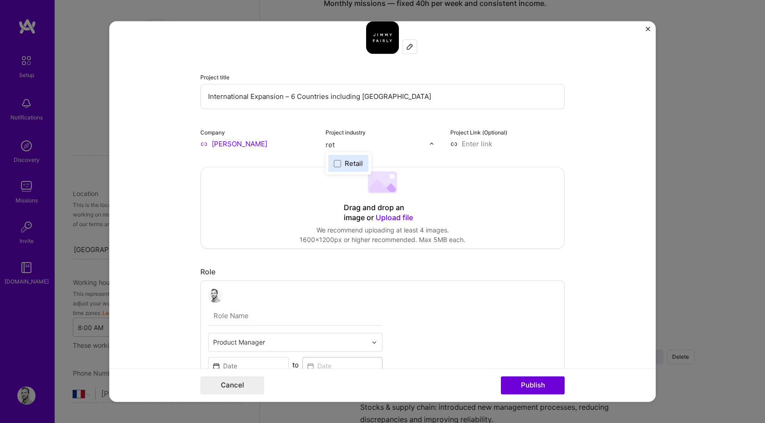
click at [342, 160] on label "Retail" at bounding box center [348, 164] width 29 height 10
type input "h"
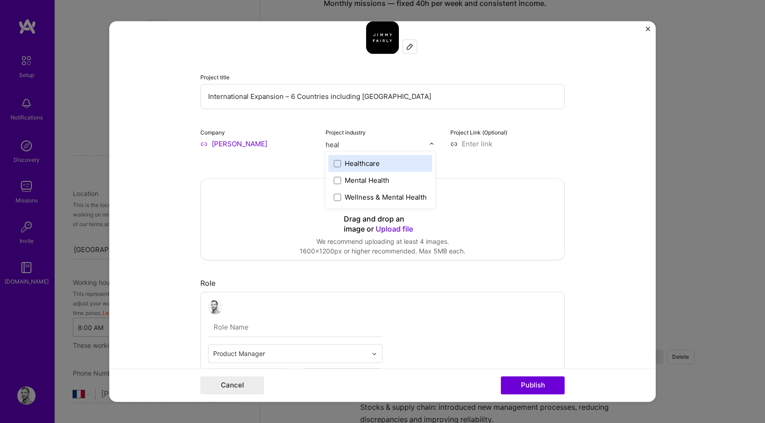
type input "healt"
click at [372, 162] on div "Healthcare" at bounding box center [362, 164] width 35 height 10
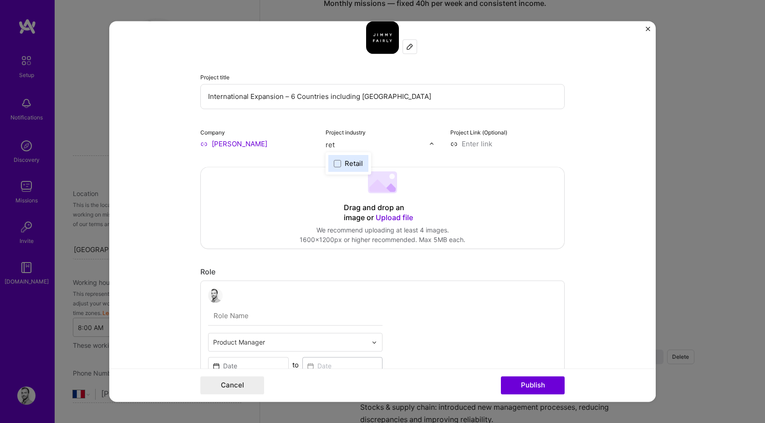
type input "[PERSON_NAME]"
click at [359, 166] on div "Retail" at bounding box center [354, 164] width 18 height 10
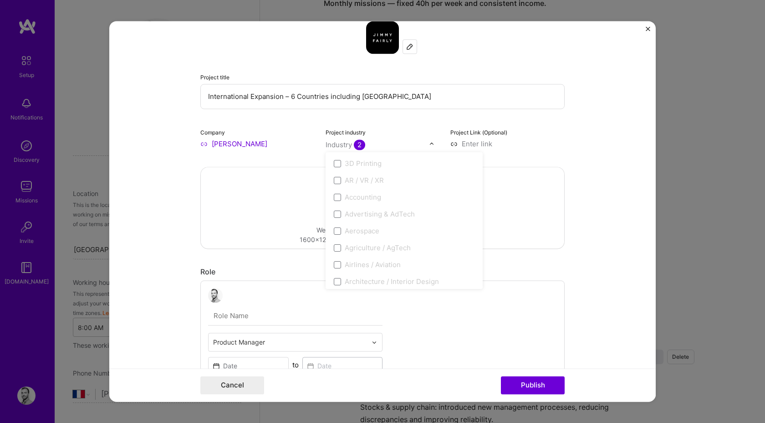
click at [609, 147] on form "Project title International Expansion – 6 Countries including US Company [PERSO…" at bounding box center [382, 211] width 547 height 380
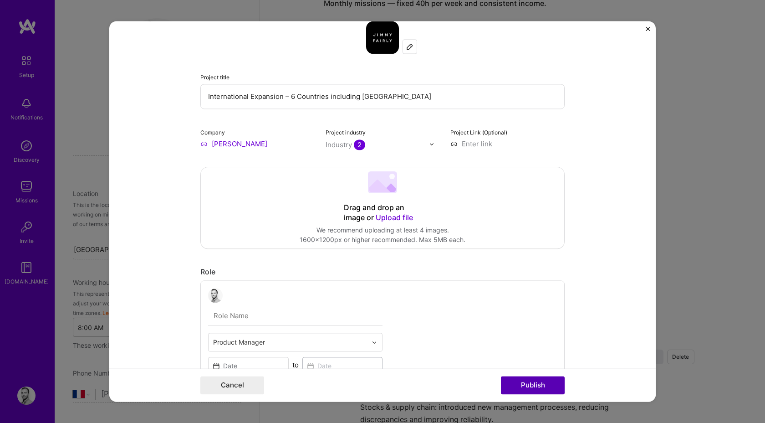
click at [525, 385] on button "Publish" at bounding box center [533, 385] width 64 height 18
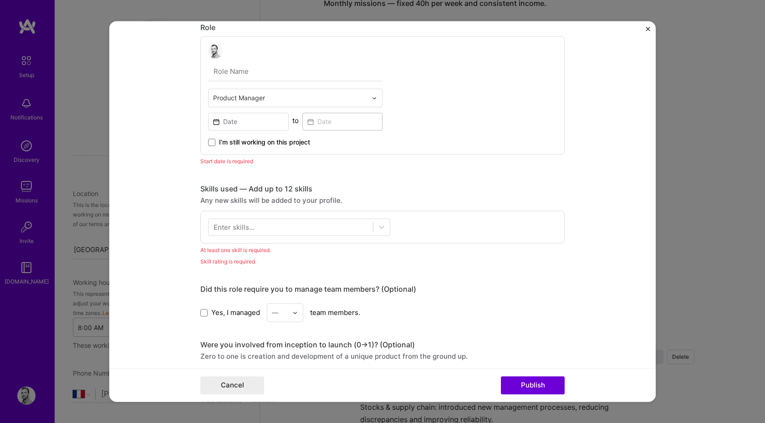
scroll to position [265, 0]
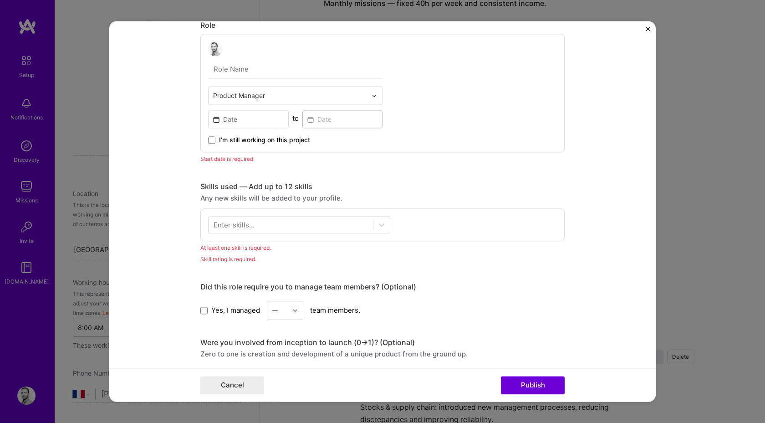
click at [246, 92] on input "text" at bounding box center [290, 96] width 154 height 10
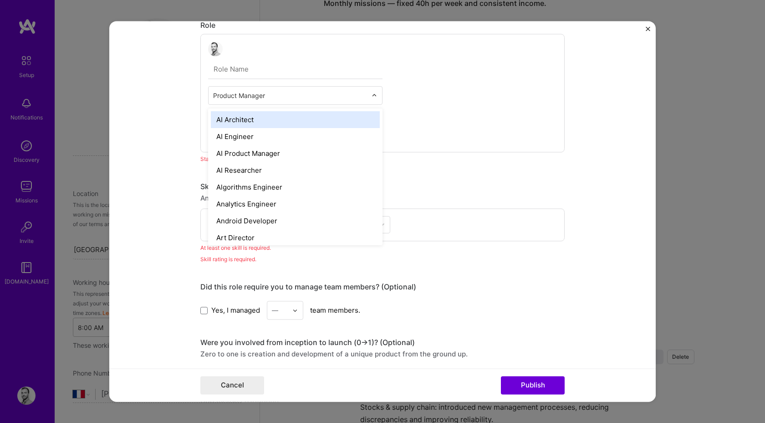
click at [418, 104] on div "option AI Architect focused, 1 of 70. 69 results available. Use Up and Down to …" at bounding box center [382, 93] width 364 height 118
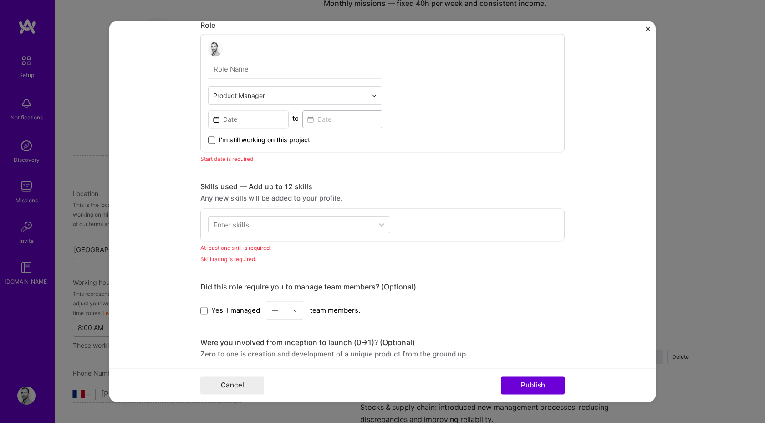
click at [210, 138] on span at bounding box center [211, 139] width 7 height 7
click at [0, 0] on input "I’m still working on this project" at bounding box center [0, 0] width 0 height 0
click at [248, 121] on input at bounding box center [248, 119] width 81 height 18
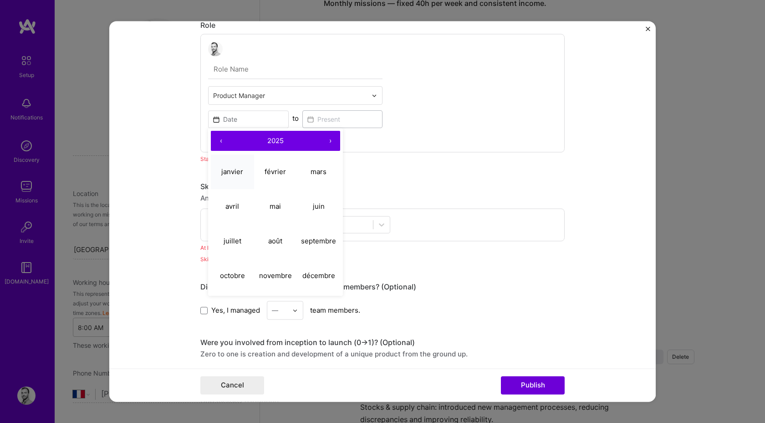
click at [229, 166] on button "janvier" at bounding box center [232, 171] width 43 height 35
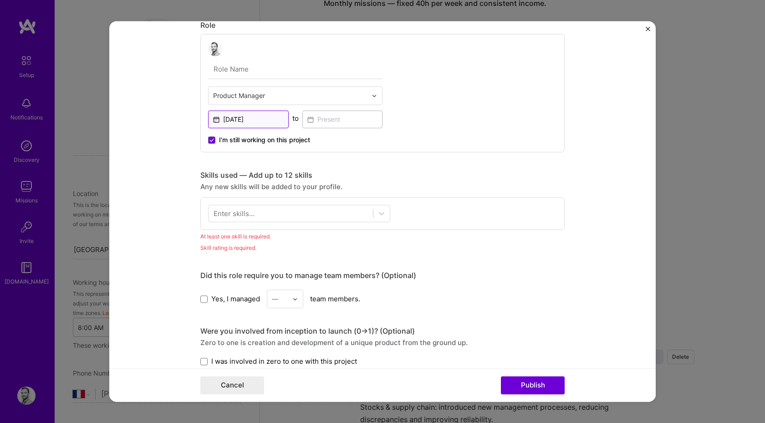
click at [247, 118] on input "[DATE]" at bounding box center [248, 119] width 81 height 18
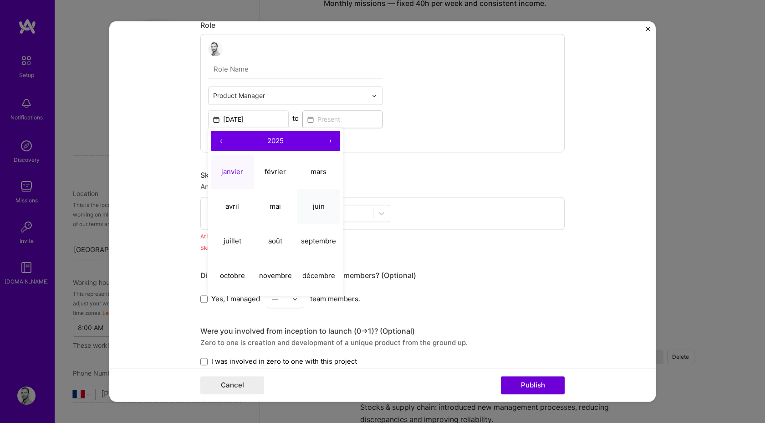
click at [309, 204] on button "juin" at bounding box center [318, 206] width 43 height 35
type input "[DATE]"
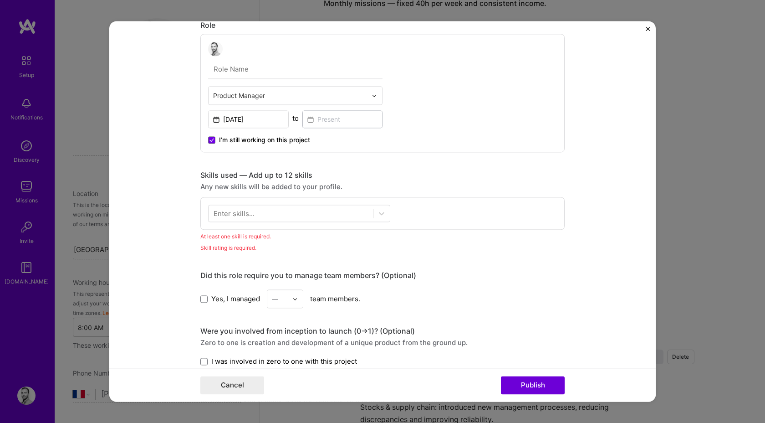
click at [361, 145] on div "Product Manager [DATE] to I’m still working on this project" at bounding box center [382, 93] width 364 height 118
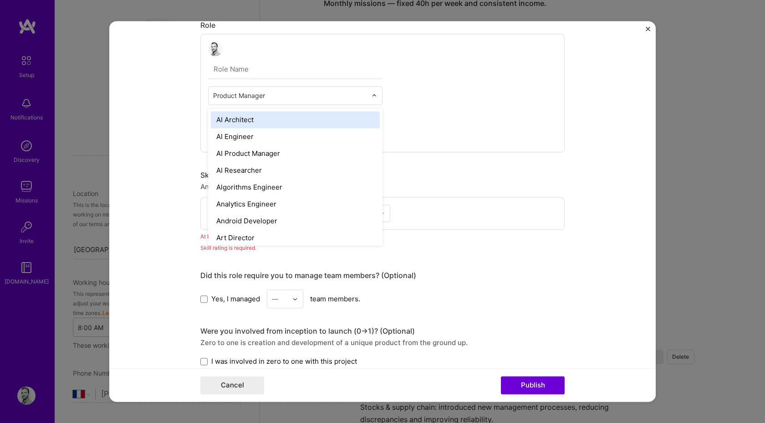
click at [257, 101] on div at bounding box center [290, 95] width 154 height 11
click at [250, 81] on div "option AI Architect focused, 1 of 70. 69 results available. Use Up and Down to …" at bounding box center [295, 92] width 174 height 103
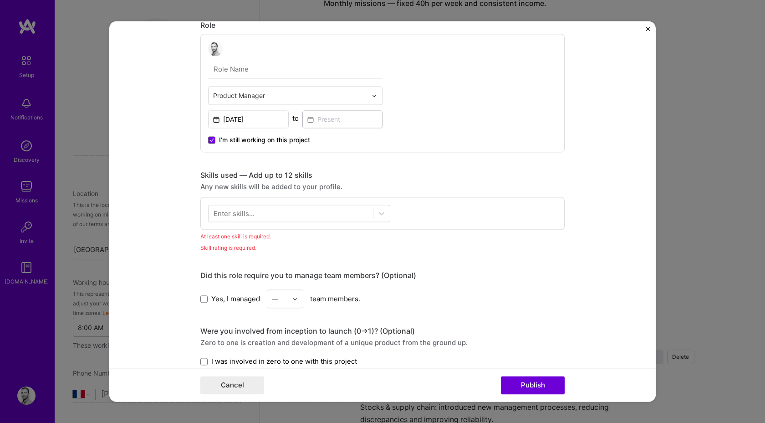
click at [249, 72] on input "text" at bounding box center [295, 69] width 174 height 19
click at [261, 68] on input "Product Ops manager" at bounding box center [295, 69] width 174 height 19
type input "Product Ops Manager"
click at [467, 264] on div "Project title International Expansion – 6 Countries including US Company [PERSO…" at bounding box center [382, 322] width 364 height 1097
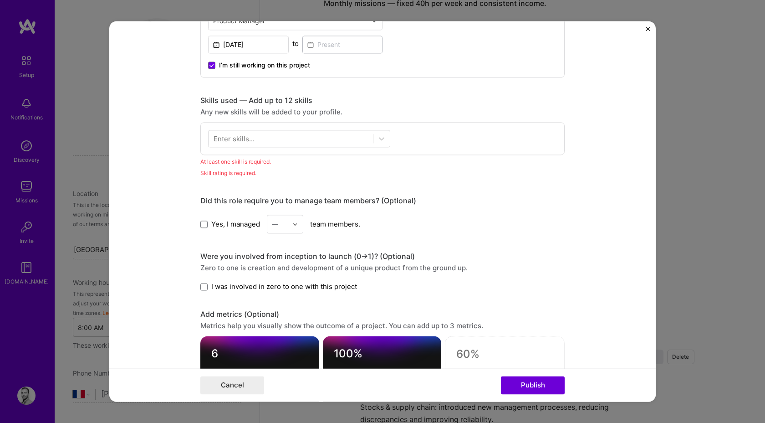
scroll to position [370, 0]
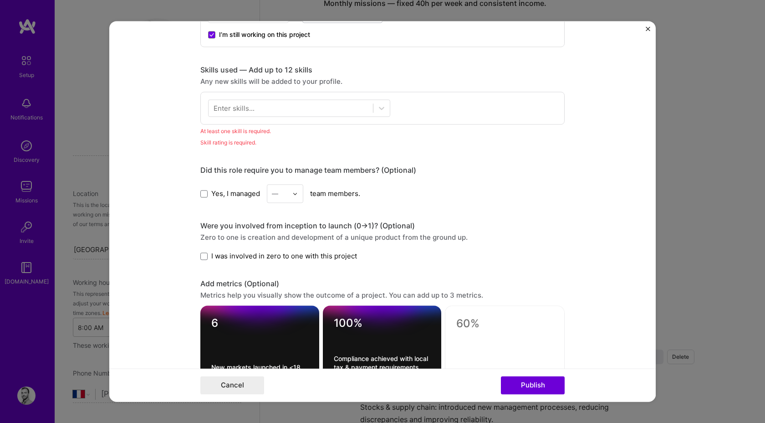
click at [305, 251] on div "Were you involved from inception to launch (0 -> 1)? (Optional) Zero to one is …" at bounding box center [382, 241] width 364 height 40
click at [305, 254] on span "I was involved in zero to one with this project" at bounding box center [284, 256] width 146 height 10
click at [0, 0] on input "I was involved in zero to one with this project" at bounding box center [0, 0] width 0 height 0
click at [526, 380] on button "Publish" at bounding box center [533, 385] width 64 height 18
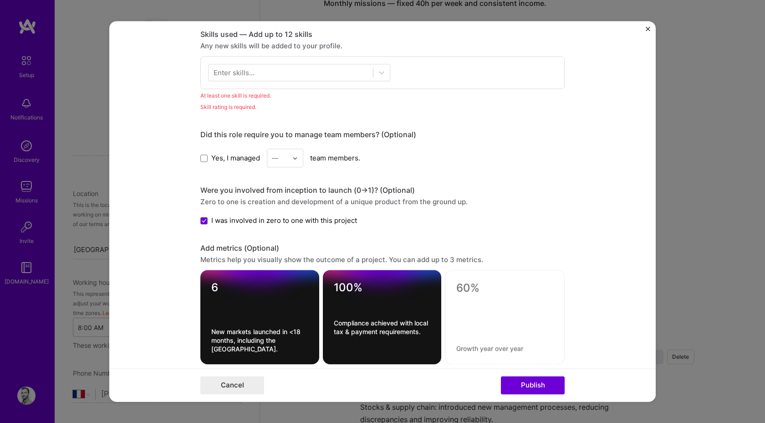
scroll to position [415, 0]
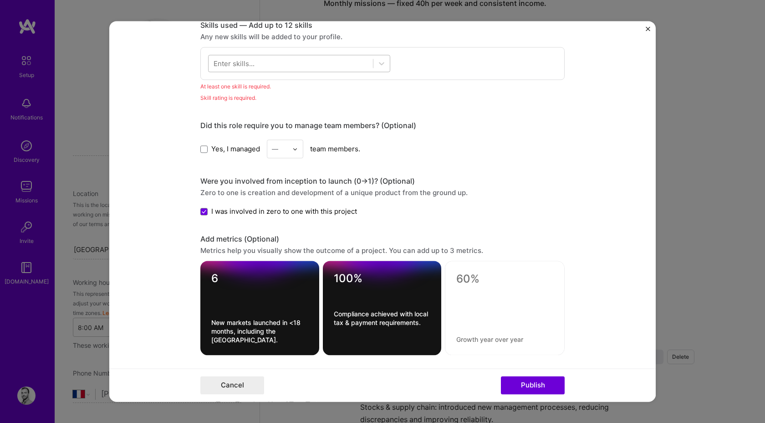
click at [258, 63] on div at bounding box center [291, 63] width 164 height 15
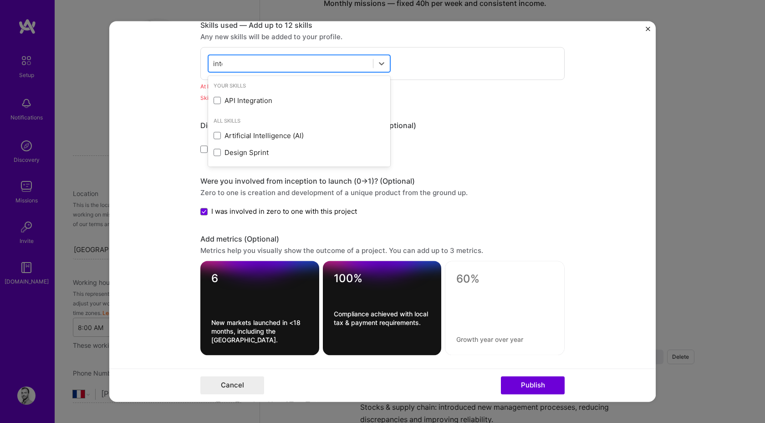
type input "inter"
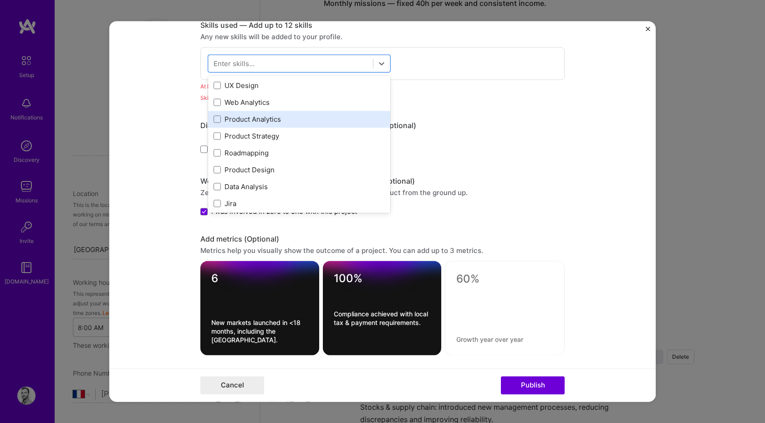
click at [251, 120] on div "Product Analytics" at bounding box center [299, 119] width 171 height 10
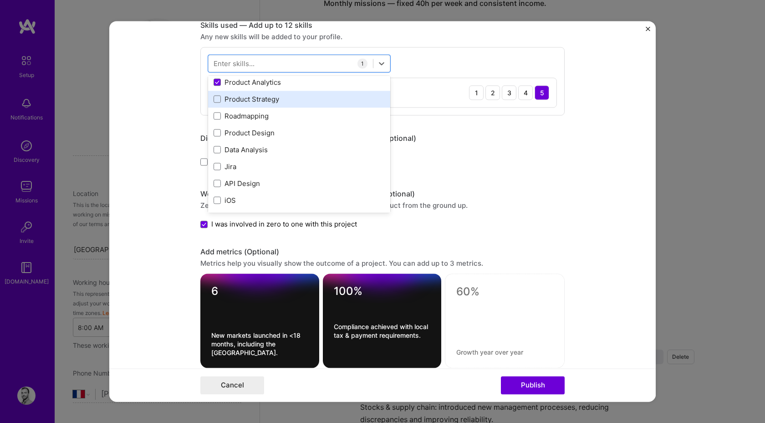
click at [251, 105] on div "Product Strategy" at bounding box center [299, 99] width 182 height 17
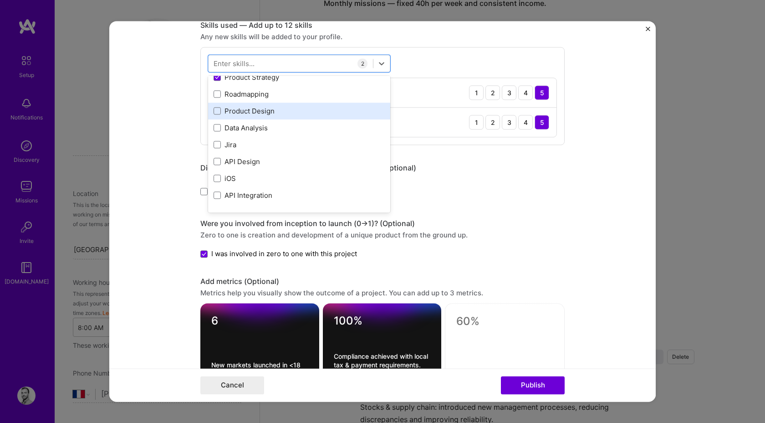
scroll to position [94, 0]
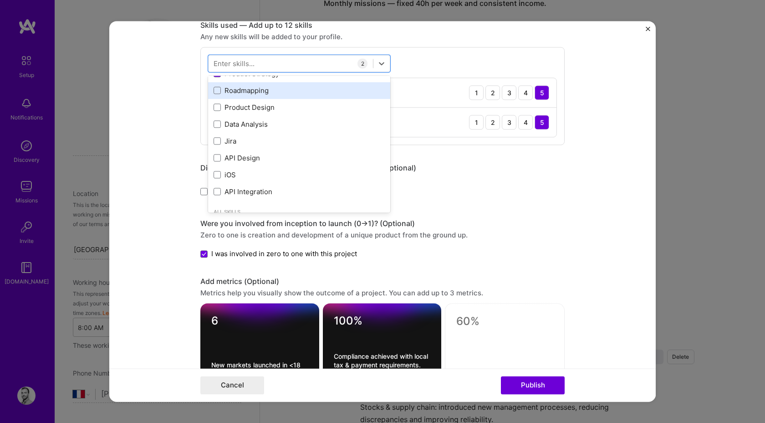
click at [247, 98] on div "Roadmapping" at bounding box center [299, 90] width 182 height 17
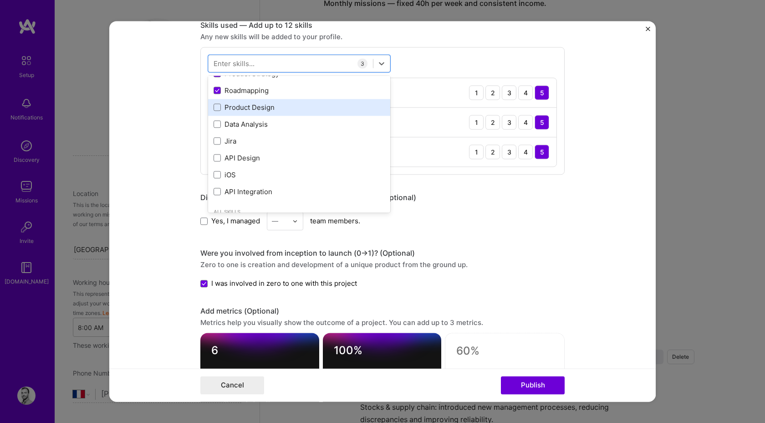
click at [247, 110] on div "Product Design" at bounding box center [299, 108] width 171 height 10
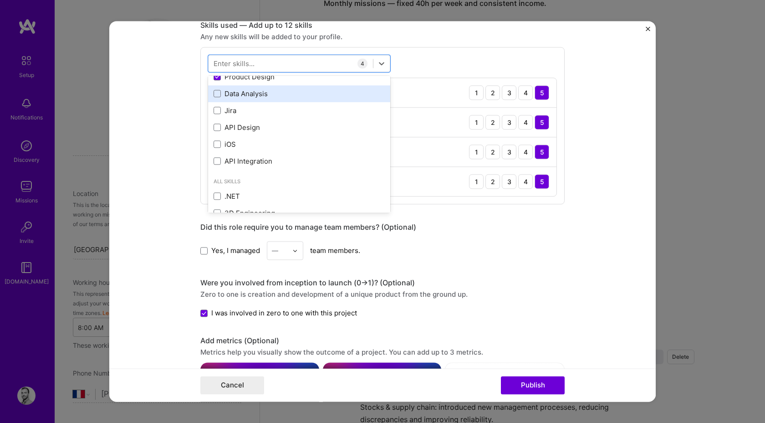
click at [247, 93] on div "Data Analysis" at bounding box center [299, 94] width 171 height 10
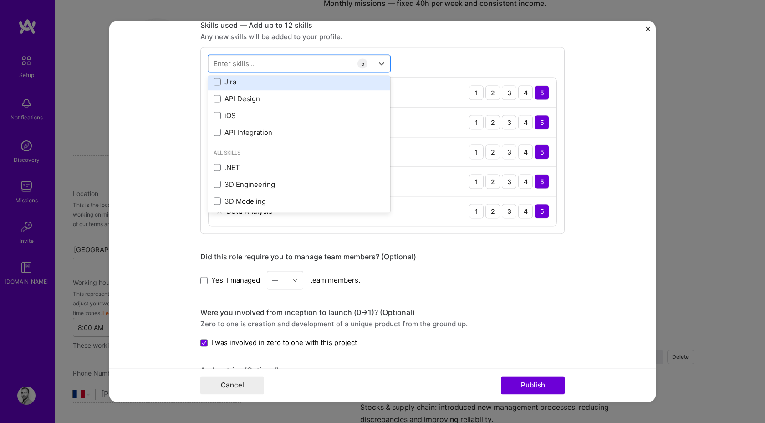
scroll to position [158, 0]
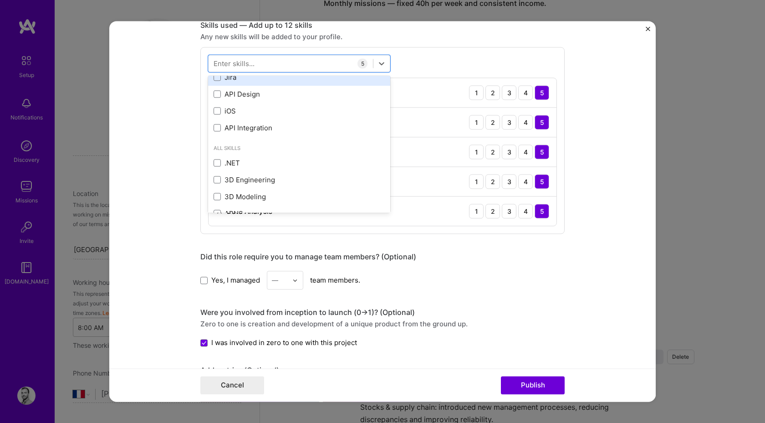
click at [247, 86] on div "Jira" at bounding box center [299, 77] width 182 height 17
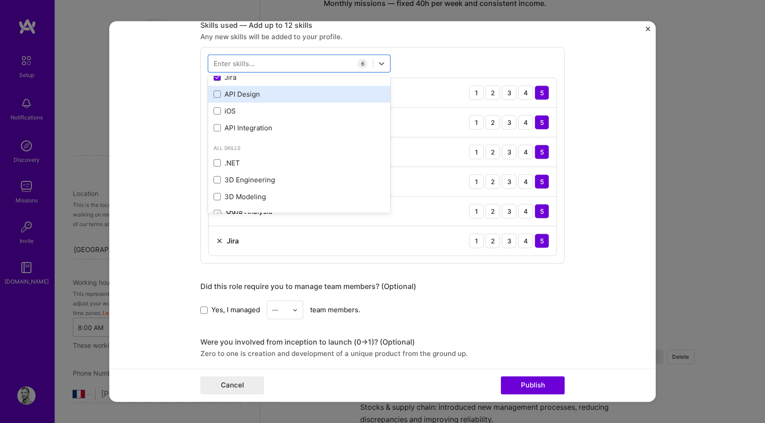
scroll to position [191, 0]
click at [249, 96] on div "iOS" at bounding box center [299, 95] width 171 height 10
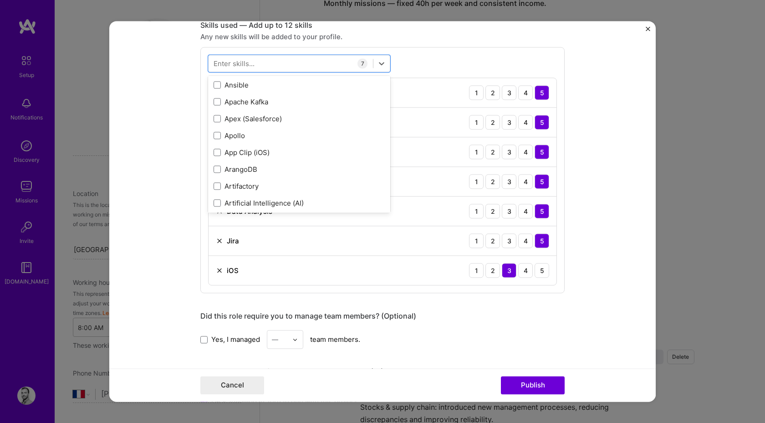
scroll to position [747, 0]
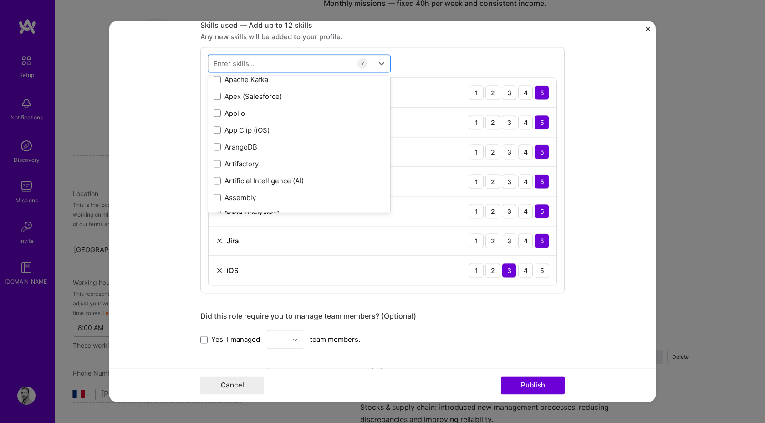
click at [446, 303] on div "Project title International Expansion – 6 Countries including US Company [PERSO…" at bounding box center [382, 268] width 364 height 1287
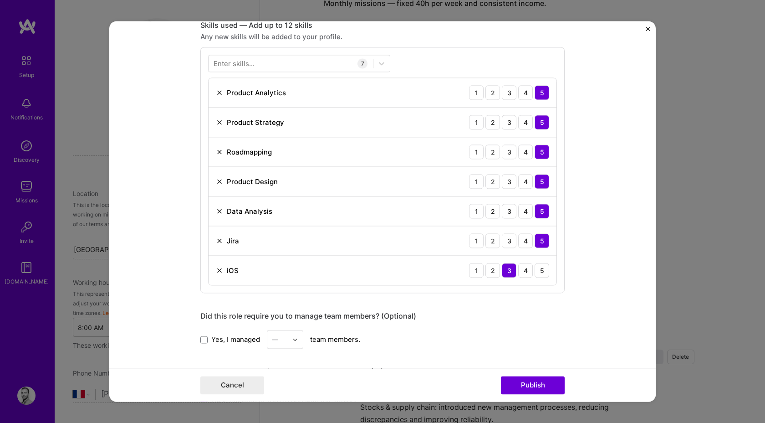
click at [528, 400] on div "Cancel Publish" at bounding box center [382, 385] width 547 height 33
click at [528, 386] on button "Publish" at bounding box center [533, 385] width 64 height 18
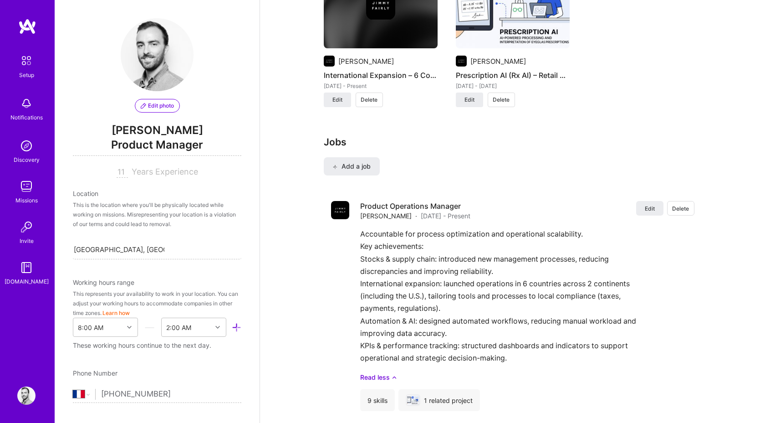
scroll to position [825, 0]
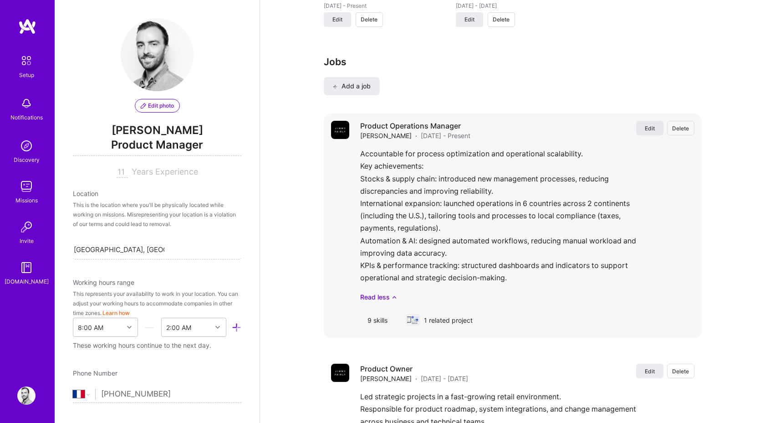
click at [654, 129] on span "Edit" at bounding box center [650, 128] width 10 height 8
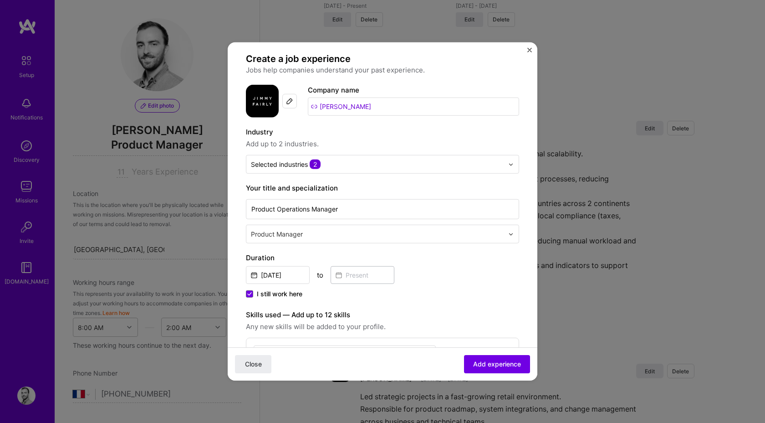
scroll to position [8, 0]
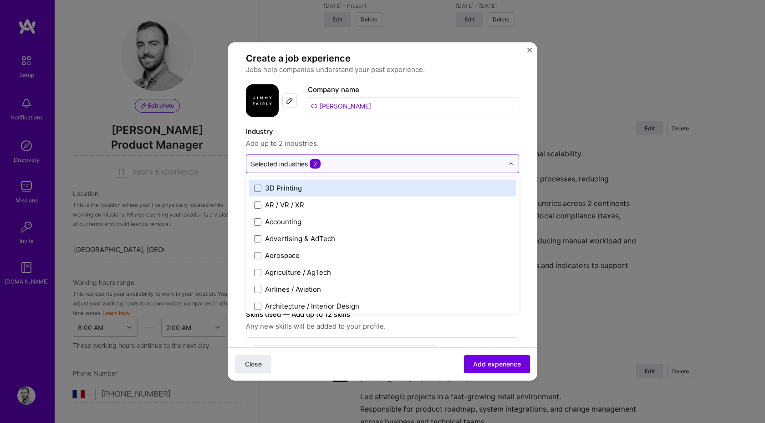
click at [342, 164] on input "text" at bounding box center [377, 164] width 253 height 10
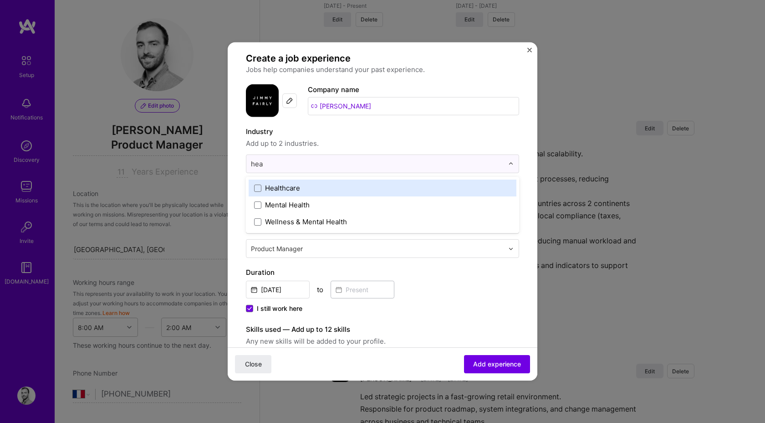
type input "heal"
click at [305, 189] on label "Healthcare" at bounding box center [382, 188] width 257 height 10
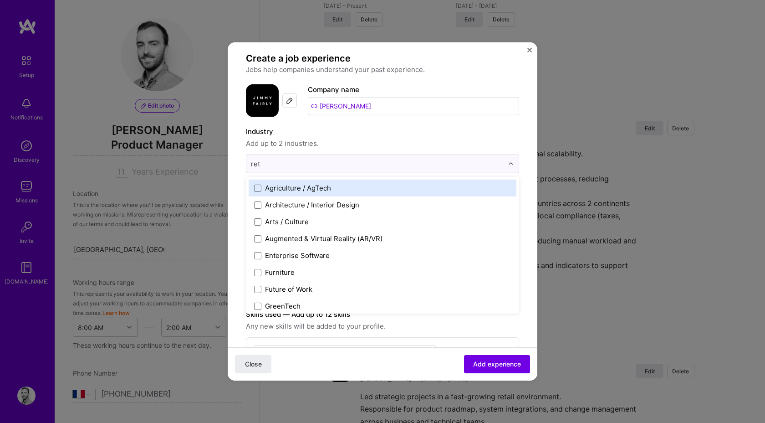
type input "[PERSON_NAME]"
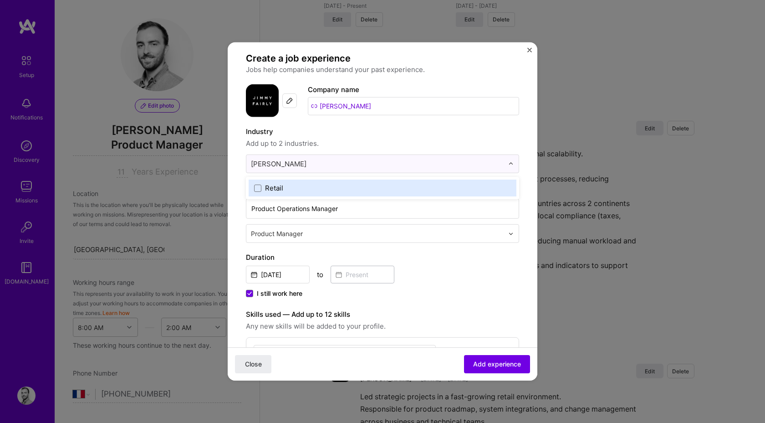
click at [284, 185] on label "Retail" at bounding box center [382, 188] width 257 height 10
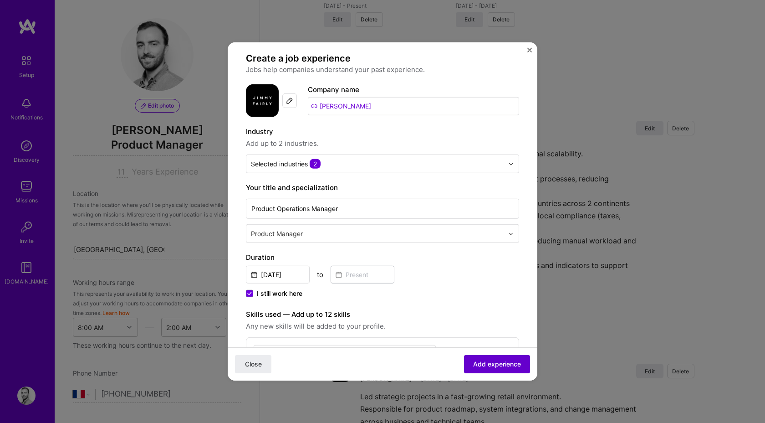
click at [501, 364] on span "Add experience" at bounding box center [497, 363] width 48 height 9
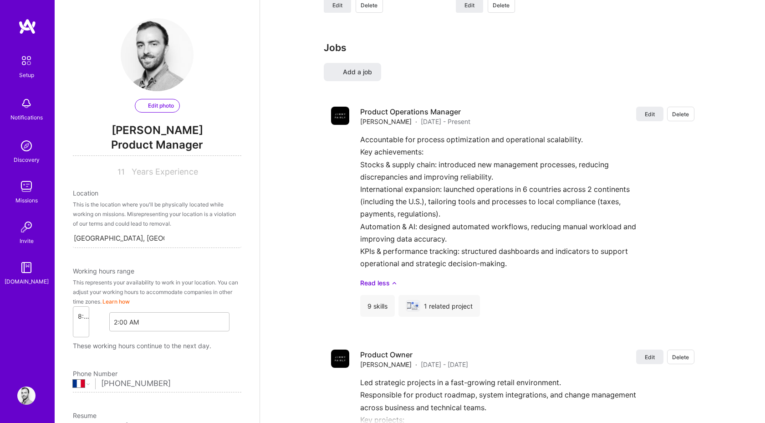
select select "FR"
select select "Right Now"
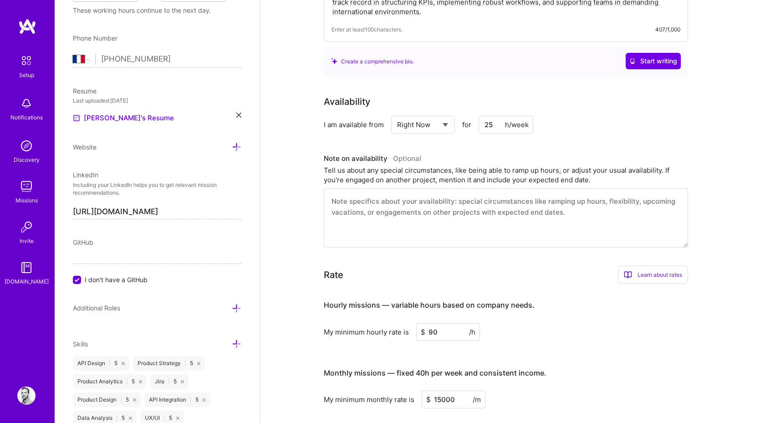
scroll to position [0, 0]
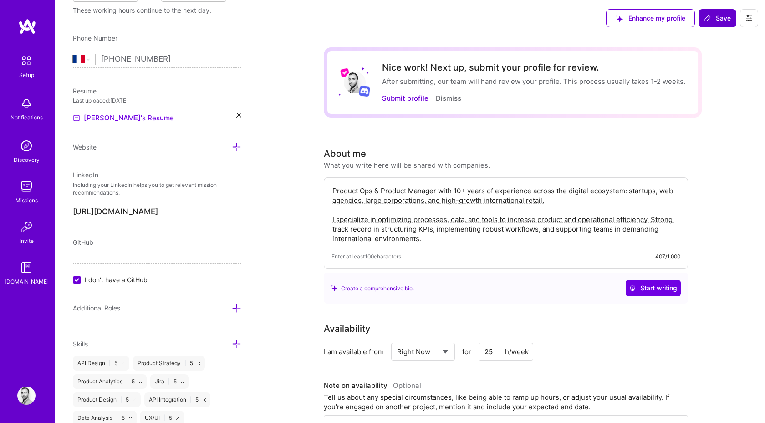
click at [712, 20] on span "Save" at bounding box center [717, 18] width 27 height 9
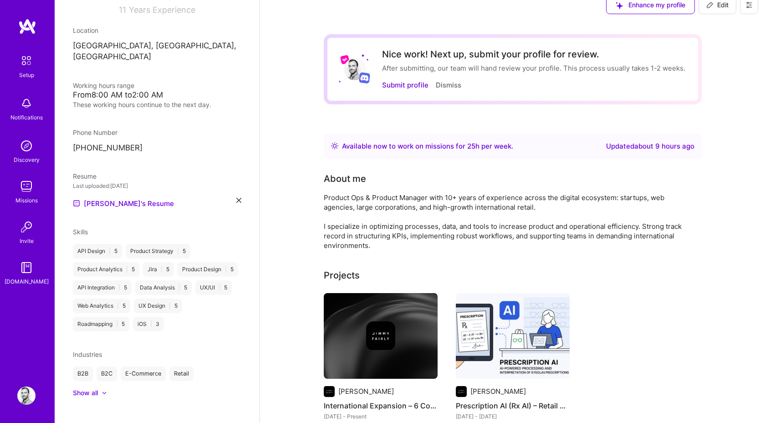
scroll to position [19, 0]
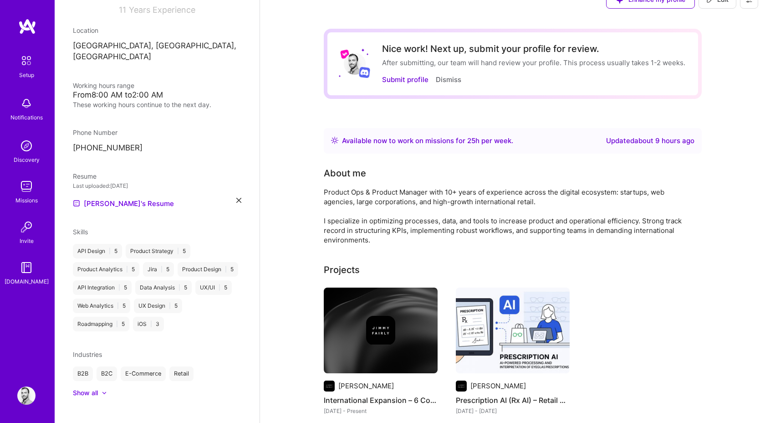
click at [420, 228] on div "Product Ops & Product Manager with 10+ years of experience across the digital e…" at bounding box center [506, 215] width 364 height 57
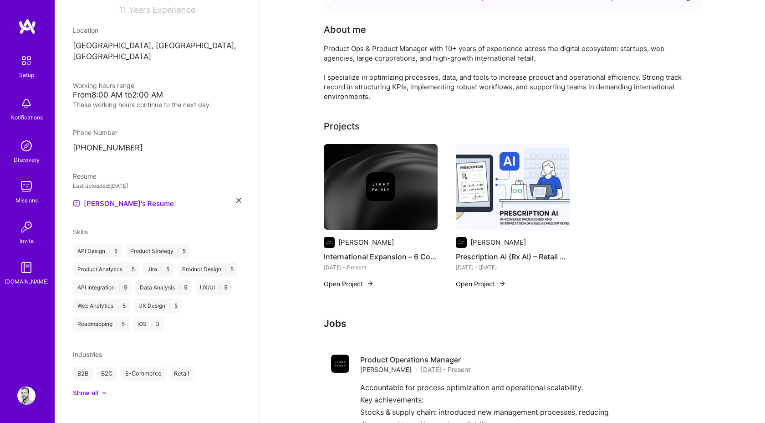
scroll to position [0, 0]
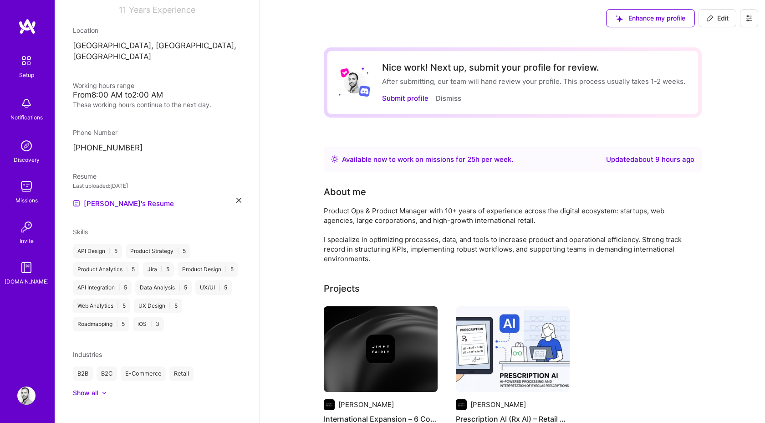
click at [525, 151] on div "Available now to work on missions for 25 h per week . Updated about 9 hours ago" at bounding box center [513, 160] width 378 height 26
click at [467, 152] on div "Available now to work on missions for 25 h per week . Updated about 9 hours ago" at bounding box center [513, 160] width 378 height 26
click at [713, 21] on icon at bounding box center [710, 18] width 7 height 7
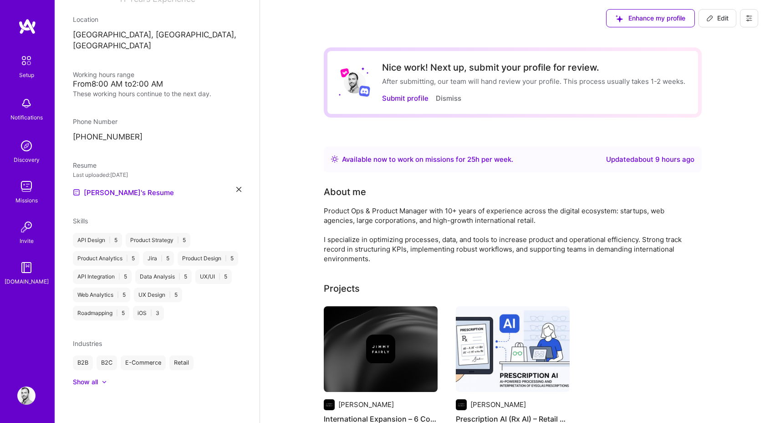
select select "FR"
select select "Right Now"
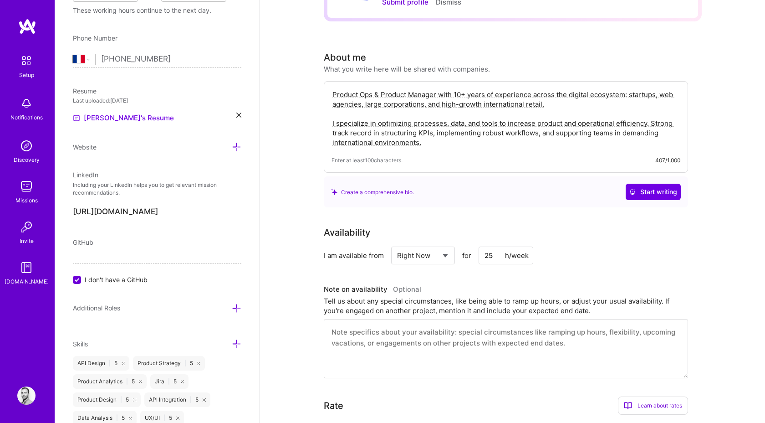
scroll to position [246, 0]
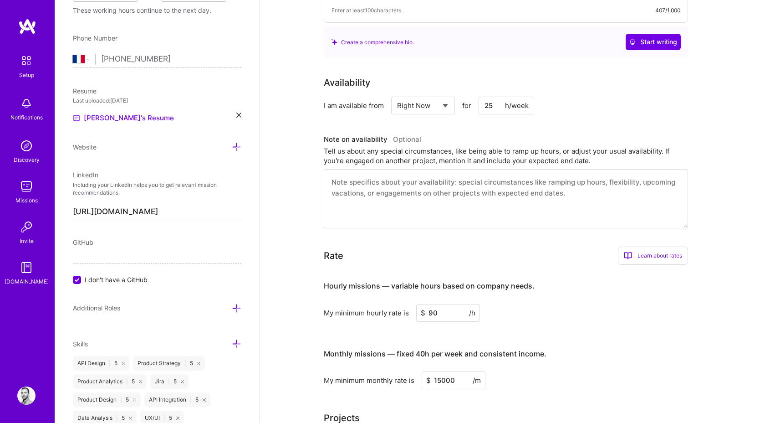
click at [502, 97] on input "25" at bounding box center [506, 106] width 55 height 18
click at [497, 99] on input "25" at bounding box center [506, 106] width 55 height 18
click at [488, 103] on input "25" at bounding box center [506, 106] width 55 height 18
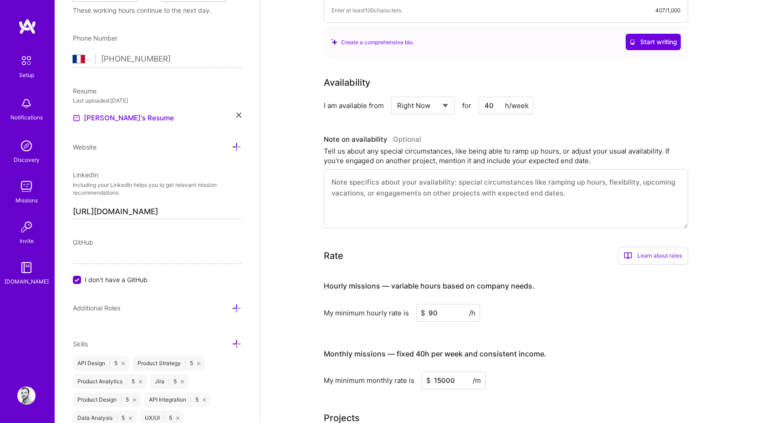
type input "40"
click at [607, 86] on div "Availability" at bounding box center [506, 83] width 364 height 14
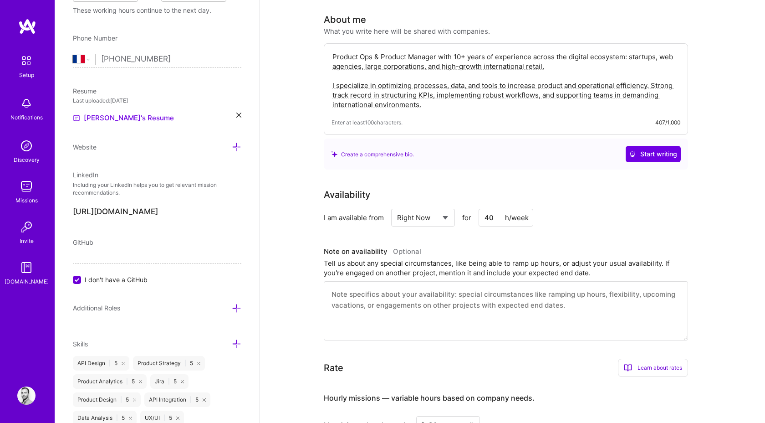
scroll to position [0, 0]
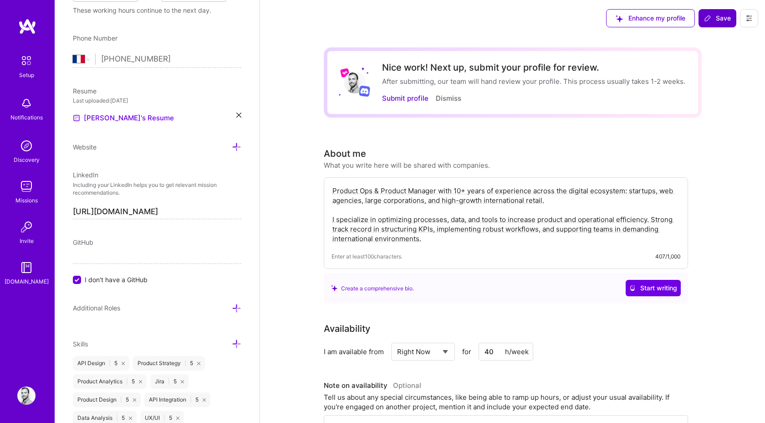
click at [707, 18] on icon at bounding box center [707, 18] width 7 height 7
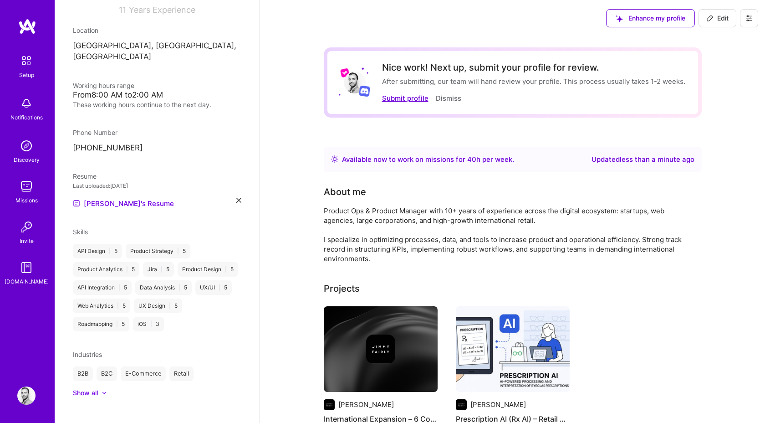
click at [402, 100] on button "Submit profile" at bounding box center [405, 98] width 46 height 10
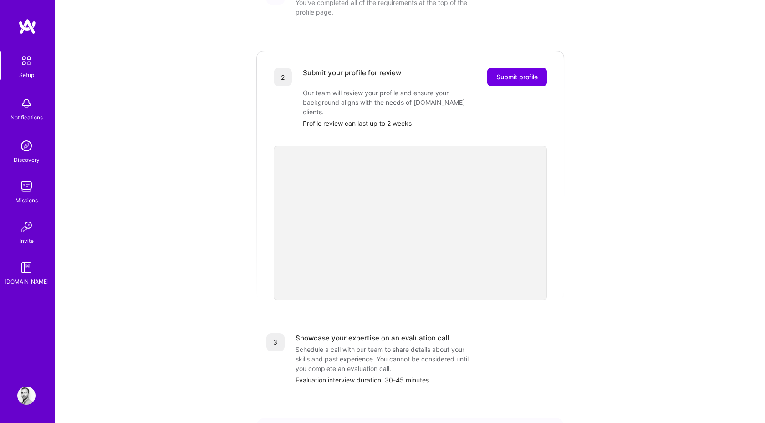
scroll to position [132, 0]
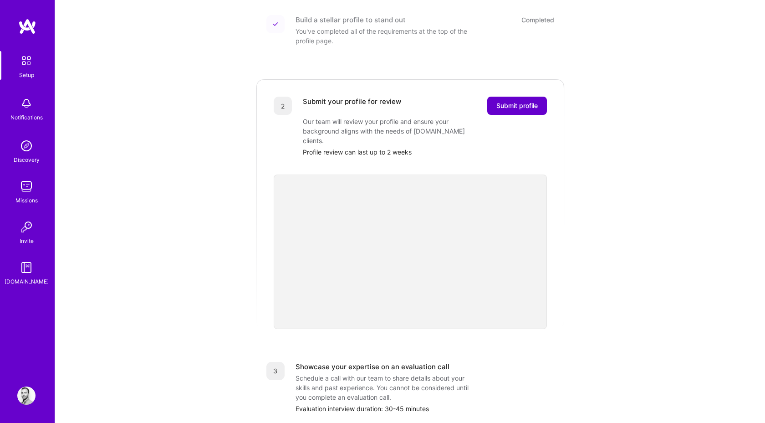
click at [517, 101] on span "Submit profile" at bounding box center [517, 105] width 41 height 9
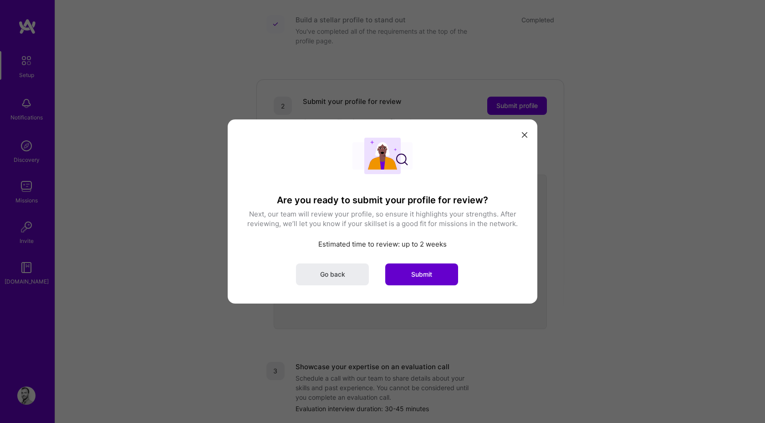
click at [435, 278] on button "Submit" at bounding box center [421, 274] width 73 height 22
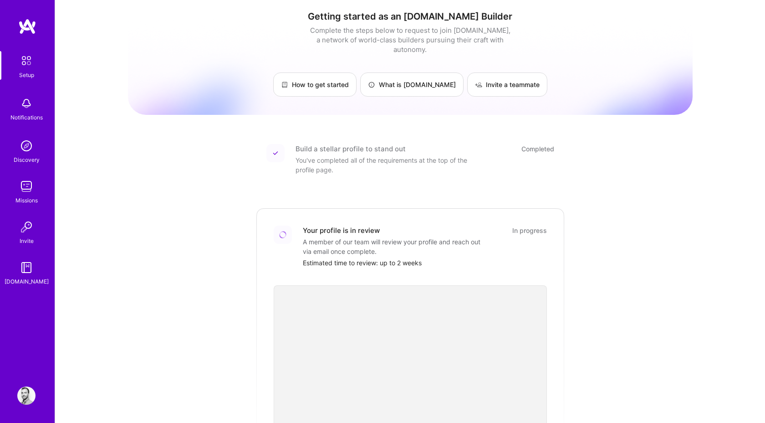
scroll to position [0, 0]
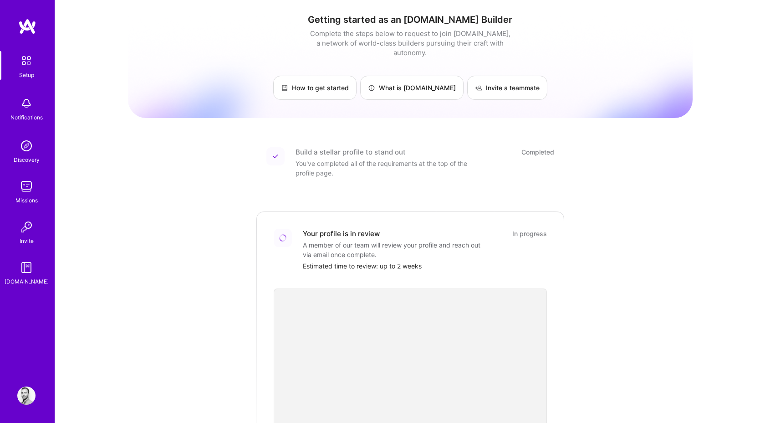
click at [22, 28] on img at bounding box center [27, 26] width 18 height 16
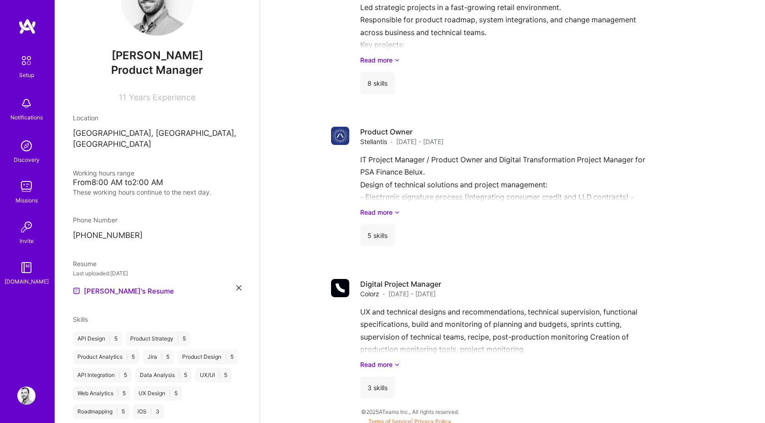
scroll to position [679, 0]
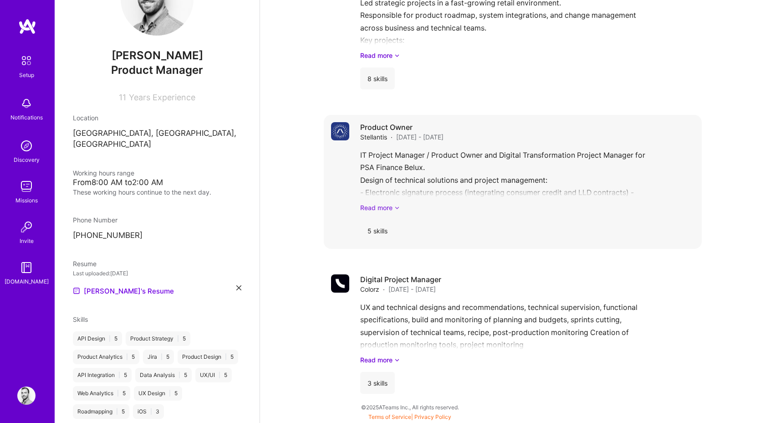
click at [375, 207] on link "Read more" at bounding box center [527, 208] width 334 height 10
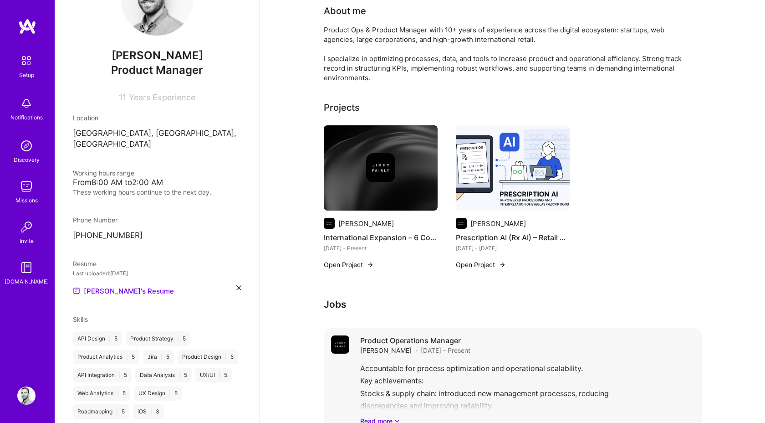
scroll to position [136, 0]
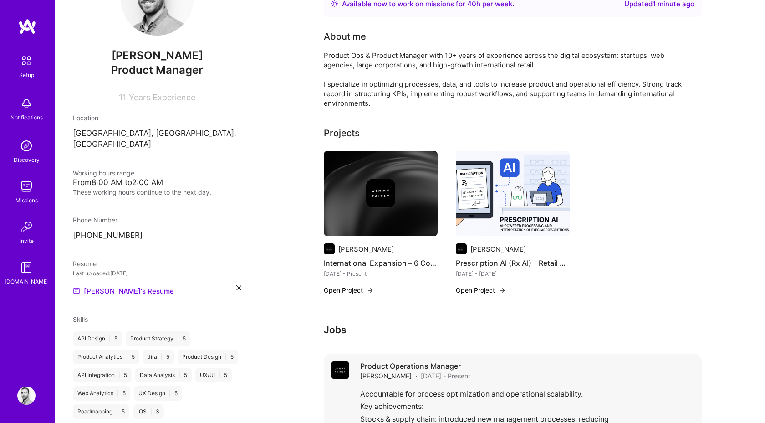
click at [418, 368] on h4 "Product Operations Manager" at bounding box center [415, 366] width 110 height 10
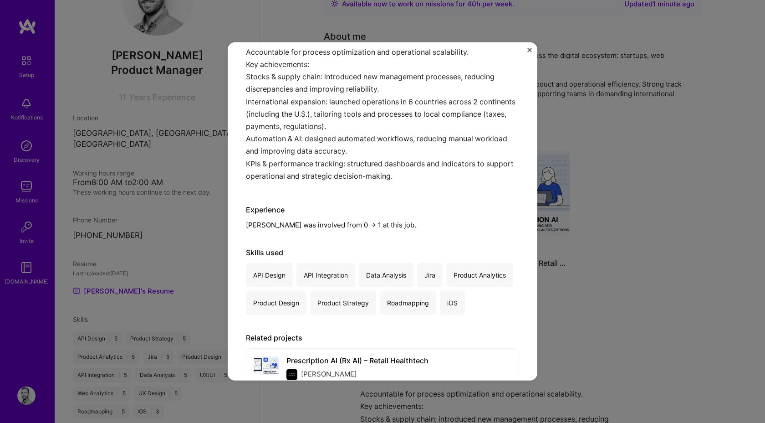
scroll to position [132, 0]
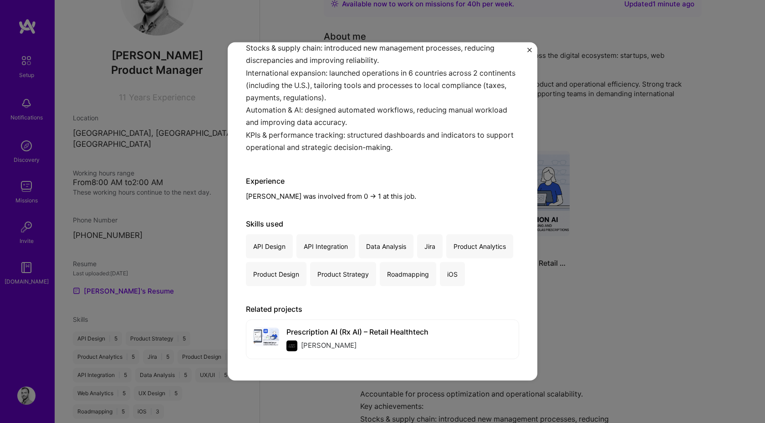
click at [674, 242] on div "Product Operations Manager [PERSON_NAME] FAIRLY · Healthcare, Retail · [DATE] -…" at bounding box center [382, 211] width 765 height 423
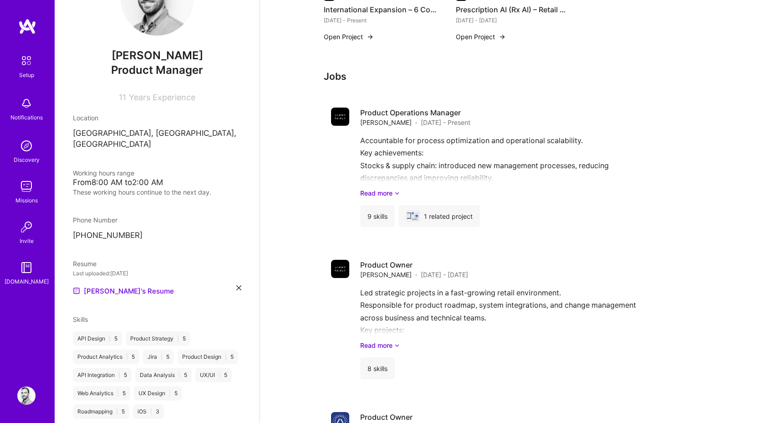
scroll to position [496, 0]
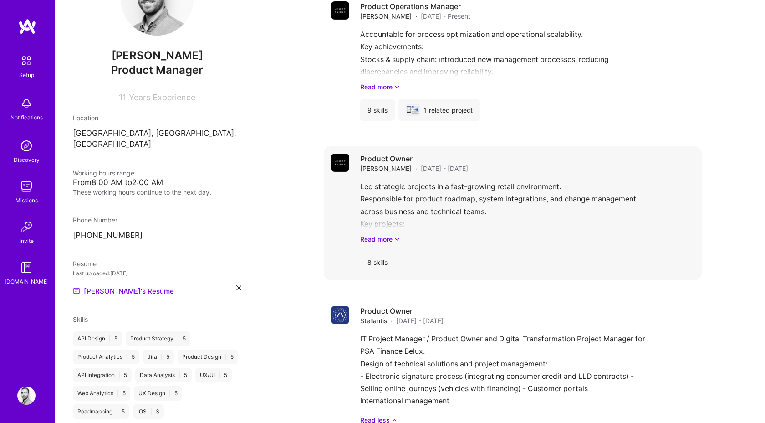
click at [502, 166] on div "Product Owner [PERSON_NAME] FAIRLY · [DATE] - [DATE]" at bounding box center [527, 164] width 334 height 20
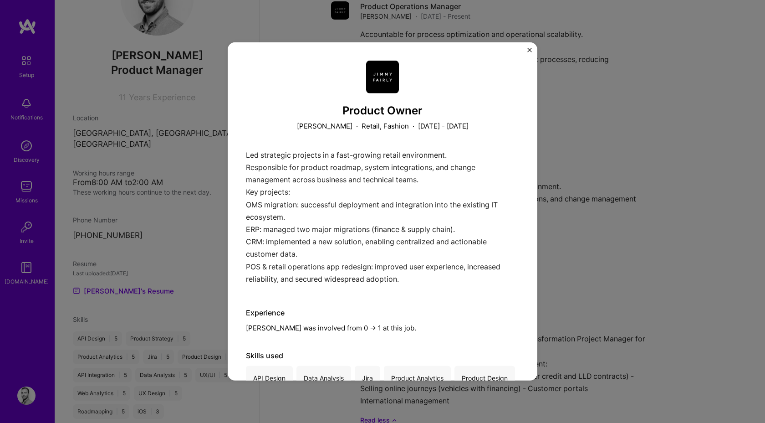
scroll to position [55, 0]
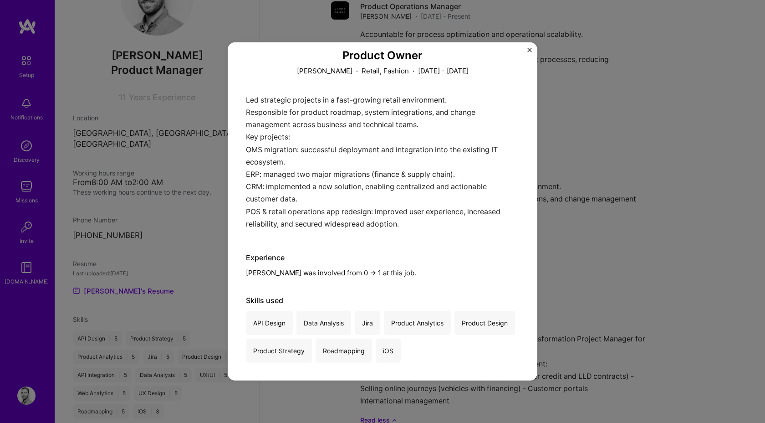
click at [527, 48] on div "Product Owner [PERSON_NAME] FAIRLY · Retail, Fashion · [DATE] - [DATE] Led stra…" at bounding box center [383, 211] width 310 height 338
click at [528, 48] on img "Close" at bounding box center [530, 50] width 5 height 5
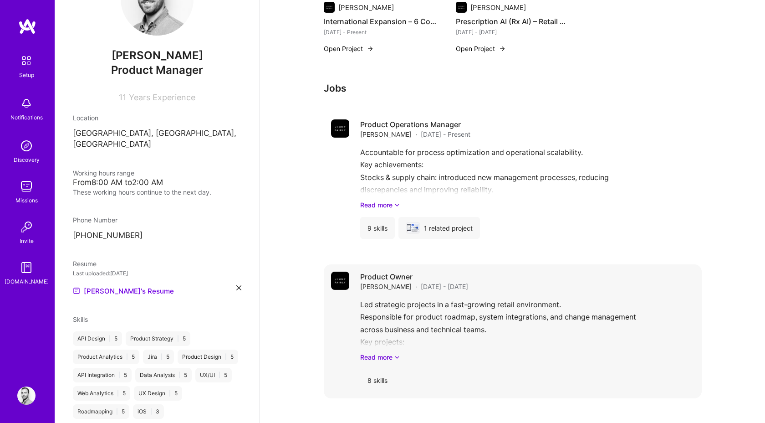
scroll to position [151, 0]
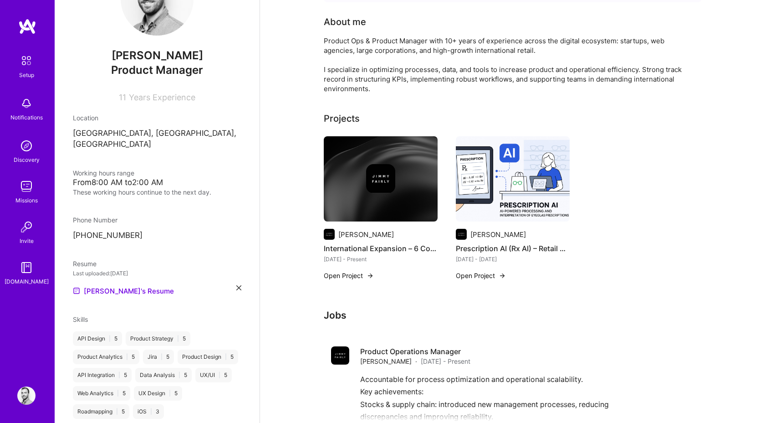
click at [472, 272] on button "Open Project" at bounding box center [481, 276] width 50 height 10
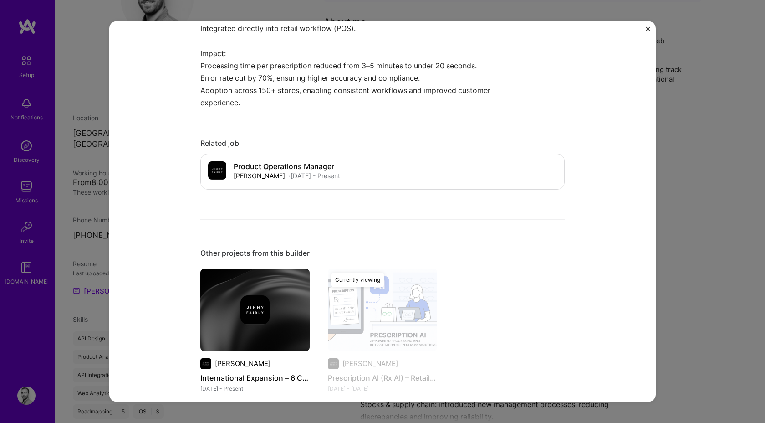
scroll to position [643, 0]
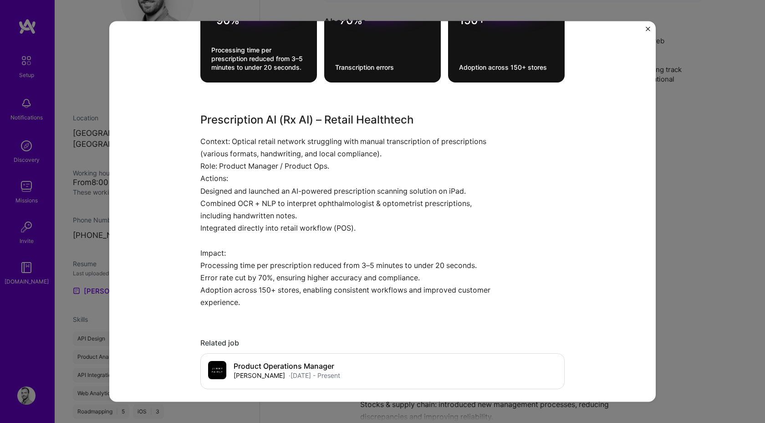
click at [692, 245] on div "Prescription AI (Rx AI) – Retail Healthtech [PERSON_NAME] FAIRLY Retail, Health…" at bounding box center [382, 211] width 765 height 423
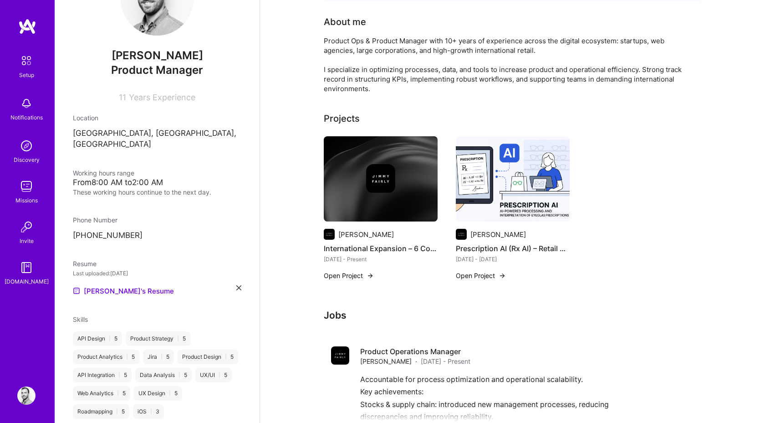
click at [395, 167] on div at bounding box center [380, 178] width 29 height 29
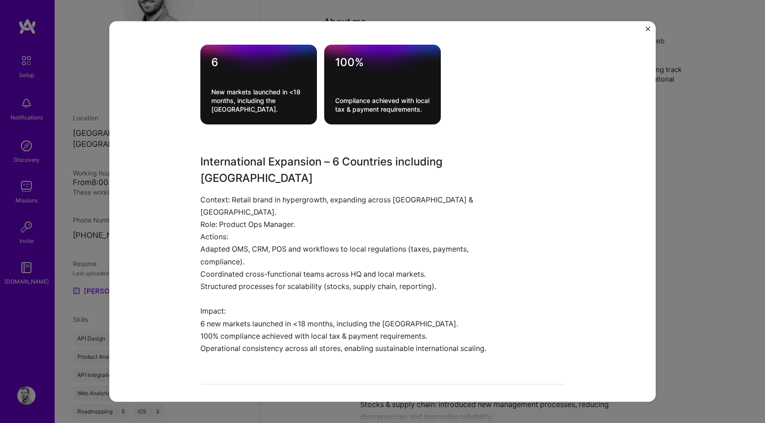
scroll to position [456, 0]
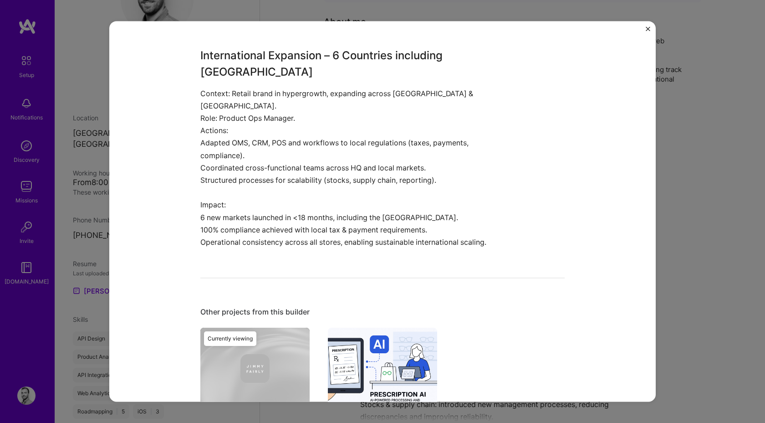
click at [688, 200] on div "International Expansion – 6 Countries including US [PERSON_NAME] FAIRLY Healthc…" at bounding box center [382, 211] width 765 height 423
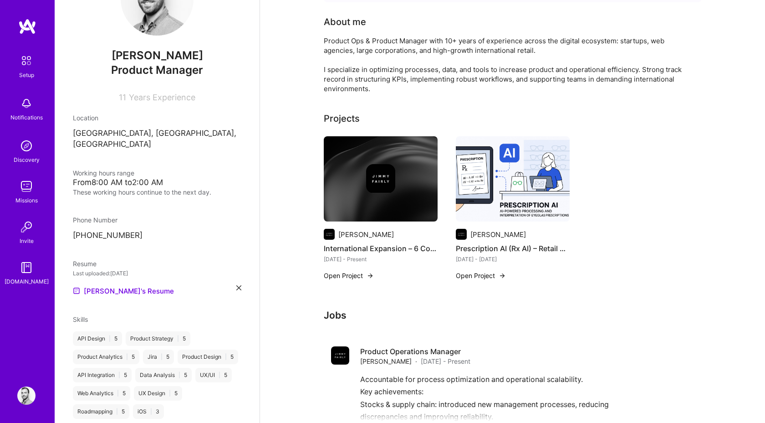
click at [609, 272] on div "[PERSON_NAME] FAIRLY International Expansion – 6 Countries including US [DATE] …" at bounding box center [513, 213] width 378 height 155
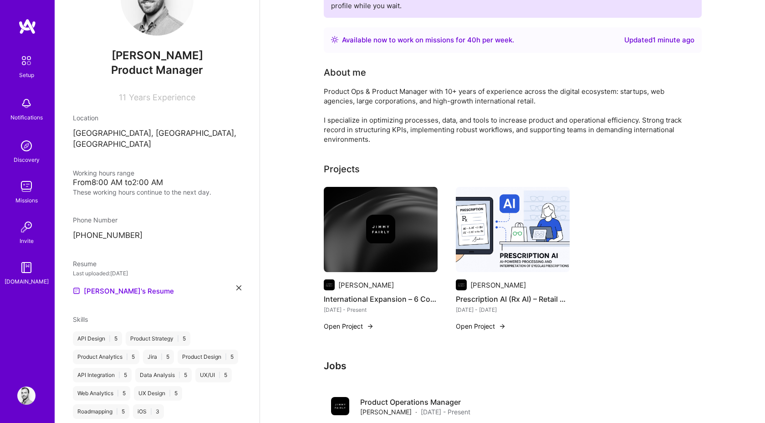
scroll to position [148, 0]
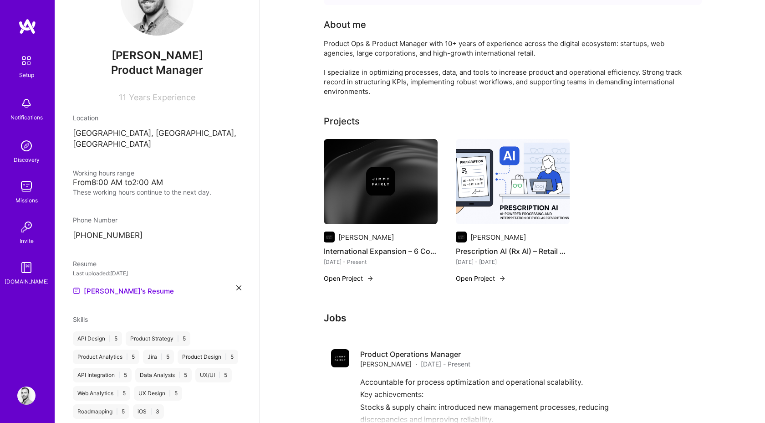
click at [528, 165] on img at bounding box center [513, 182] width 114 height 86
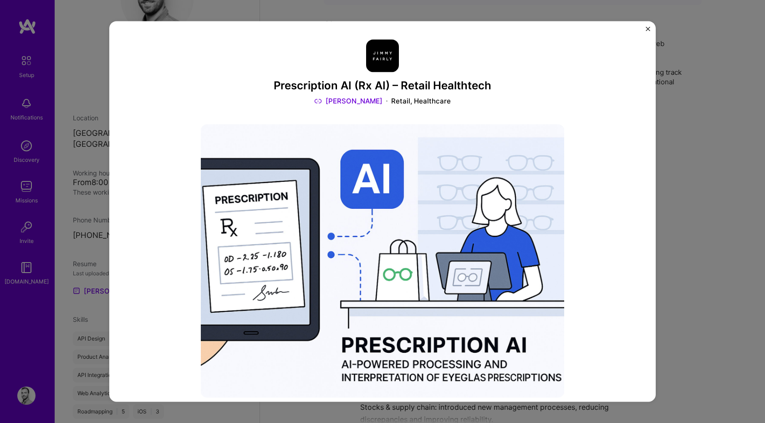
click at [665, 218] on div "Prescription AI (Rx AI) – Retail Healthtech [PERSON_NAME] FAIRLY Retail, Health…" at bounding box center [382, 211] width 765 height 423
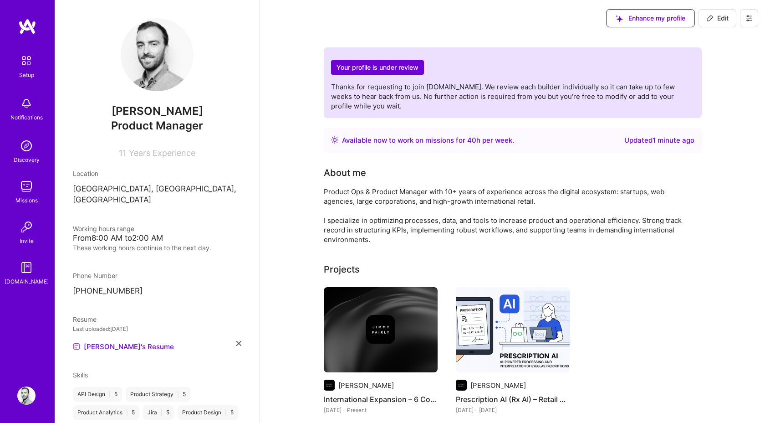
click at [15, 190] on link "Missions" at bounding box center [26, 191] width 56 height 28
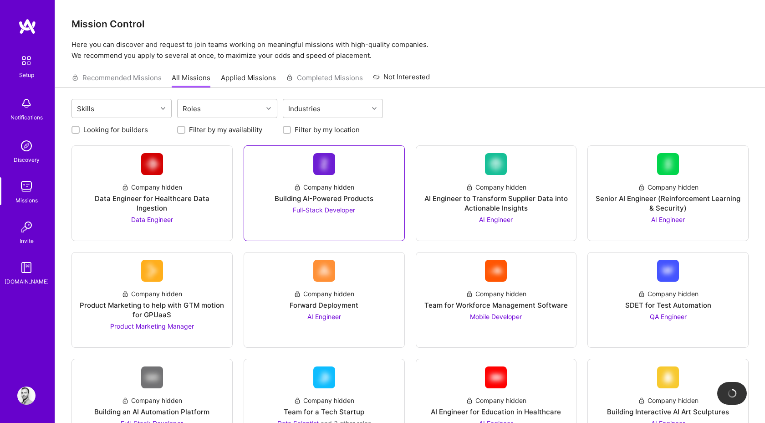
scroll to position [12, 0]
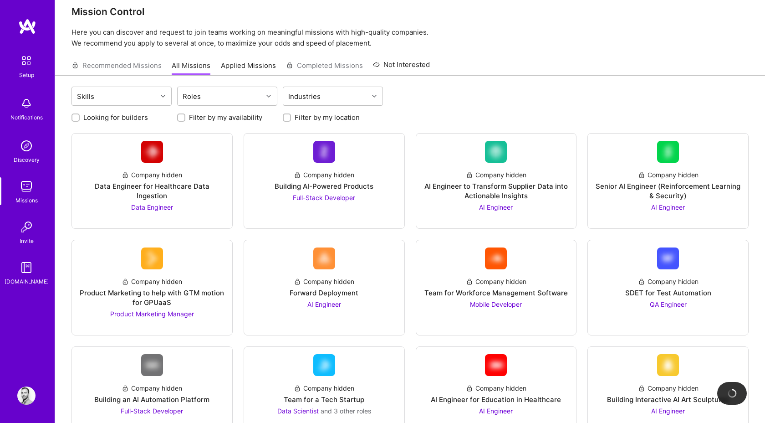
click at [146, 62] on div "Recommended Missions All Missions Applied Missions Completed Missions Not Inter…" at bounding box center [251, 66] width 359 height 20
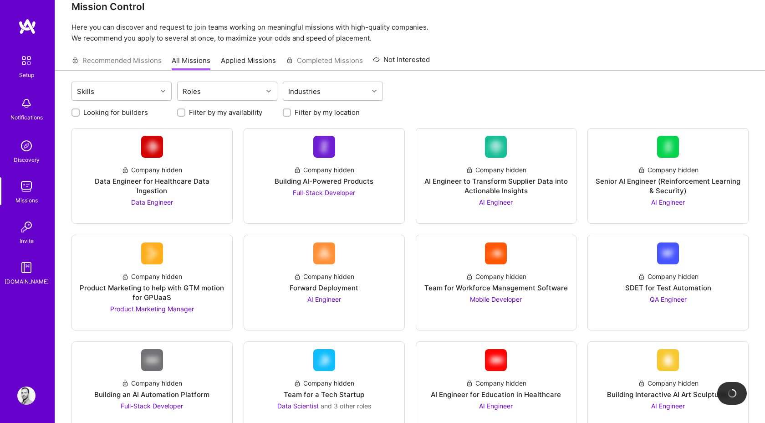
scroll to position [0, 0]
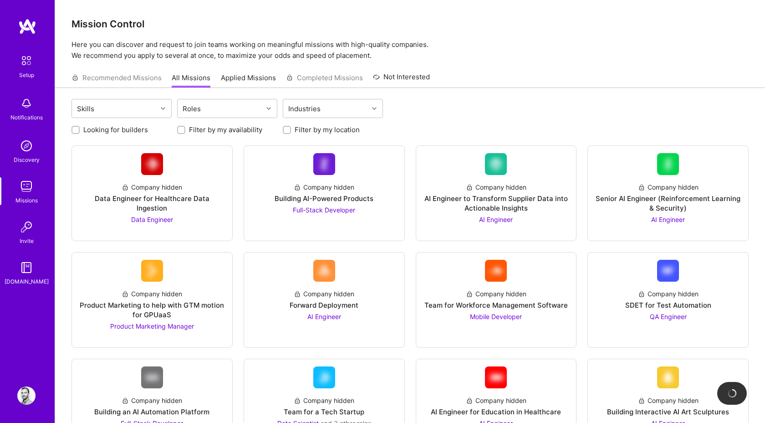
click at [27, 400] on img at bounding box center [26, 395] width 18 height 18
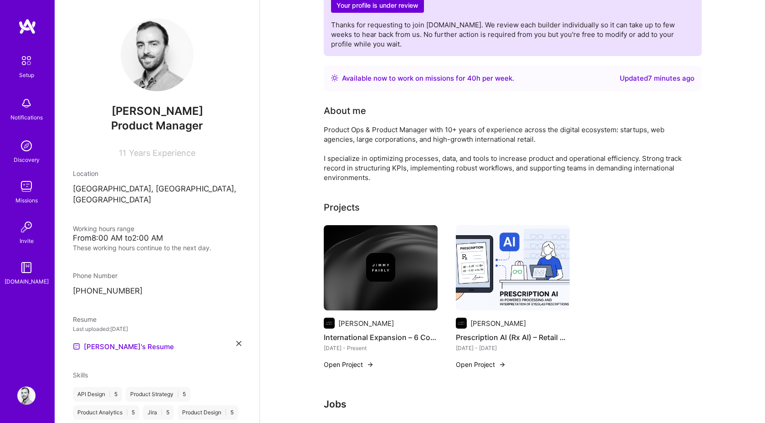
scroll to position [203, 0]
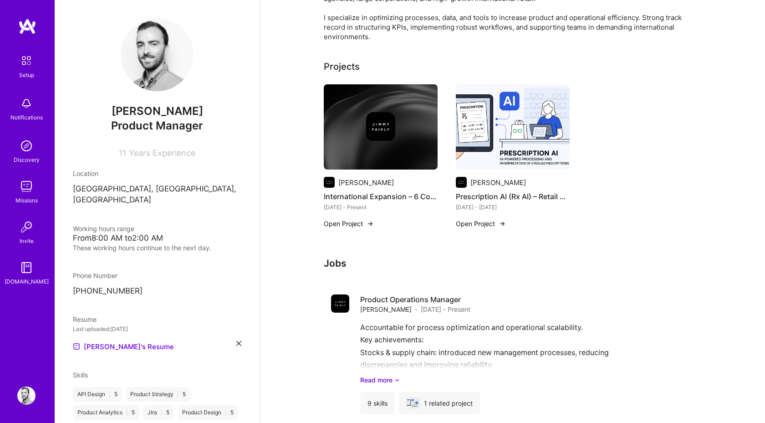
click at [482, 194] on h4 "Prescription AI (Rx AI) – Retail Healthtech" at bounding box center [513, 196] width 114 height 12
click at [486, 226] on button "Open Project" at bounding box center [481, 224] width 50 height 10
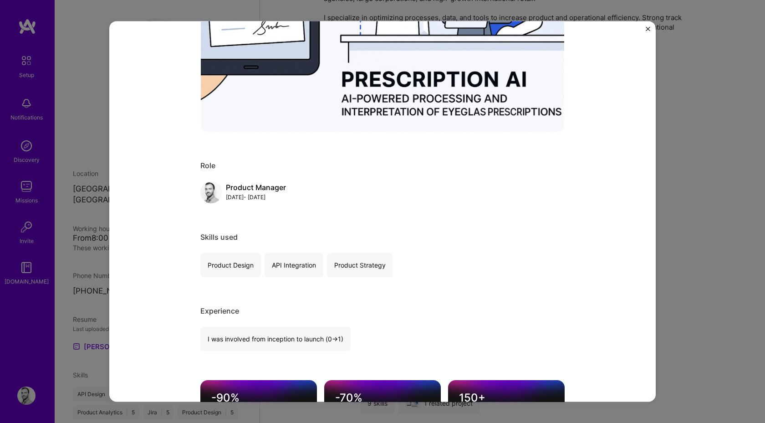
scroll to position [44, 0]
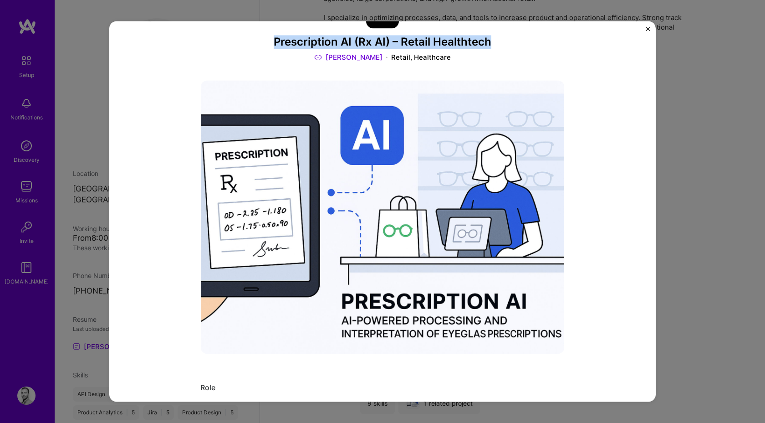
drag, startPoint x: 274, startPoint y: 39, endPoint x: 536, endPoint y: 39, distance: 262.0
click at [536, 39] on h3 "Prescription AI (Rx AI) – Retail Healthtech" at bounding box center [382, 42] width 364 height 13
copy h3 "Prescription AI (Rx AI) – Retail Healthtech"
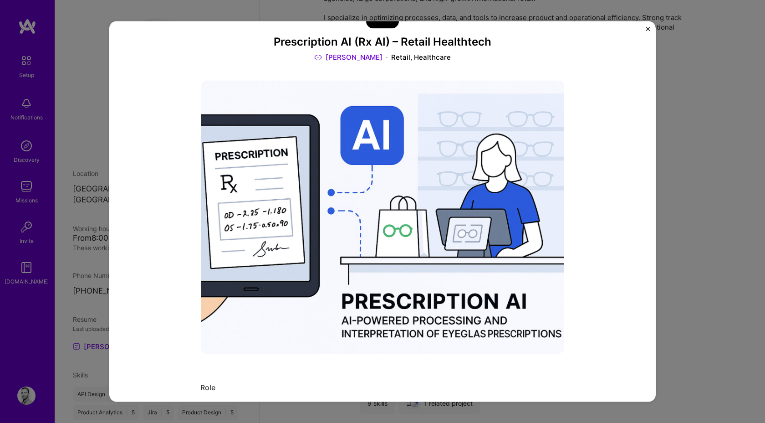
click at [765, 110] on div "Prescription AI (Rx AI) – Retail Healthtech [PERSON_NAME] FAIRLY Retail, Health…" at bounding box center [382, 211] width 765 height 423
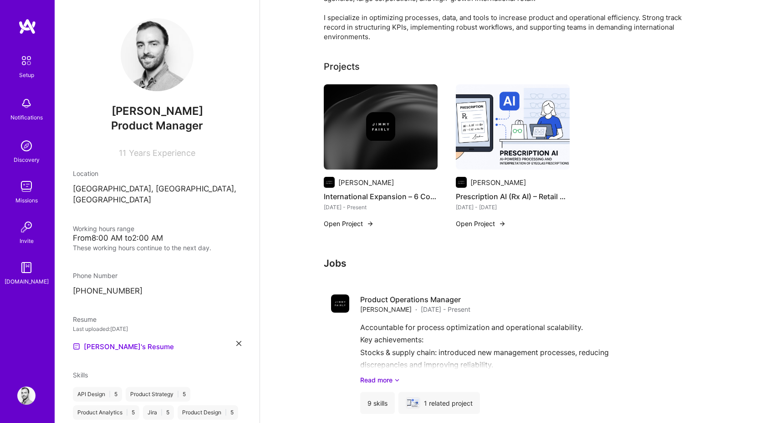
click at [503, 103] on img at bounding box center [513, 127] width 114 height 86
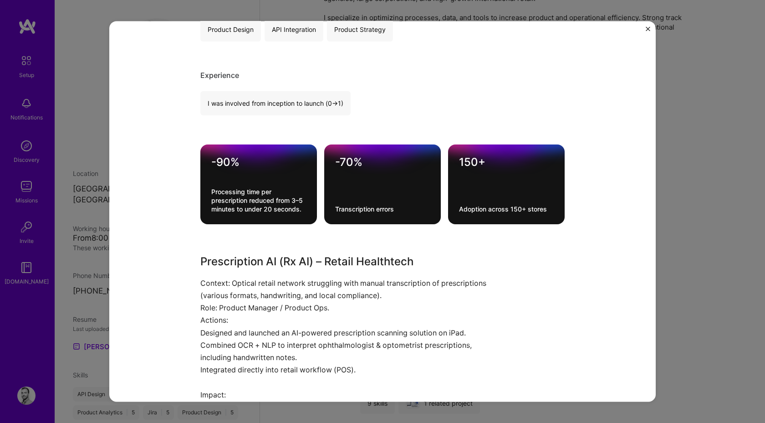
scroll to position [633, 0]
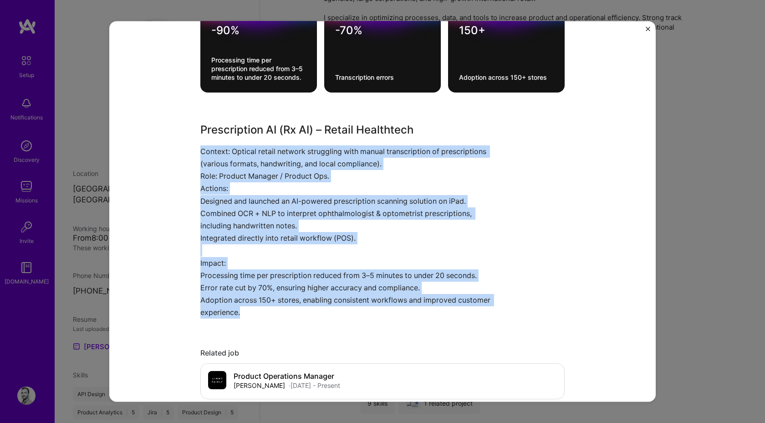
drag, startPoint x: 202, startPoint y: 149, endPoint x: 306, endPoint y: 317, distance: 198.0
click at [306, 317] on div "Prescription AI (Rx AI) – Retail Healthtech Context: Optical retail network str…" at bounding box center [348, 220] width 296 height 197
copy div "Context: Optical retail network struggling with manual transcription of prescri…"
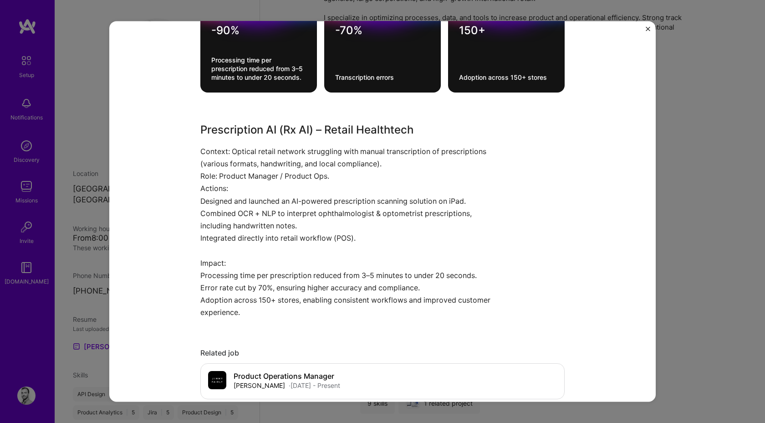
click at [509, 193] on div "Prescription AI (Rx AI) – Retail Healthtech Context: Optical retail network str…" at bounding box center [382, 220] width 364 height 197
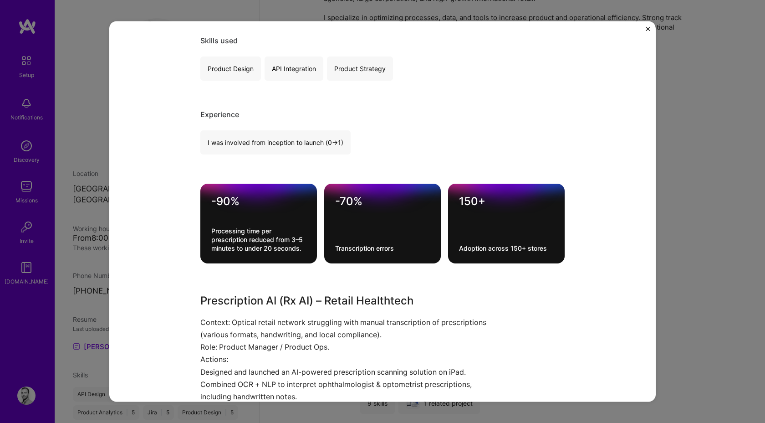
scroll to position [422, 0]
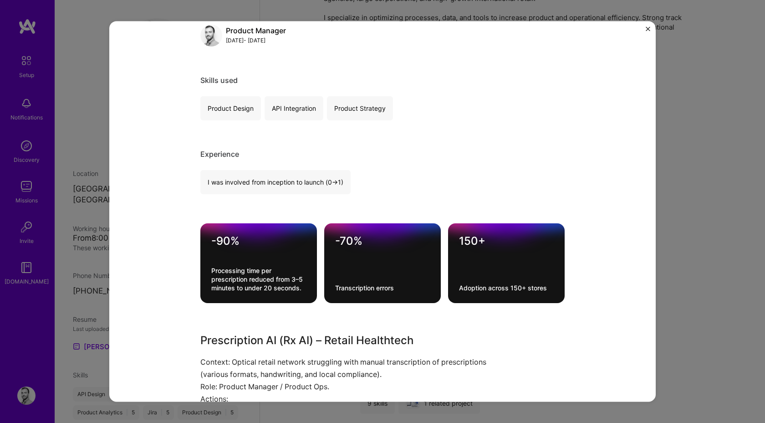
click at [646, 30] on div "Prescription AI (Rx AI) – Retail Healthtech [PERSON_NAME] FAIRLY Retail, Health…" at bounding box center [382, 211] width 547 height 380
click at [645, 28] on div "Prescription AI (Rx AI) – Retail Healthtech [PERSON_NAME] FAIRLY Retail, Health…" at bounding box center [382, 211] width 547 height 380
click at [647, 27] on img "Close" at bounding box center [648, 28] width 5 height 5
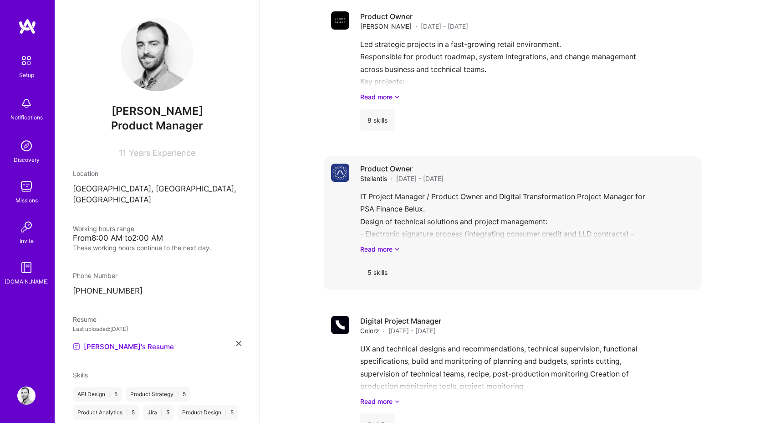
scroll to position [634, 0]
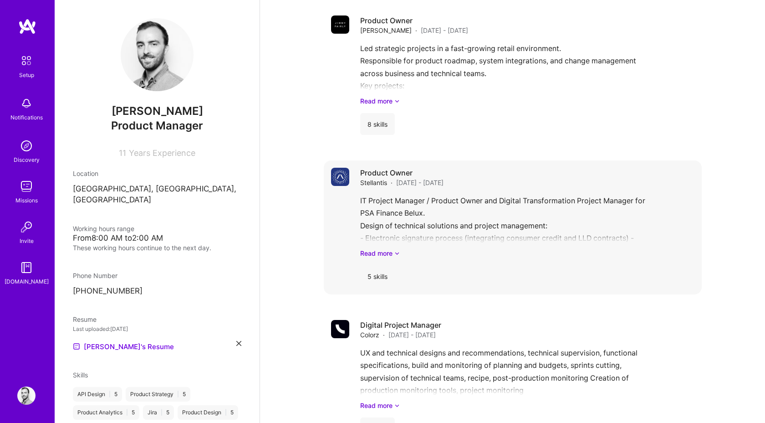
click at [524, 187] on div "Product Owner Stellantis · [DATE] - [DATE]" at bounding box center [527, 178] width 334 height 20
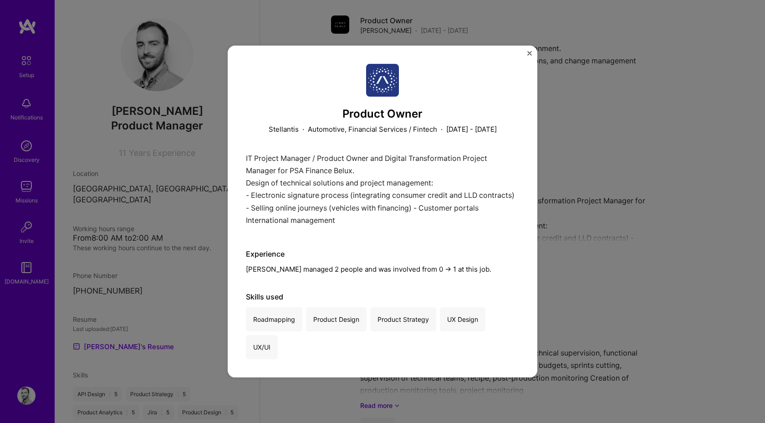
click at [603, 126] on div "Product Owner Stellantis · Automotive, Financial Services / Fintech · [DATE] - …" at bounding box center [382, 211] width 765 height 423
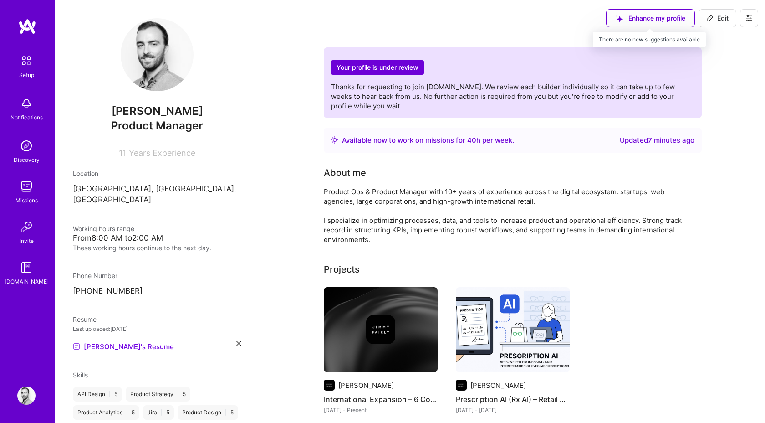
click at [661, 26] on div "Enhance my profile" at bounding box center [650, 18] width 89 height 18
click at [661, 19] on div "Enhance my profile" at bounding box center [650, 18] width 89 height 18
click at [653, 20] on div "Enhance my profile" at bounding box center [650, 18] width 89 height 18
